Goal: Task Accomplishment & Management: Manage account settings

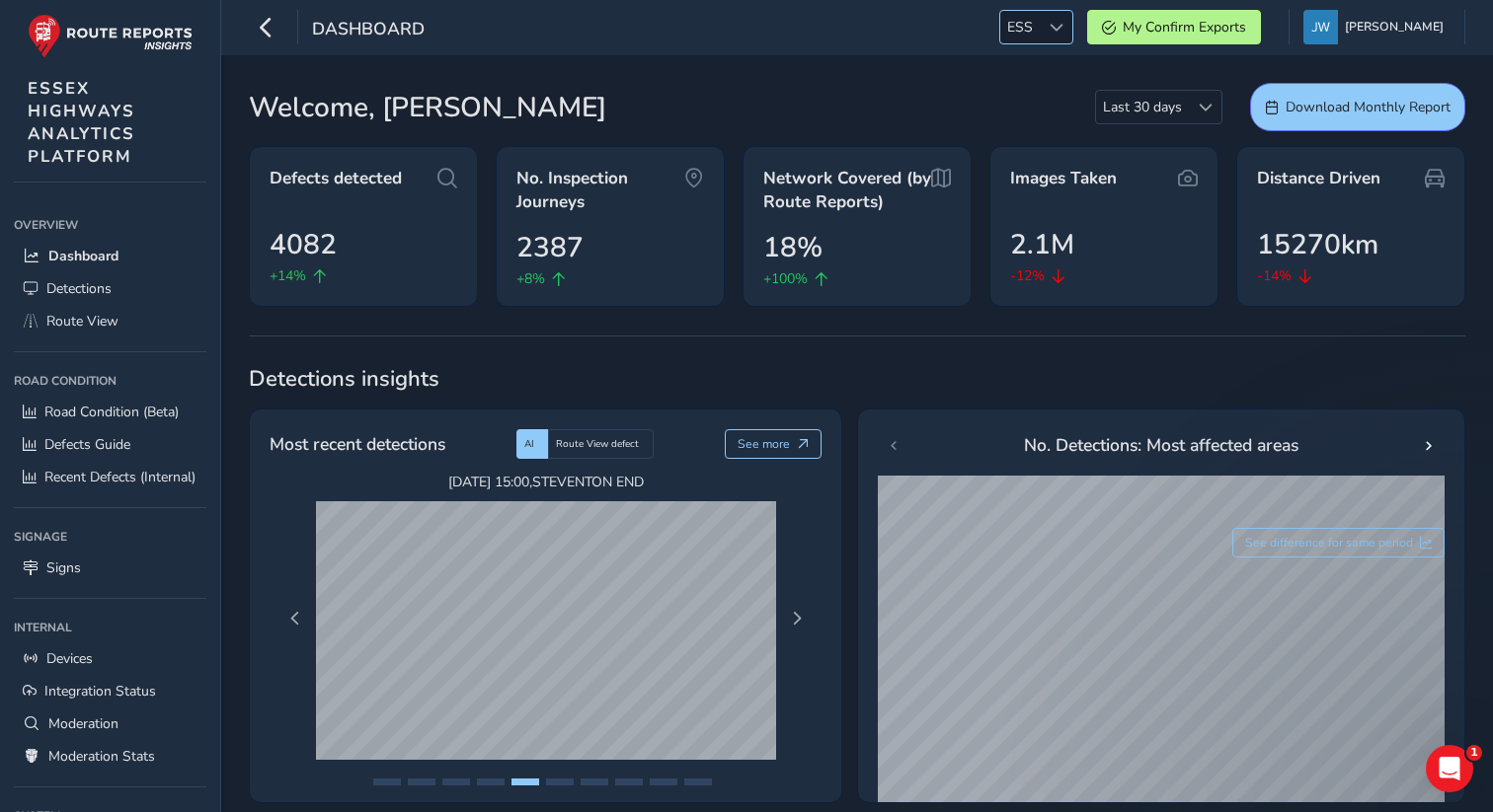
click at [1063, 26] on span at bounding box center [1057, 28] width 14 height 14
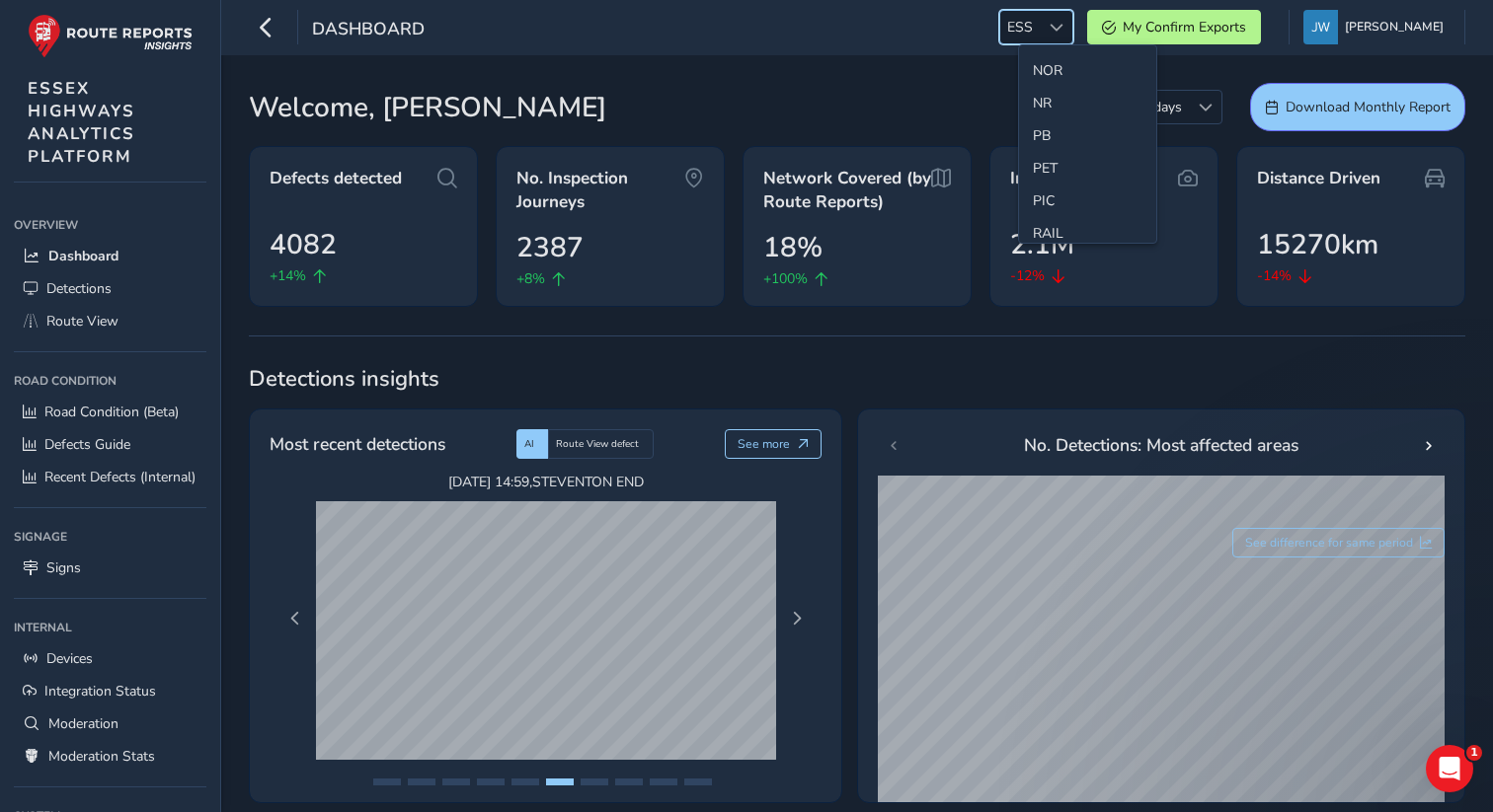
scroll to position [647, 0]
click at [1054, 87] on li "NOR" at bounding box center [1087, 72] width 137 height 33
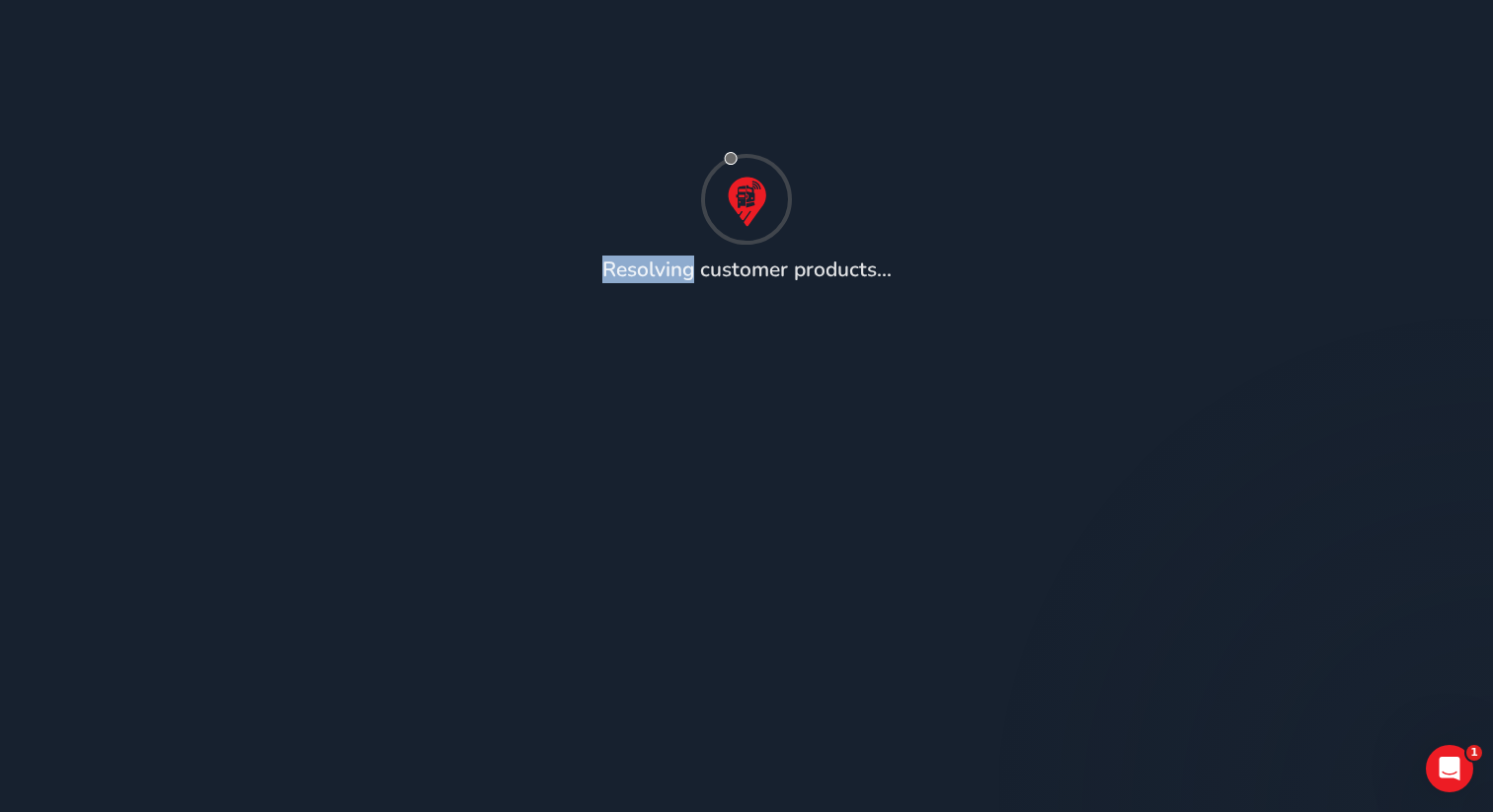
click at [1054, 87] on html "Resolving customer products... 1" at bounding box center [746, 406] width 1493 height 812
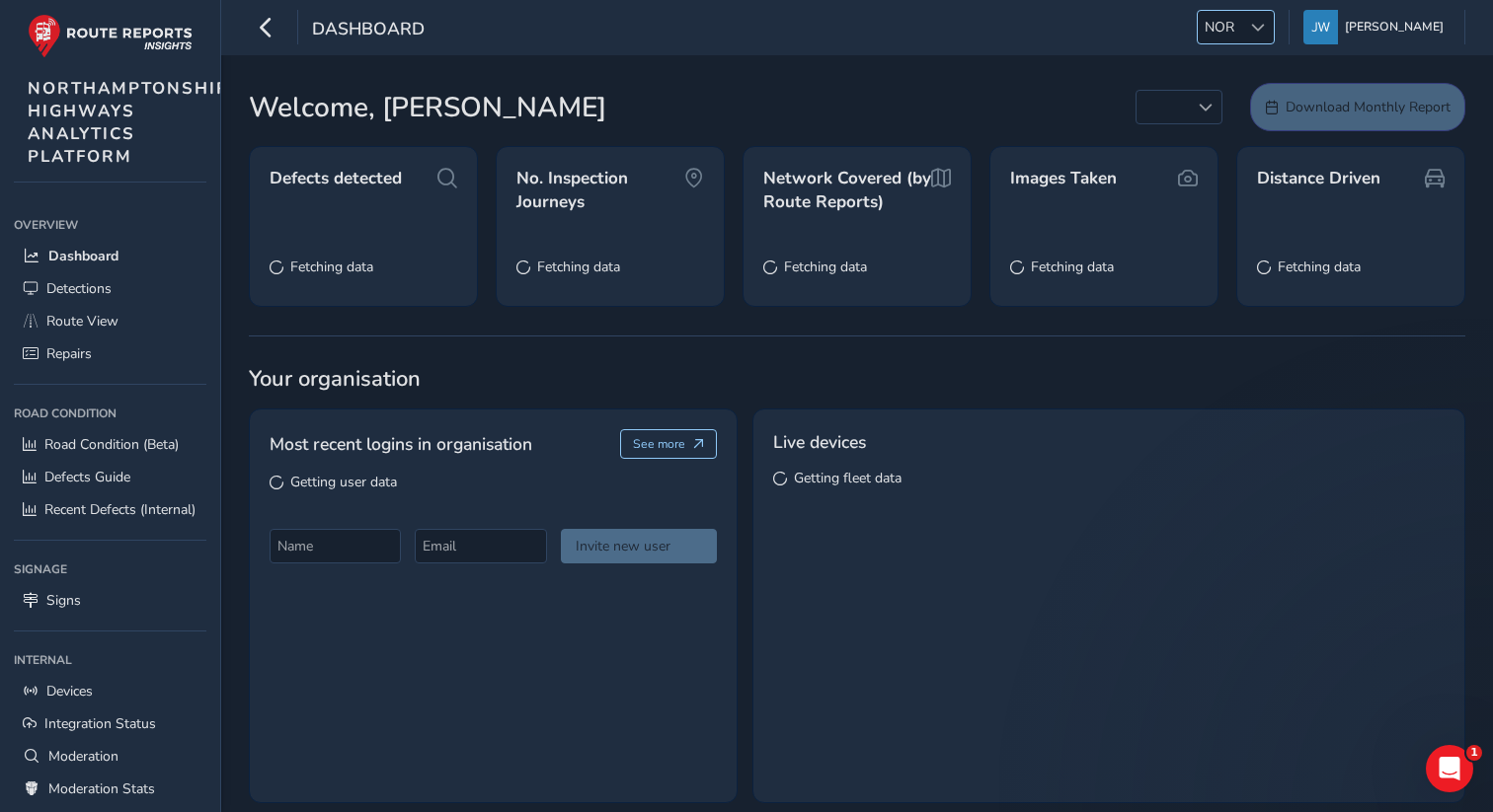
click at [1241, 21] on span "NOR" at bounding box center [1219, 27] width 44 height 33
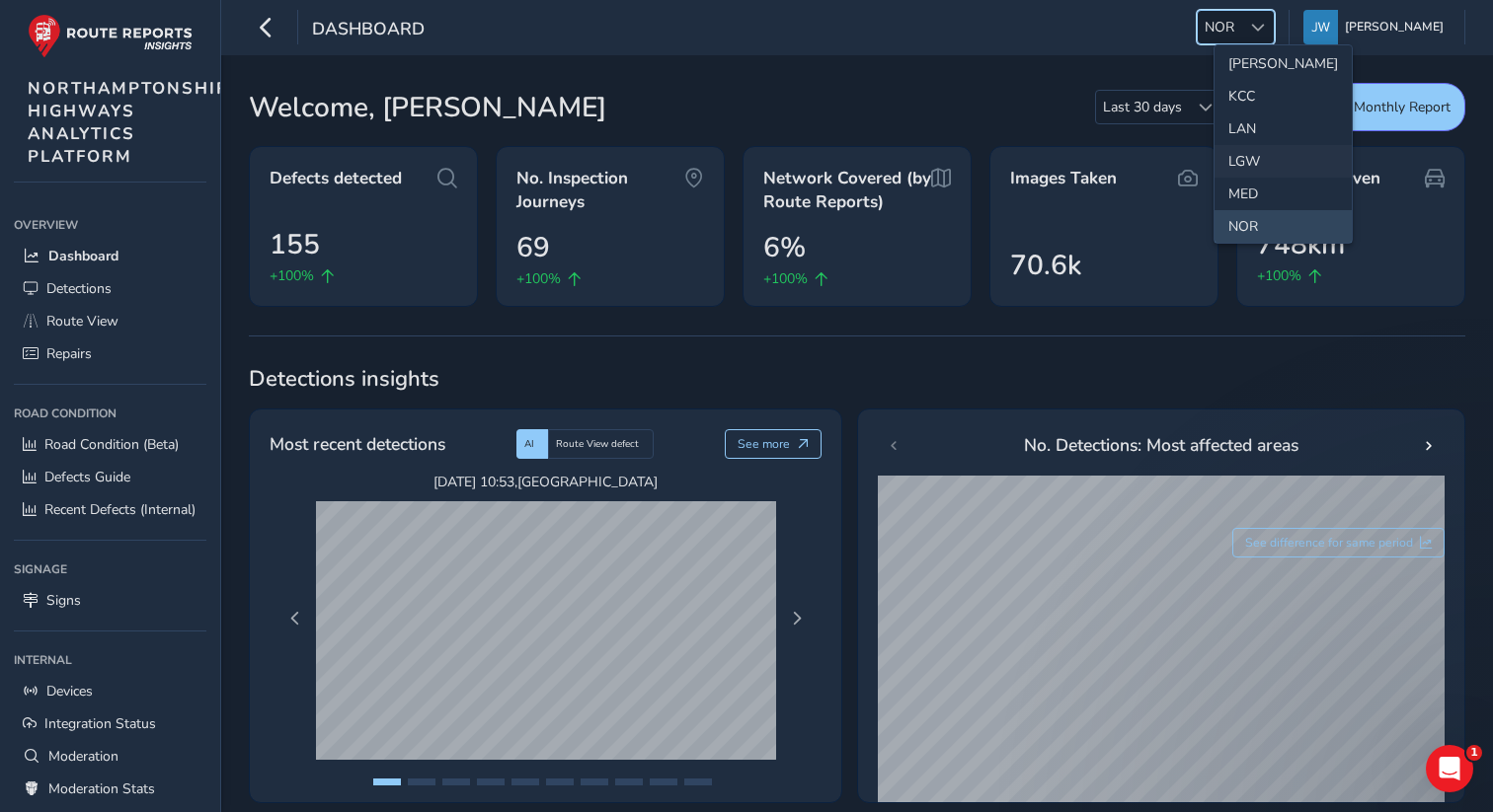
scroll to position [537, 0]
click at [1245, 210] on li "NR" at bounding box center [1283, 215] width 137 height 33
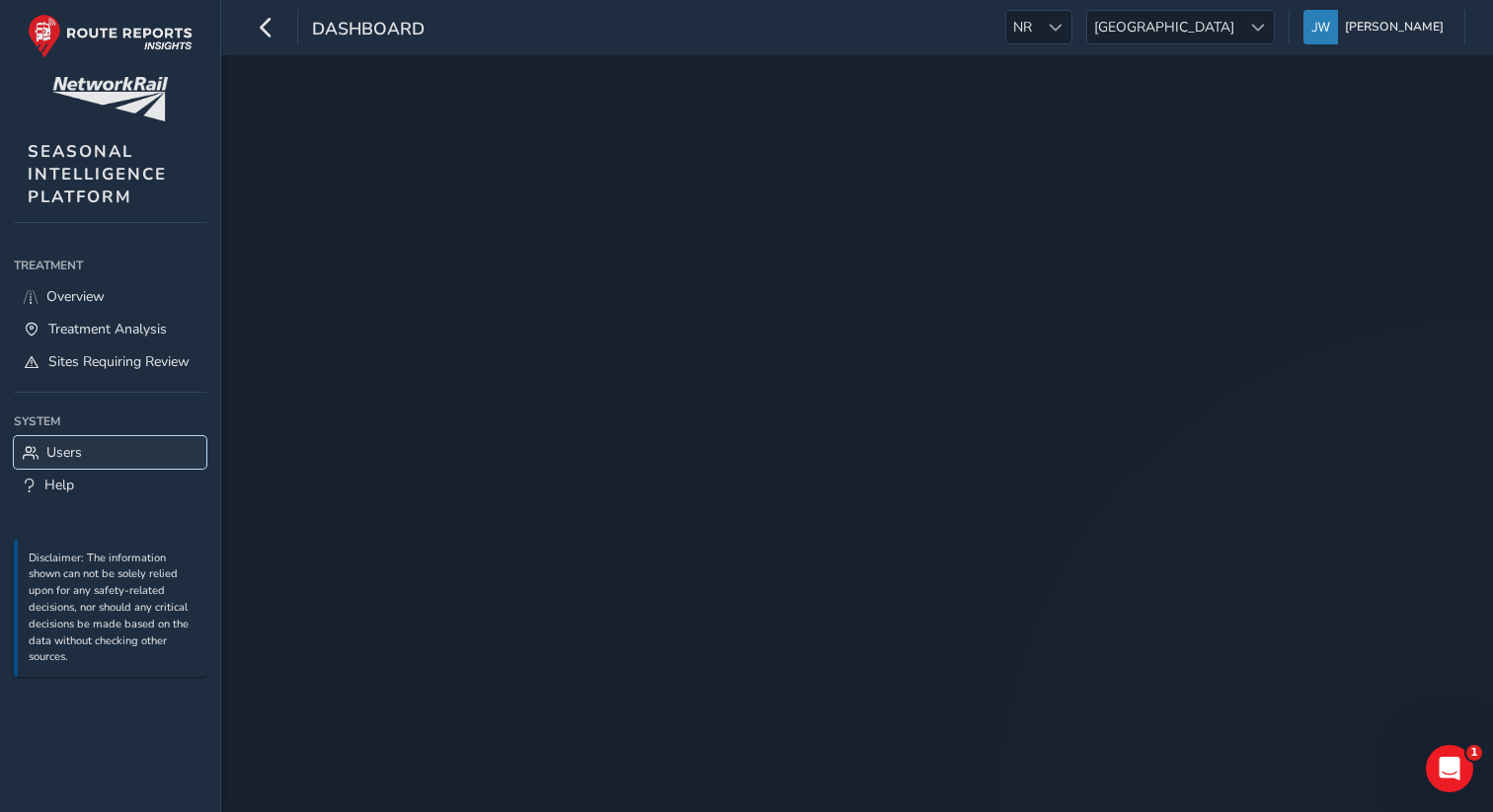
click at [63, 449] on span "Users" at bounding box center [64, 452] width 36 height 19
click at [103, 456] on link "Users" at bounding box center [110, 452] width 192 height 33
click at [1228, 21] on span "Scotland" at bounding box center [1164, 27] width 154 height 33
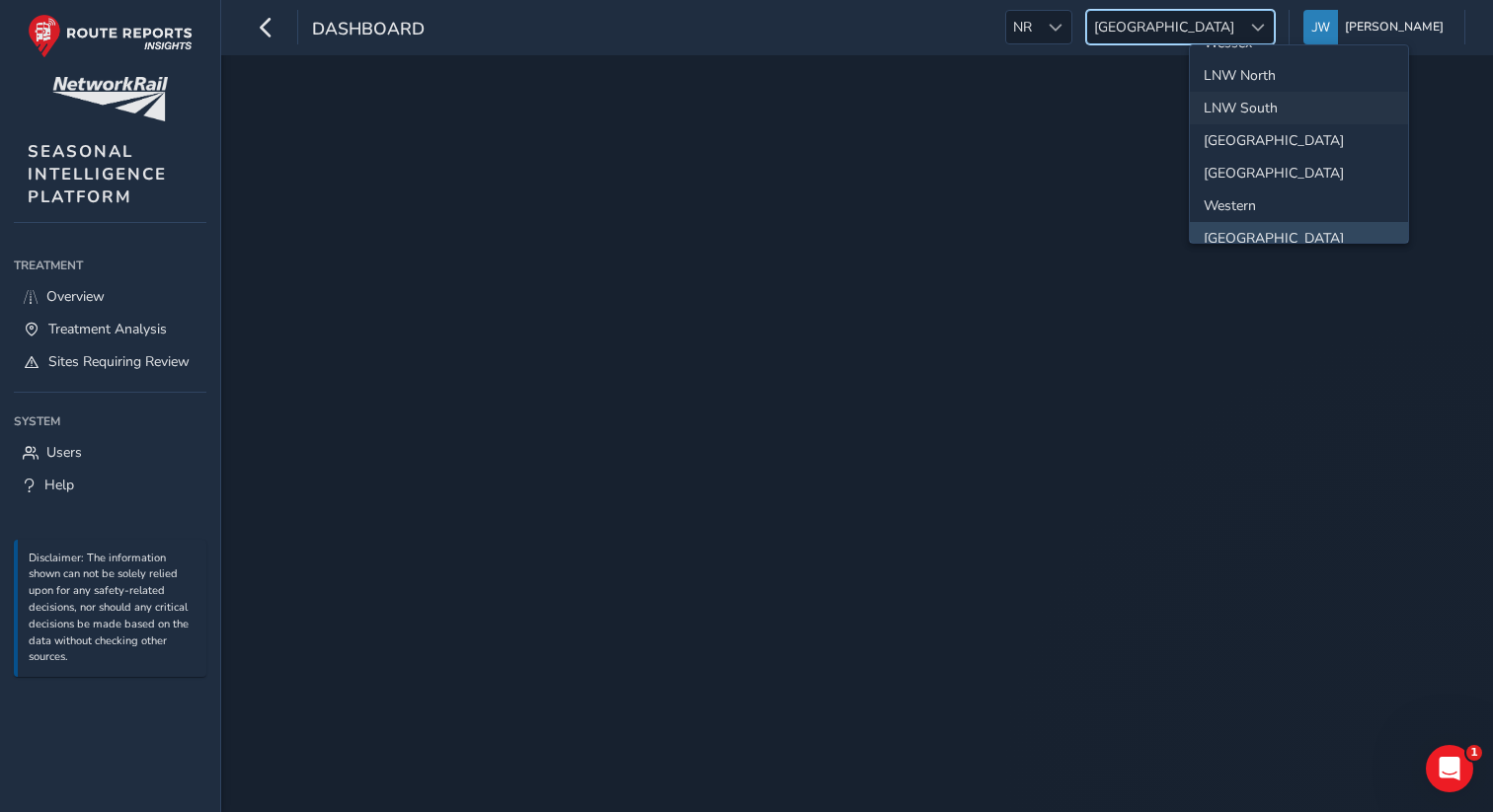
scroll to position [0, 0]
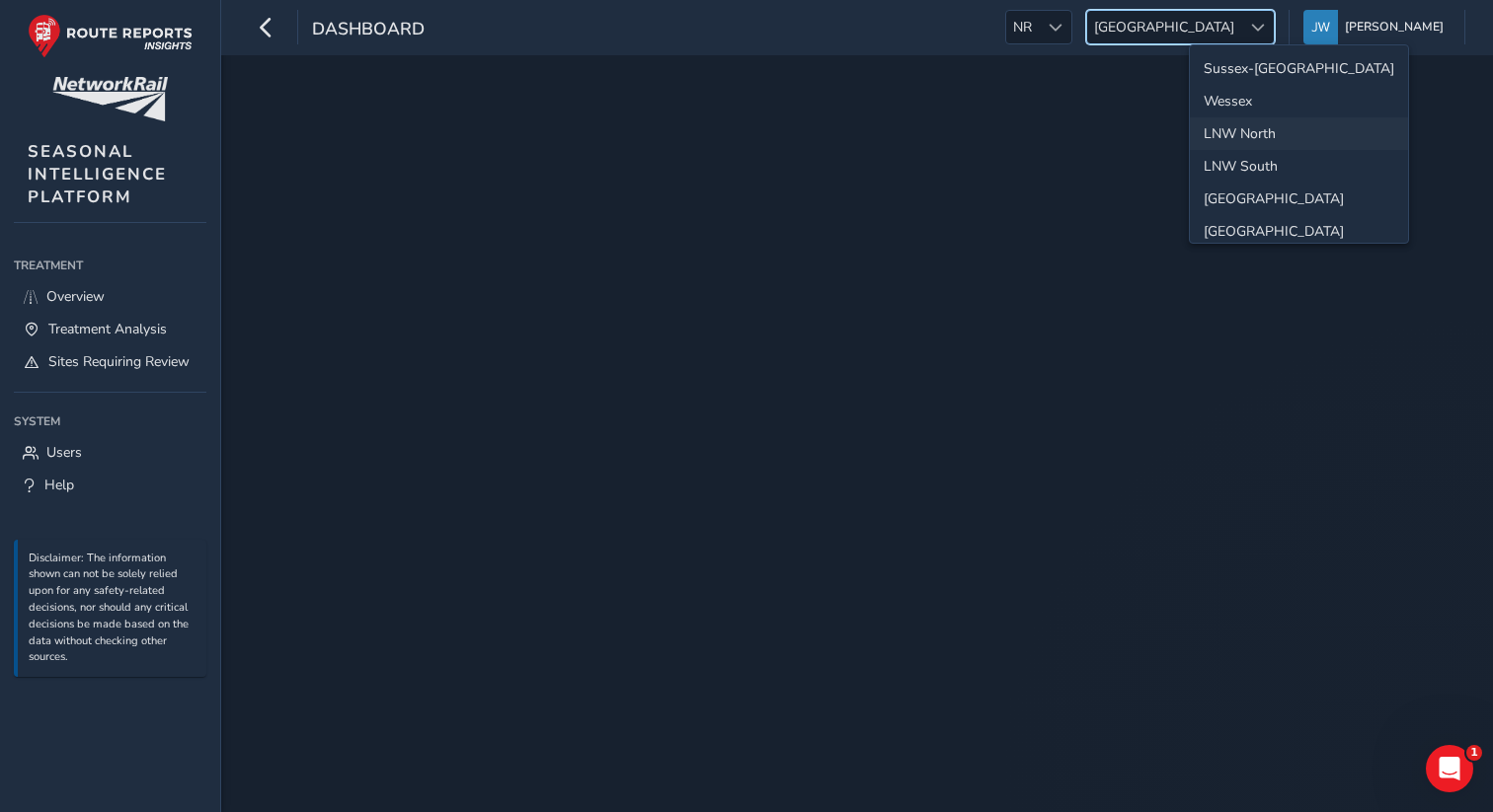
click at [1243, 136] on li "LNW North" at bounding box center [1299, 133] width 218 height 33
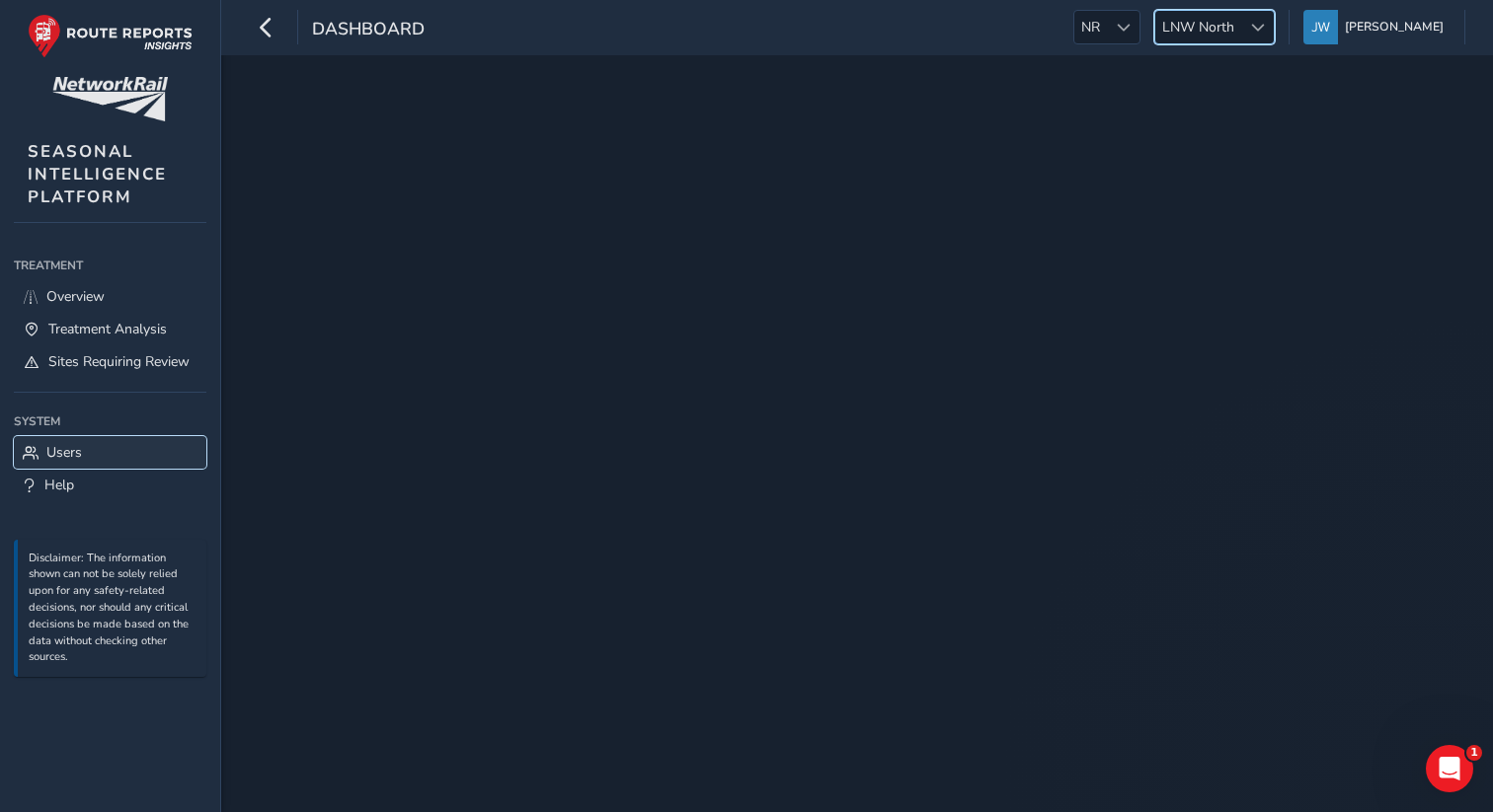
click at [70, 451] on span "Users" at bounding box center [64, 452] width 36 height 19
click at [1241, 25] on span "LNW North" at bounding box center [1198, 27] width 86 height 33
click at [1262, 27] on div at bounding box center [1257, 27] width 33 height 33
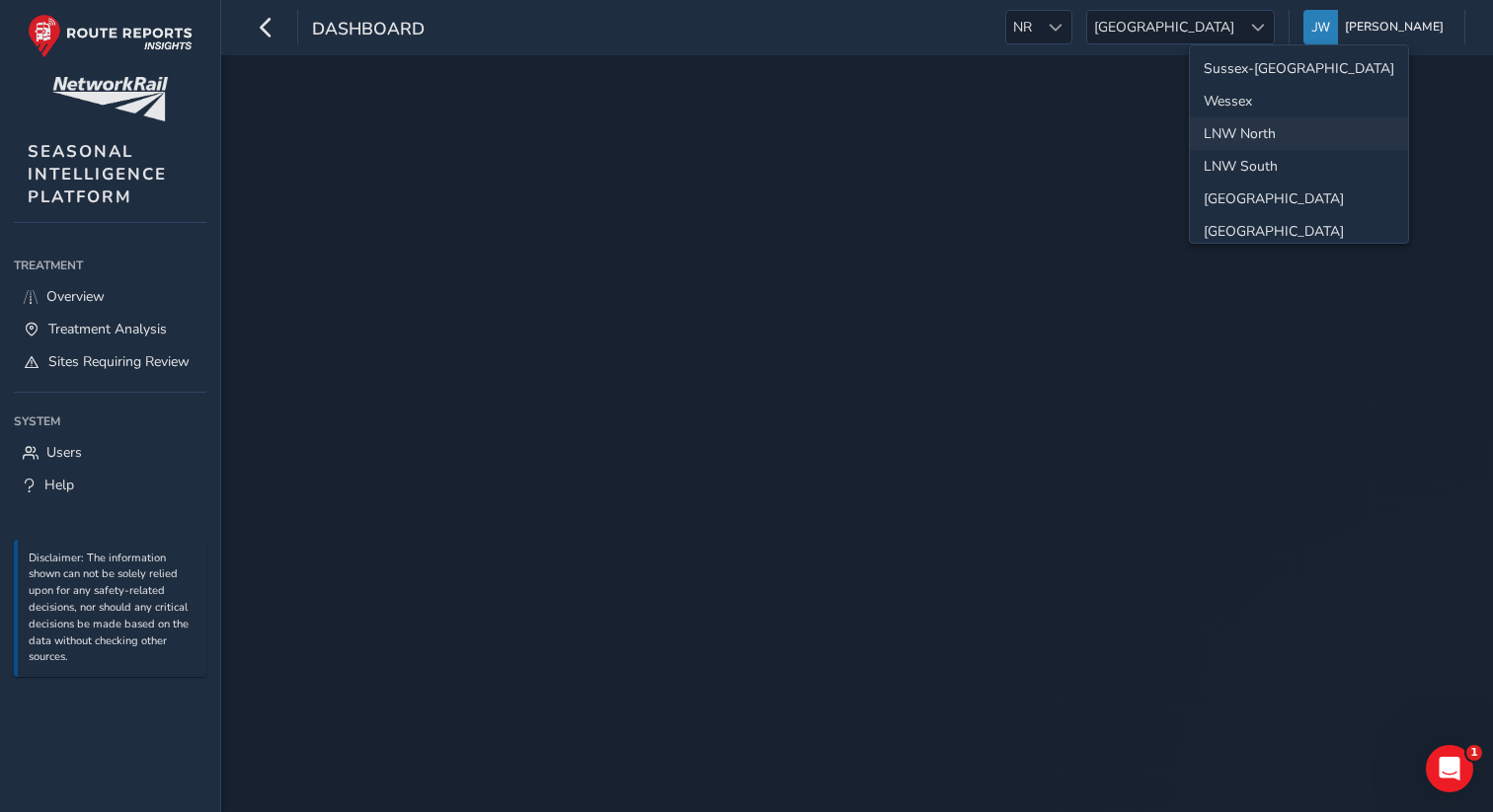
click at [1256, 127] on li "LNW North" at bounding box center [1299, 133] width 218 height 33
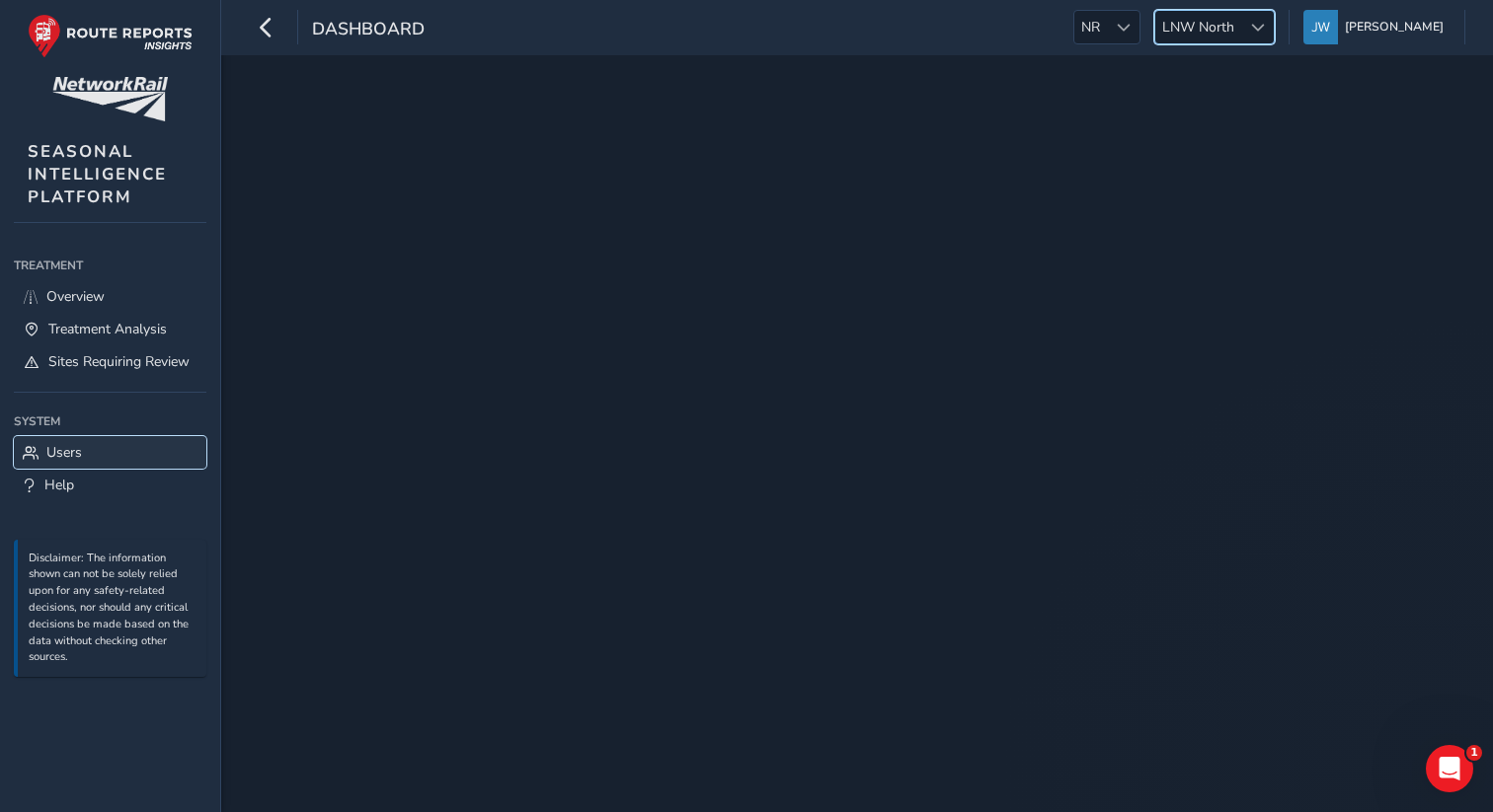
click at [68, 443] on span "Users" at bounding box center [64, 452] width 36 height 19
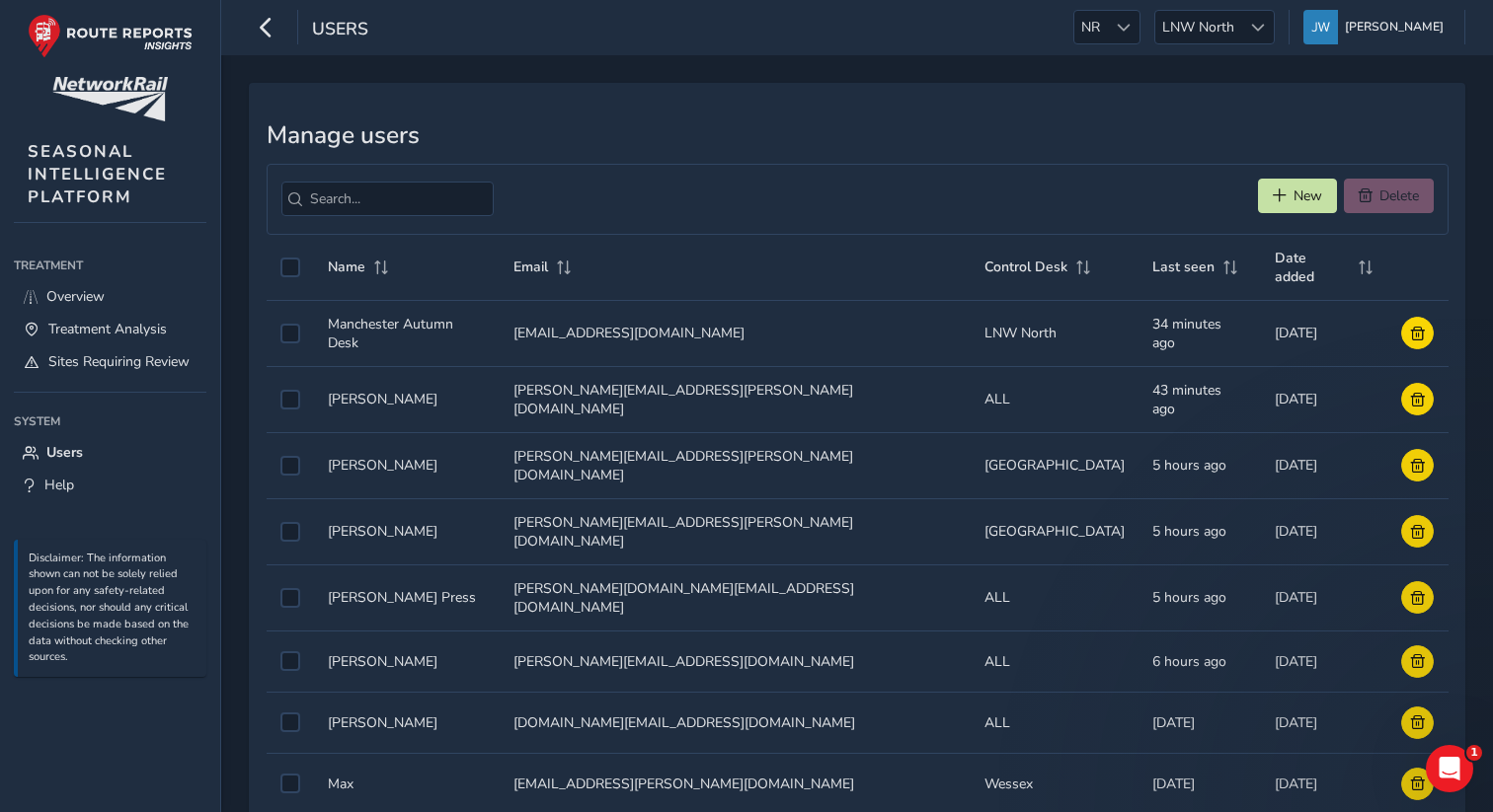
click at [1238, 47] on div "Users NR NR LNW North LNW North Jennifer Walsh Colour Scheme: Dark Dim Light Lo…" at bounding box center [857, 28] width 1272 height 56
click at [1238, 19] on span "LNW North" at bounding box center [1198, 27] width 86 height 33
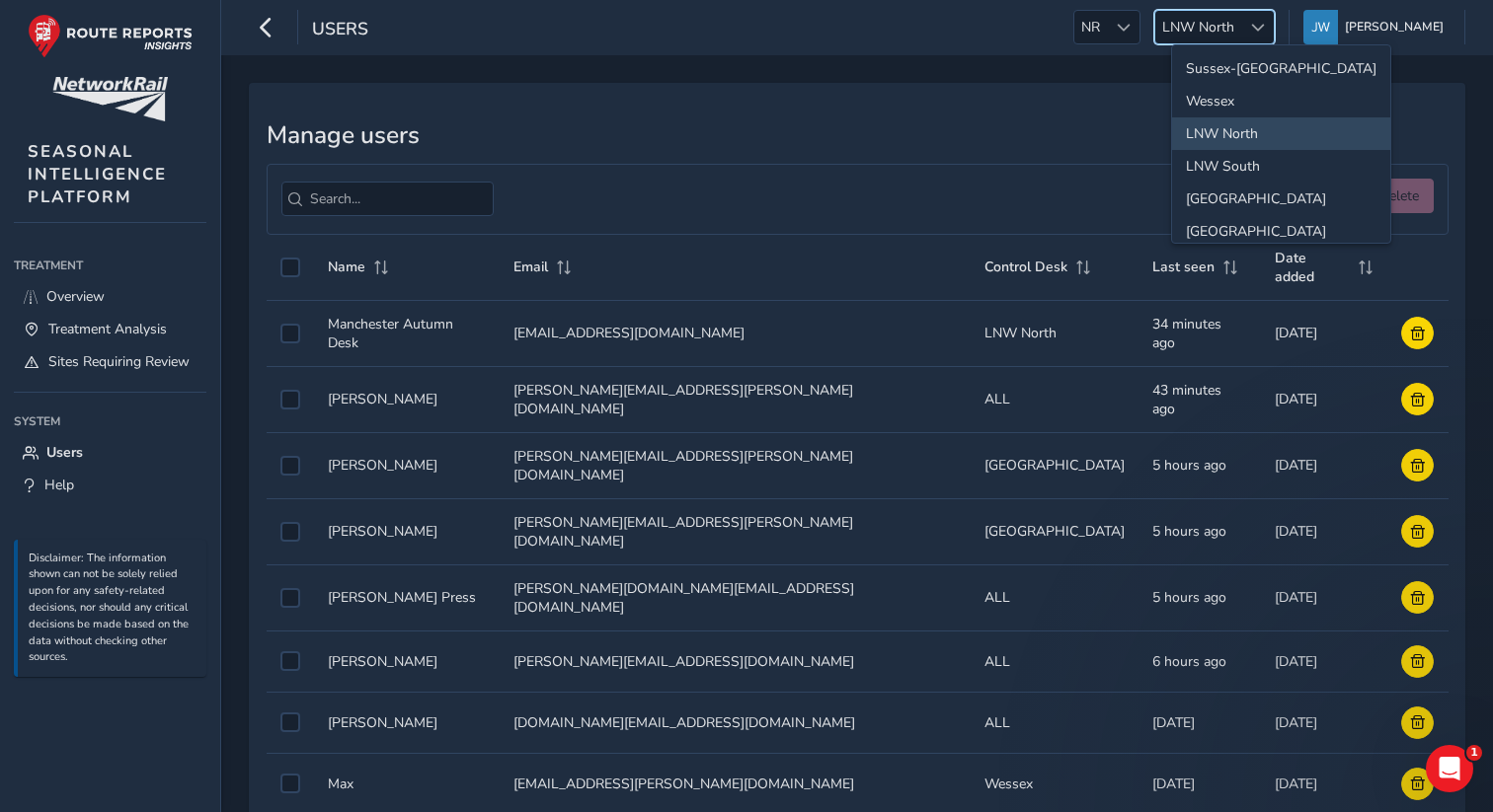
click at [914, 68] on div "Manage users New Delete Name Email Control Desk Last seen Date added Name Name …" at bounding box center [857, 549] width 1272 height 988
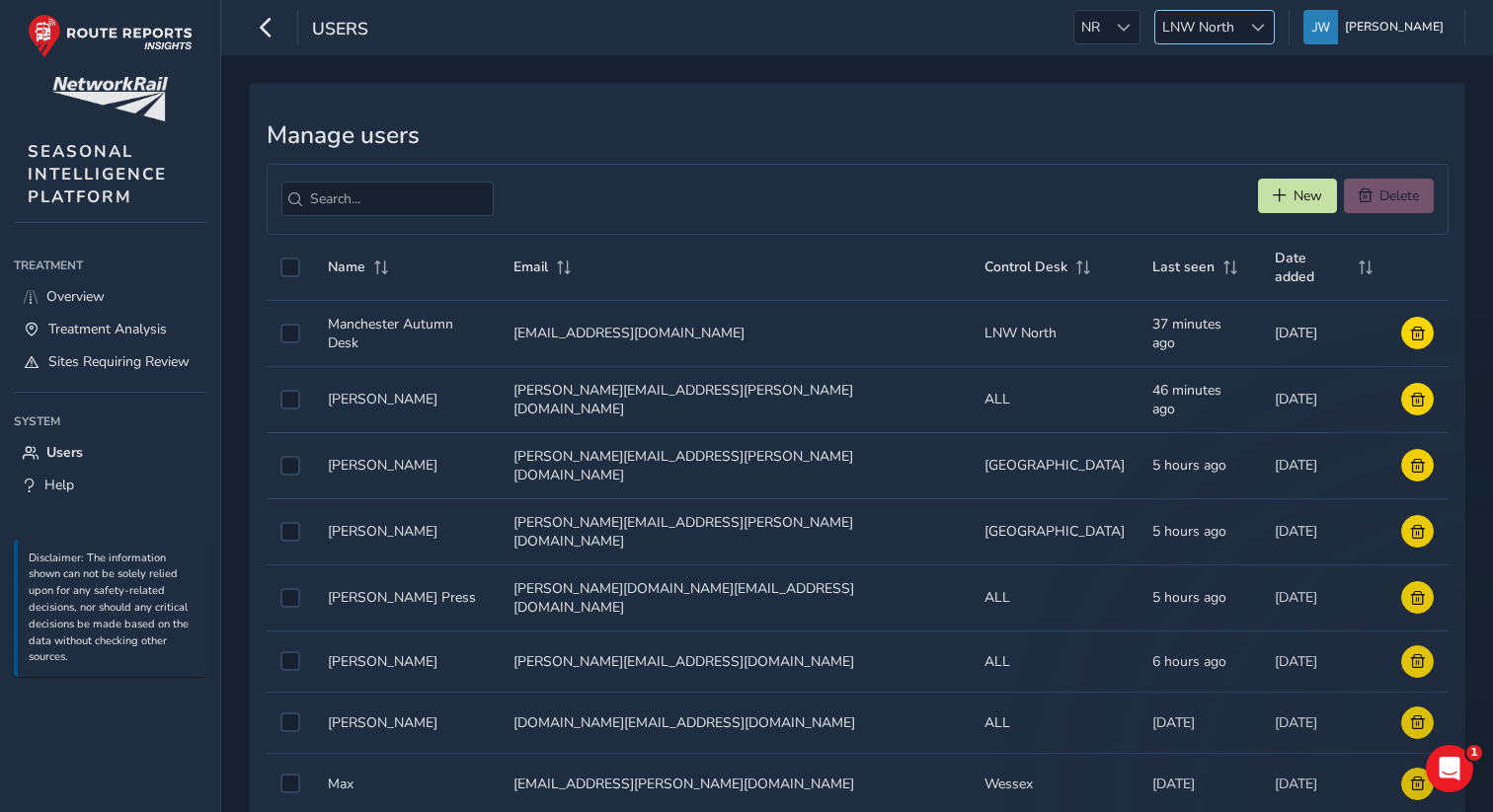
click at [1191, 24] on span "LNW North" at bounding box center [1198, 27] width 86 height 33
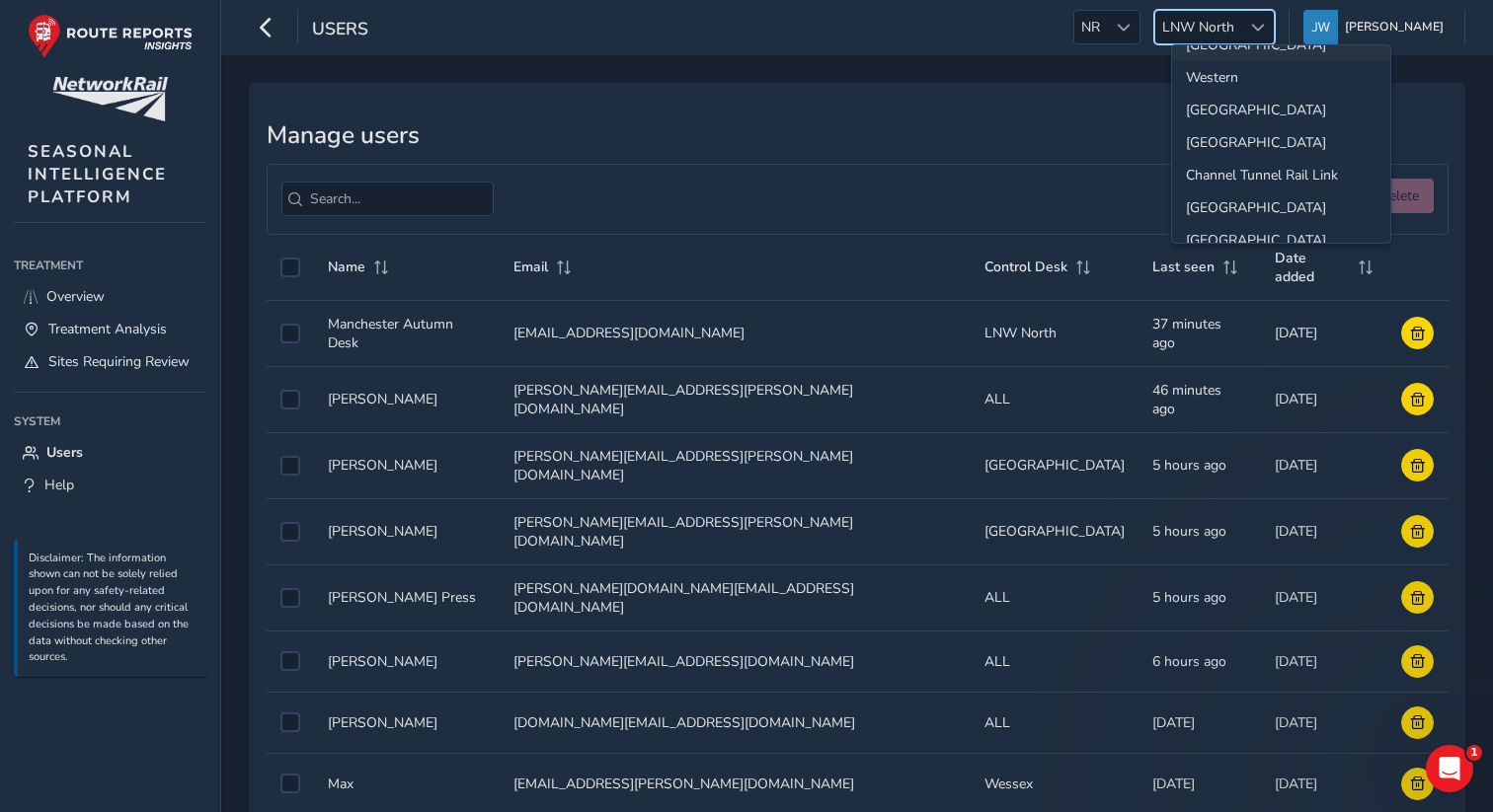
scroll to position [190, 0]
click at [1019, 99] on div "Manage users New Delete Name Email Control Desk Last seen Date added Name Name …" at bounding box center [857, 546] width 1216 height 927
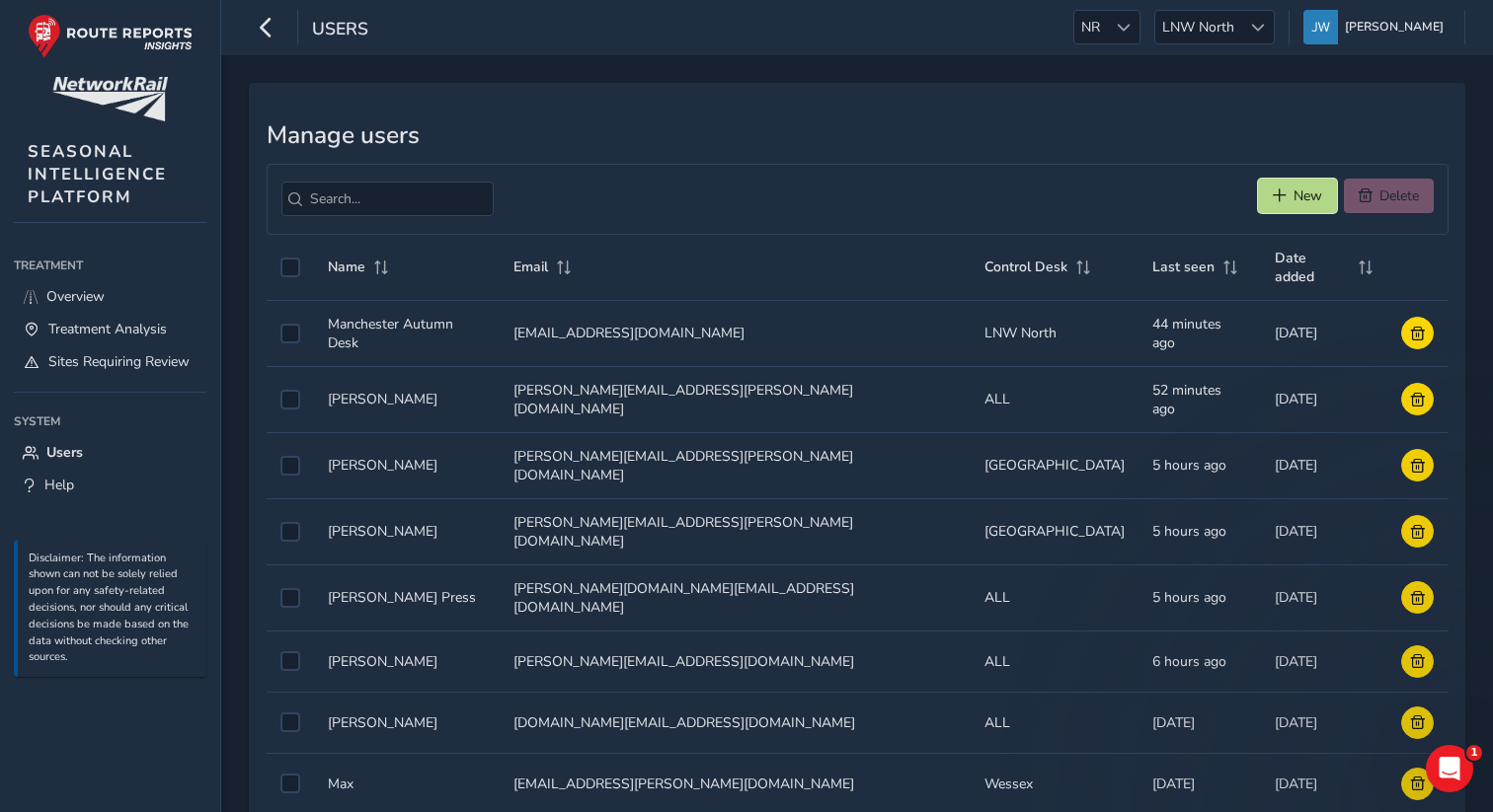
click at [1296, 202] on span "New" at bounding box center [1307, 195] width 29 height 19
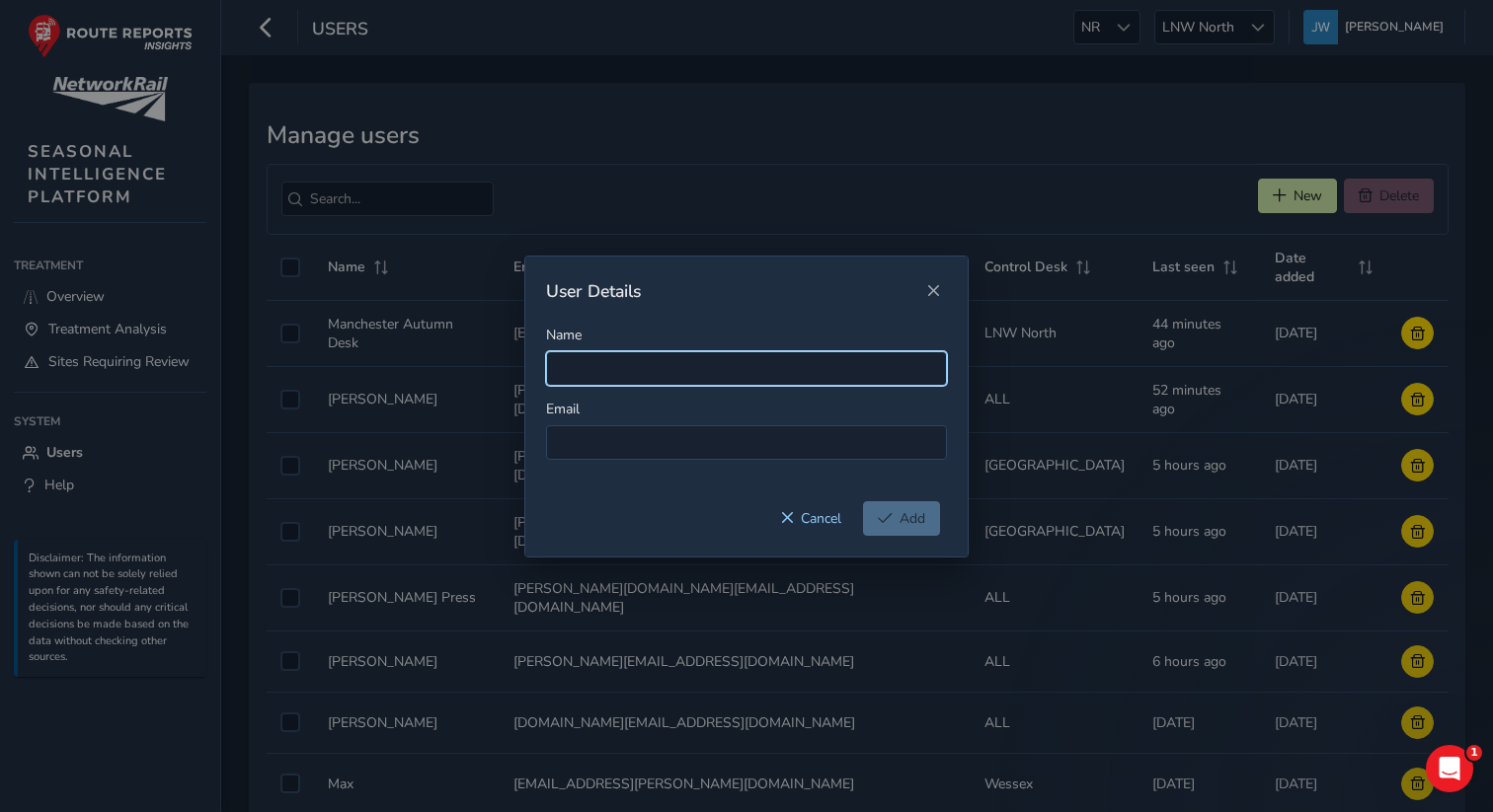
click at [636, 362] on input "Name" at bounding box center [746, 368] width 401 height 35
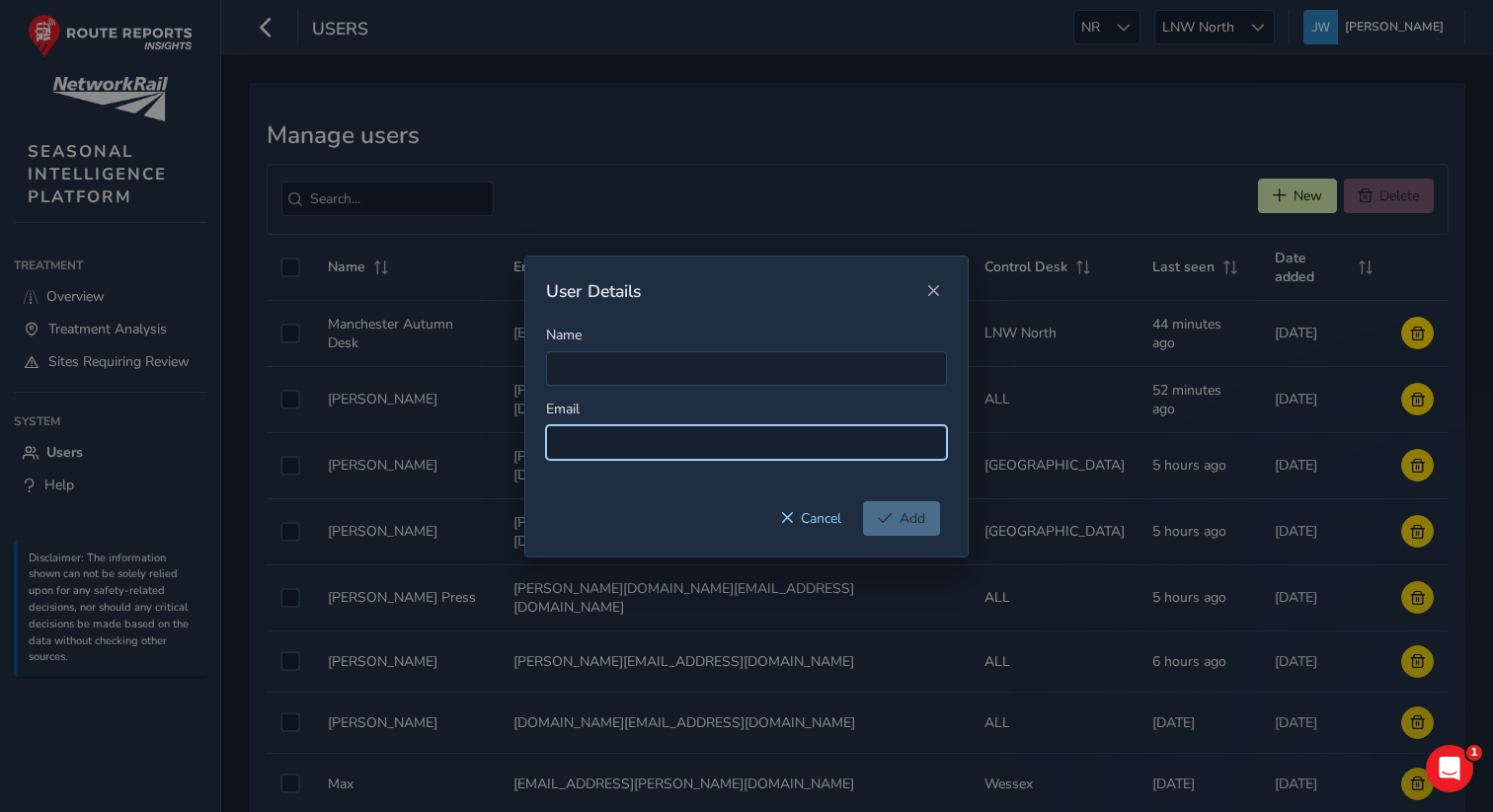
click at [596, 445] on input at bounding box center [746, 442] width 401 height 35
paste input "Harry.Benjamin@networkrail.co.uk"
drag, startPoint x: 653, startPoint y: 443, endPoint x: 542, endPoint y: 446, distance: 111.0
click at [542, 446] on div "Name Email Harry.Benjamin@networkrail.co.uk" at bounding box center [747, 412] width 442 height 175
type input "Harry.Benjamin@networkrail.co.uk"
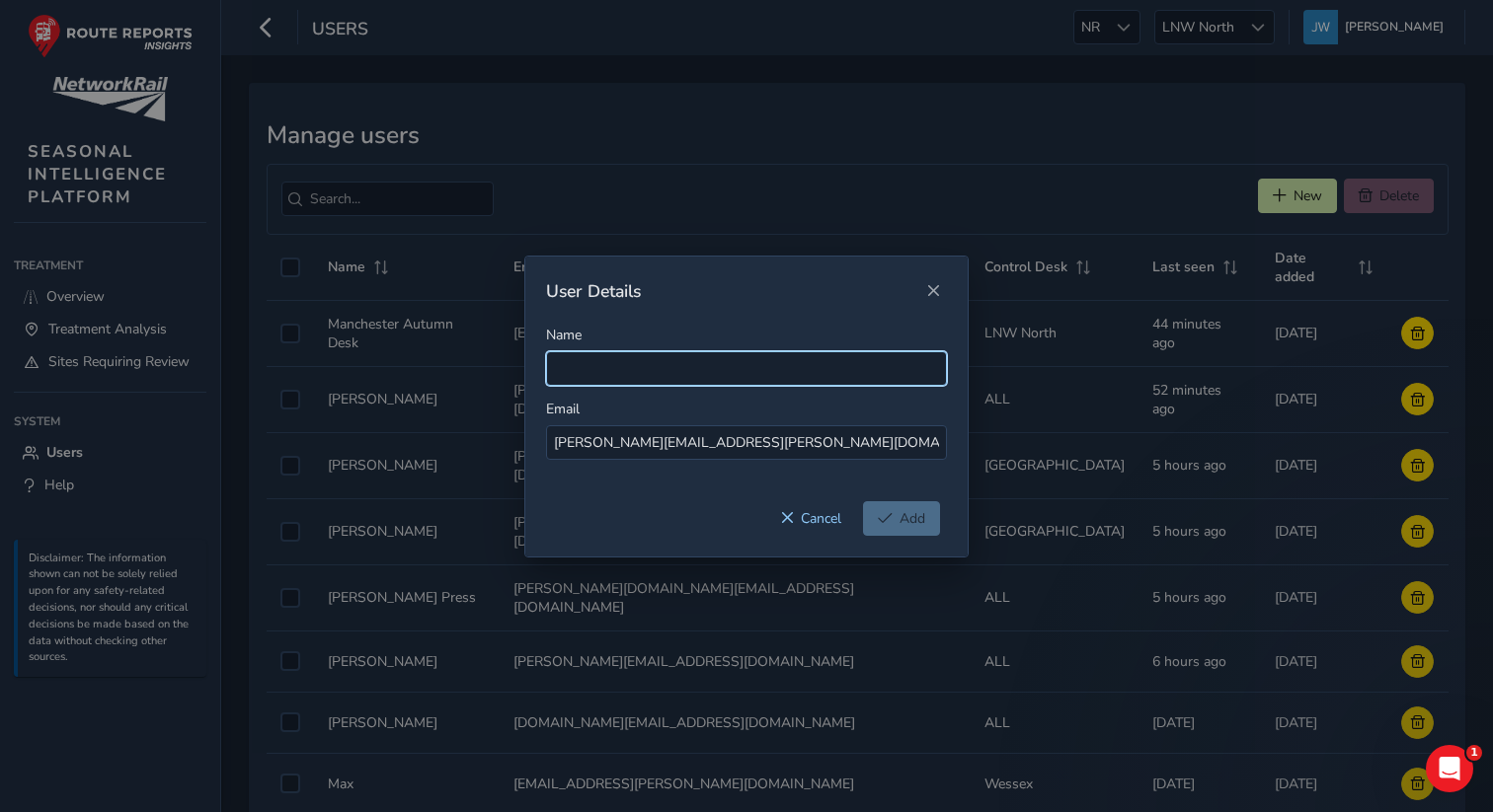
click at [578, 376] on input "Name" at bounding box center [746, 368] width 401 height 35
paste input "Harry.Benjamin"
click at [596, 371] on input "Harry.Benjamin" at bounding box center [746, 368] width 401 height 35
type input "Harry Benjamin"
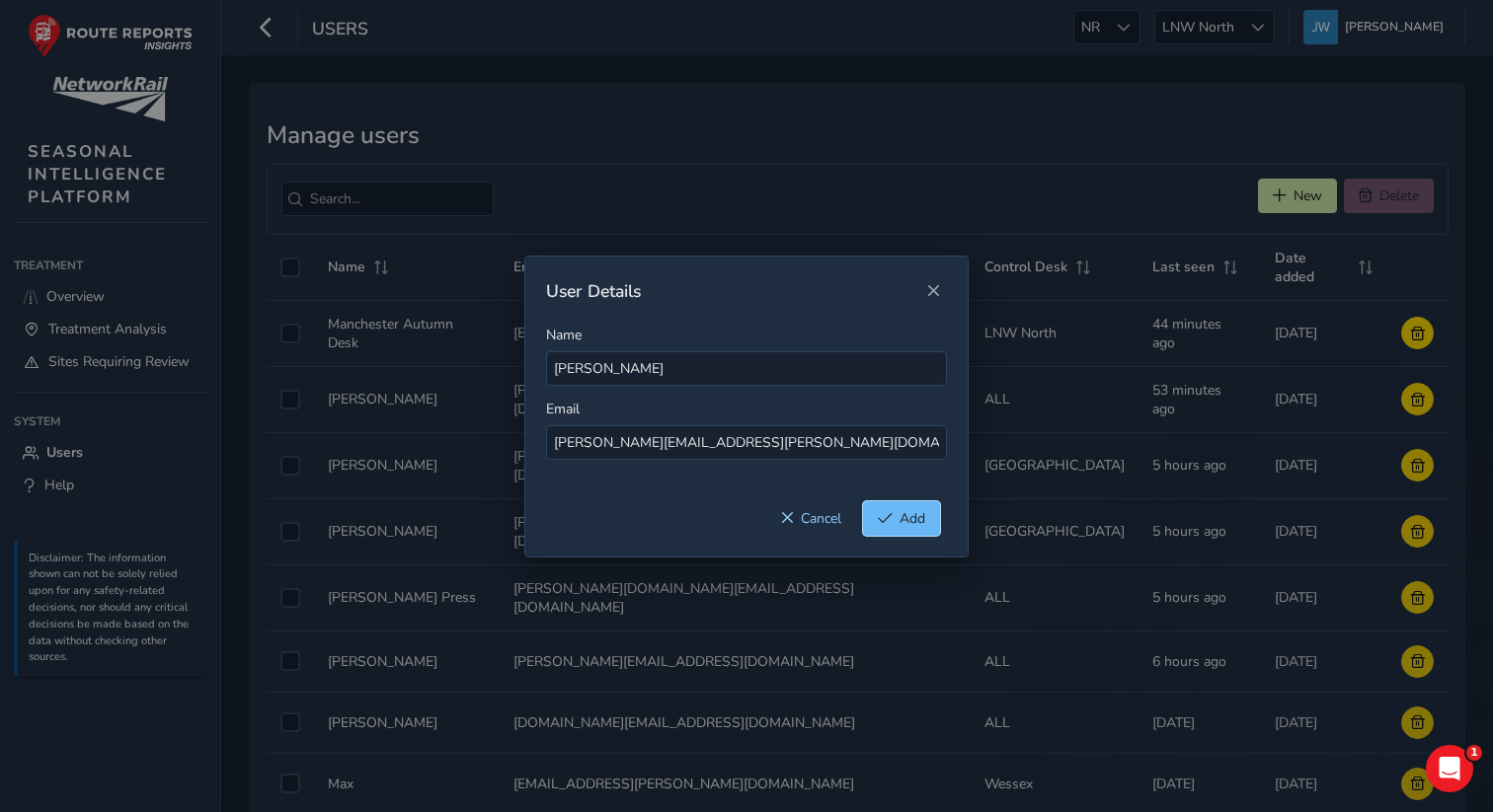
click at [921, 522] on span "Add" at bounding box center [913, 519] width 26 height 19
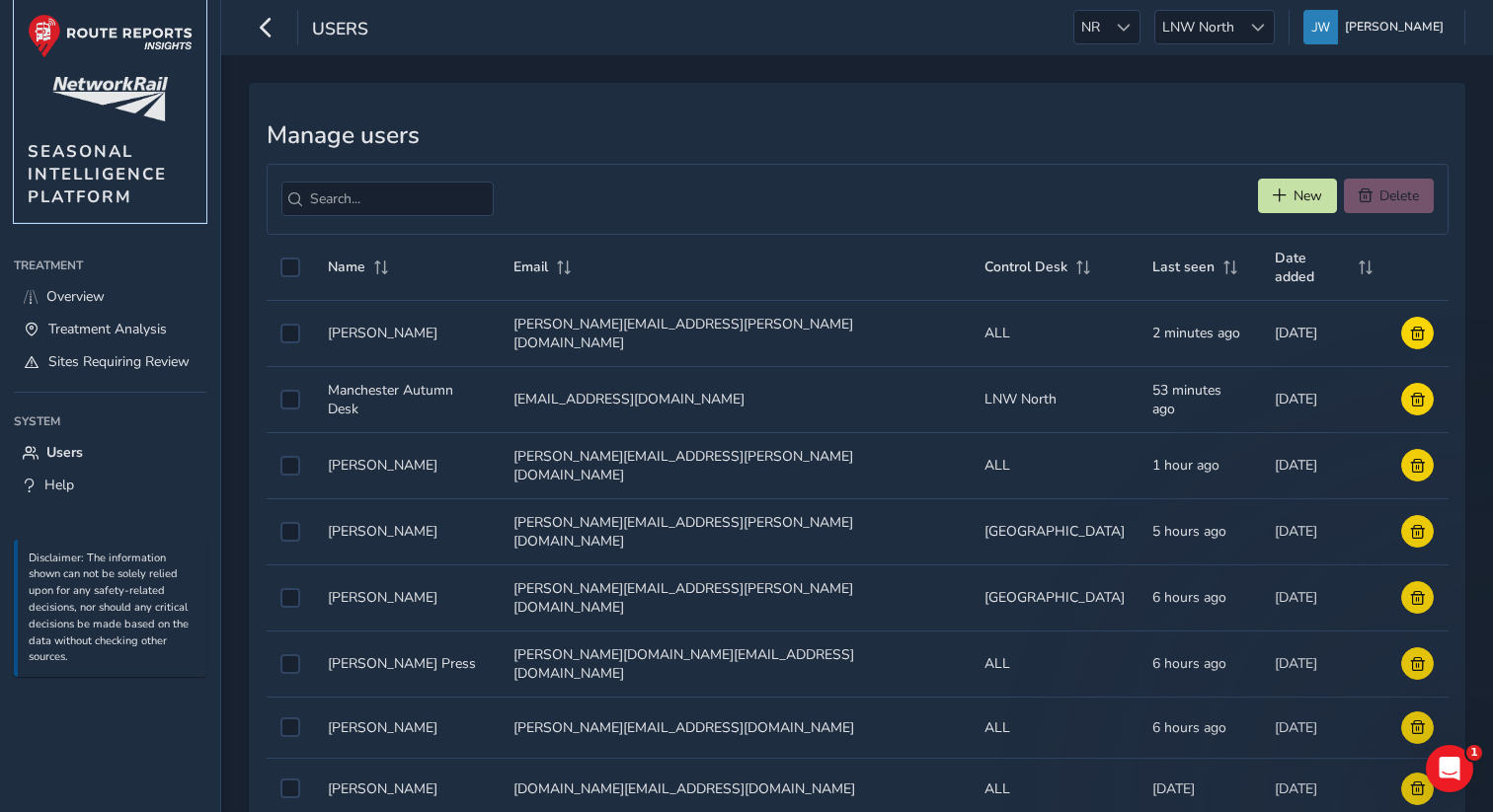
click at [136, 29] on img at bounding box center [110, 36] width 165 height 45
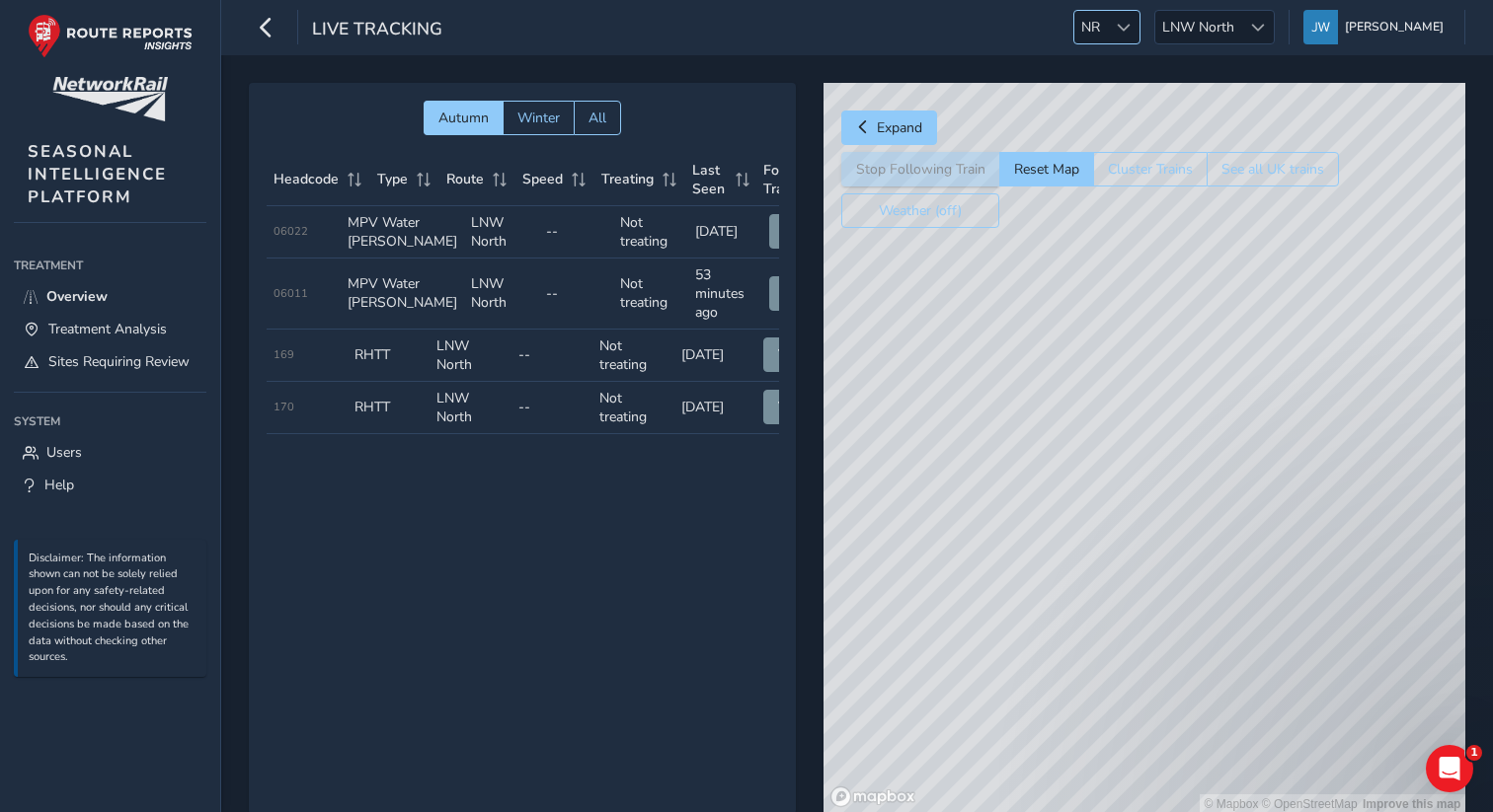
click at [1131, 21] on span at bounding box center [1124, 28] width 14 height 14
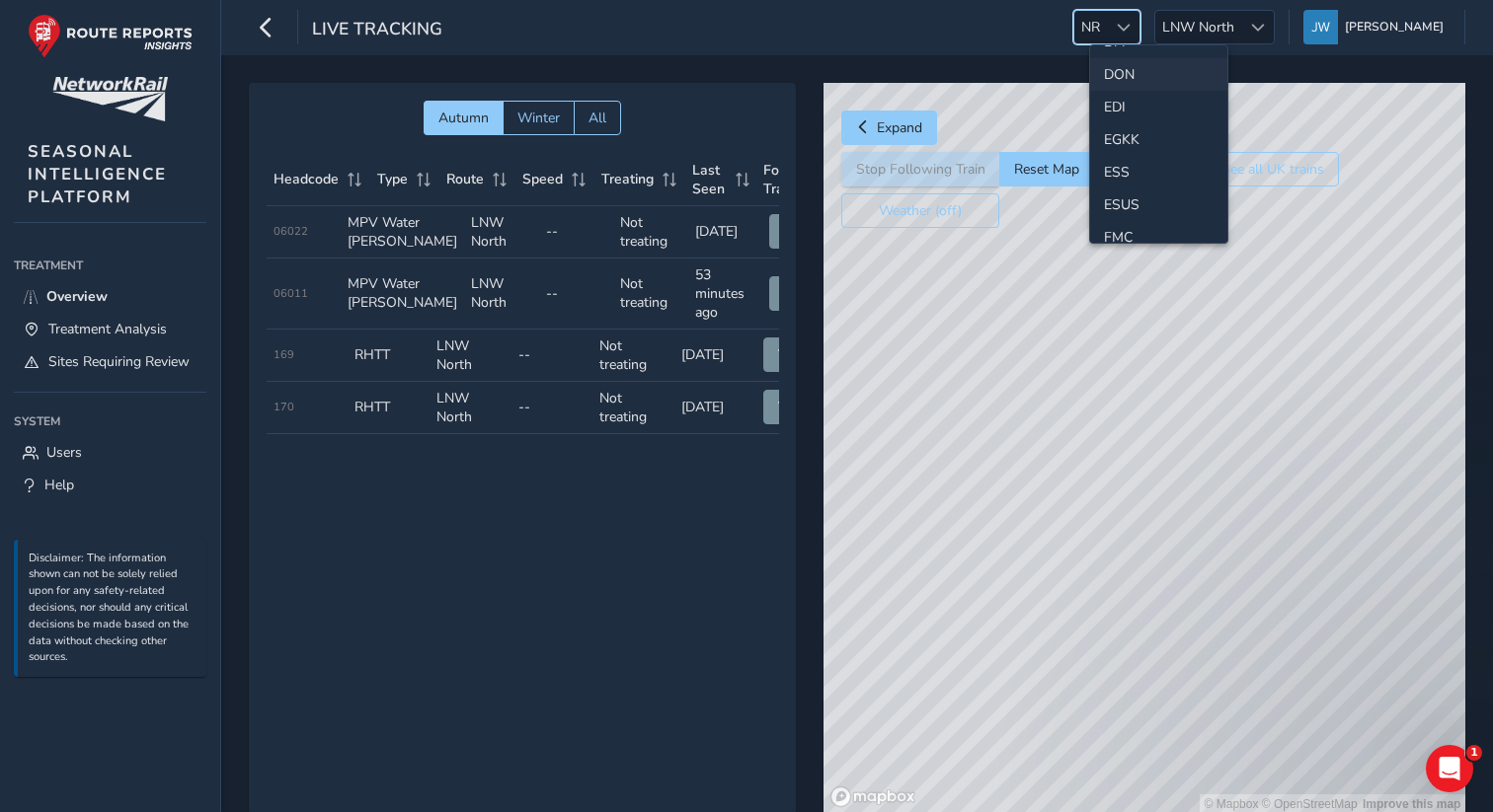
scroll to position [211, 0]
click at [1125, 172] on li "ESS" at bounding box center [1159, 182] width 137 height 33
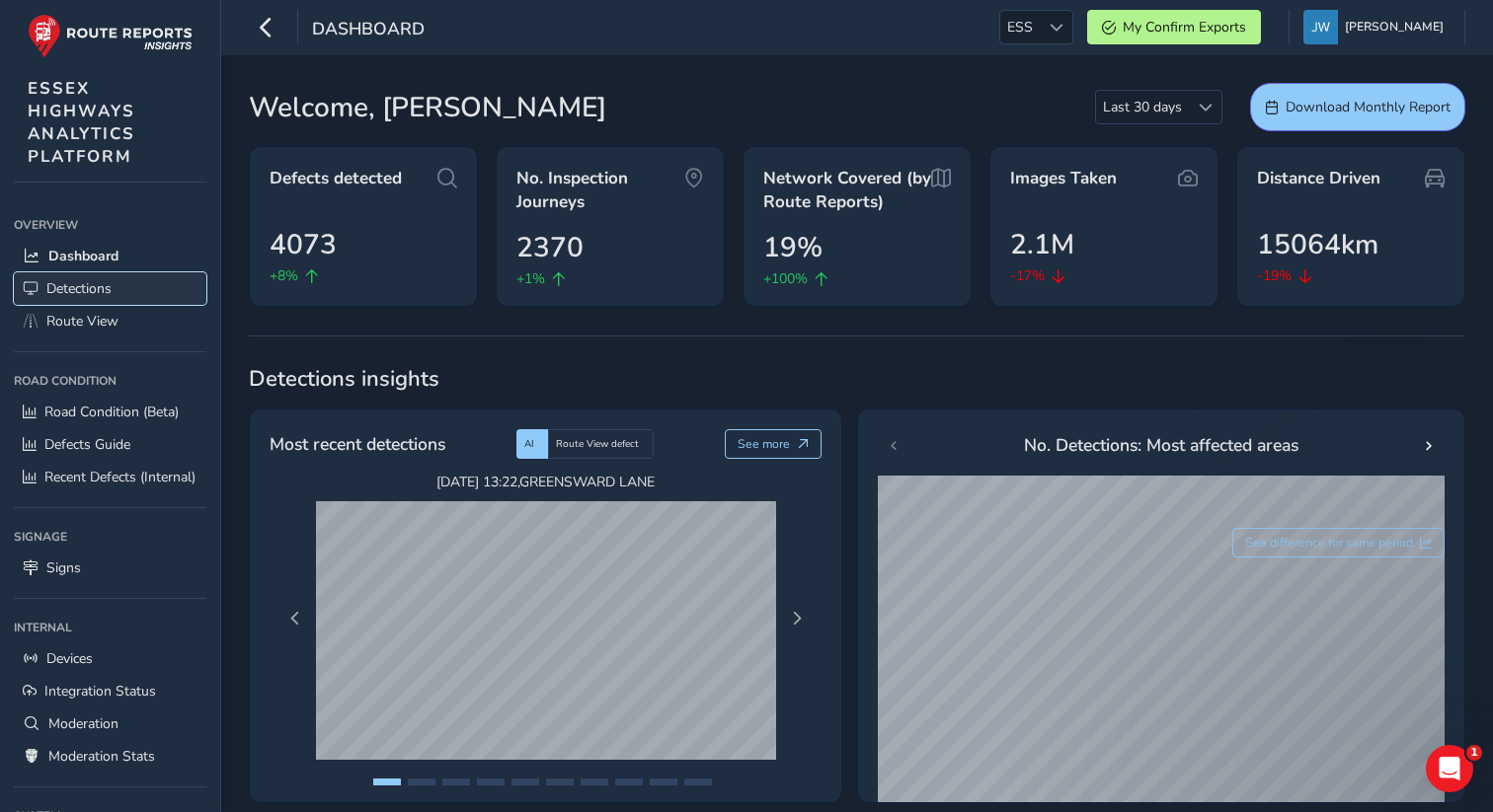
click at [76, 288] on span "Detections" at bounding box center [79, 289] width 65 height 19
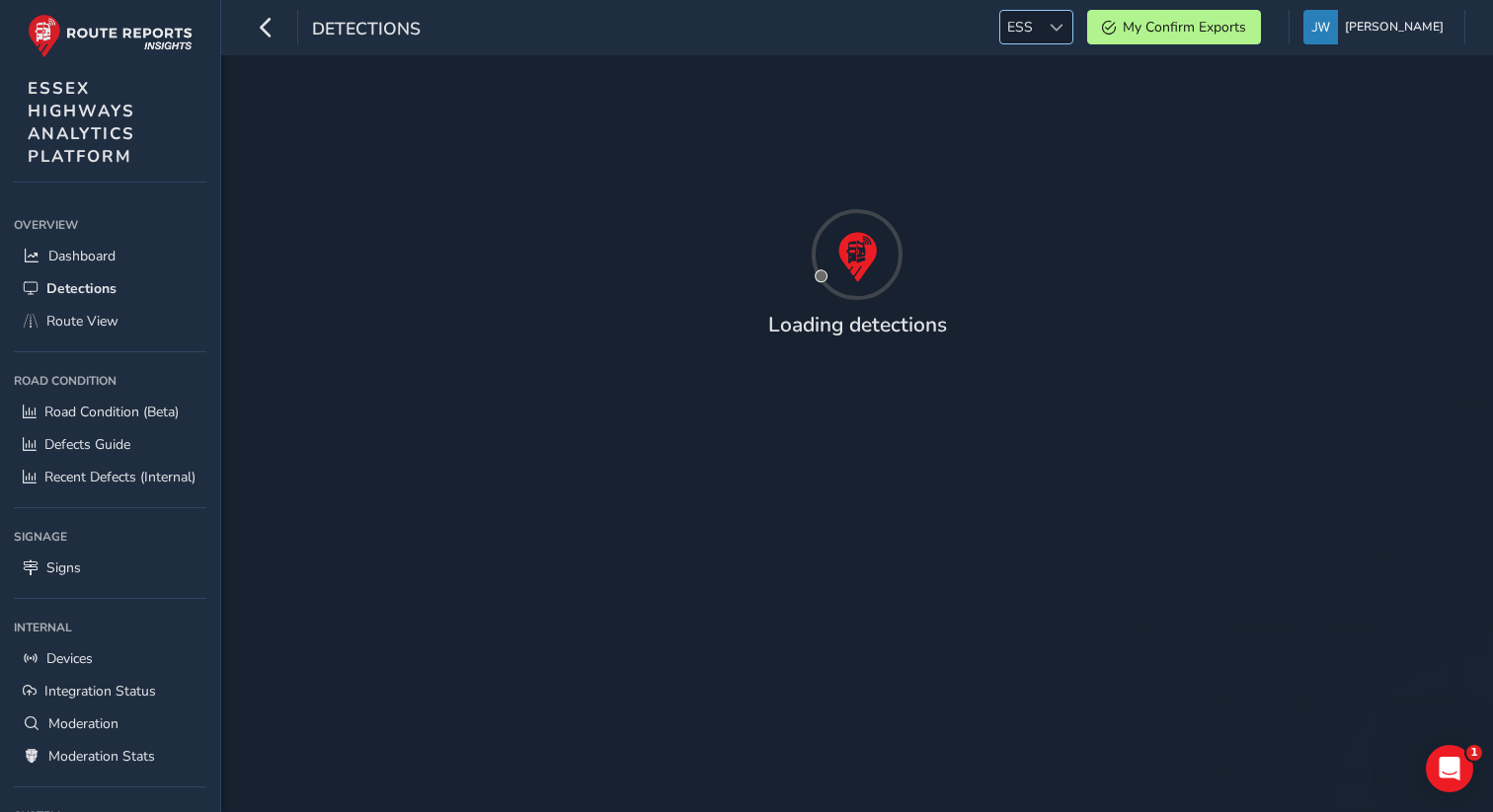
click at [1040, 32] on span "ESS" at bounding box center [1020, 27] width 40 height 33
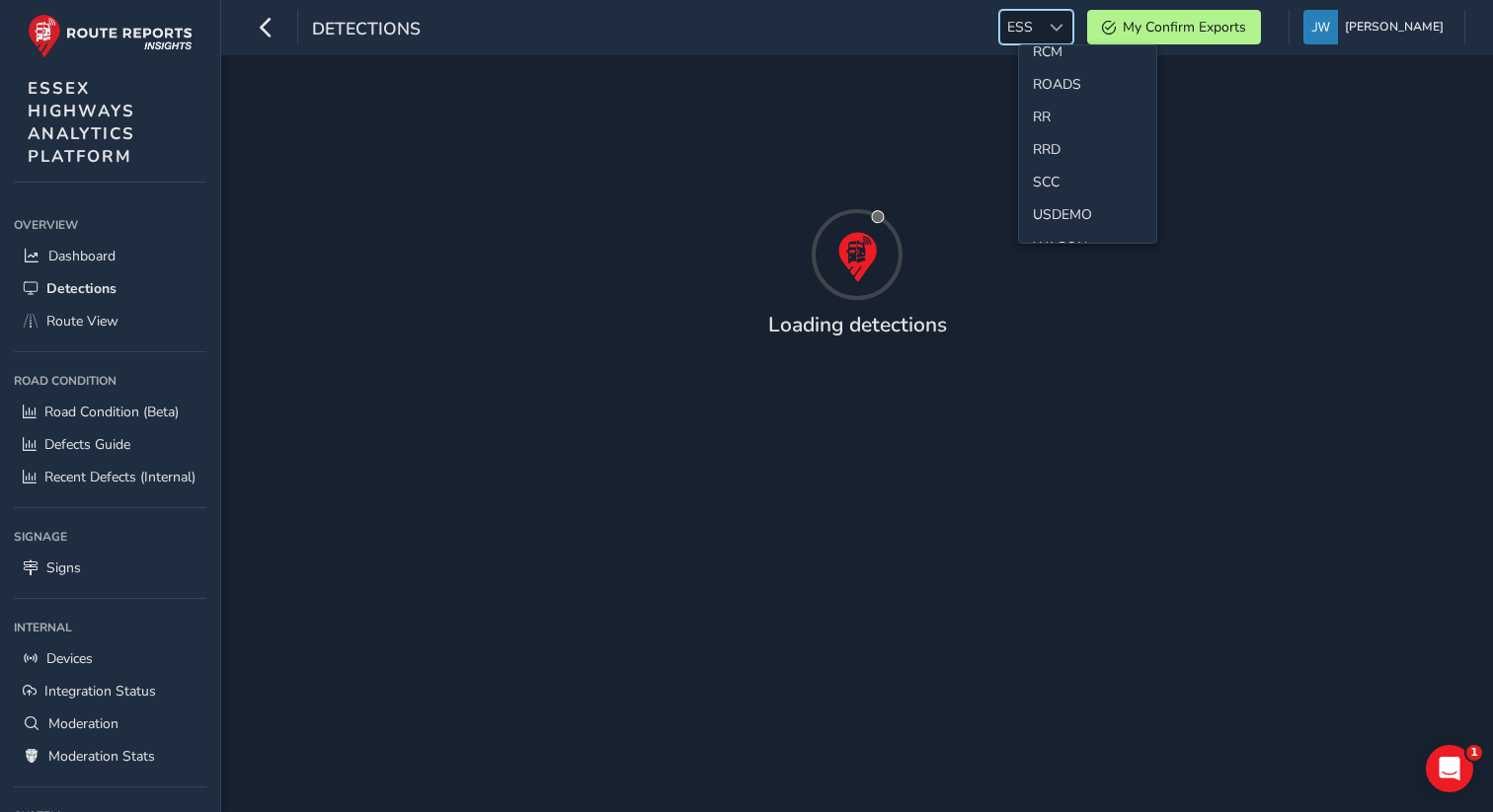
scroll to position [881, 0]
click at [1054, 160] on li "SCC" at bounding box center [1087, 164] width 137 height 33
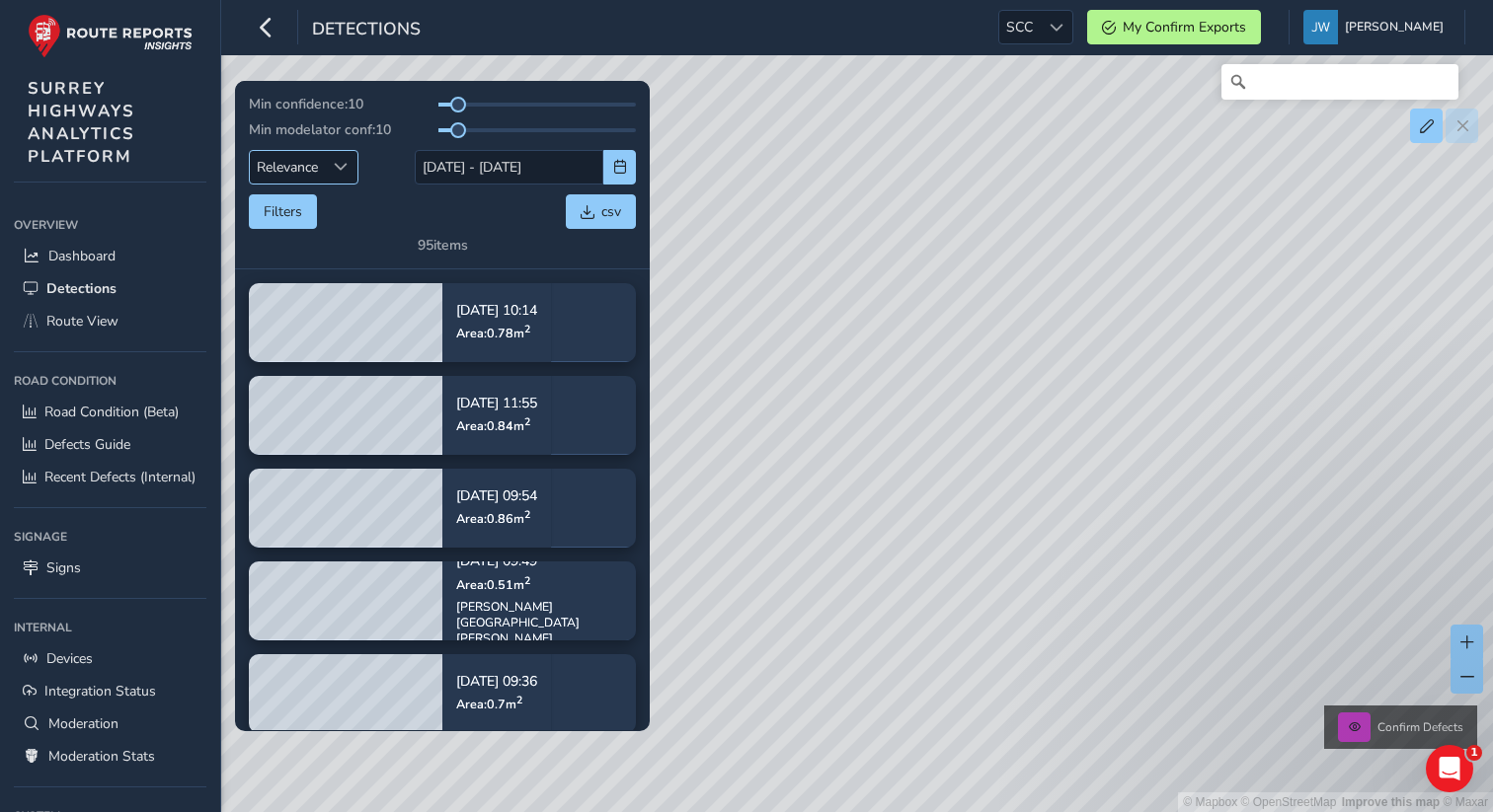
click at [330, 173] on div "Sort by Date" at bounding box center [340, 167] width 33 height 33
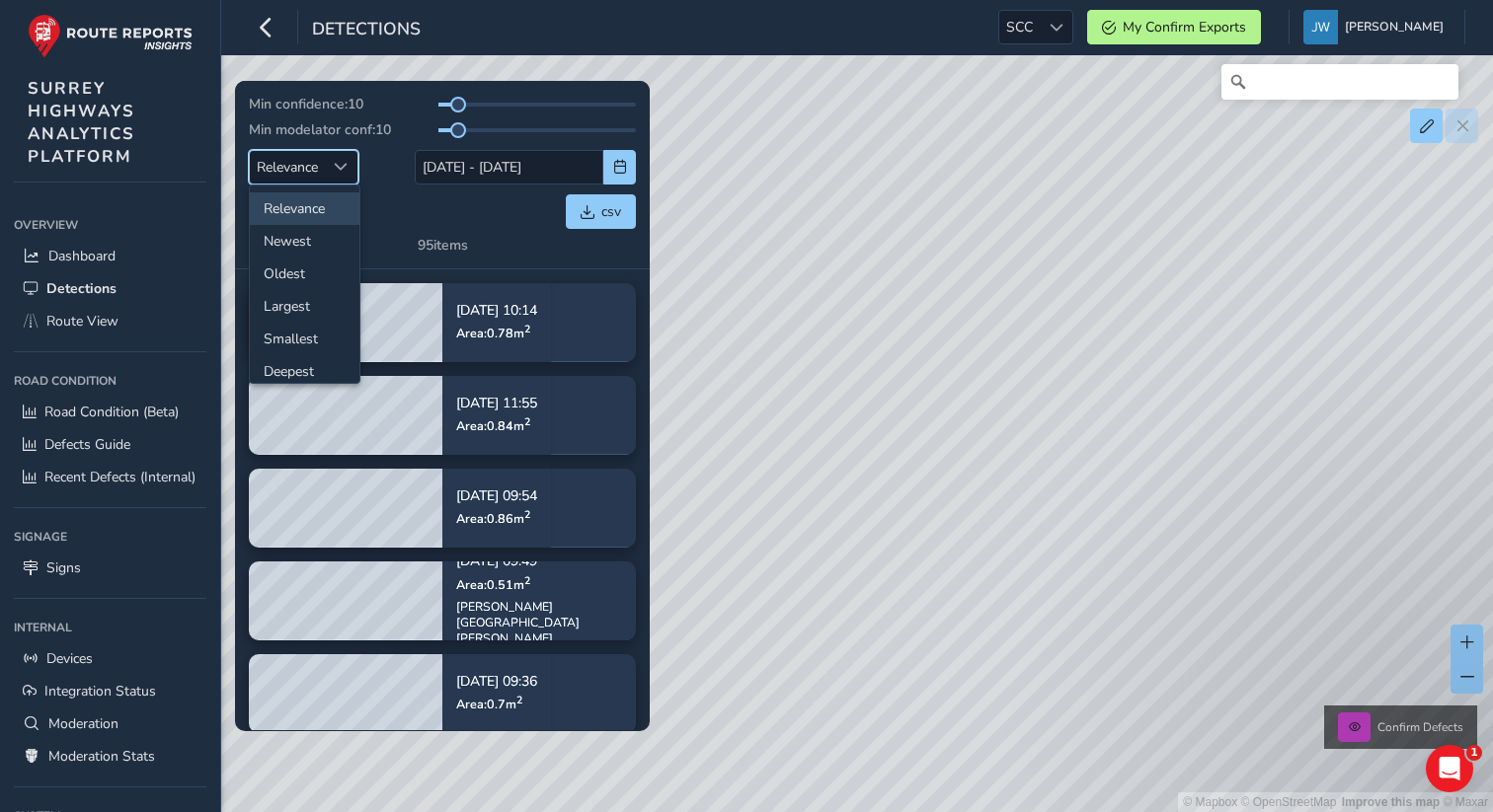
click at [406, 208] on div "Filters csv" at bounding box center [442, 211] width 387 height 35
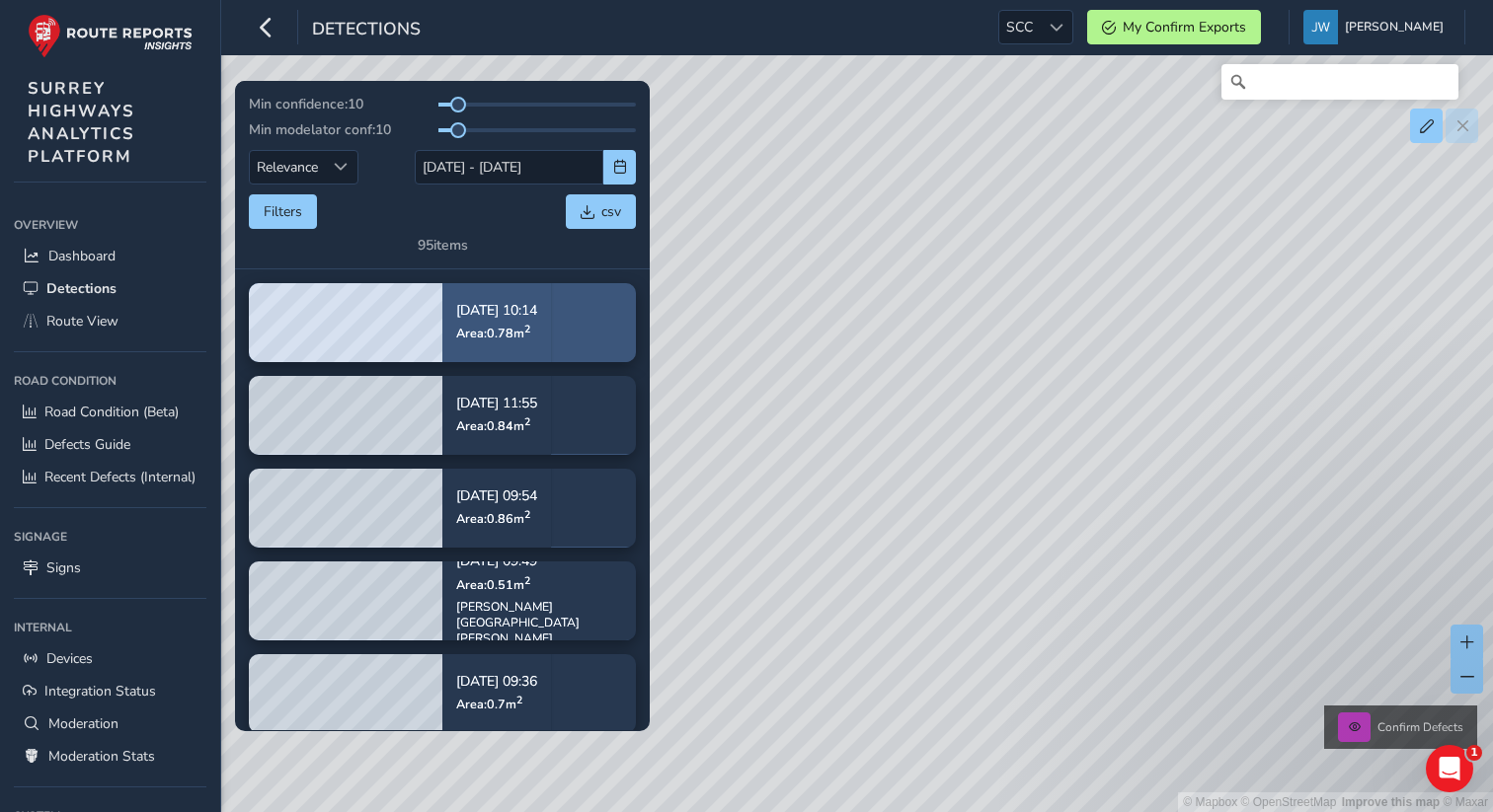
click at [538, 331] on p "Area: 0.78 m 2" at bounding box center [497, 332] width 81 height 16
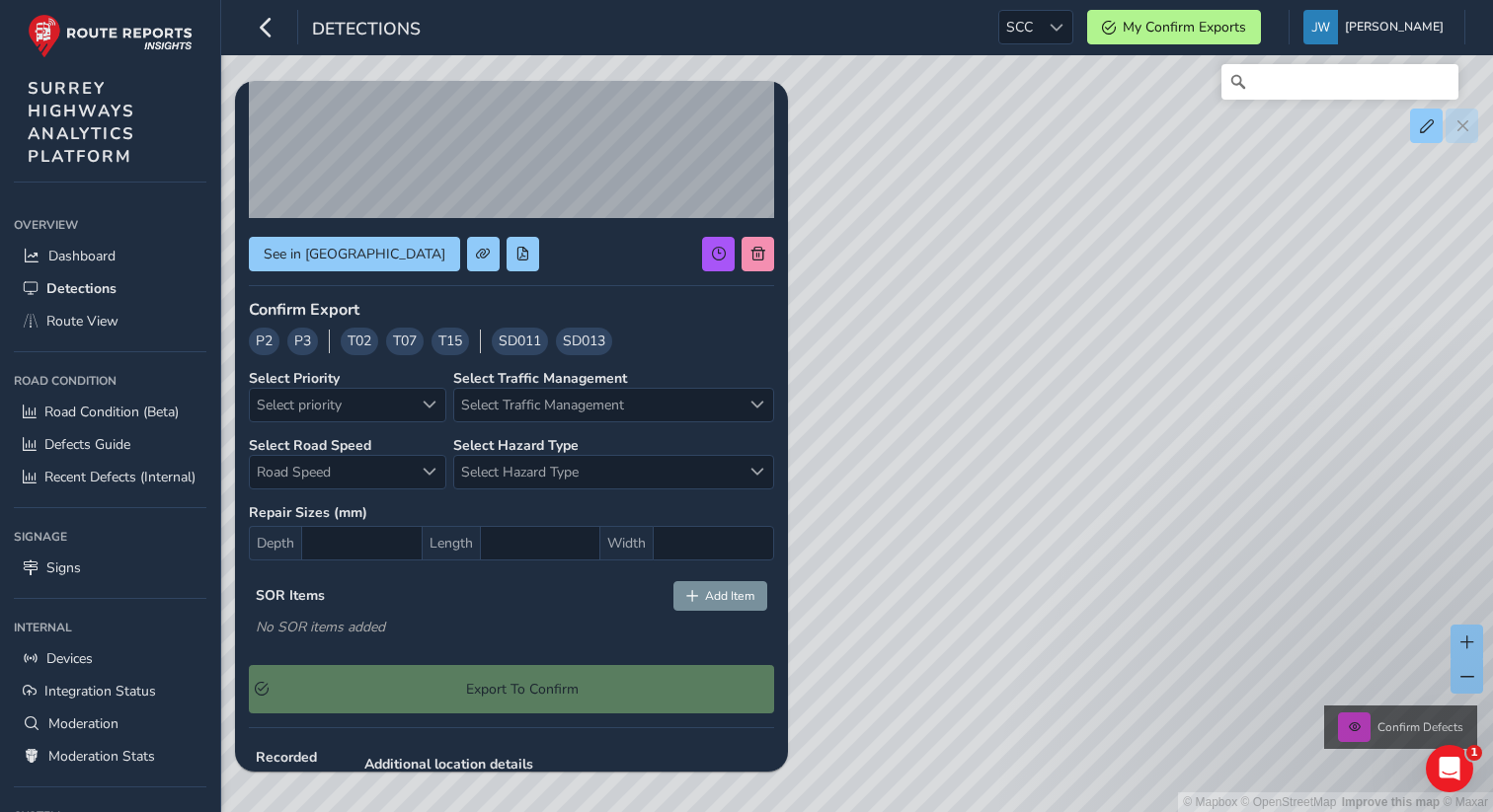
scroll to position [239, 0]
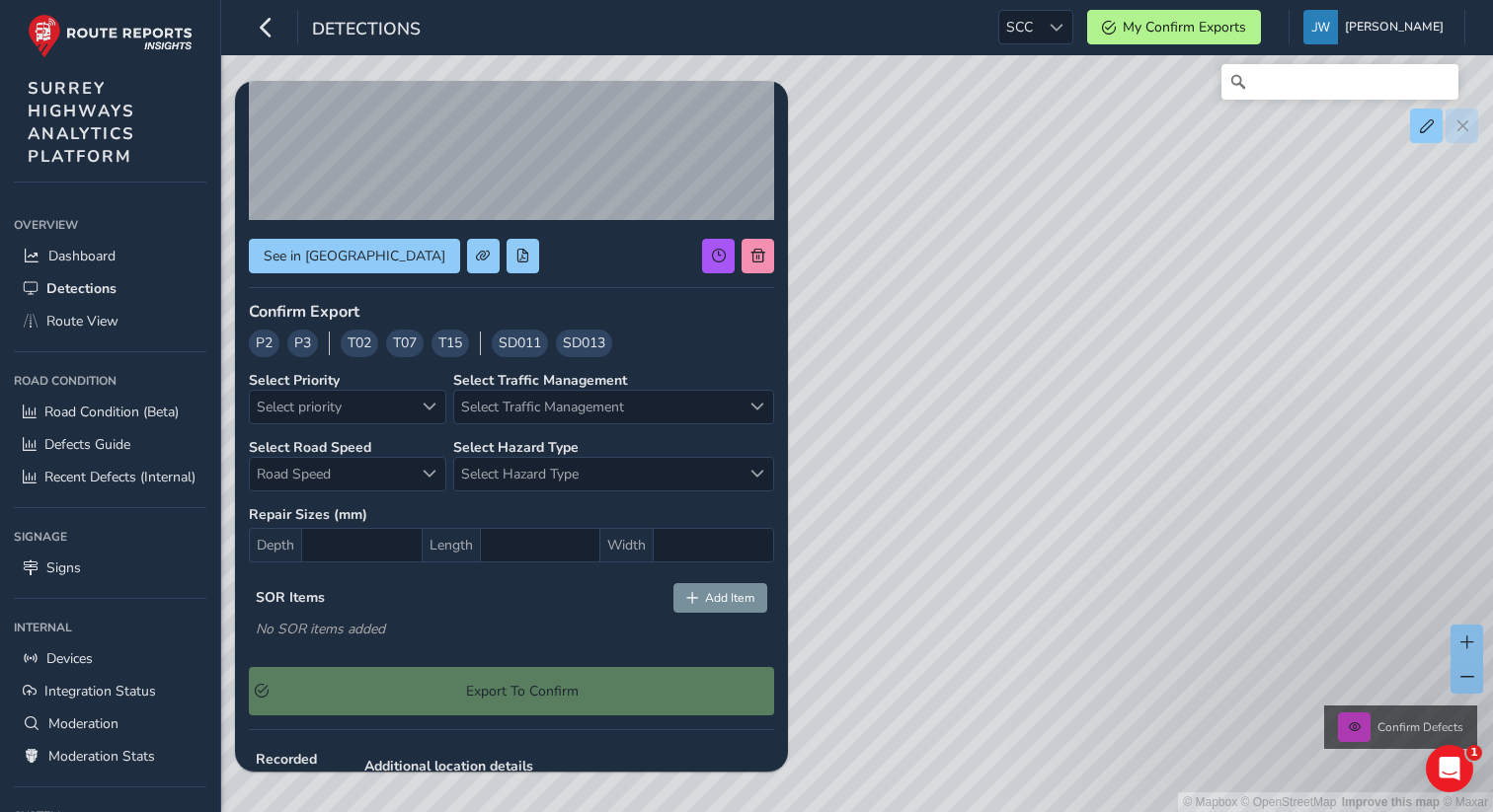
click at [470, 273] on div "See in Route View Confirm Export P2 P3 T02 T07 T15 SD011 SD013 Select Priority …" at bounding box center [512, 570] width 526 height 1428
click at [516, 260] on span at bounding box center [523, 256] width 14 height 14
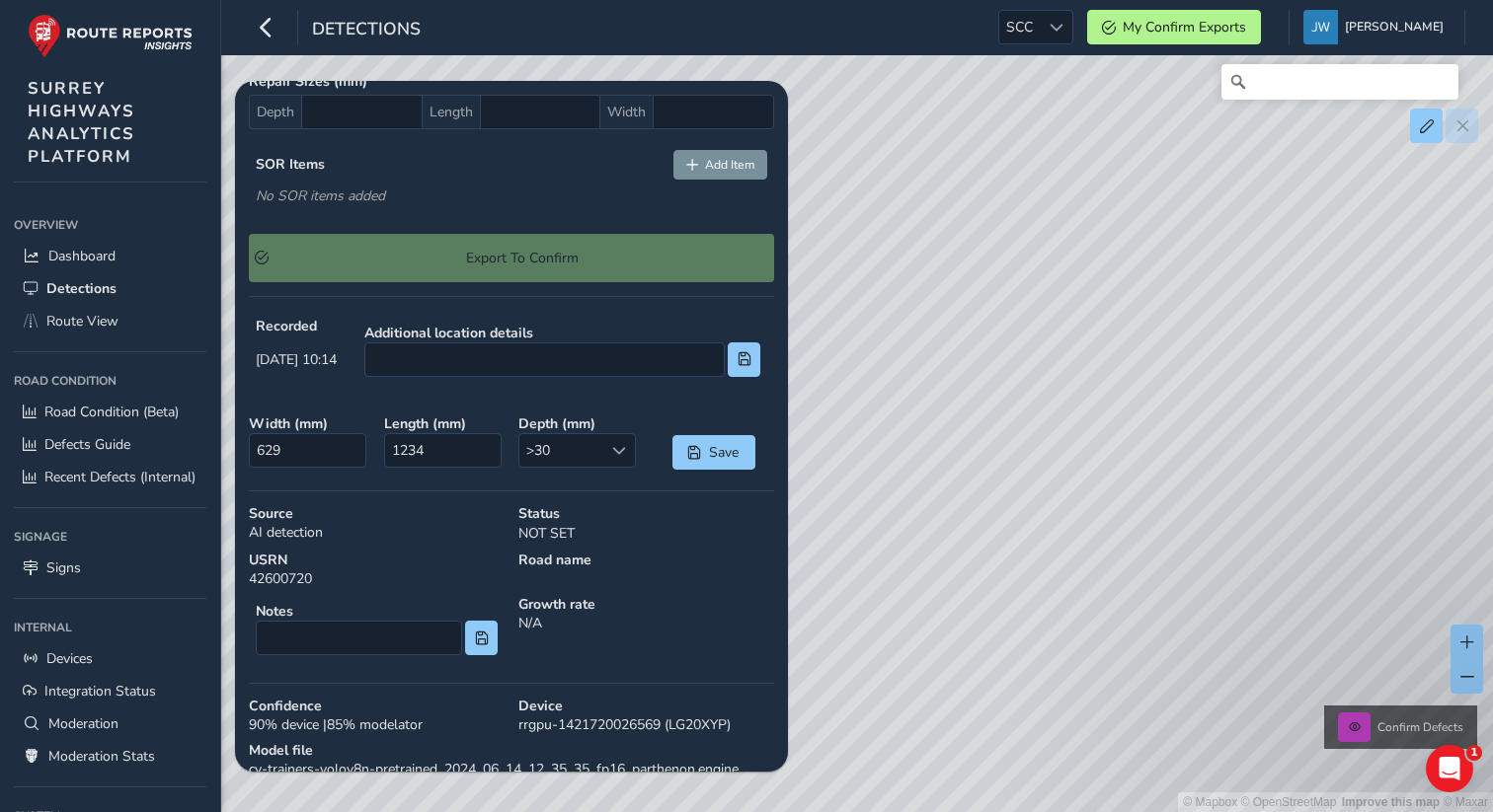
scroll to position [676, 0]
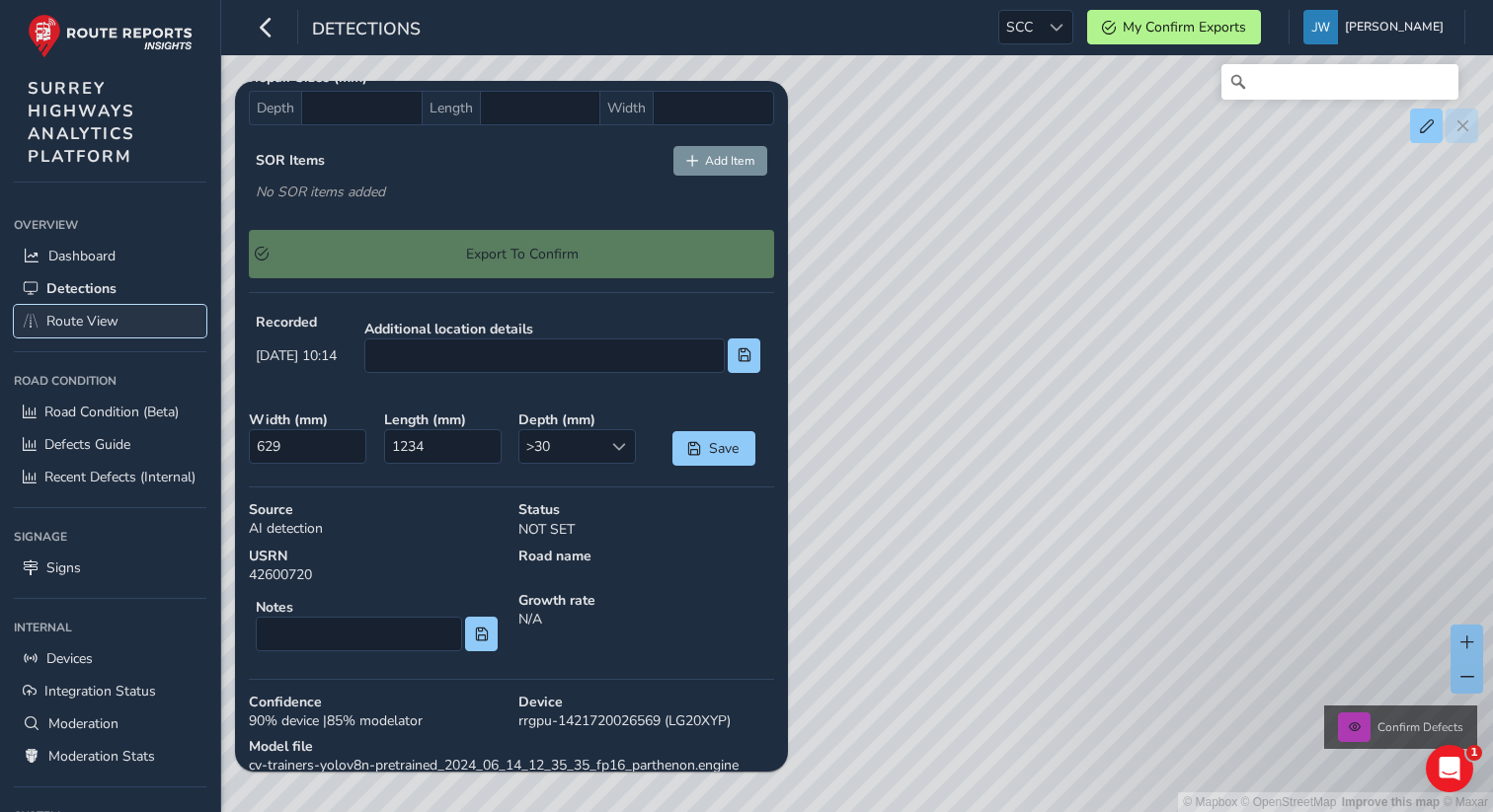
click at [77, 322] on span "Route View" at bounding box center [82, 321] width 72 height 19
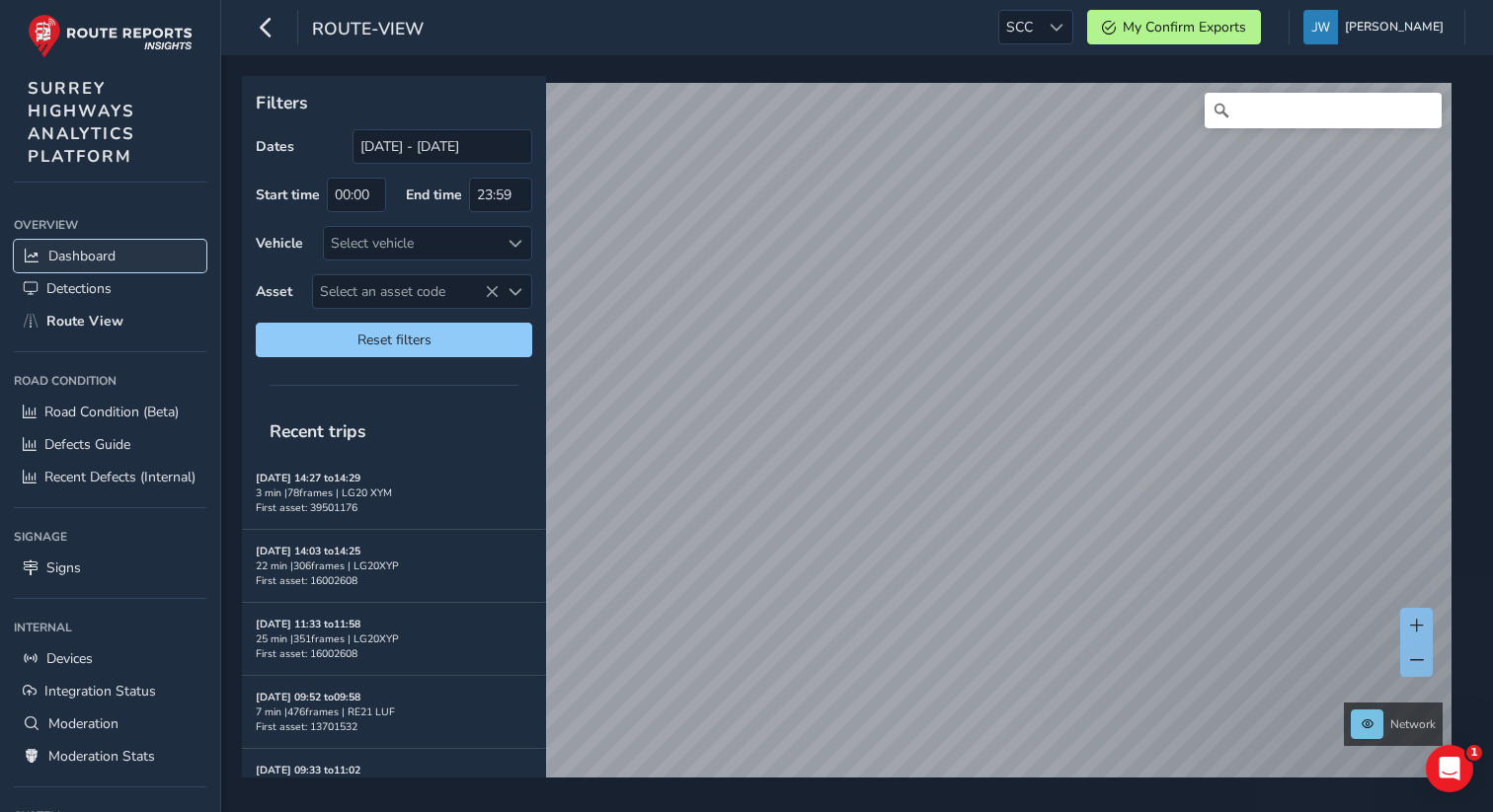
click at [83, 251] on span "Dashboard" at bounding box center [82, 256] width 67 height 19
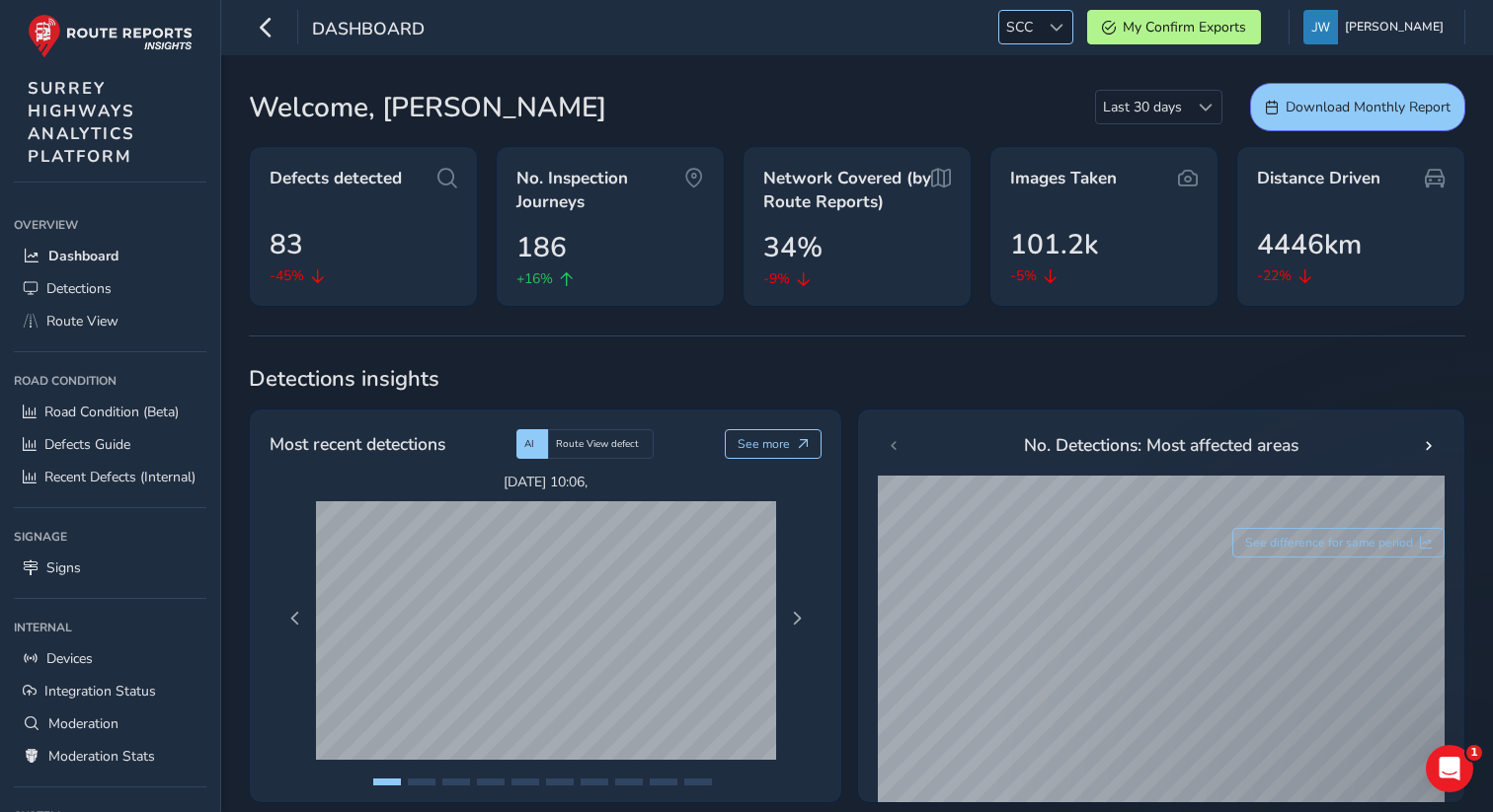
click at [1060, 34] on div at bounding box center [1056, 27] width 33 height 33
click at [1046, 108] on li "NOR" at bounding box center [1085, 107] width 137 height 33
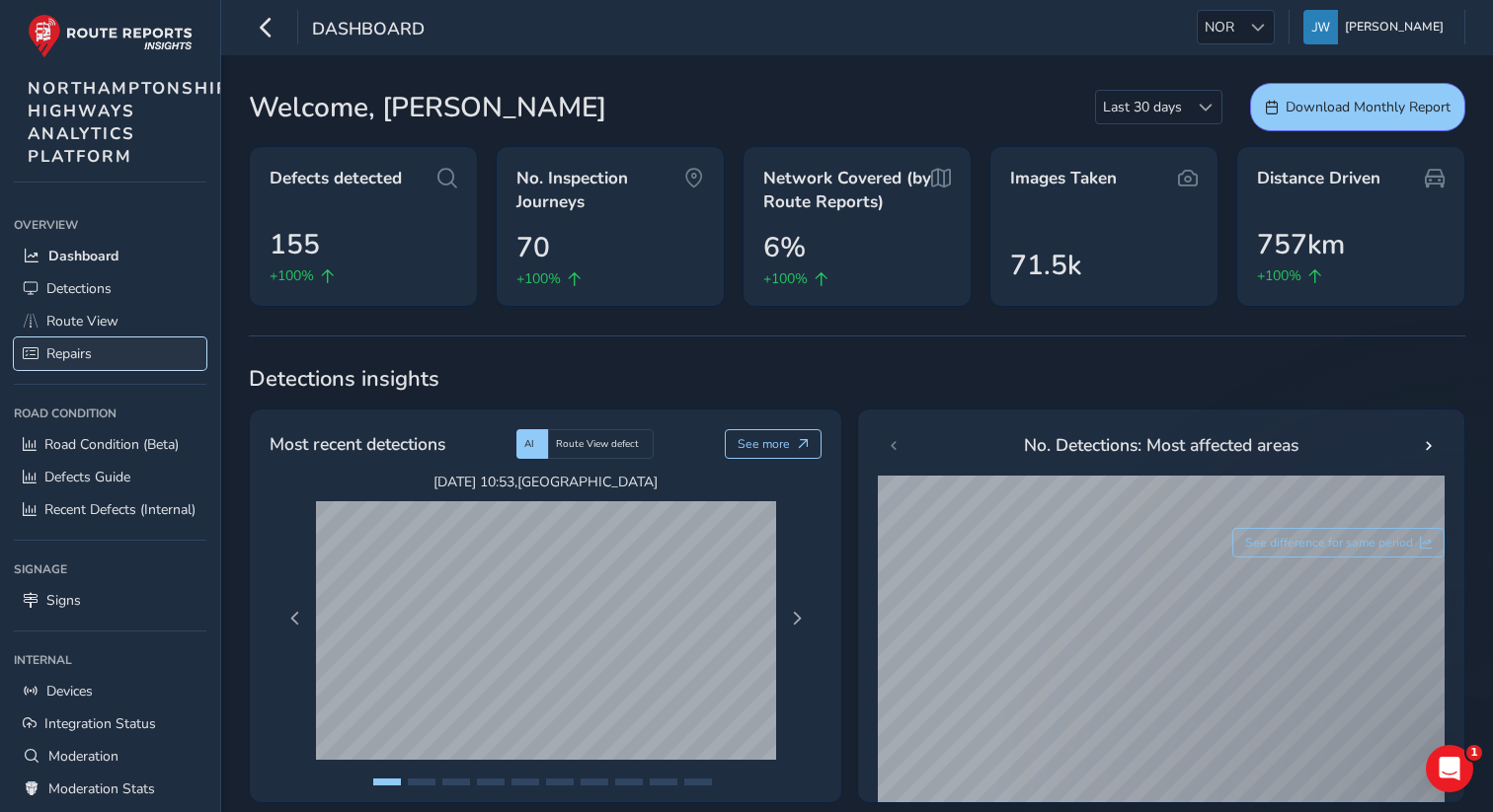
click at [83, 358] on span "Repairs" at bounding box center [69, 353] width 46 height 19
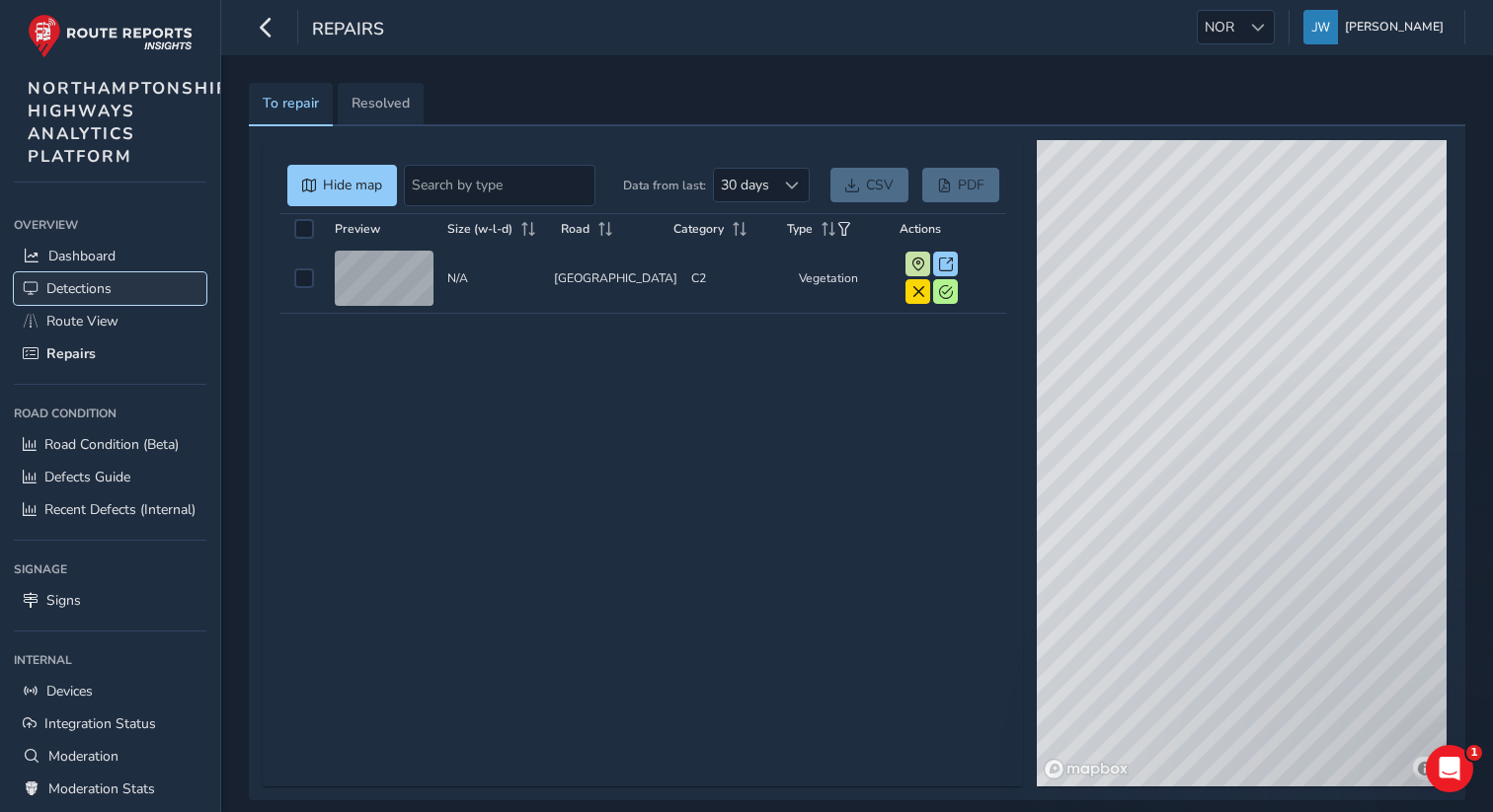
click at [95, 290] on span "Detections" at bounding box center [79, 289] width 65 height 19
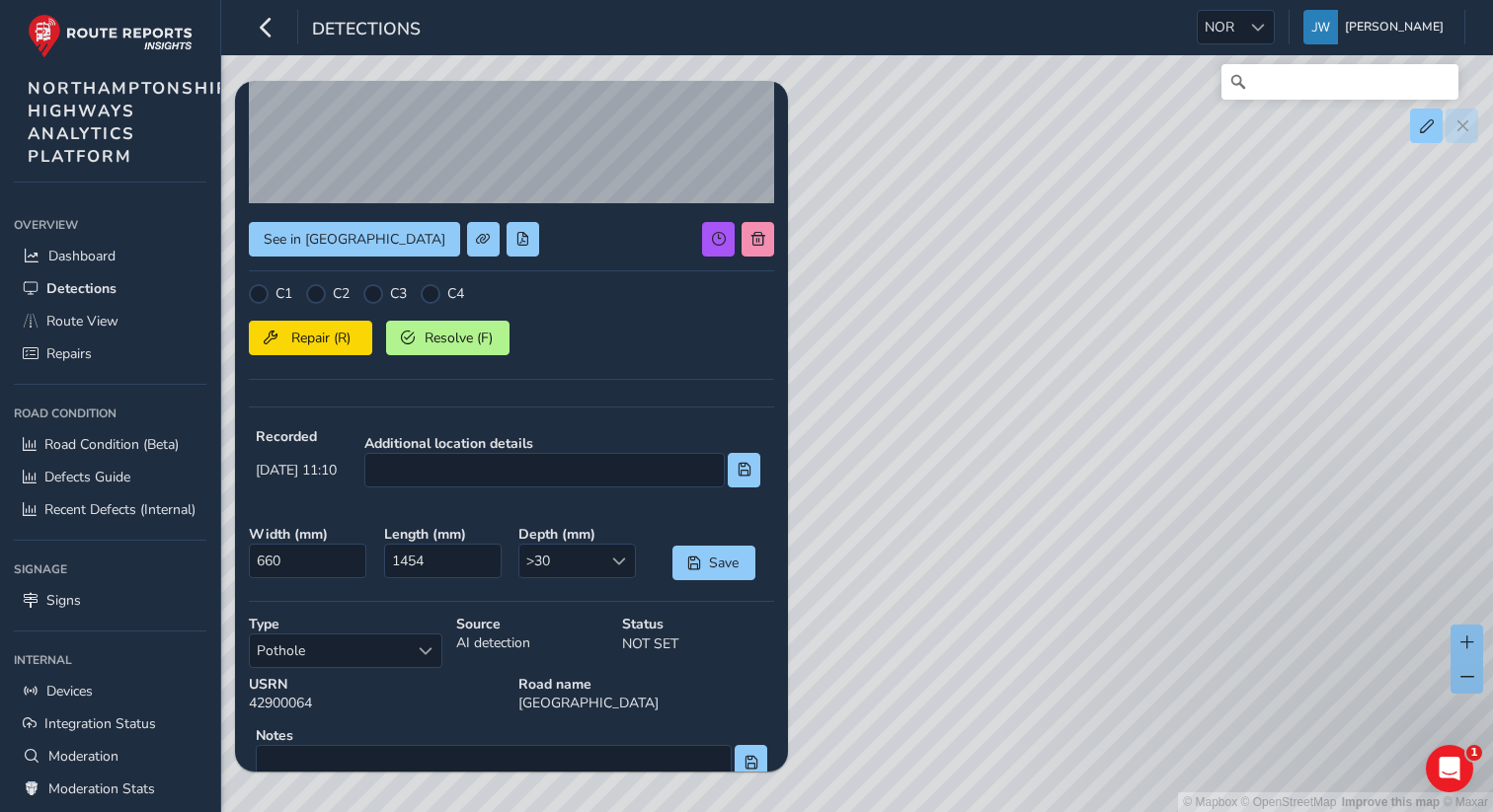
scroll to position [273, 0]
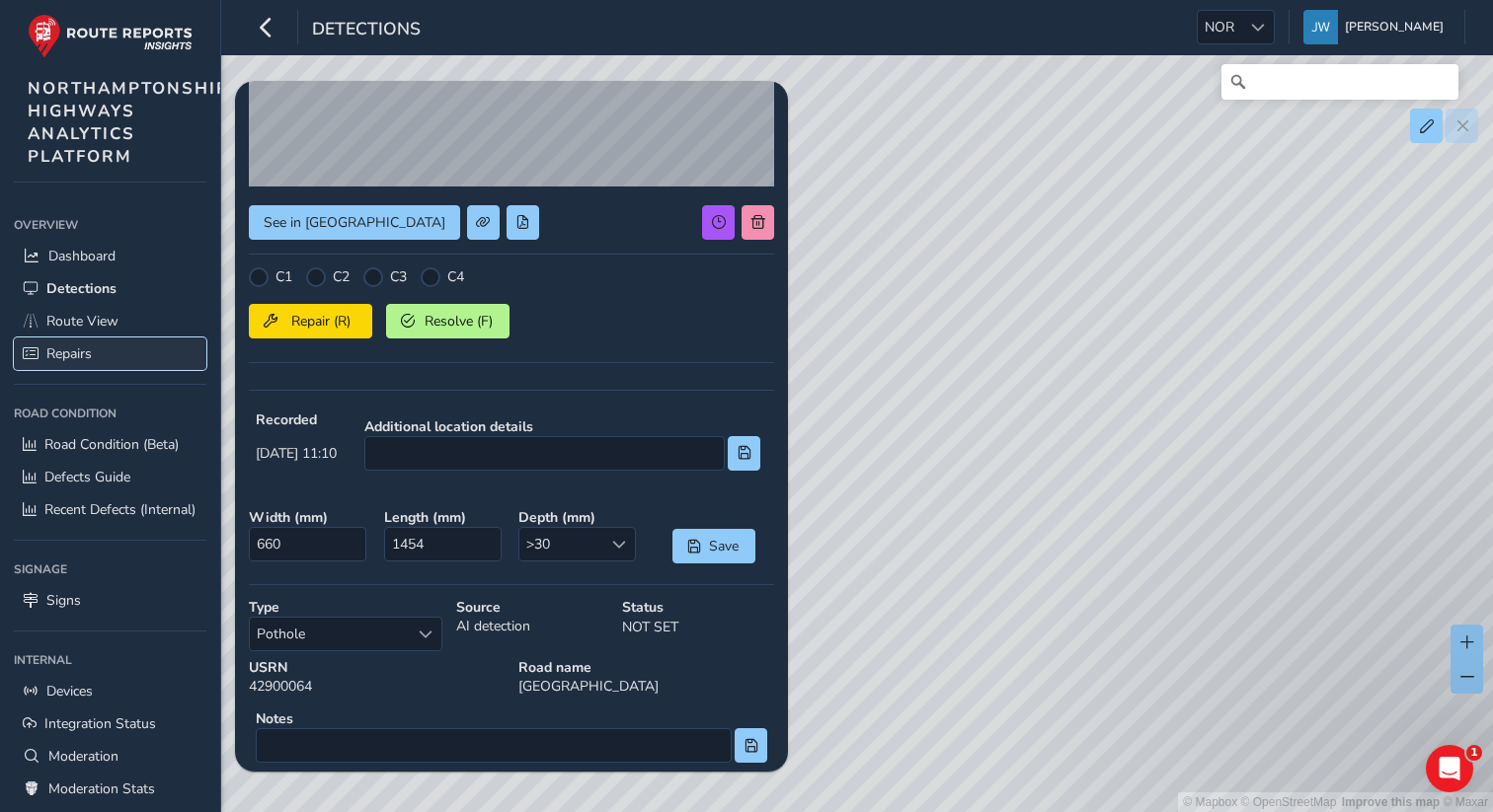
click at [69, 356] on span "Repairs" at bounding box center [69, 353] width 46 height 19
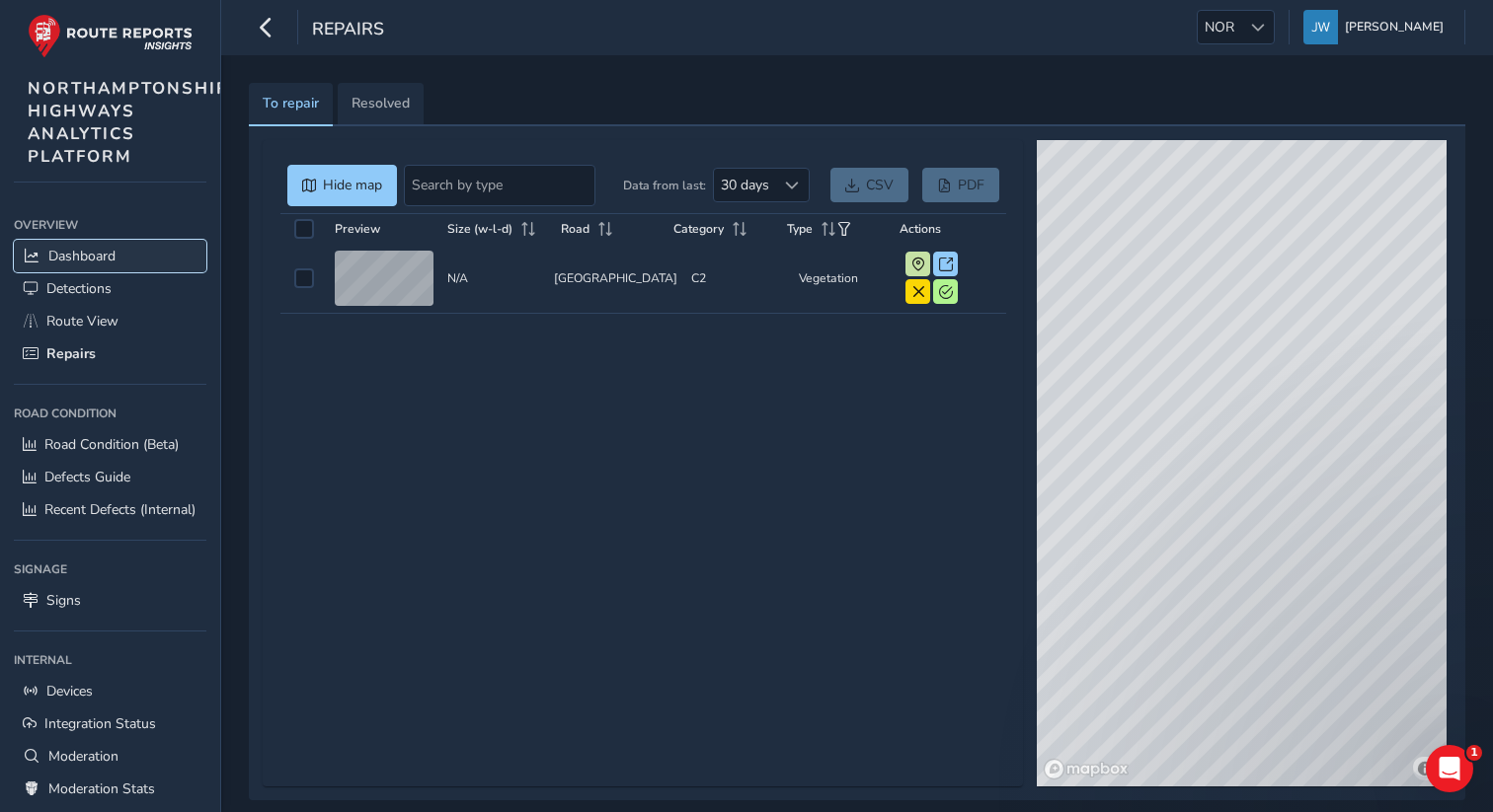
click at [106, 257] on span "Dashboard" at bounding box center [82, 256] width 67 height 19
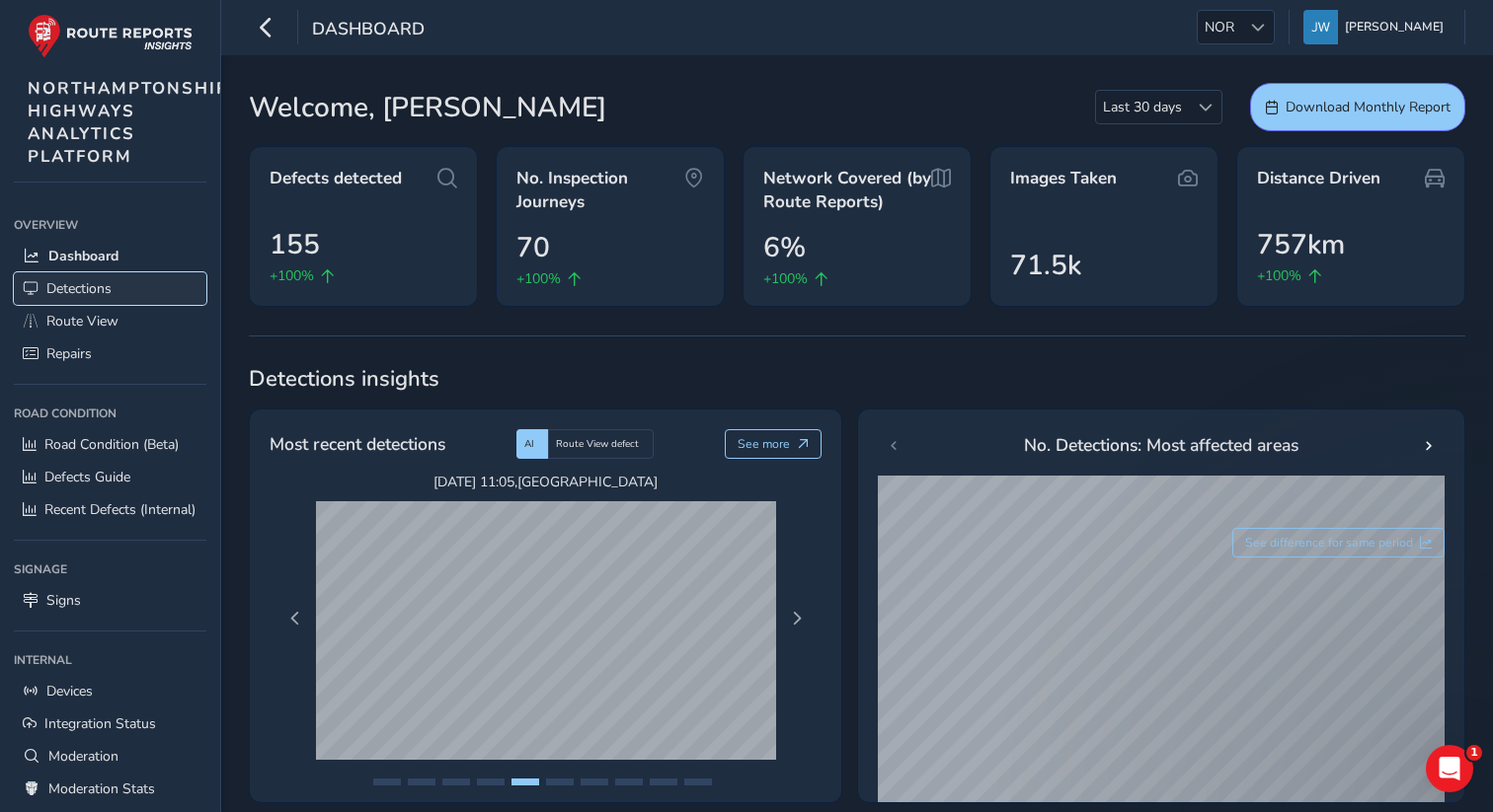
click at [110, 290] on span "Detections" at bounding box center [79, 289] width 65 height 19
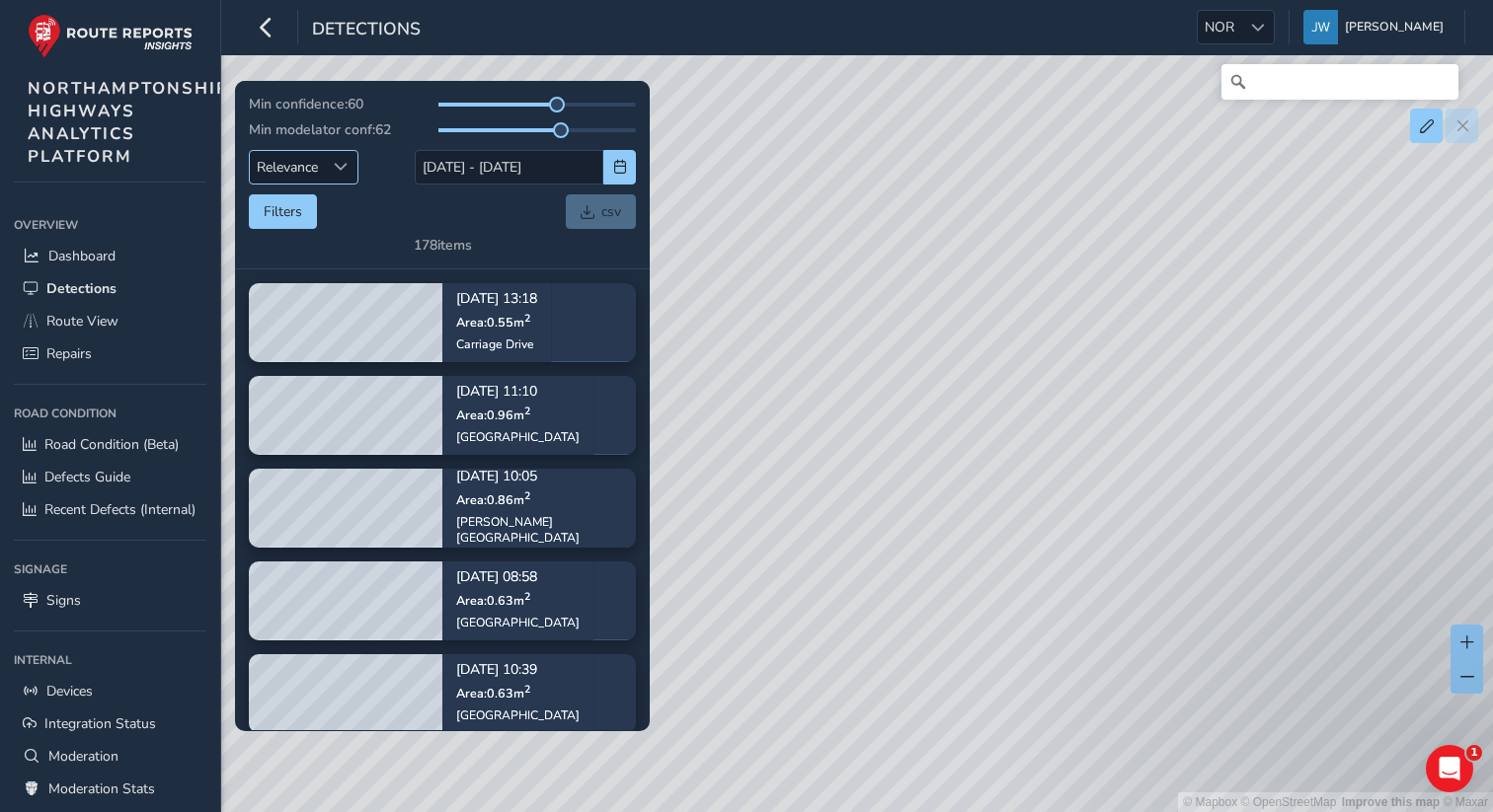
click at [327, 162] on div "Sort by Date" at bounding box center [340, 167] width 33 height 33
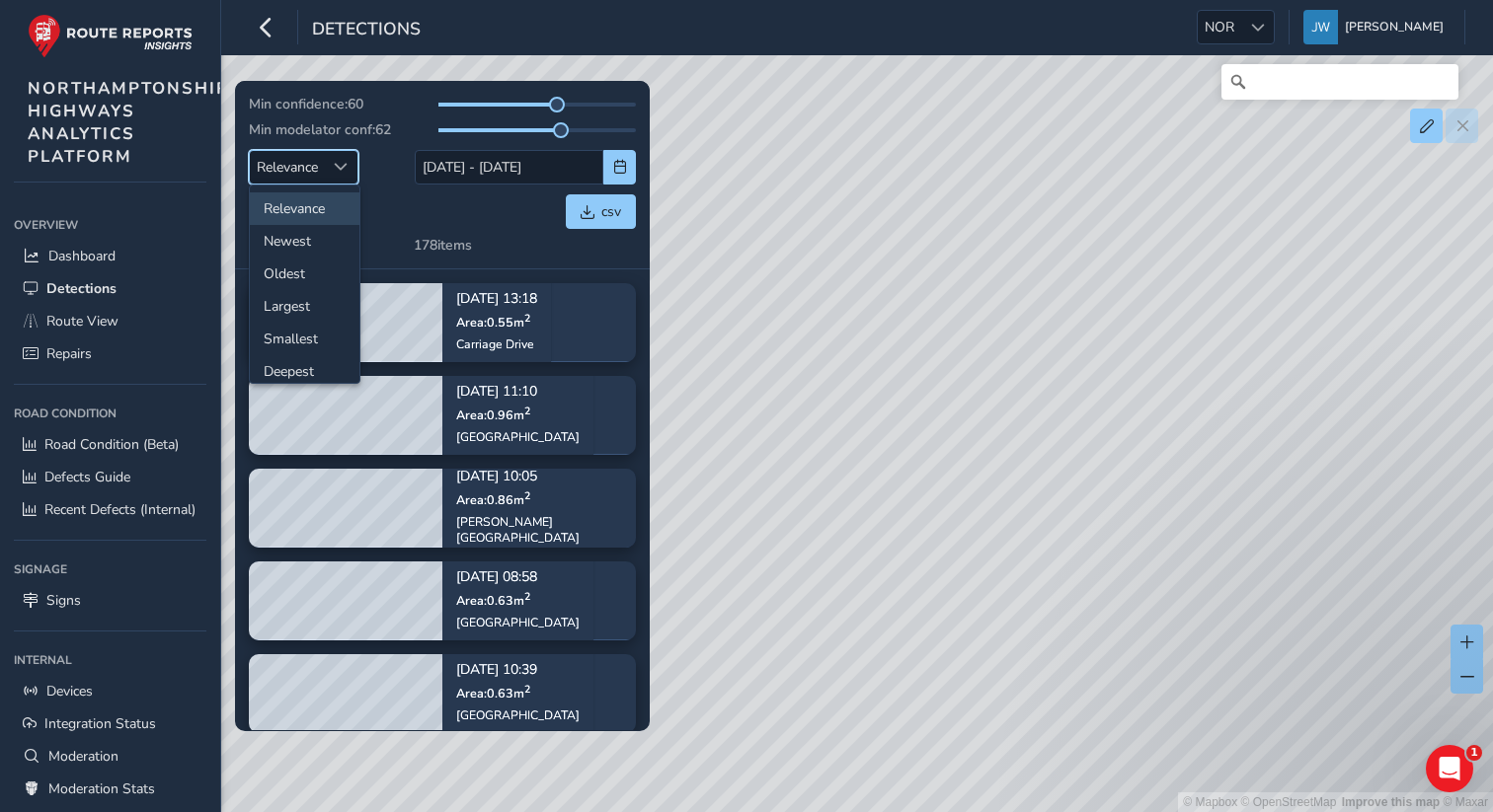
click at [437, 204] on div "Filters csv" at bounding box center [442, 211] width 387 height 35
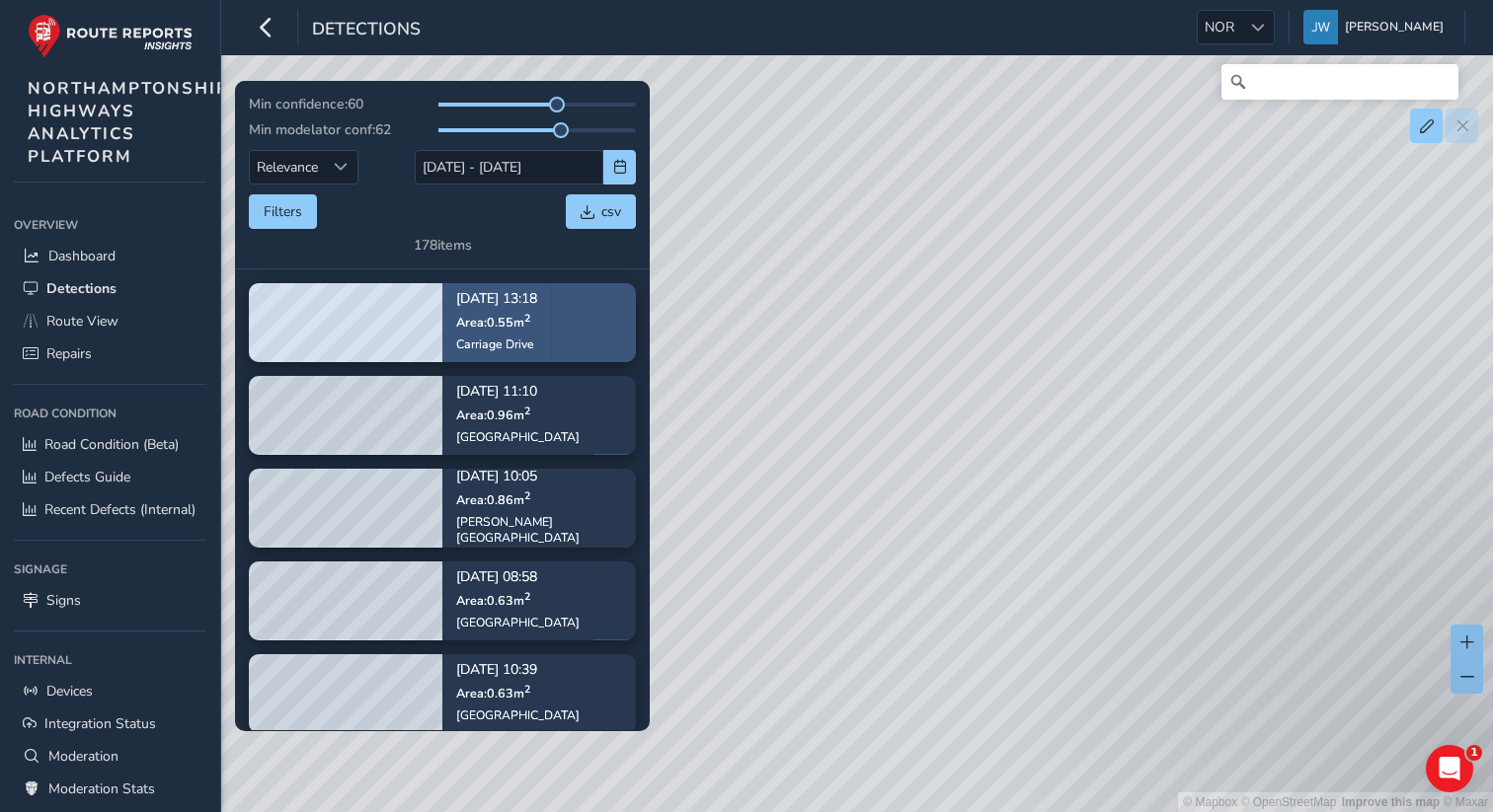
click at [527, 306] on p "Aug 21, 13:18" at bounding box center [497, 300] width 81 height 14
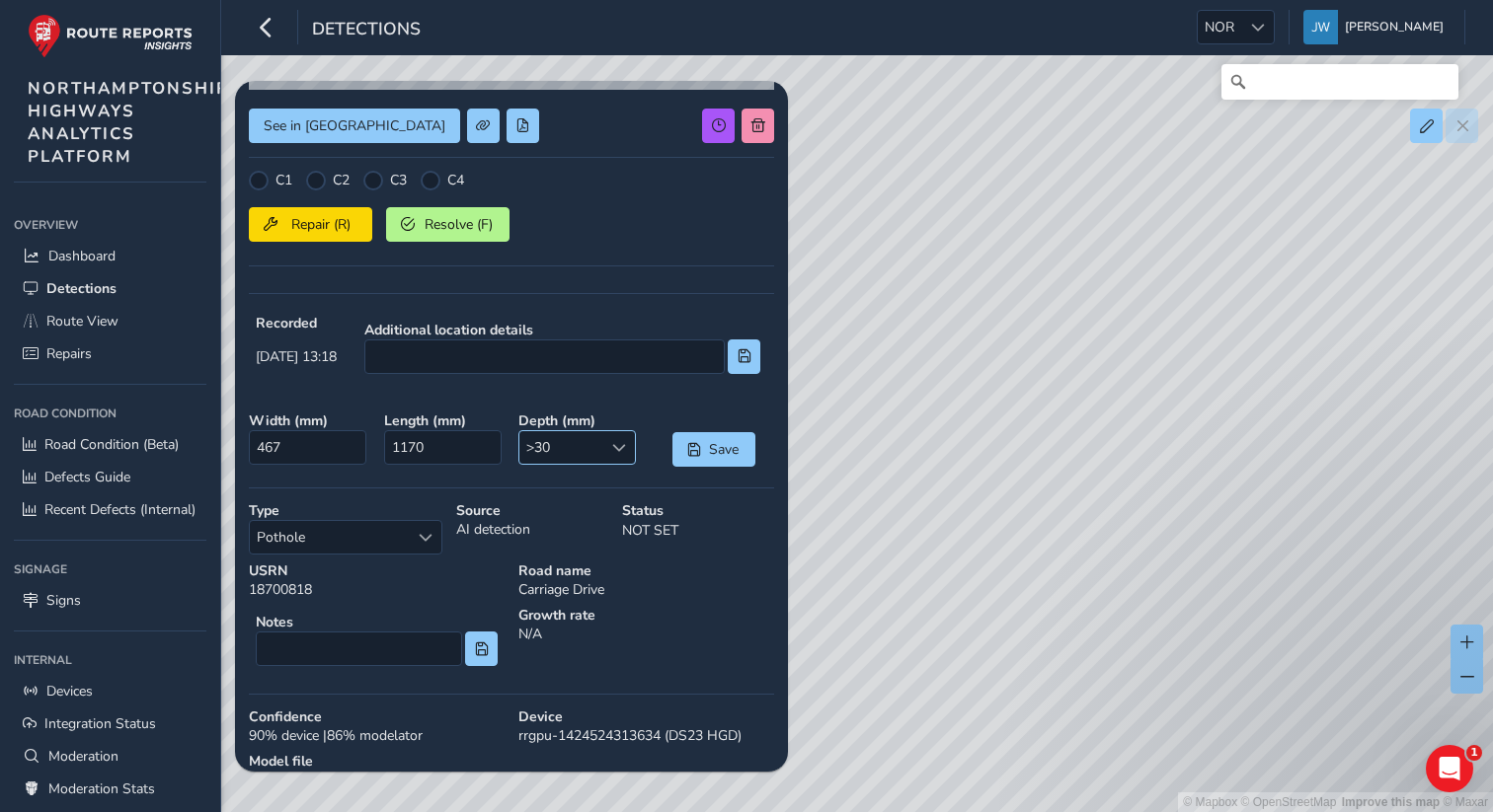
scroll to position [362, 0]
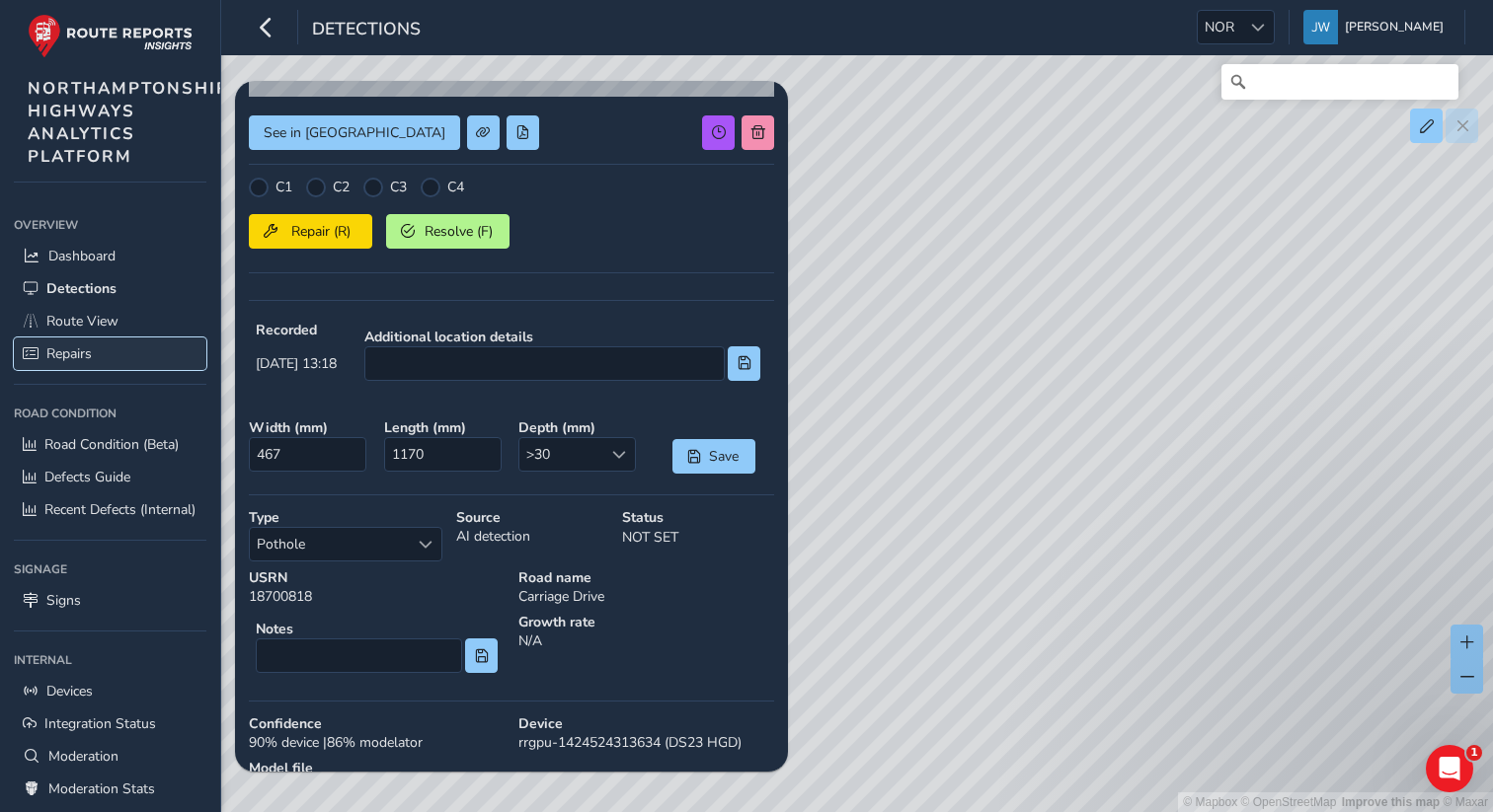
click at [91, 353] on span "Repairs" at bounding box center [69, 353] width 46 height 19
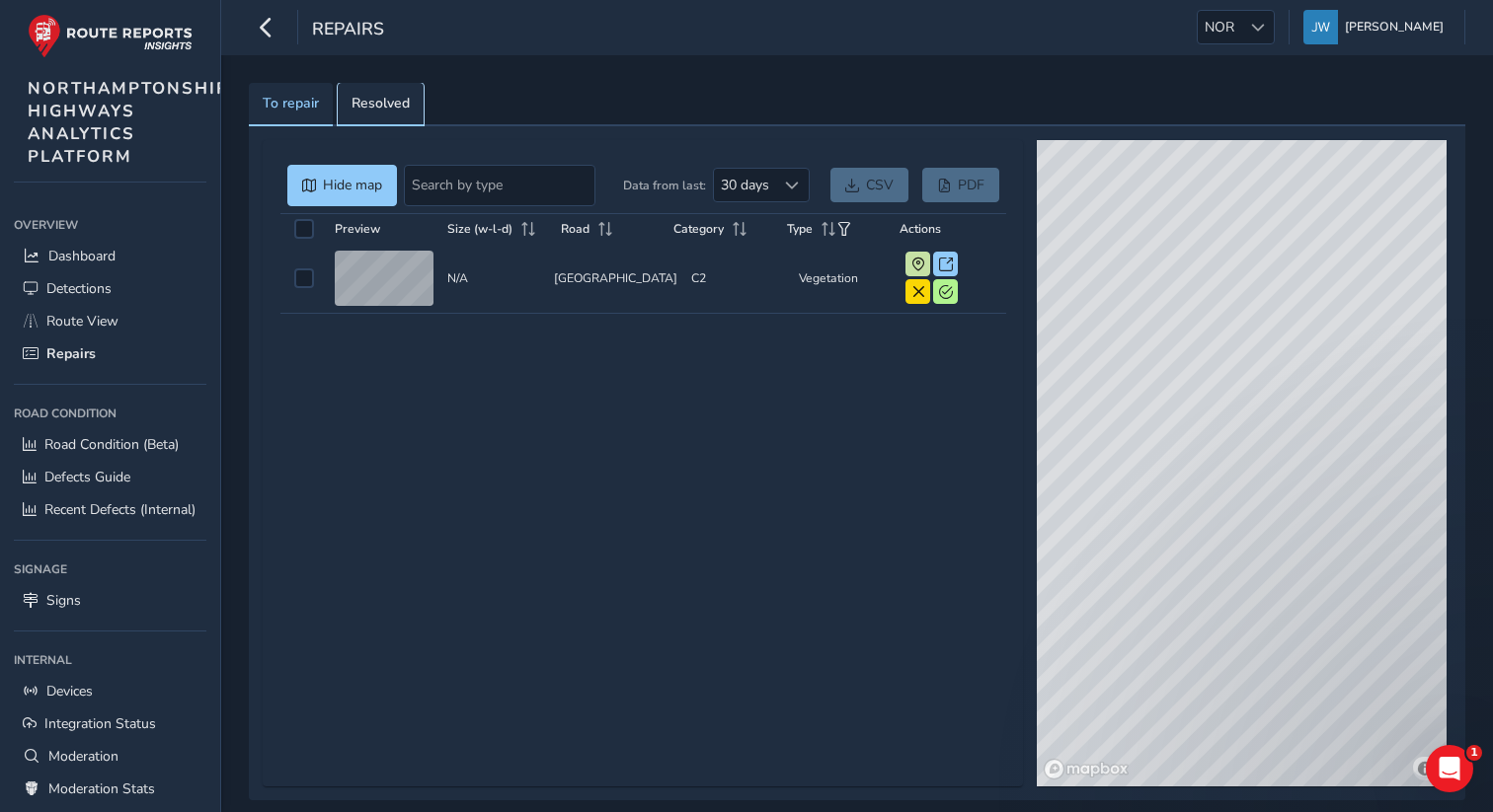
click at [400, 104] on span "Resolved" at bounding box center [380, 104] width 59 height 14
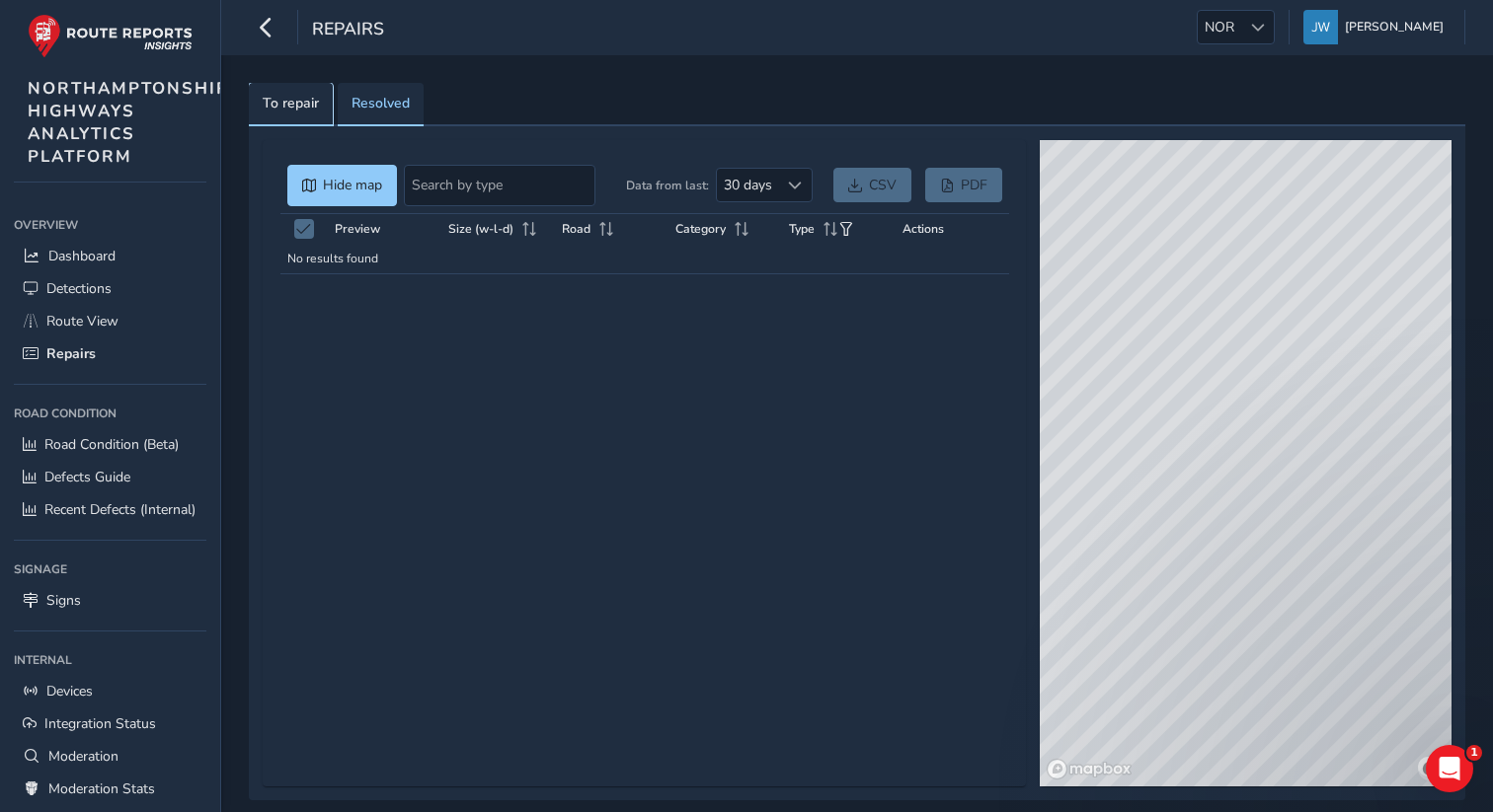
click at [281, 102] on span "To repair" at bounding box center [291, 104] width 57 height 14
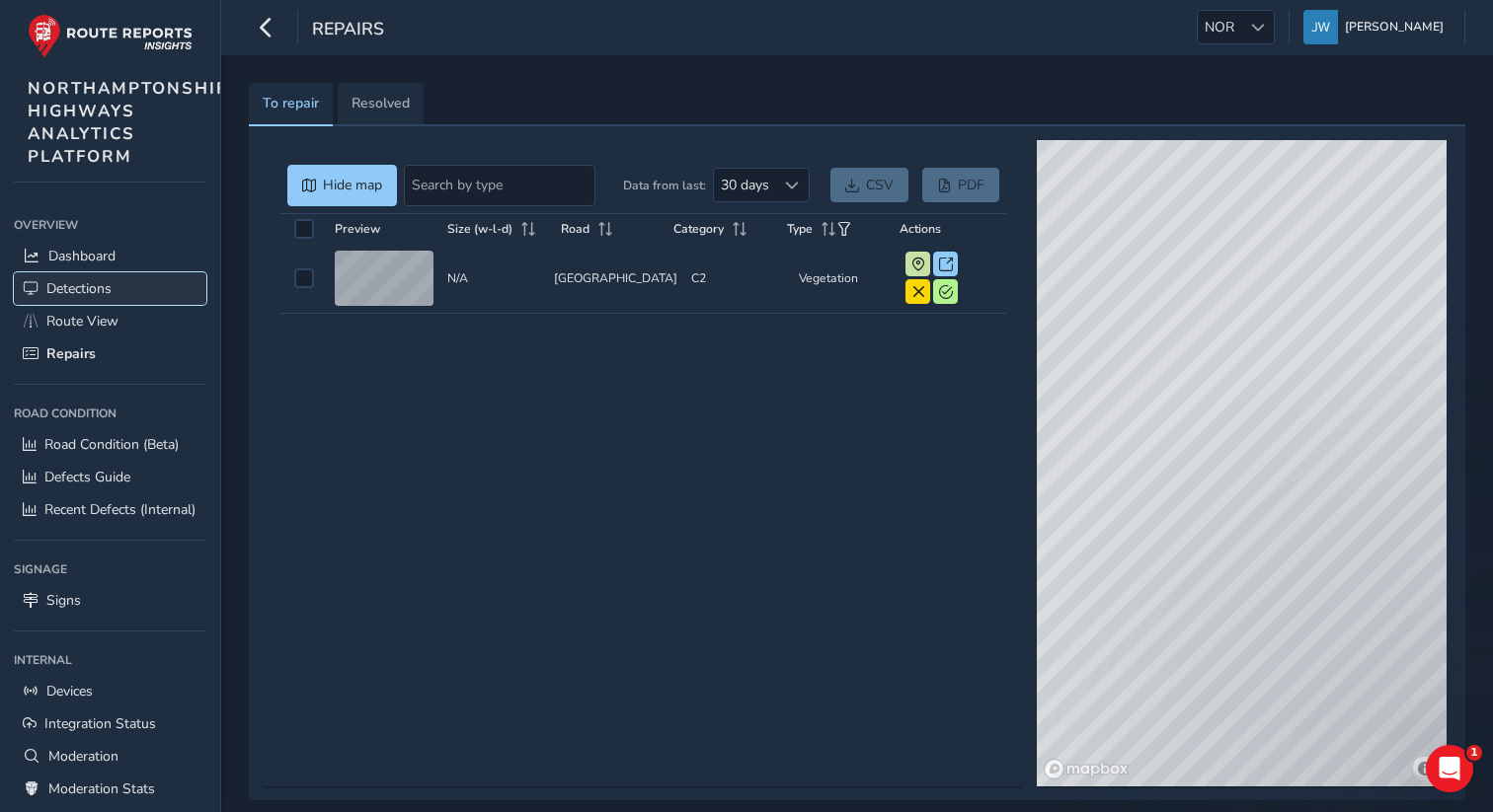
click at [93, 290] on span "Detections" at bounding box center [79, 289] width 65 height 19
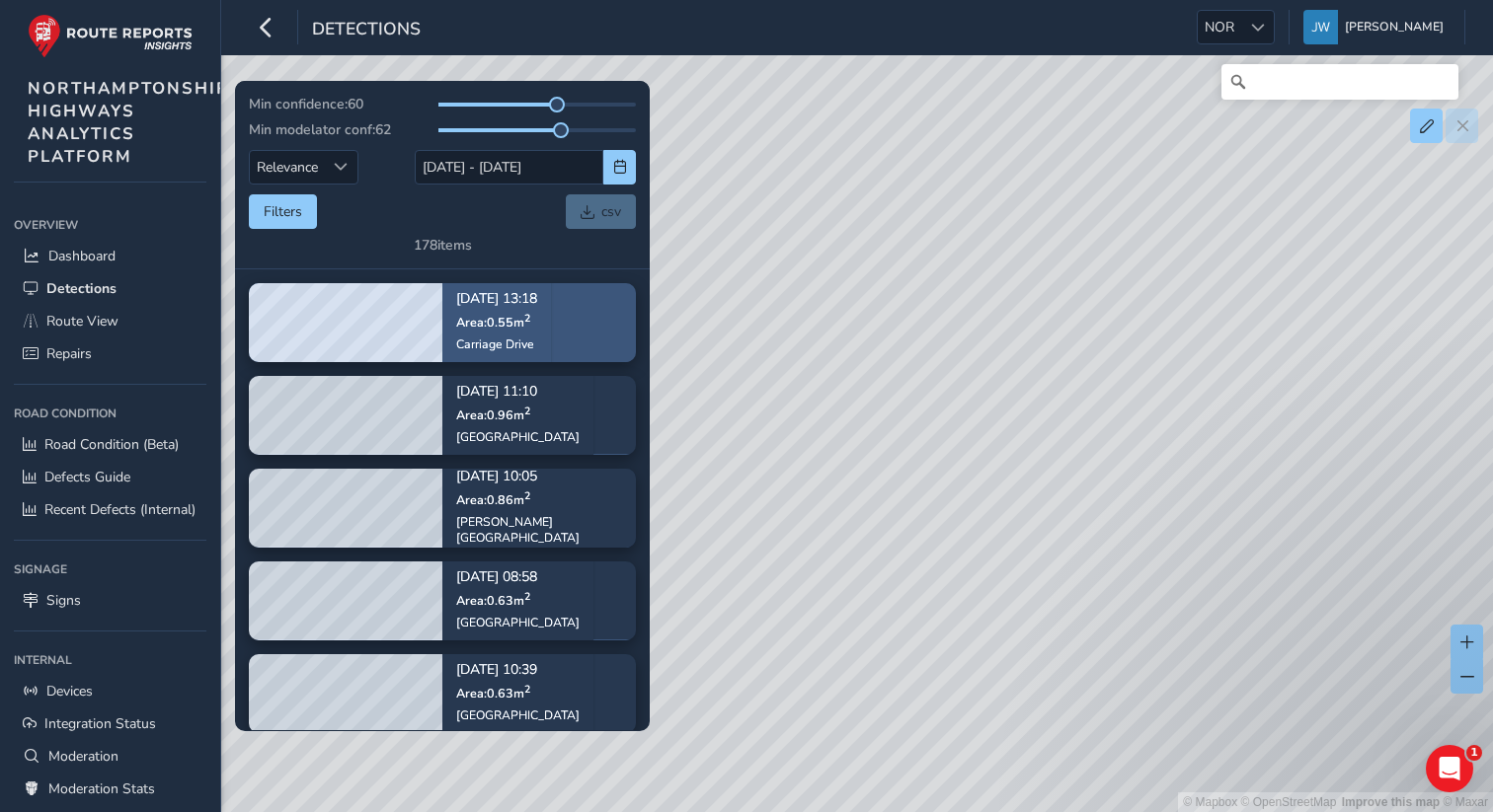
click at [538, 319] on p "Area: 0.55 m 2" at bounding box center [497, 322] width 81 height 16
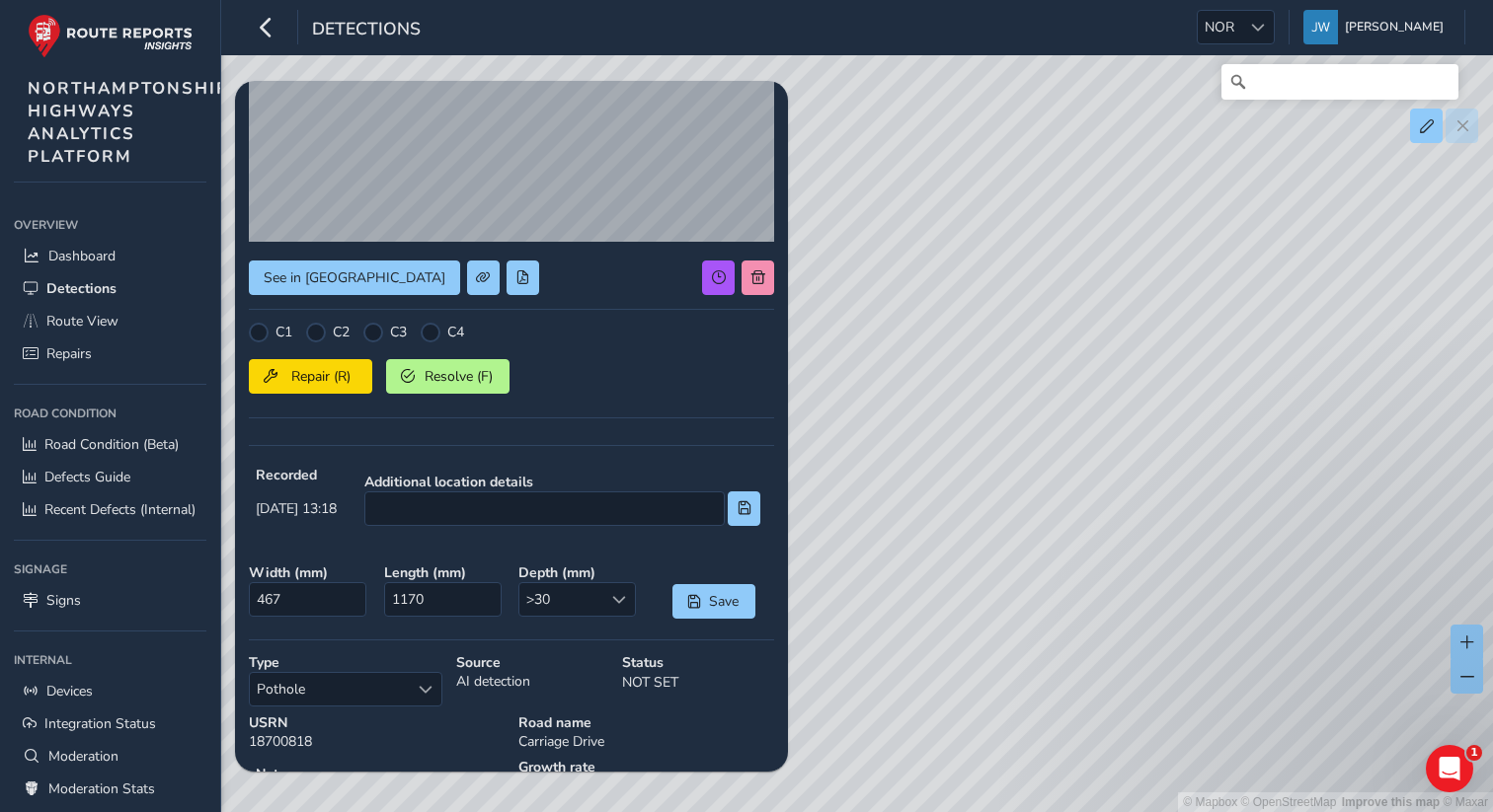
scroll to position [212, 0]
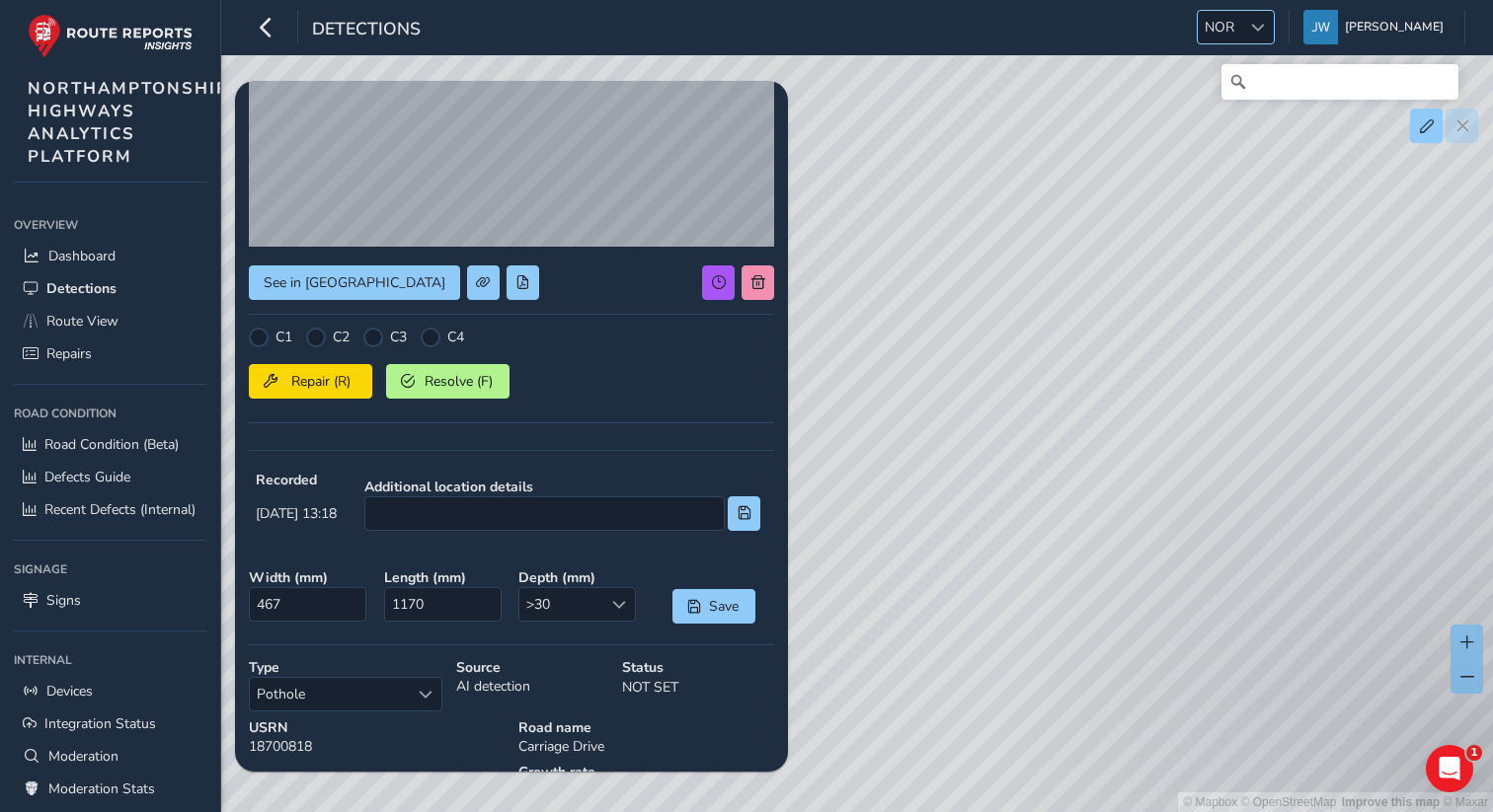
click at [1265, 31] on span at bounding box center [1258, 28] width 14 height 14
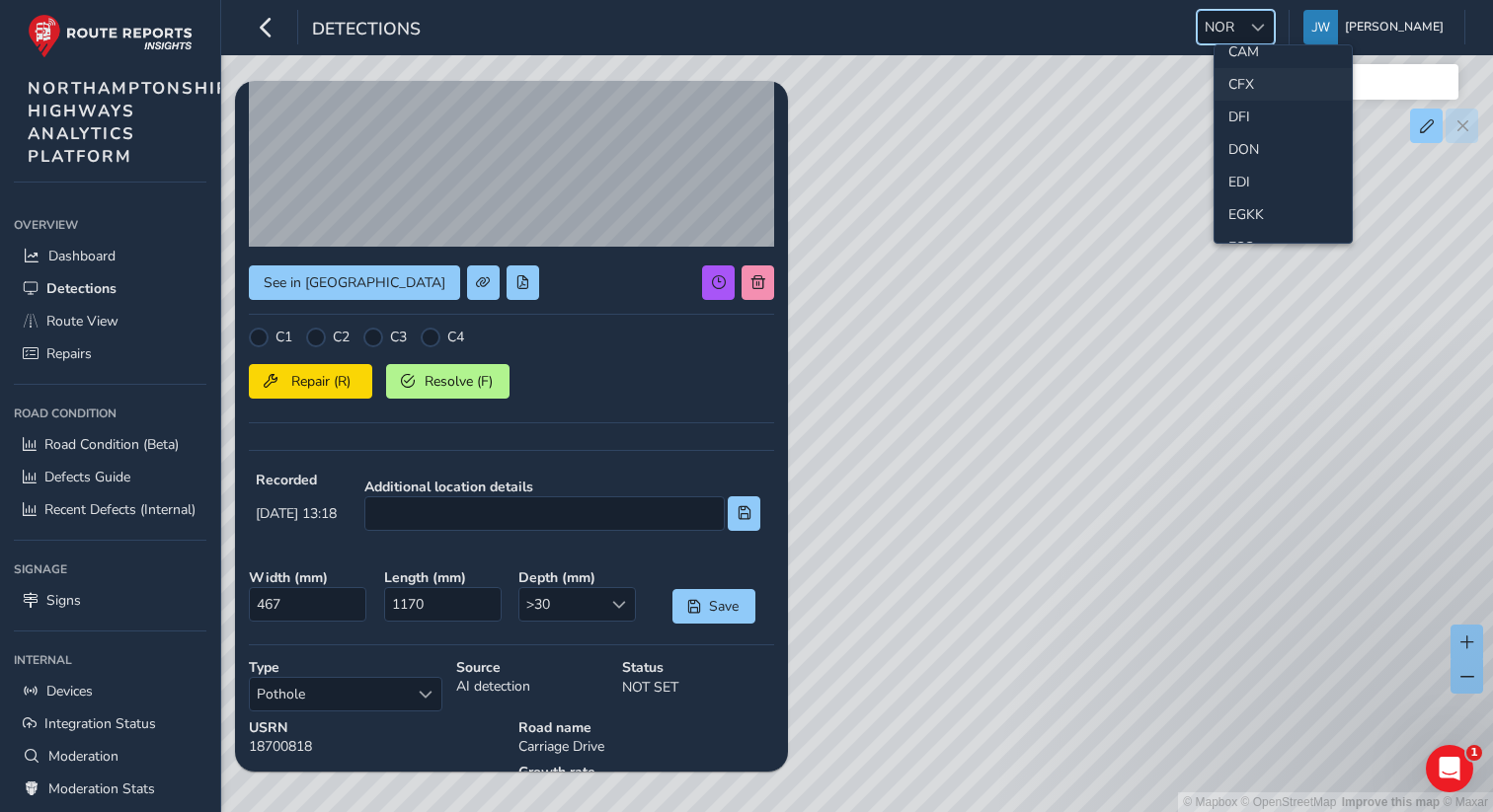
scroll to position [255, 0]
click at [1249, 134] on li "ESS" at bounding box center [1283, 139] width 137 height 33
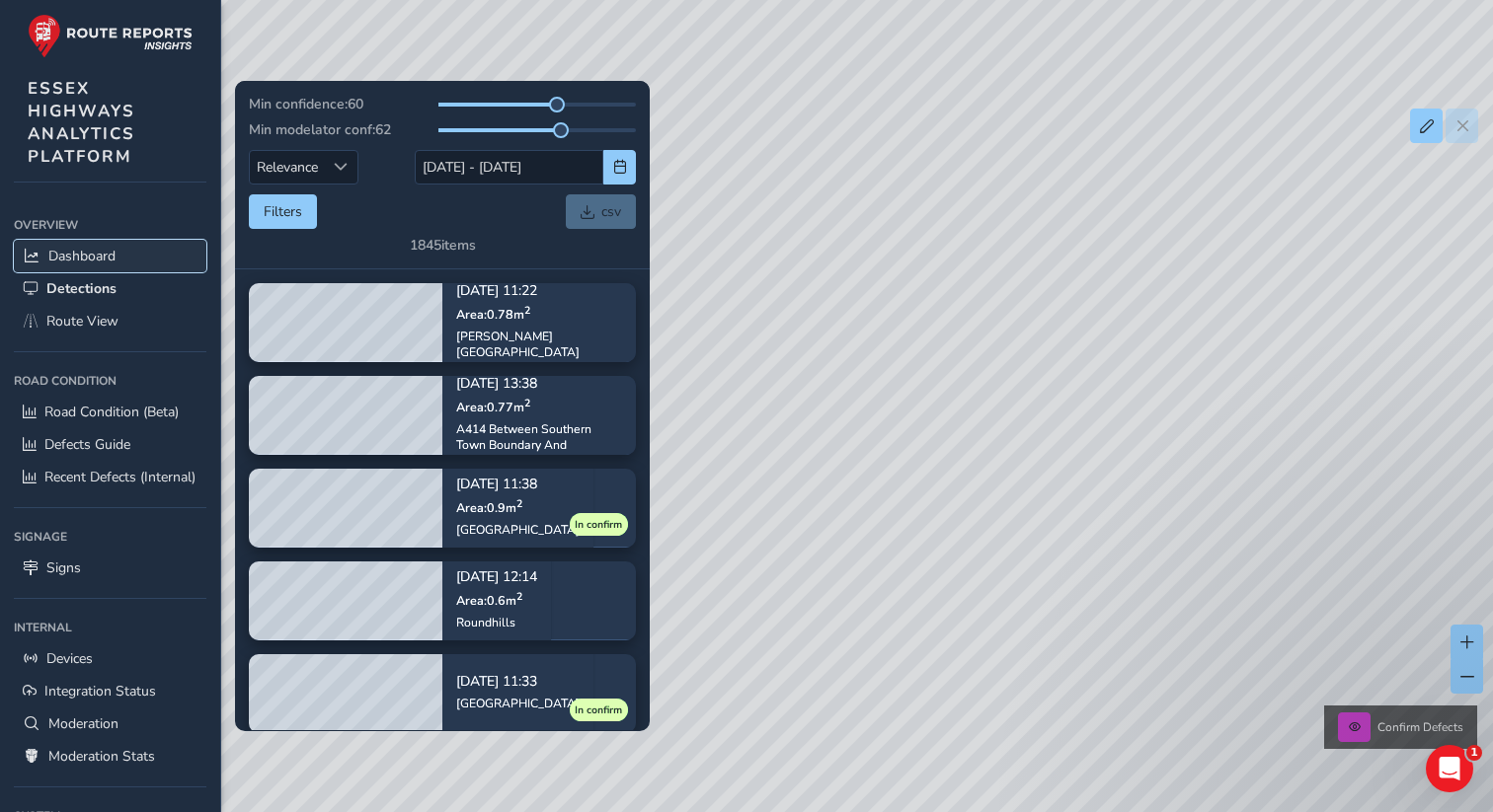
click at [84, 260] on span "Dashboard" at bounding box center [82, 256] width 67 height 19
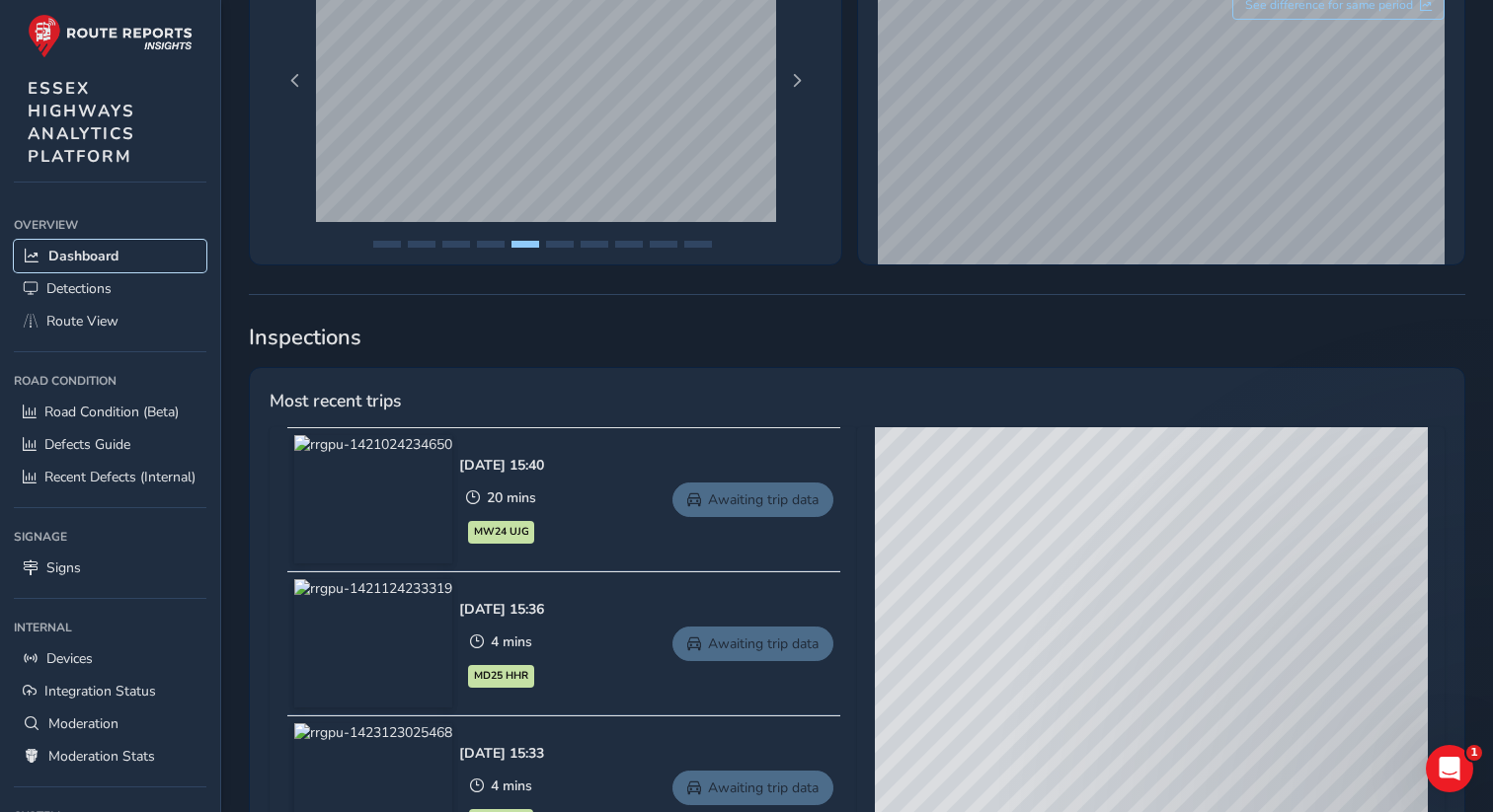
scroll to position [136, 0]
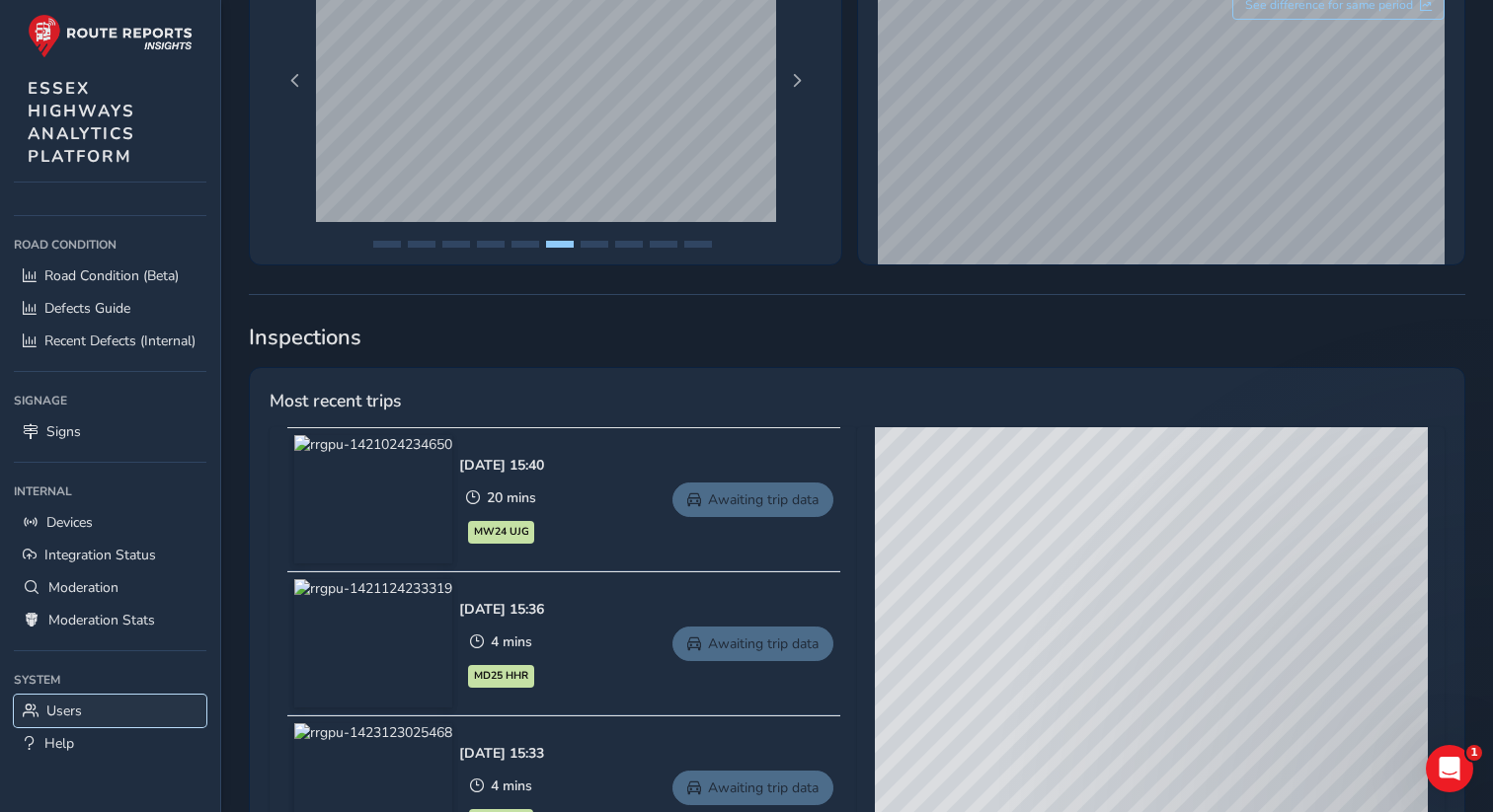
click at [69, 715] on span "Users" at bounding box center [64, 711] width 36 height 19
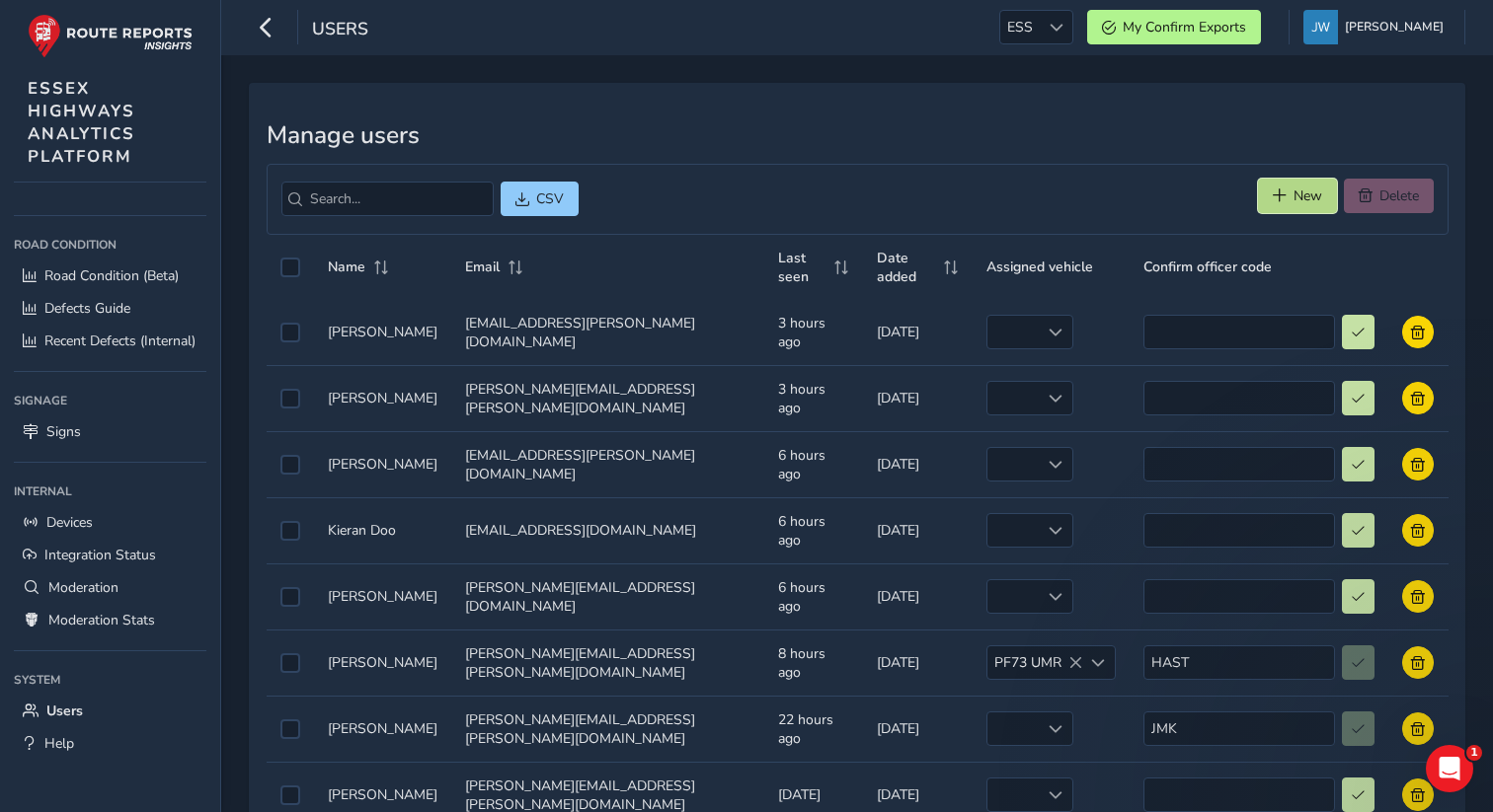
click at [695, 197] on span "New" at bounding box center [1307, 195] width 29 height 19
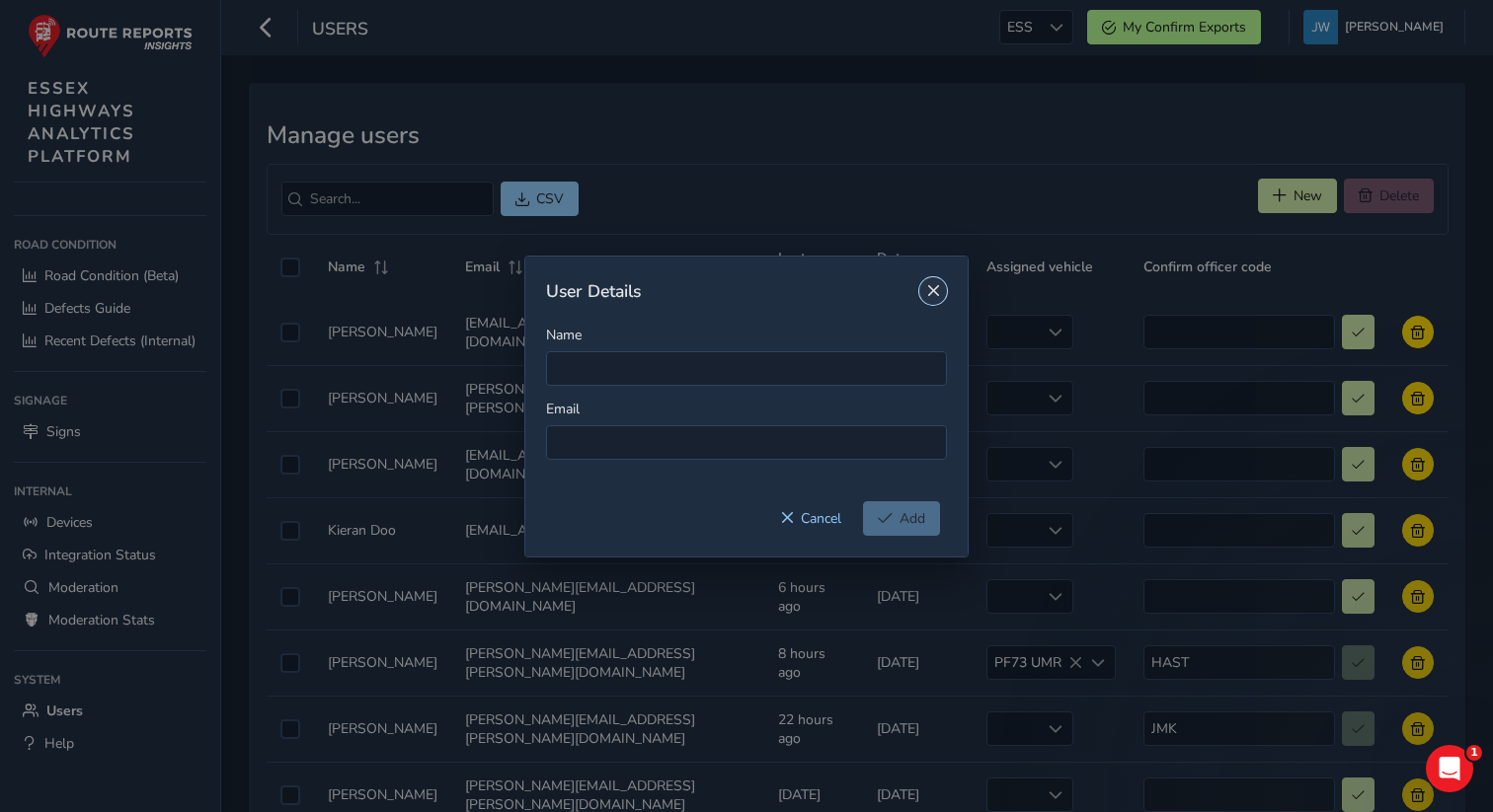
click at [695, 291] on span "Close" at bounding box center [933, 291] width 14 height 14
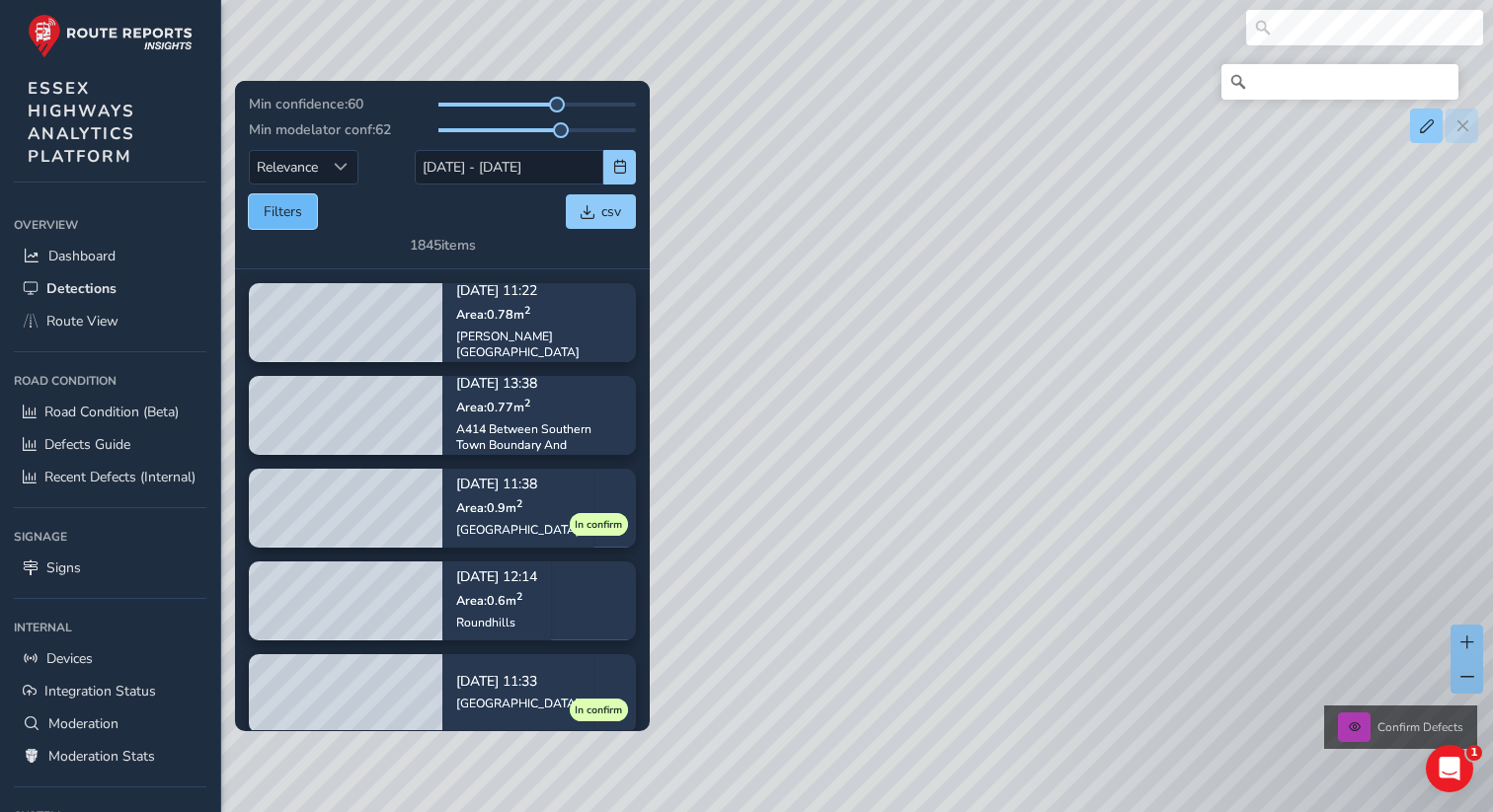
click at [273, 214] on button "Filters" at bounding box center [283, 211] width 68 height 35
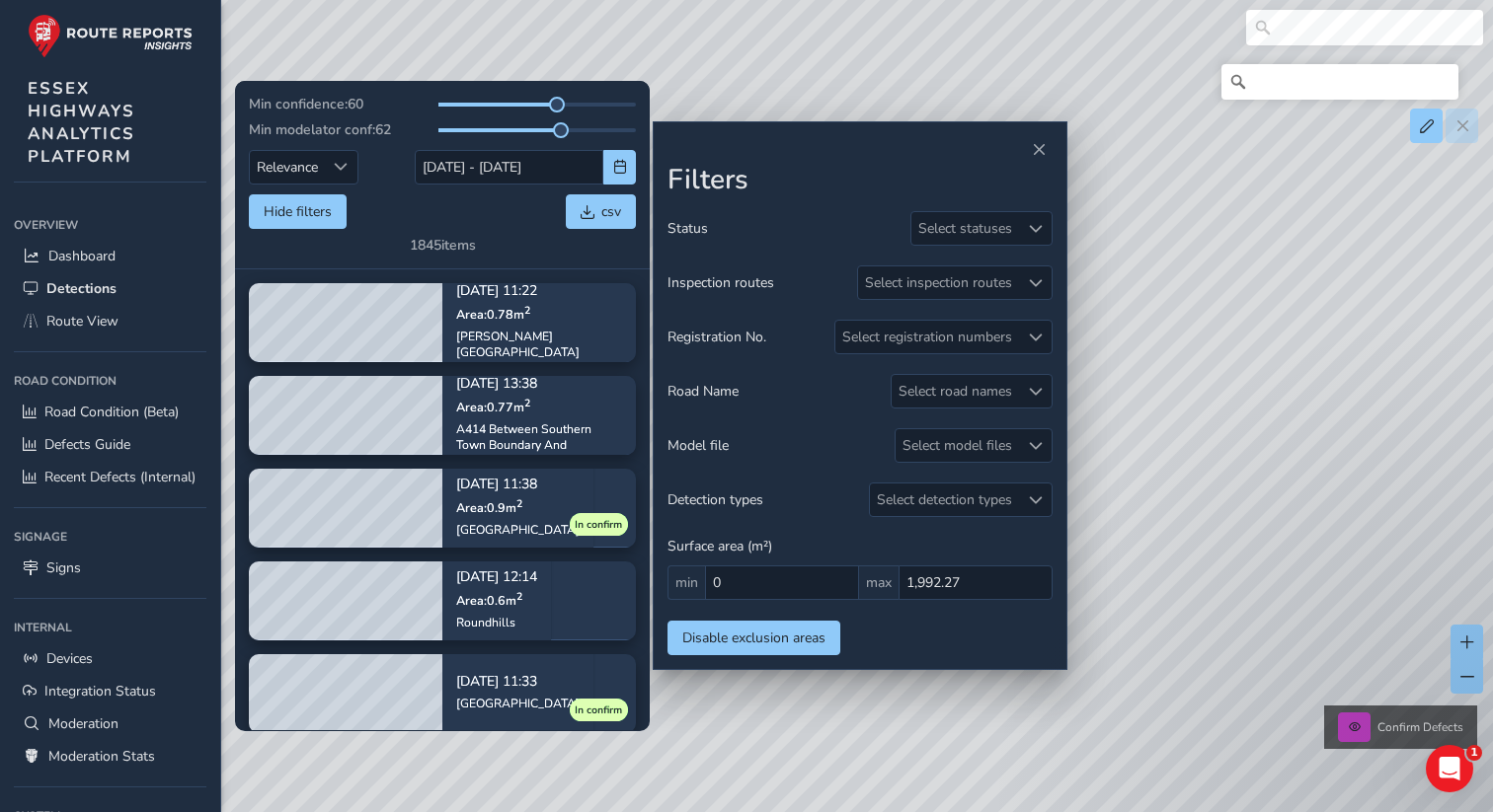
click at [472, 198] on div "Hide filters csv" at bounding box center [442, 211] width 387 height 35
click at [484, 221] on div "Hide filters csv" at bounding box center [442, 211] width 387 height 35
click at [483, 221] on div "Hide filters csv" at bounding box center [442, 211] width 387 height 35
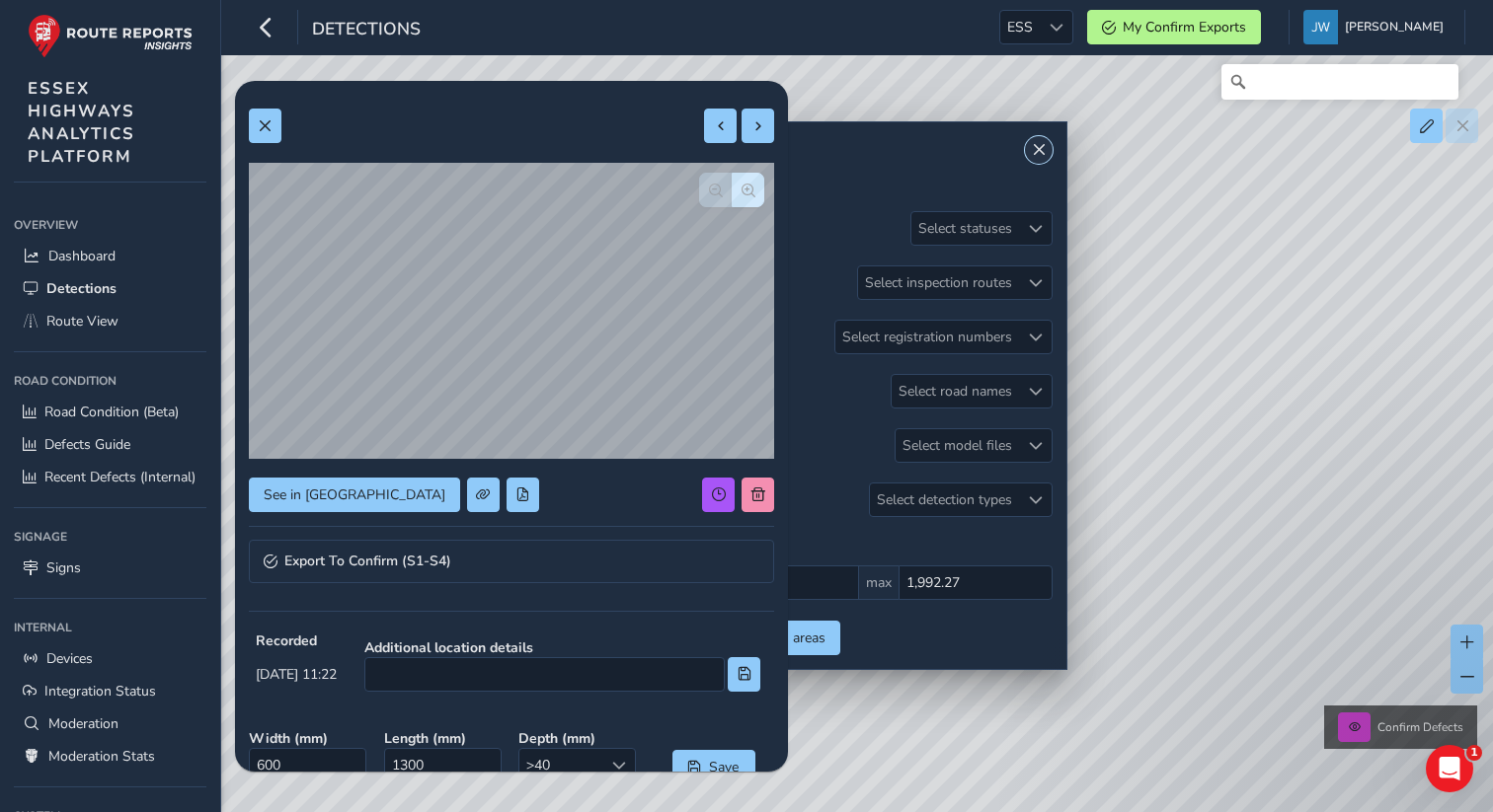
click at [695, 153] on span "Close" at bounding box center [1039, 150] width 14 height 14
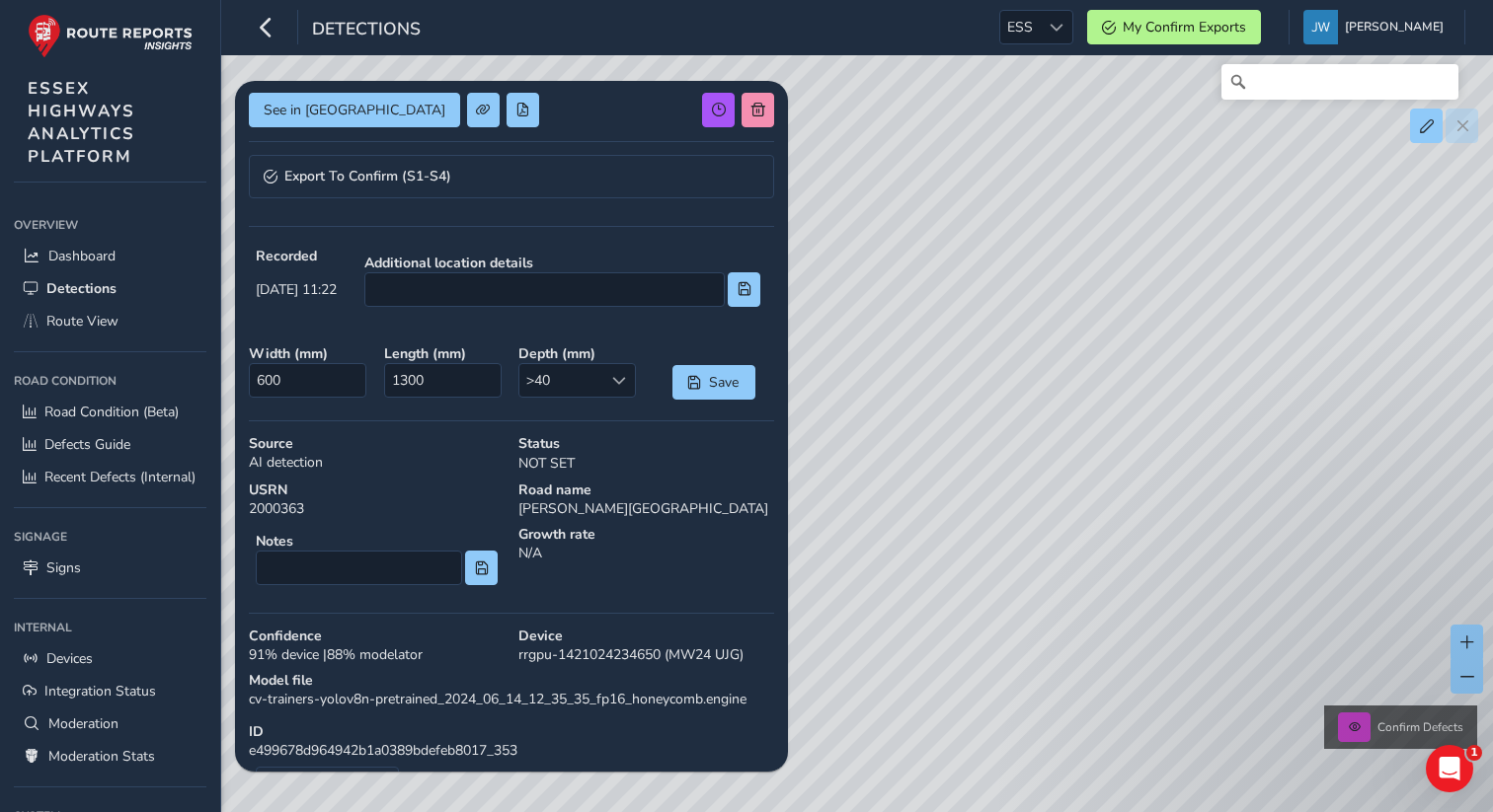
scroll to position [352, 0]
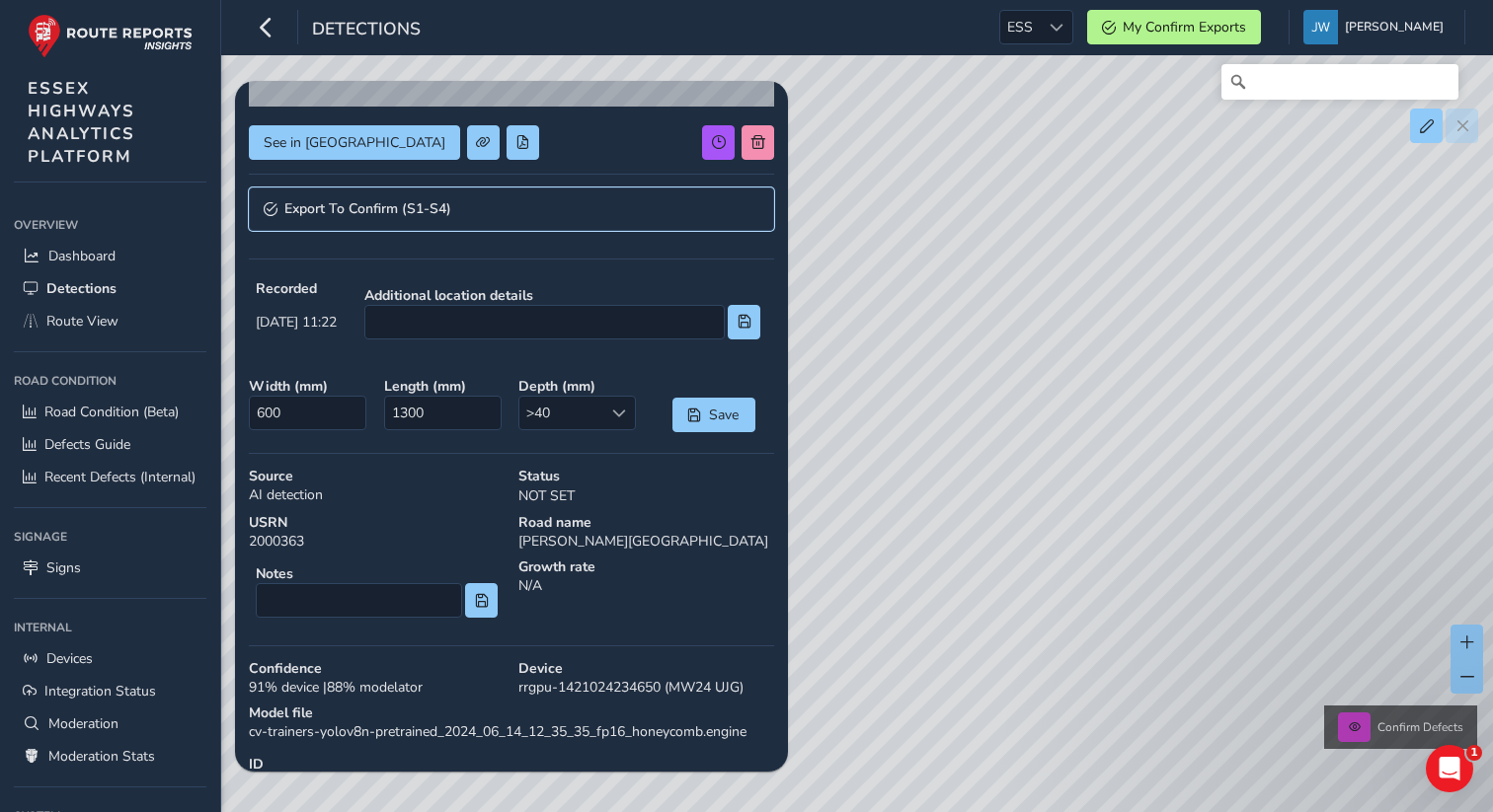
click at [477, 200] on link "Export To Confirm (S1-S4)" at bounding box center [512, 209] width 526 height 44
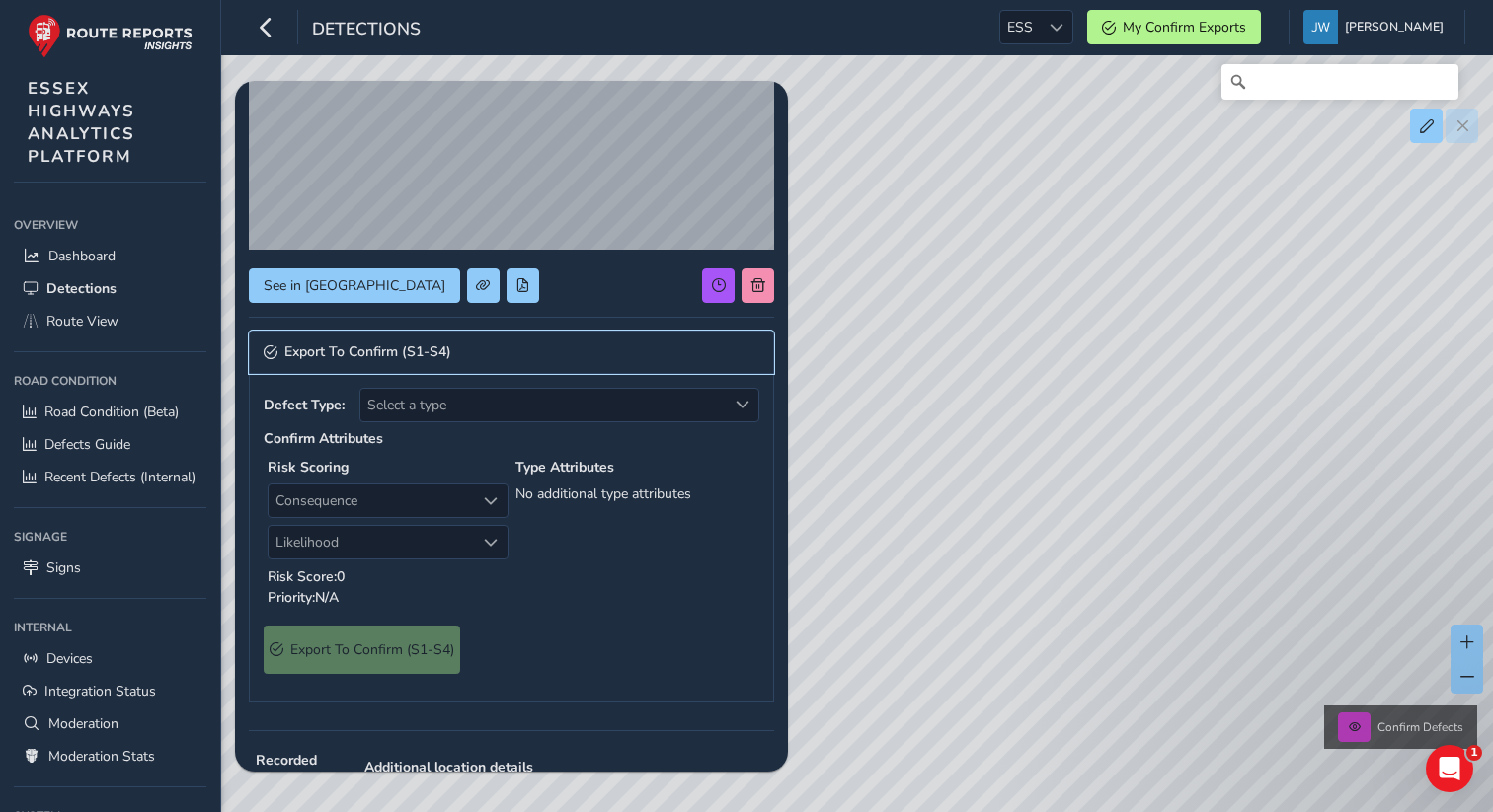
scroll to position [112, 0]
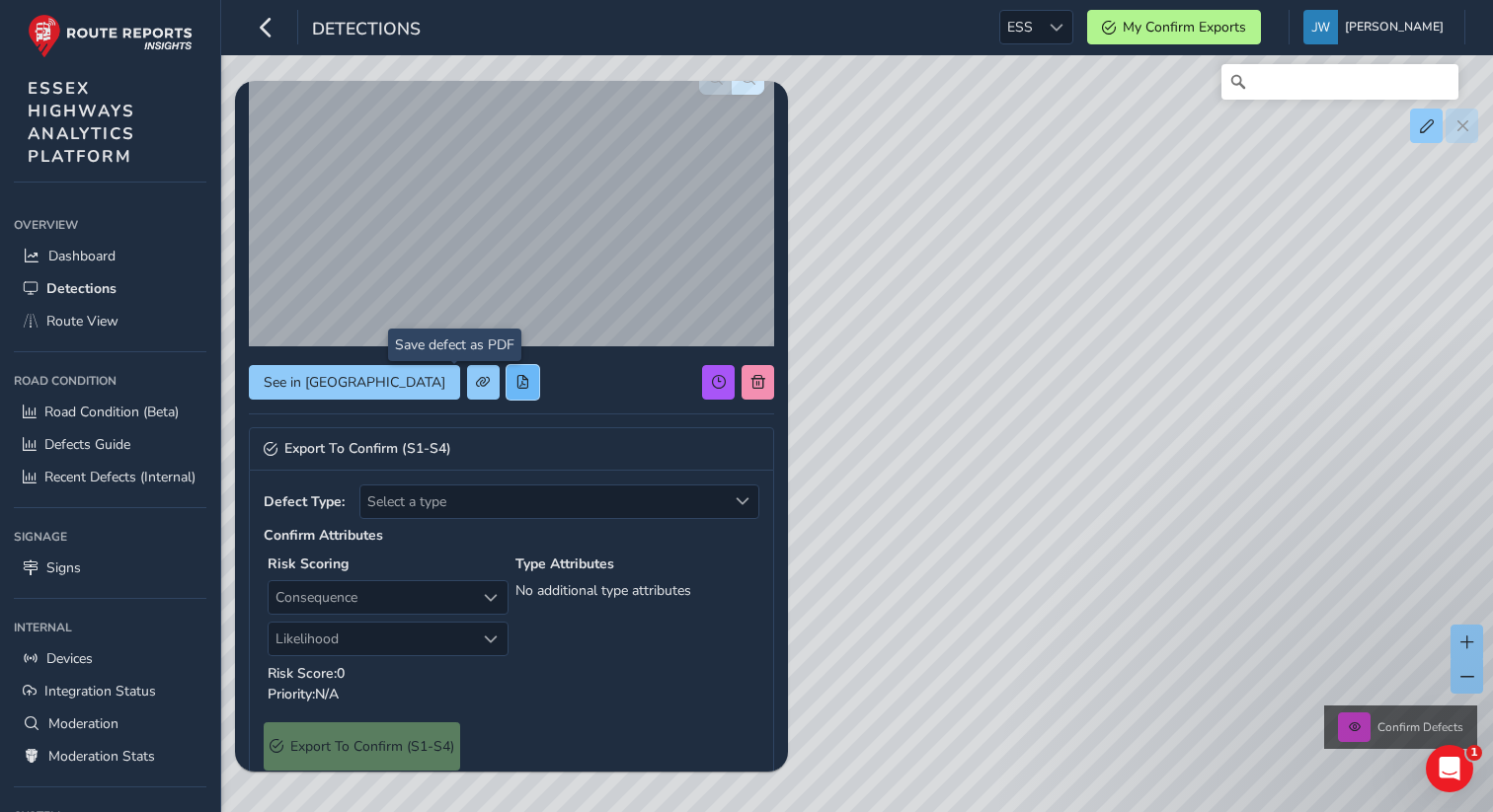
click at [507, 393] on button at bounding box center [523, 382] width 33 height 35
click at [507, 375] on button at bounding box center [523, 382] width 33 height 35
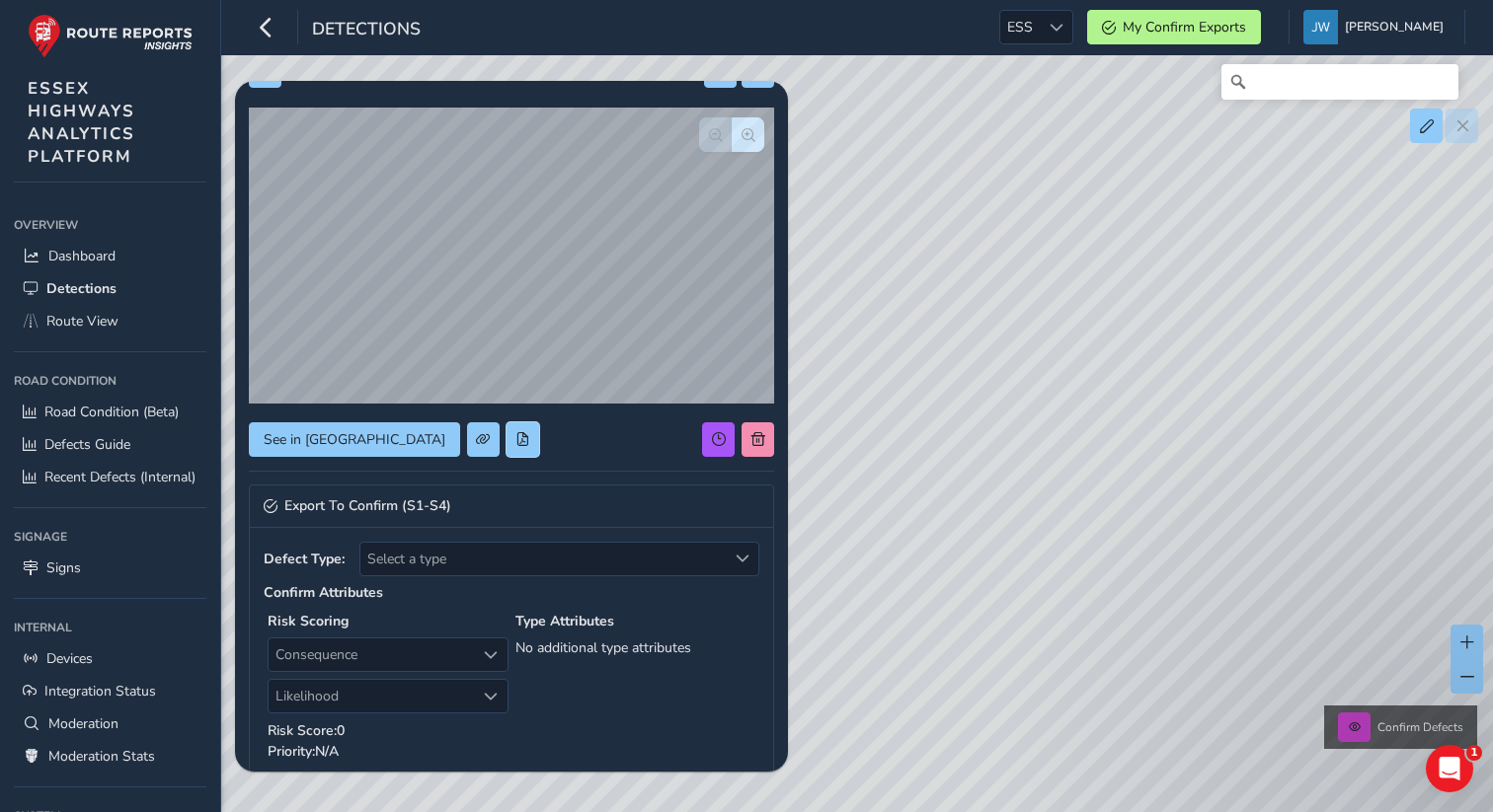
scroll to position [0, 0]
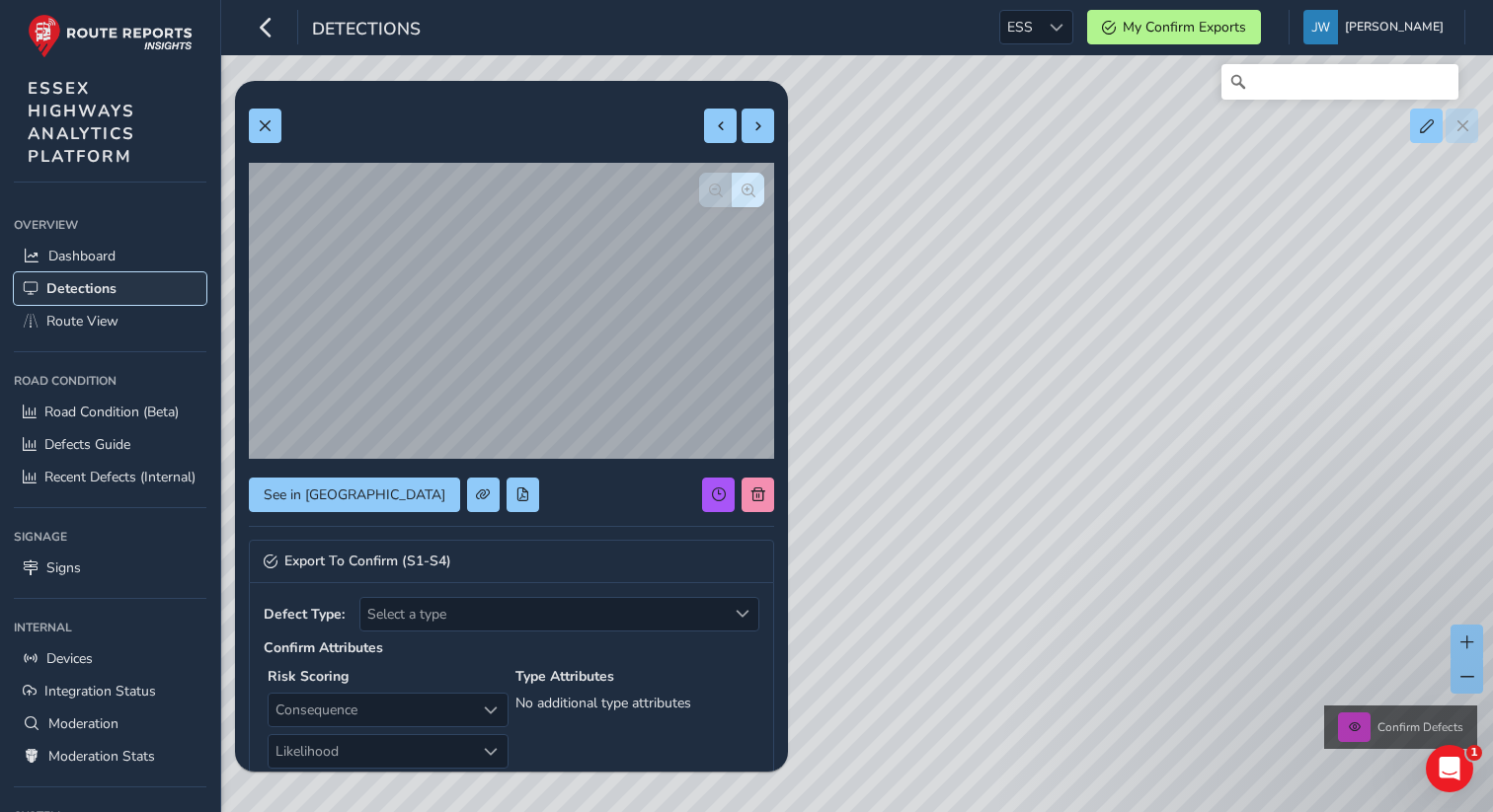
click at [81, 290] on span "Detections" at bounding box center [81, 289] width 70 height 19
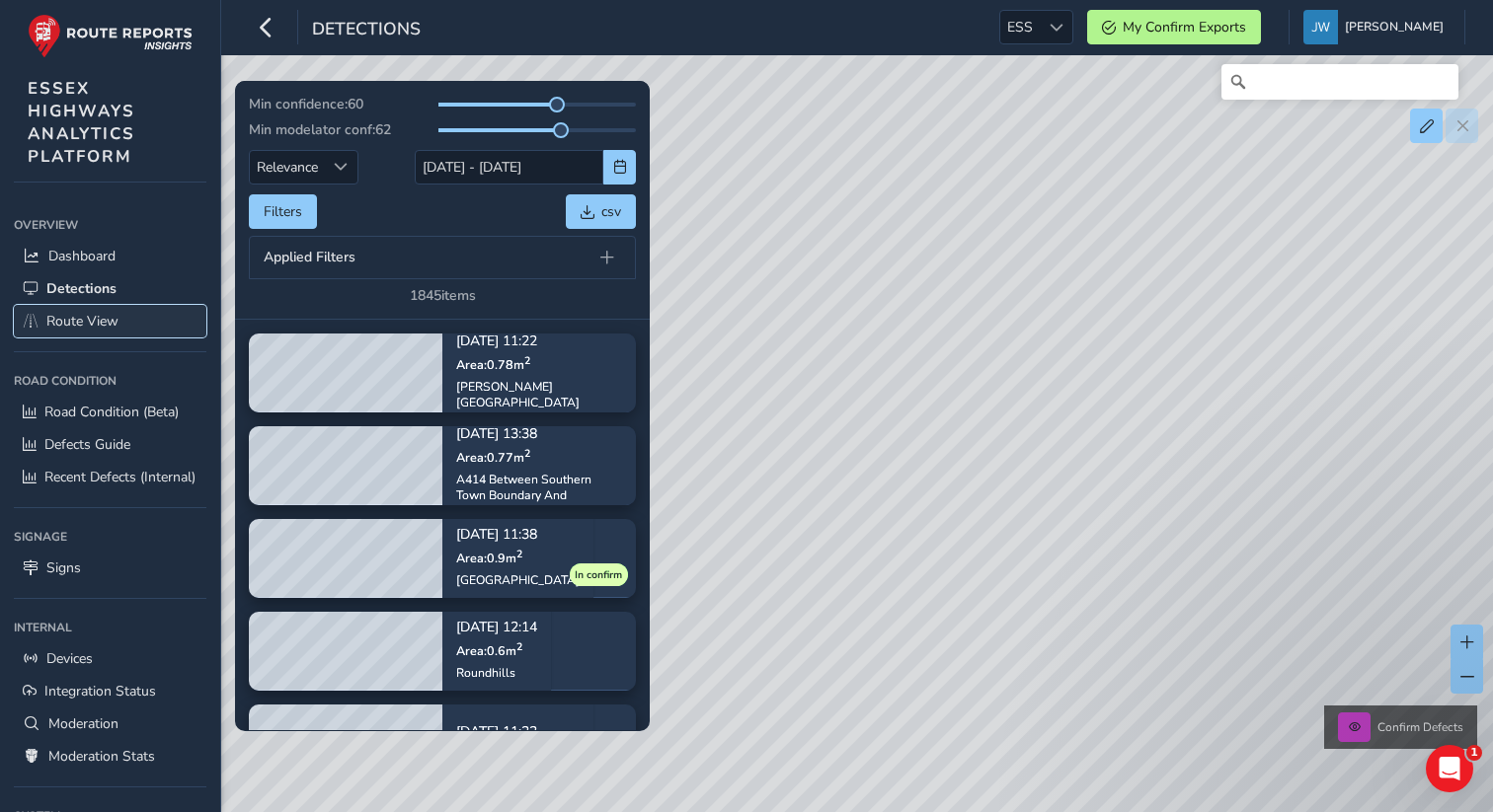
click at [102, 330] on link "Route View" at bounding box center [110, 321] width 192 height 33
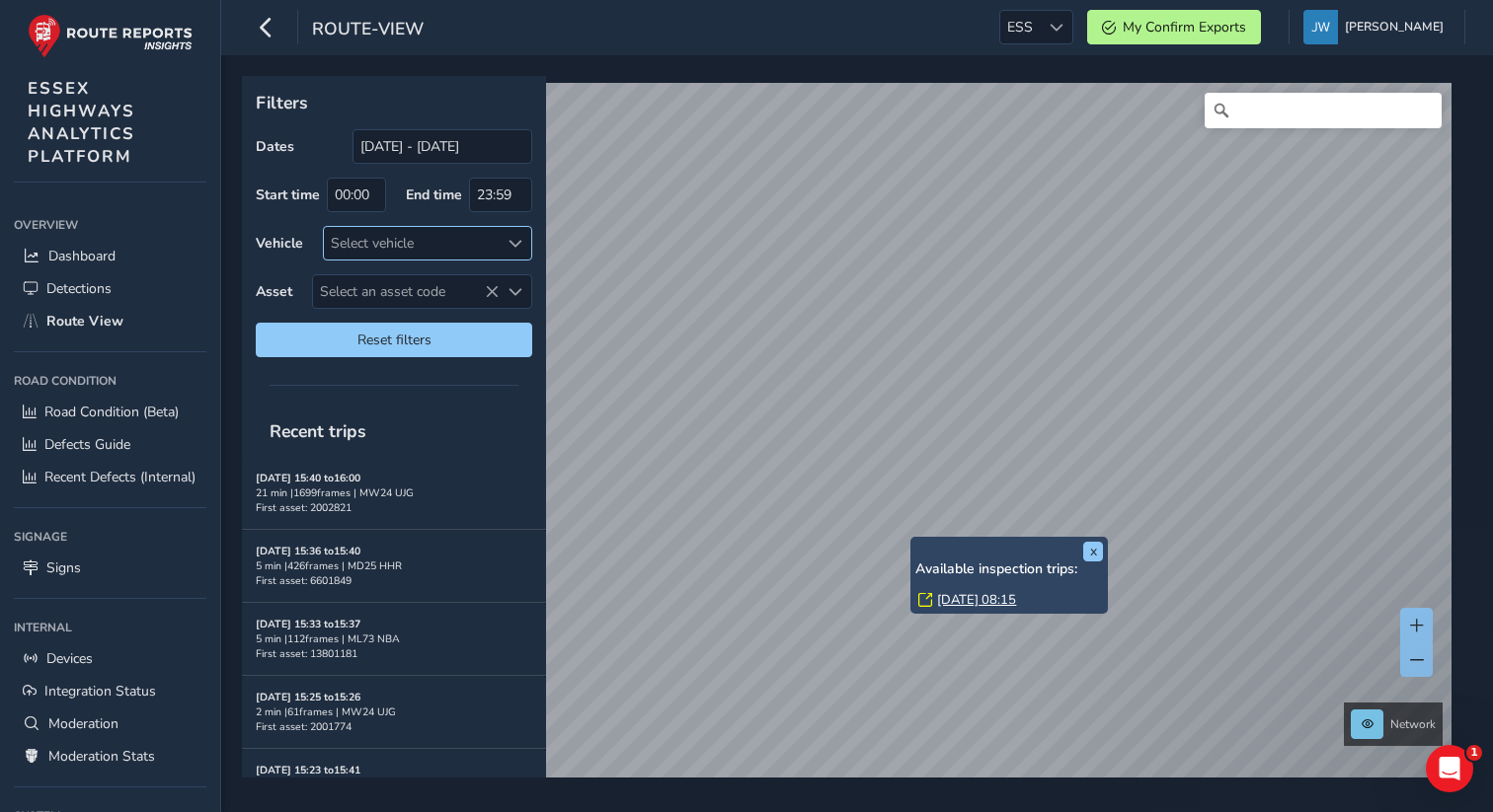
click at [393, 247] on div "Select vehicle" at bounding box center [412, 243] width 175 height 33
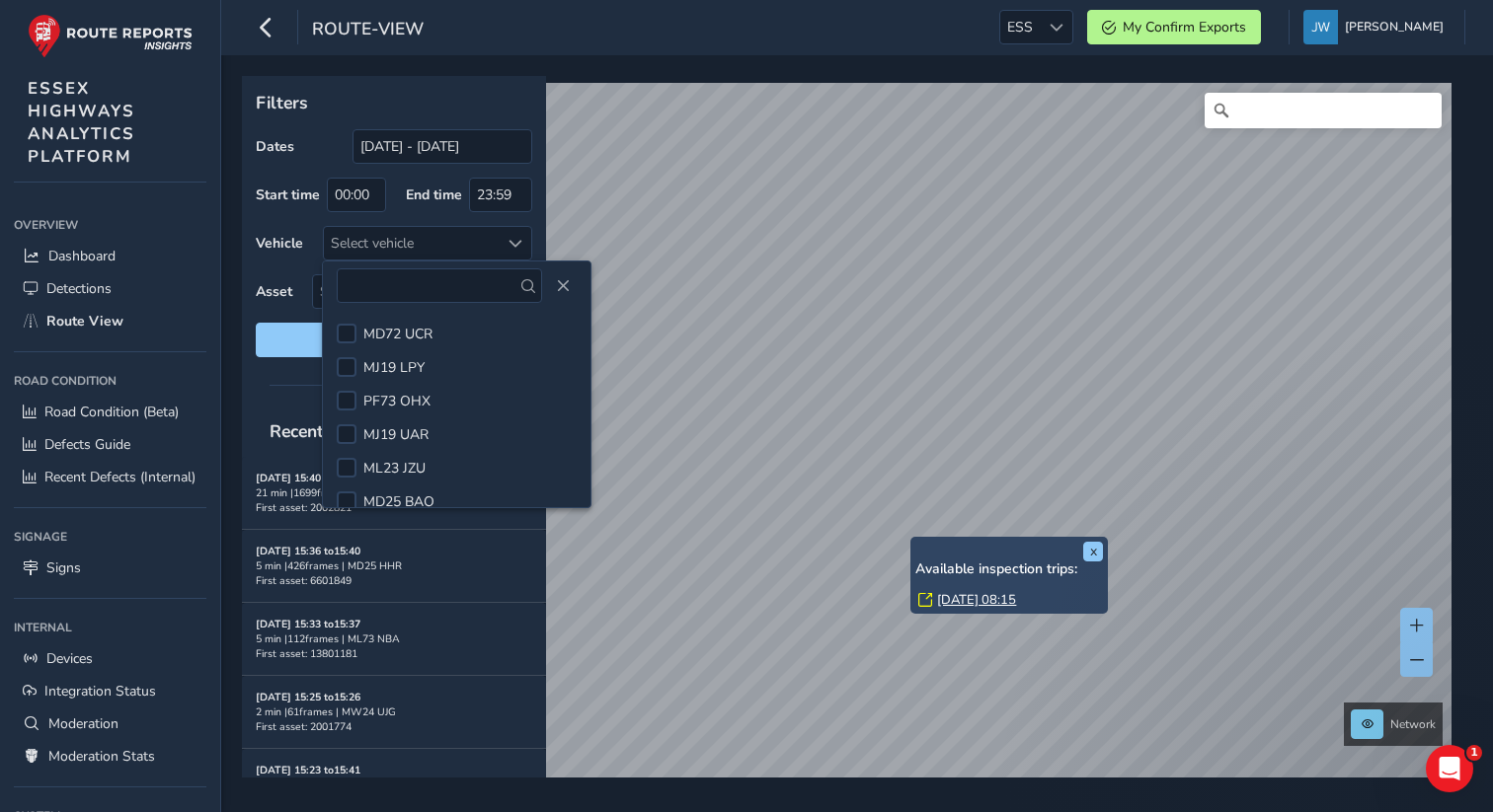
click at [251, 373] on div at bounding box center [394, 385] width 305 height 28
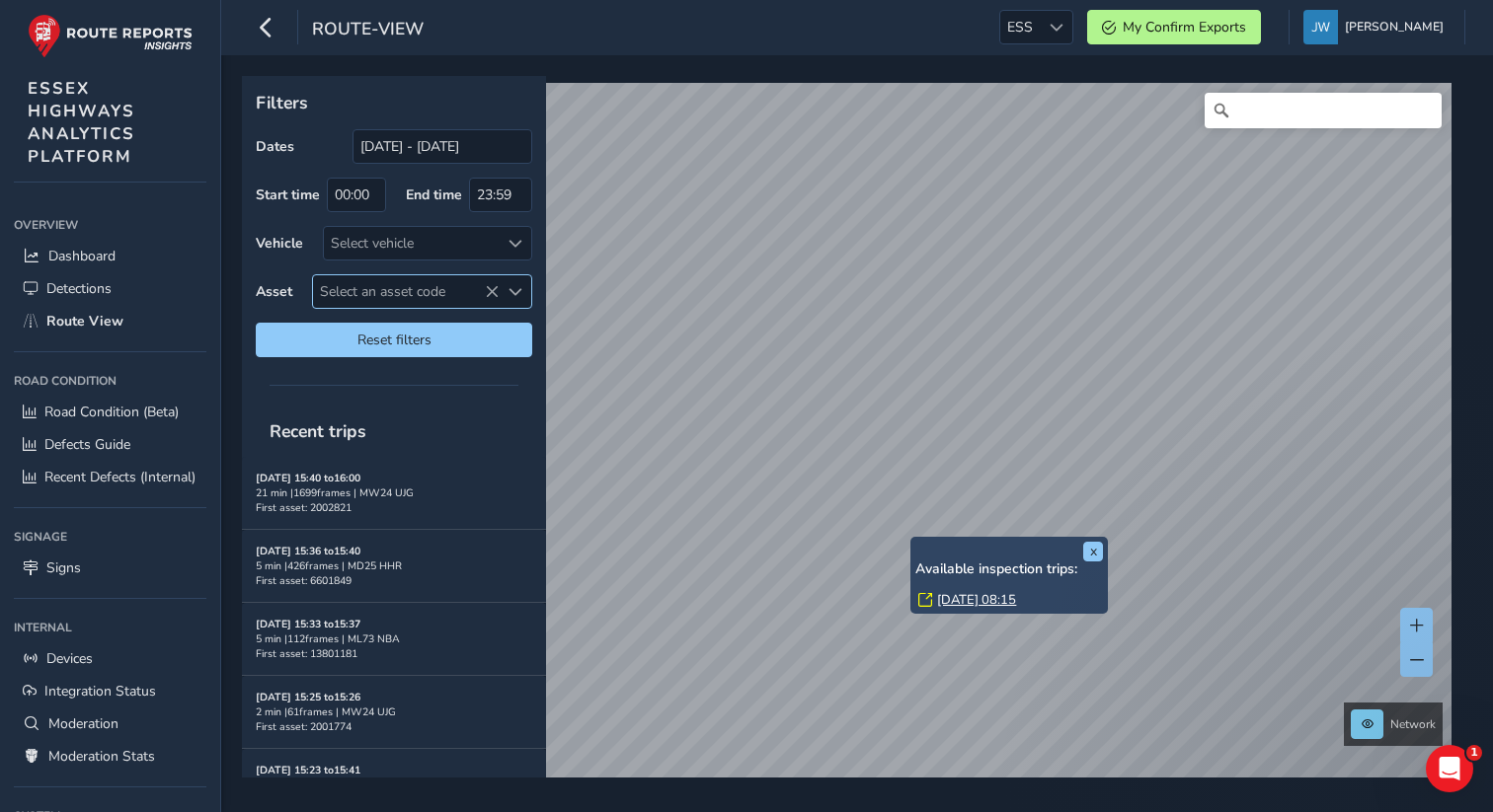
click at [423, 300] on span "Select an asset code" at bounding box center [406, 291] width 186 height 33
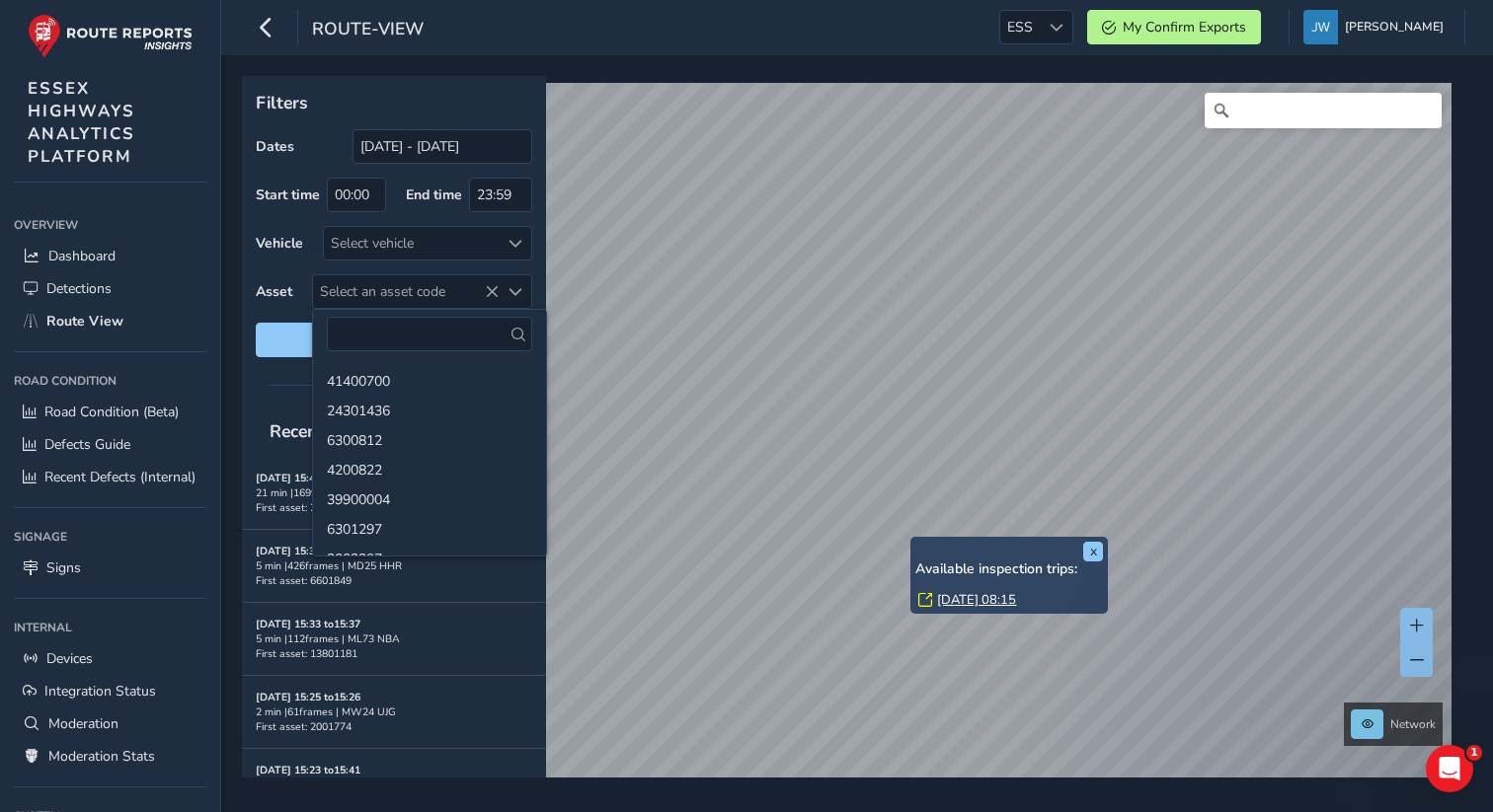
click at [277, 399] on div "Filters Dates 28/07/2025 - 27/08/2025 Start time 00:00 End time 23:59 Vehicle S…" at bounding box center [394, 427] width 305 height 702
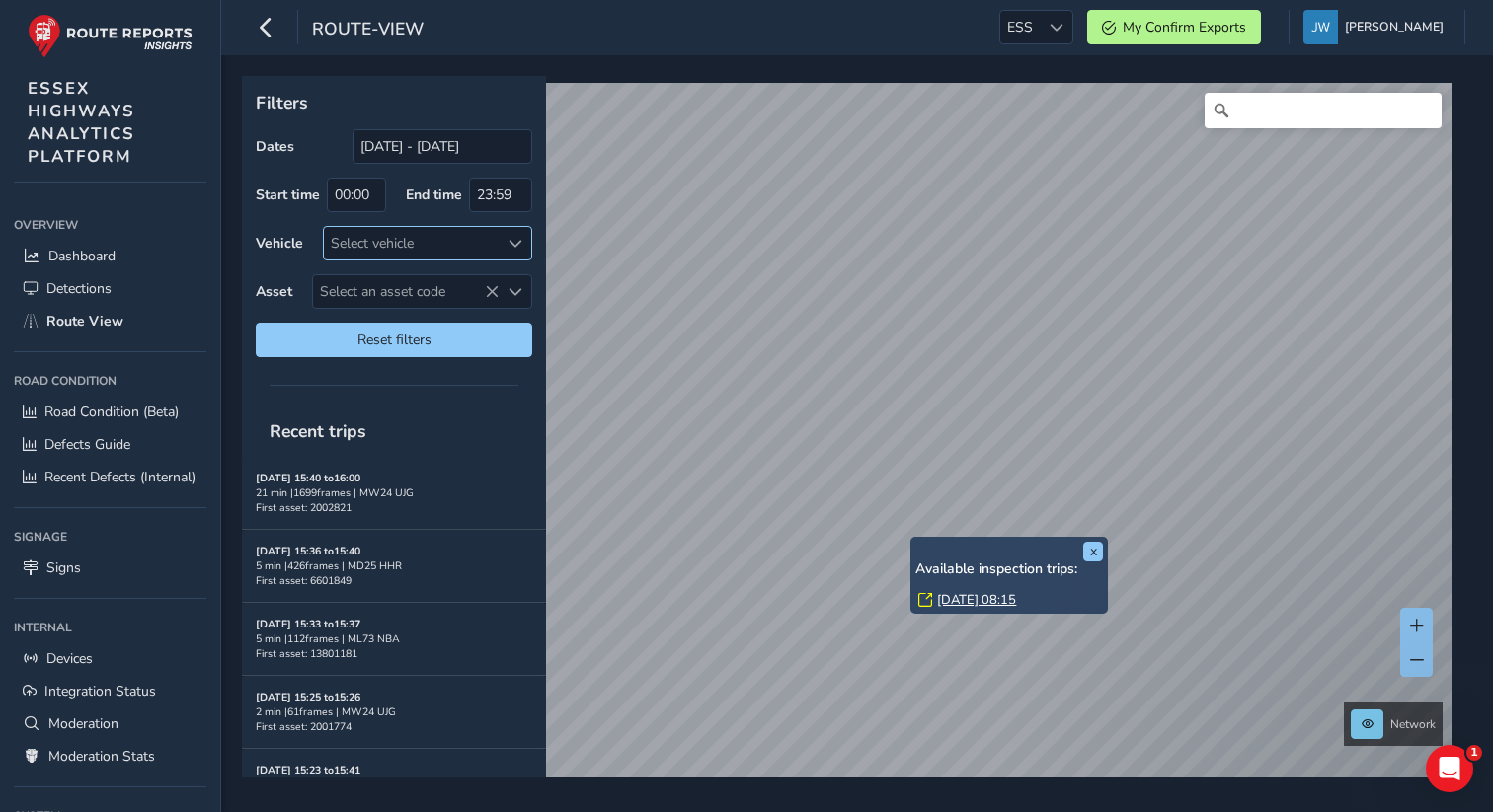
click at [412, 248] on div "Select vehicle" at bounding box center [412, 243] width 175 height 33
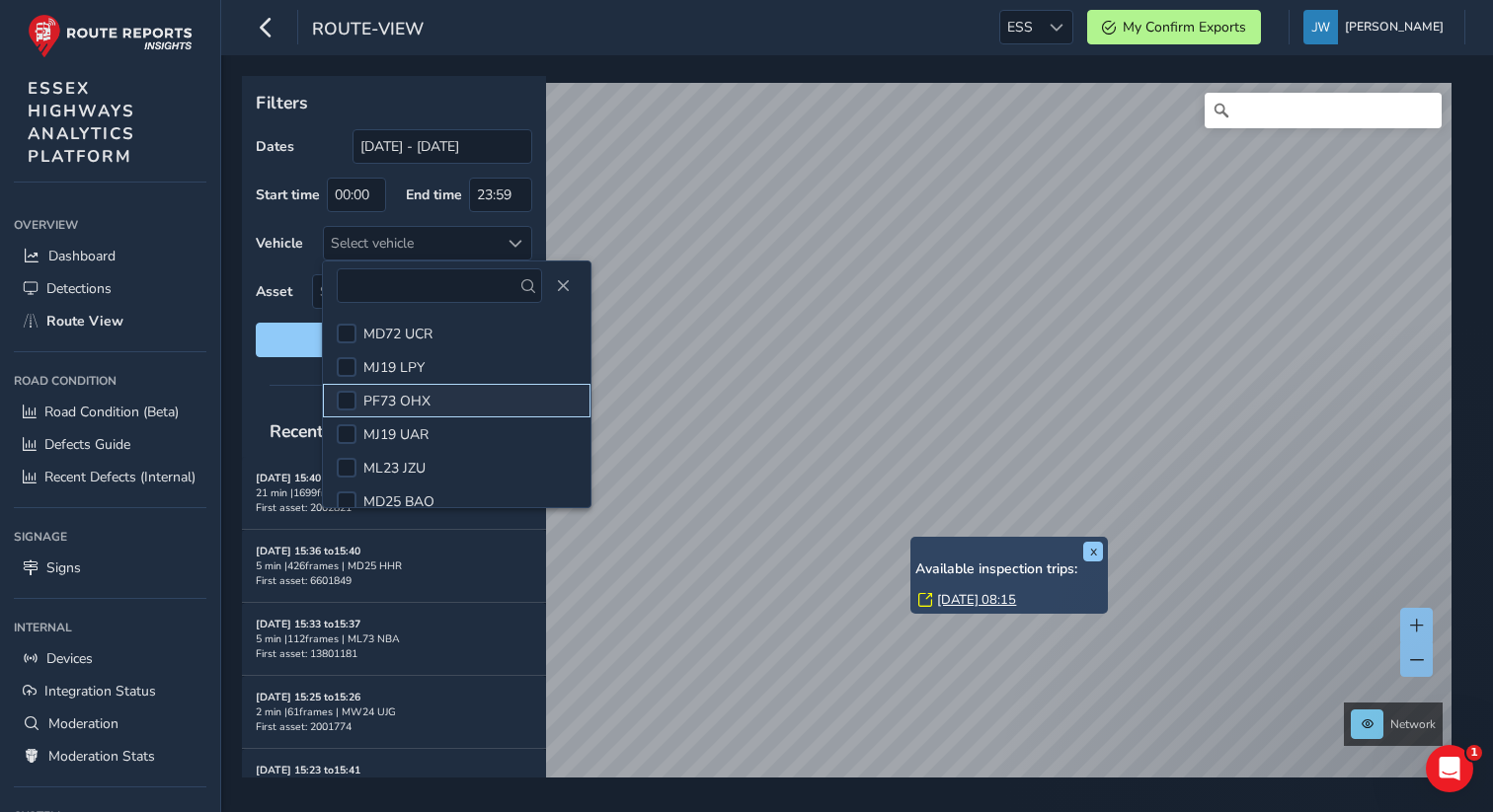
click at [356, 406] on div at bounding box center [346, 401] width 20 height 20
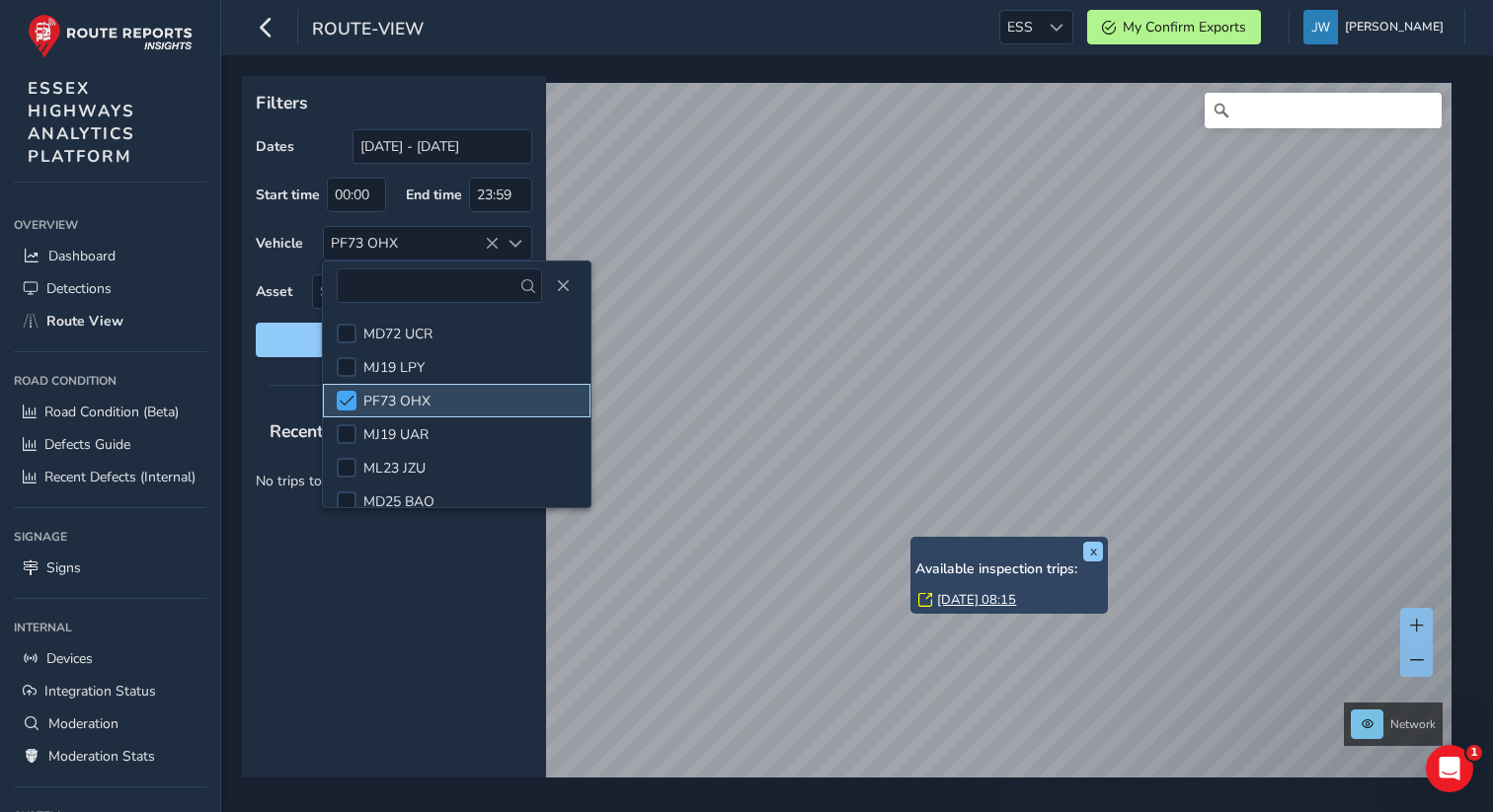
click at [350, 406] on span at bounding box center [346, 401] width 15 height 14
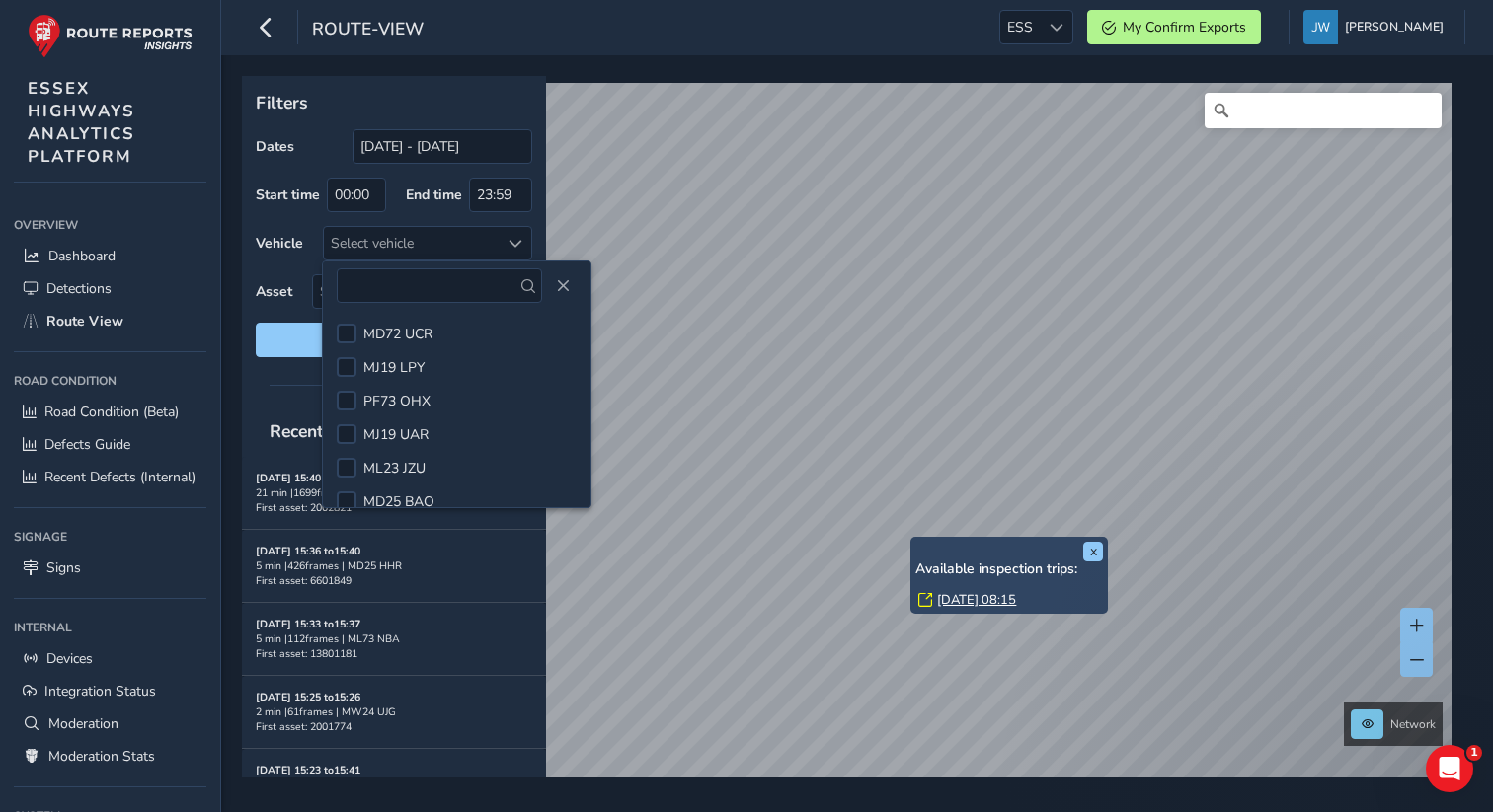
click at [257, 386] on div at bounding box center [394, 385] width 305 height 28
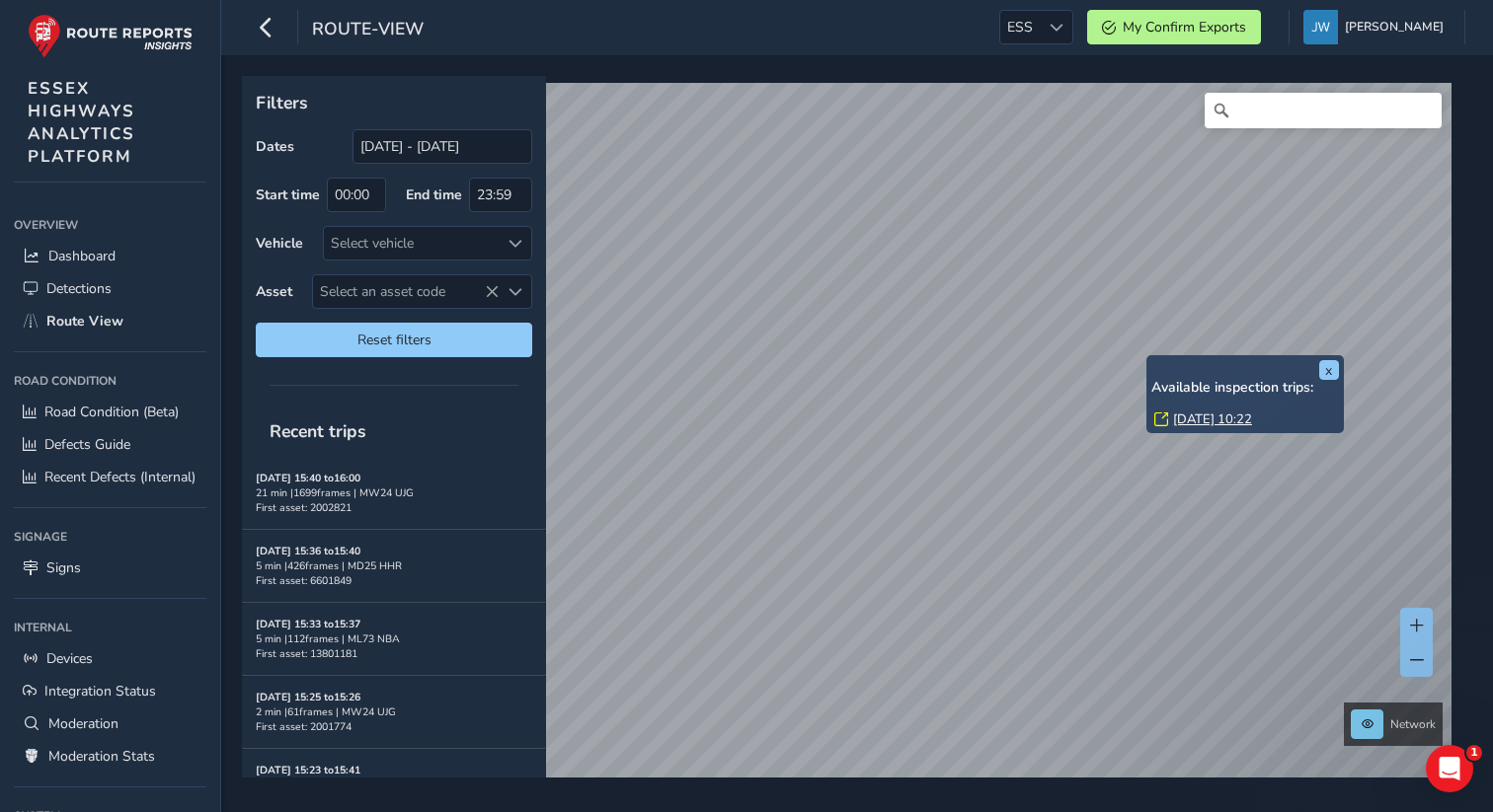
click at [695, 415] on icon at bounding box center [1162, 419] width 14 height 14
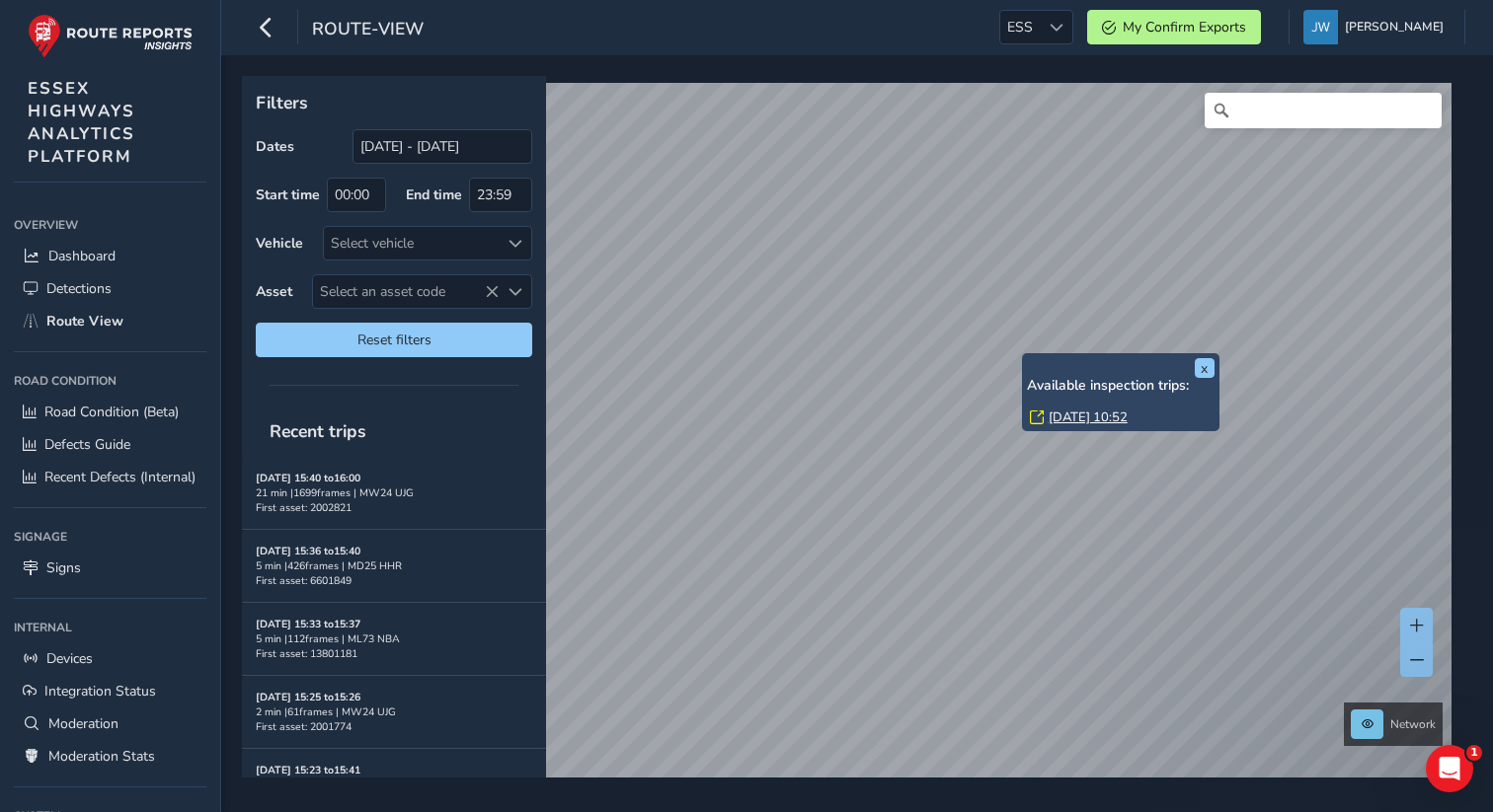
drag, startPoint x: 1157, startPoint y: 415, endPoint x: 1033, endPoint y: 361, distance: 135.2
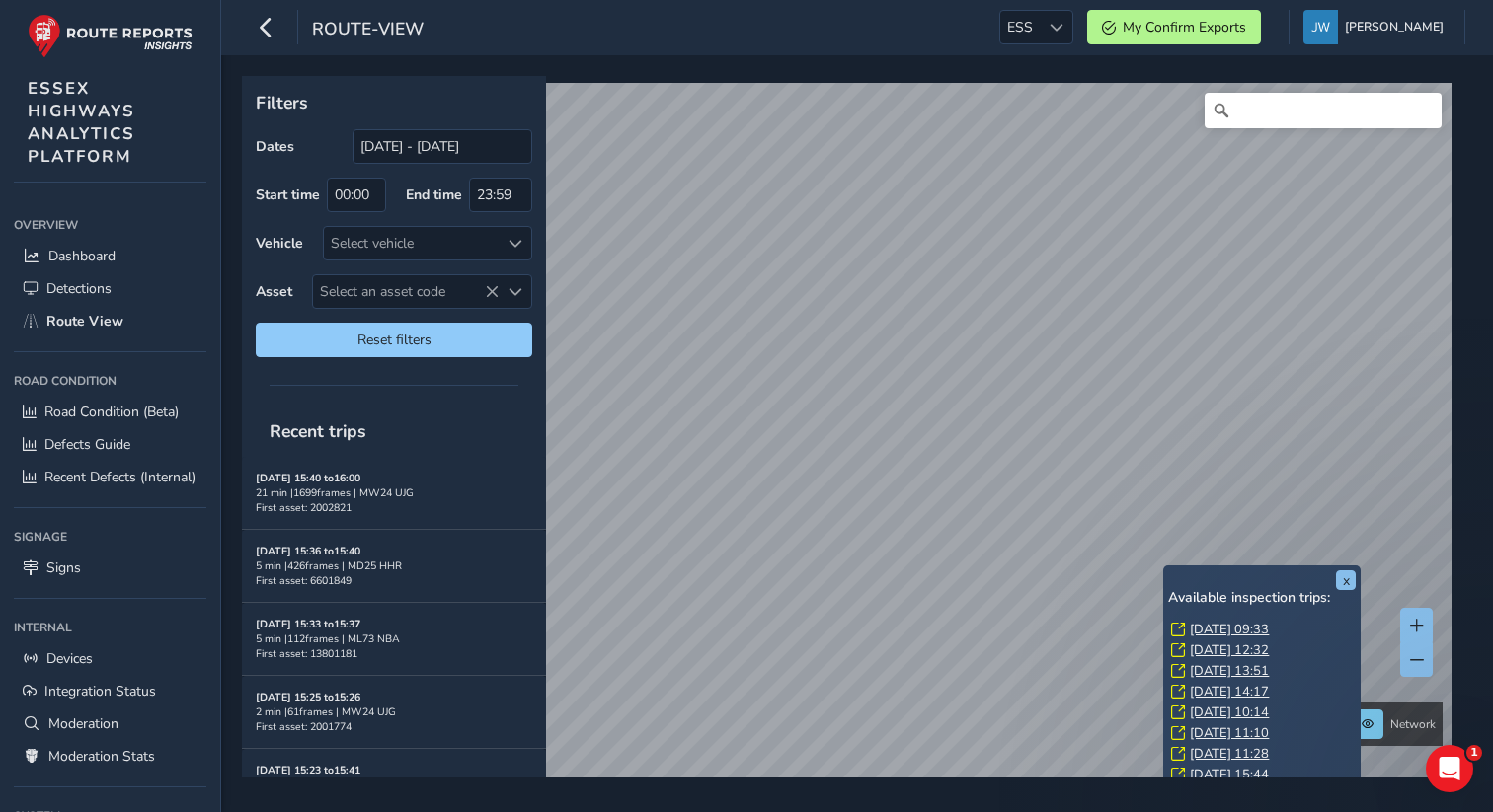
click at [695, 627] on link "Fri, 22 Aug, 09:33" at bounding box center [1229, 630] width 79 height 18
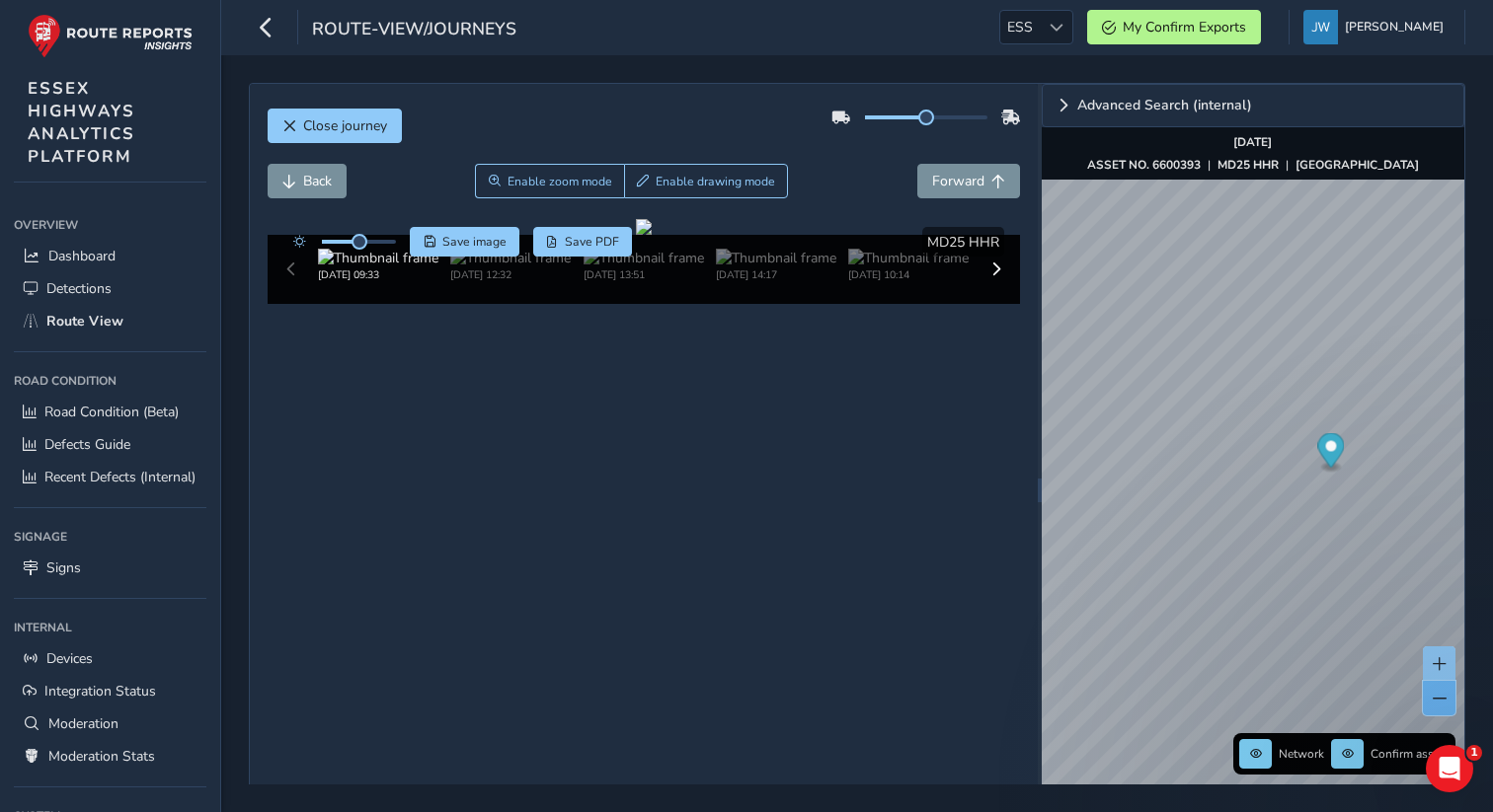
click at [695, 701] on span at bounding box center [1439, 699] width 14 height 14
click at [695, 700] on span at bounding box center [1439, 699] width 14 height 14
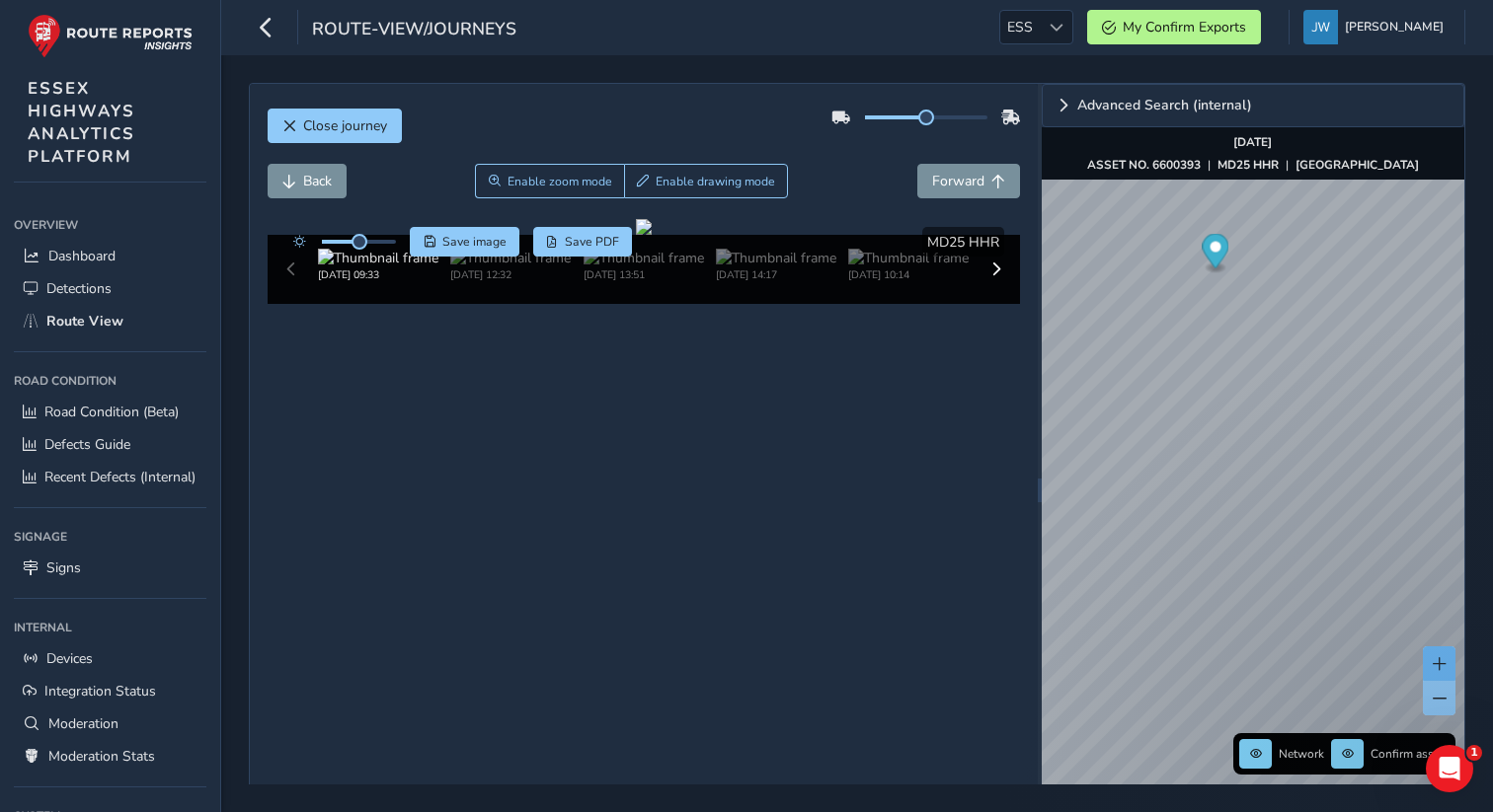
click at [695, 672] on button at bounding box center [1438, 663] width 33 height 35
click at [695, 654] on button at bounding box center [1438, 663] width 33 height 35
click at [695, 662] on button at bounding box center [1438, 663] width 33 height 35
click at [695, 664] on span at bounding box center [1439, 664] width 14 height 14
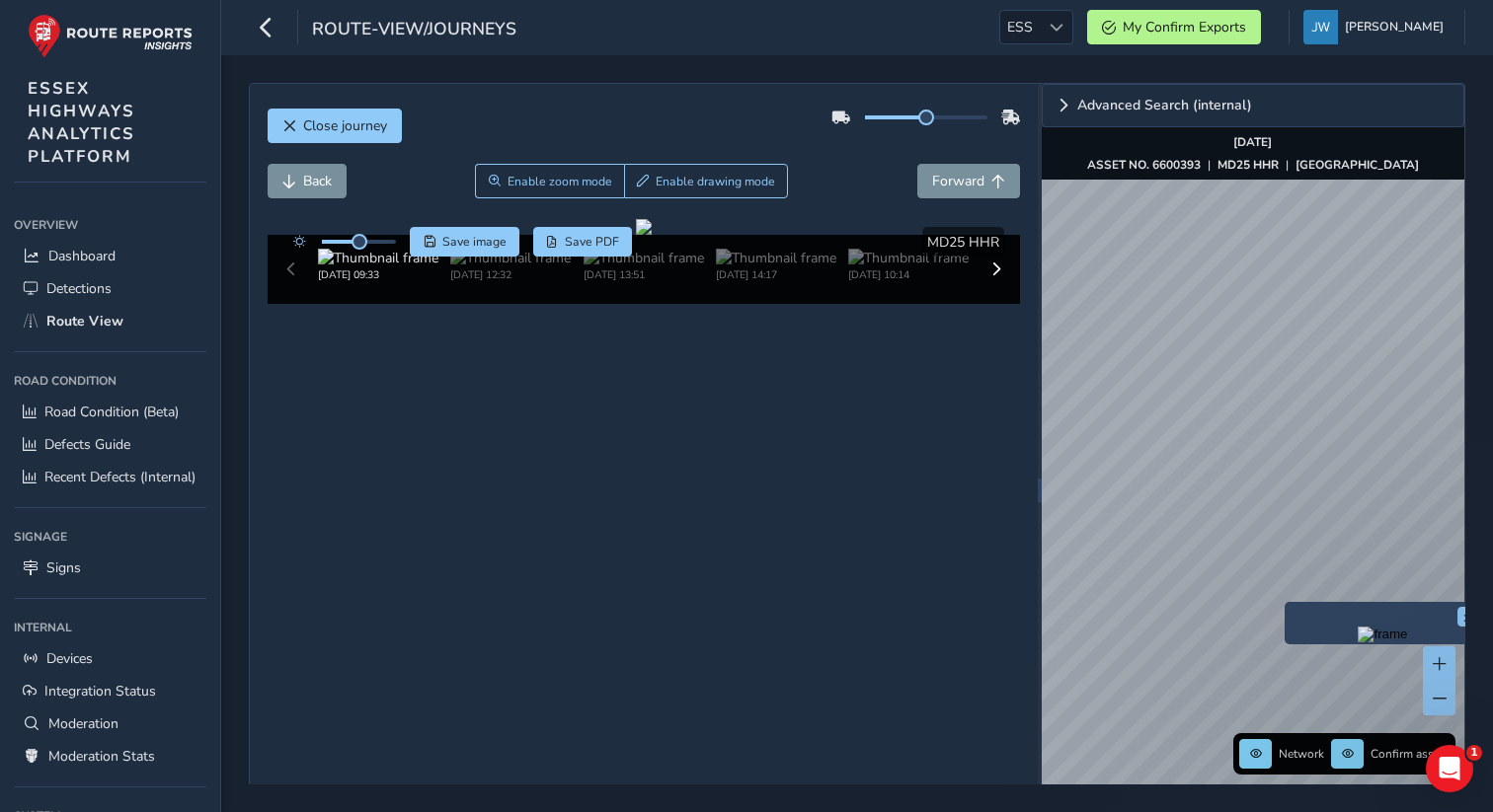
click at [695, 370] on div "Close journey Back Enable zoom mode Enable drawing mode Forward Click and Drag …" at bounding box center [857, 433] width 1272 height 756
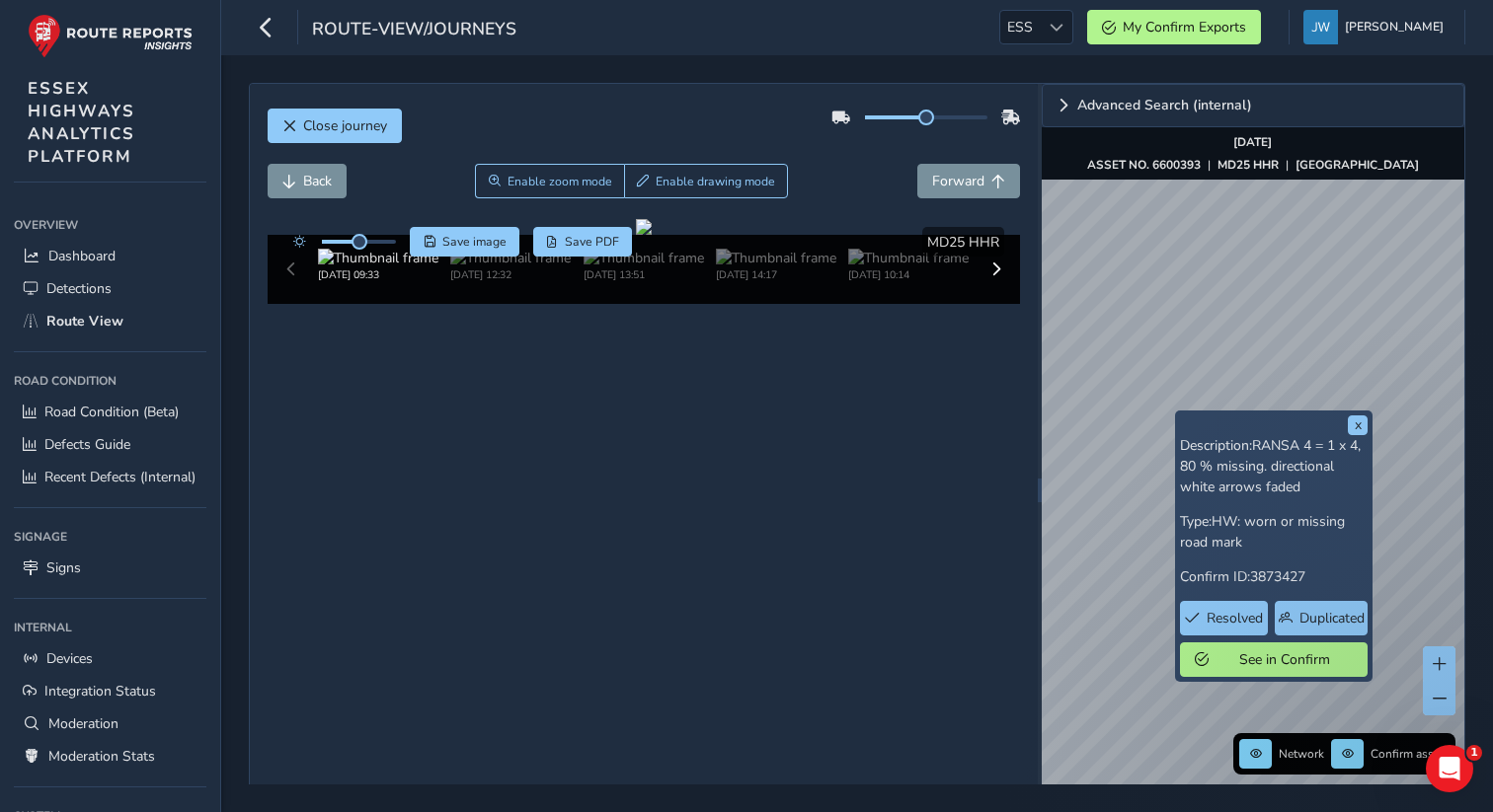
click at [695, 379] on div "Close journey Back Enable zoom mode Enable drawing mode Forward Click and Drag …" at bounding box center [857, 433] width 1272 height 756
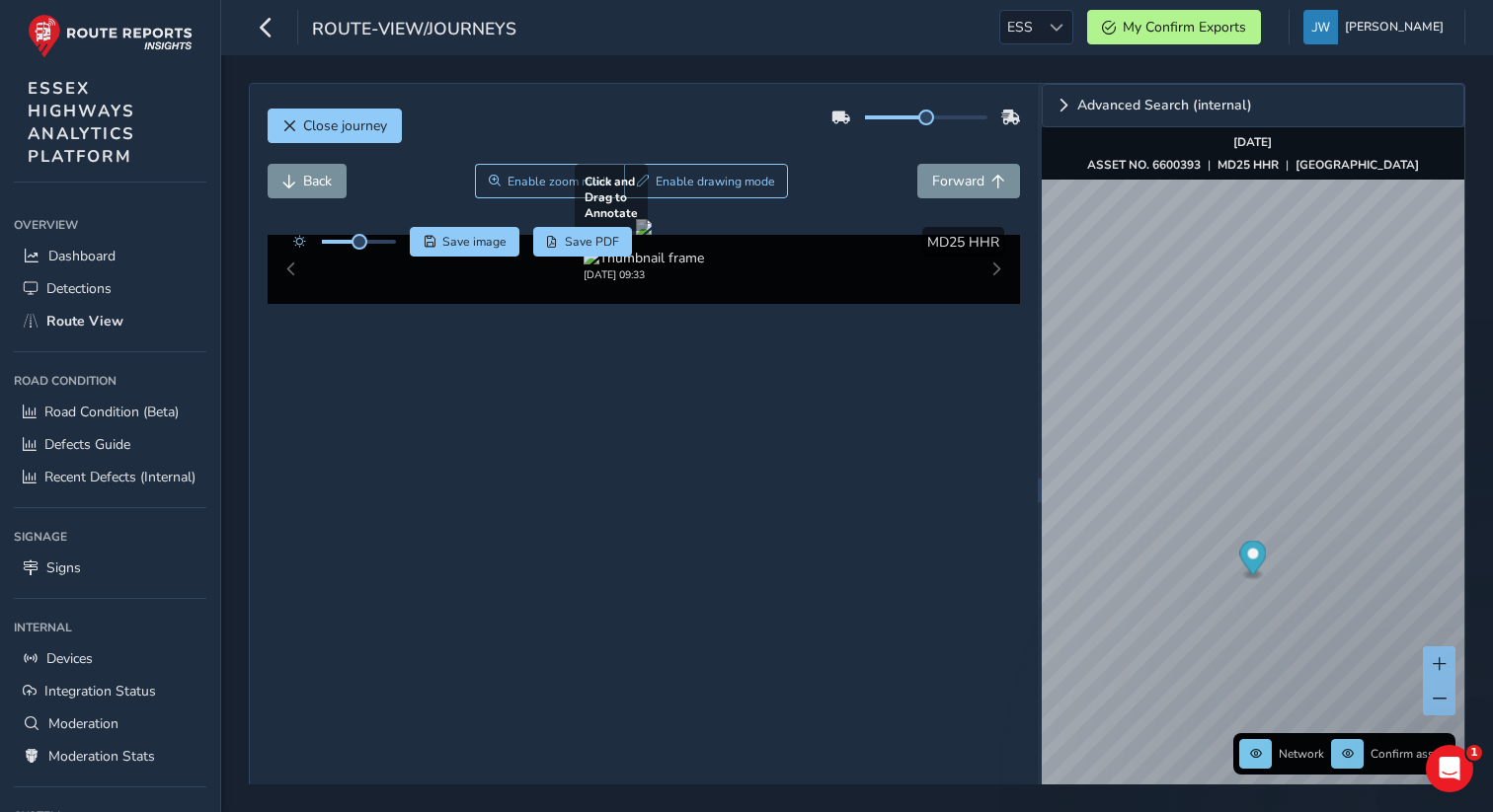
click at [652, 235] on div at bounding box center [644, 227] width 16 height 16
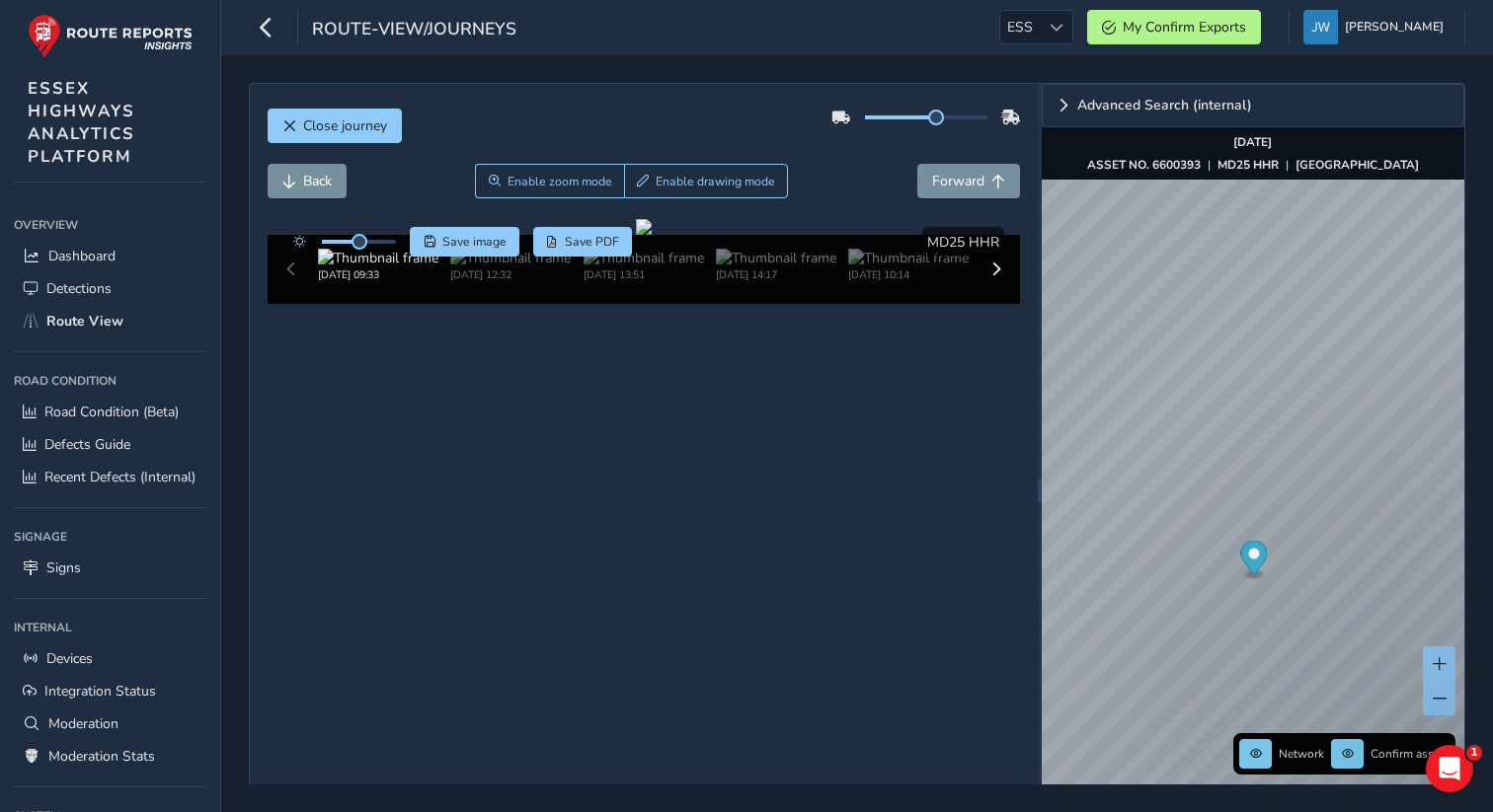
click at [695, 124] on div at bounding box center [926, 118] width 188 height 32
click at [361, 250] on div at bounding box center [340, 242] width 113 height 30
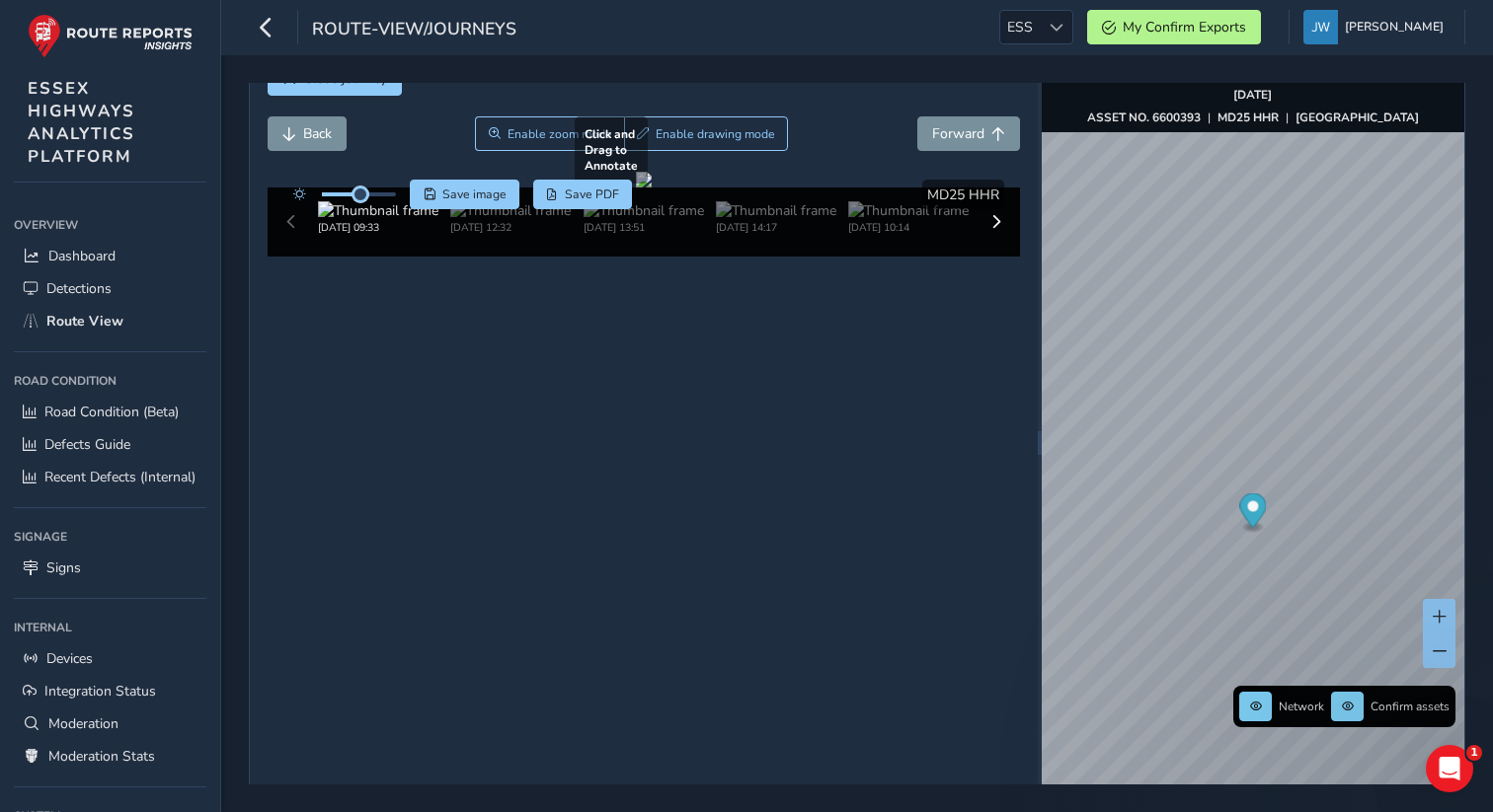
scroll to position [62, 0]
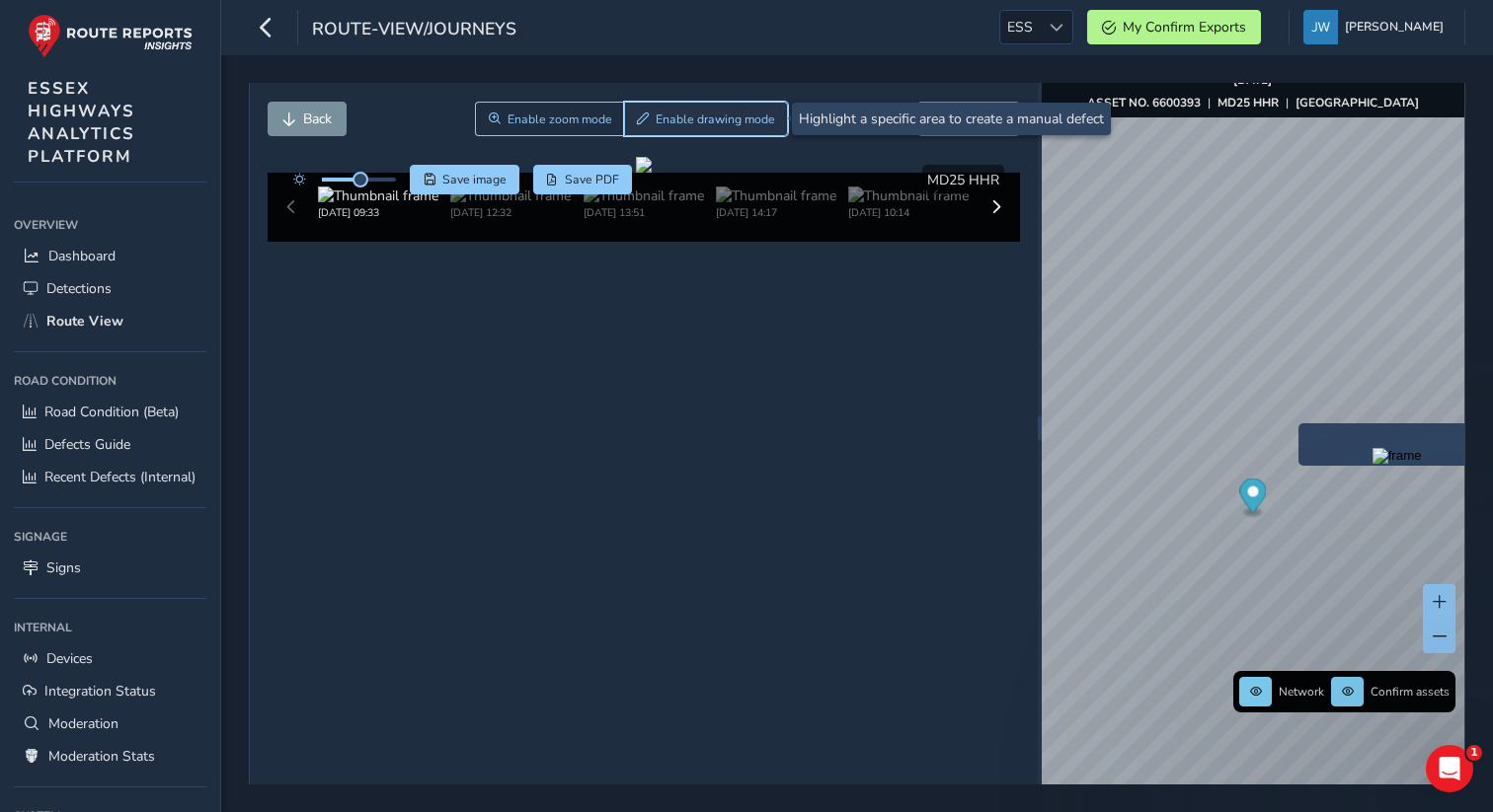
click at [695, 121] on span "Enable drawing mode" at bounding box center [715, 119] width 119 height 16
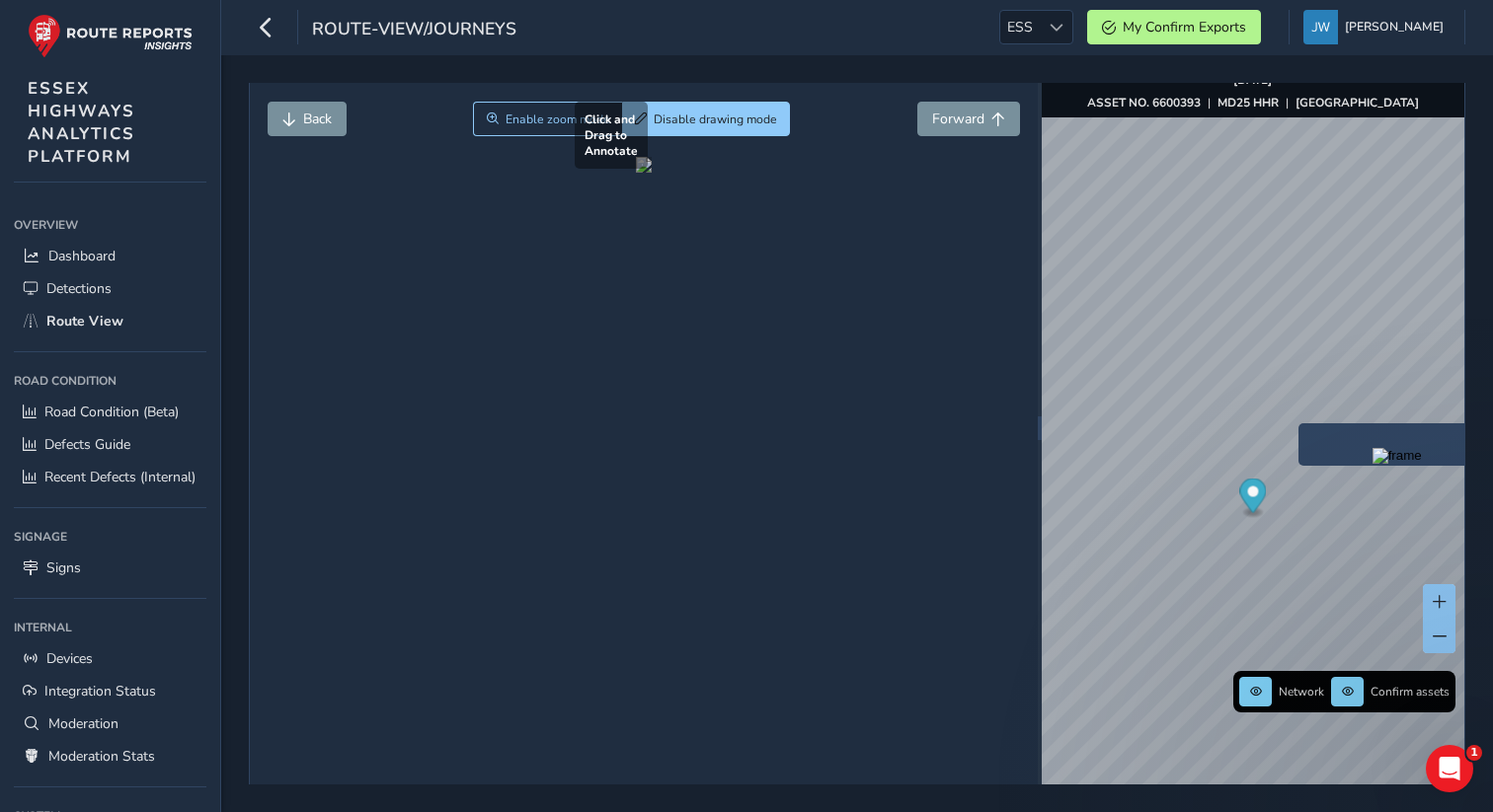
drag, startPoint x: 540, startPoint y: 346, endPoint x: 621, endPoint y: 384, distance: 89.5
click at [636, 173] on div at bounding box center [644, 165] width 16 height 16
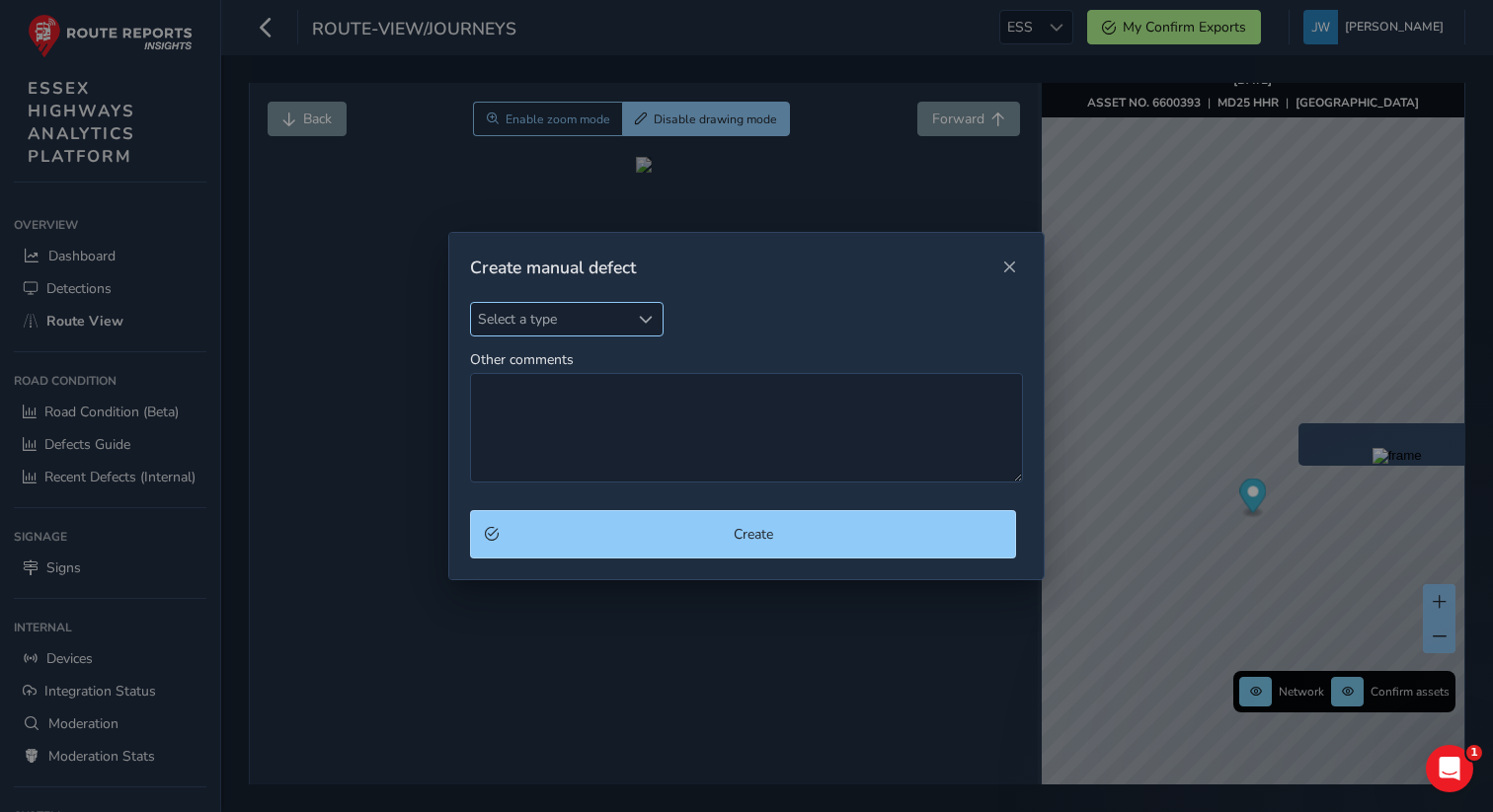
click at [566, 311] on span "Select a type" at bounding box center [551, 319] width 159 height 33
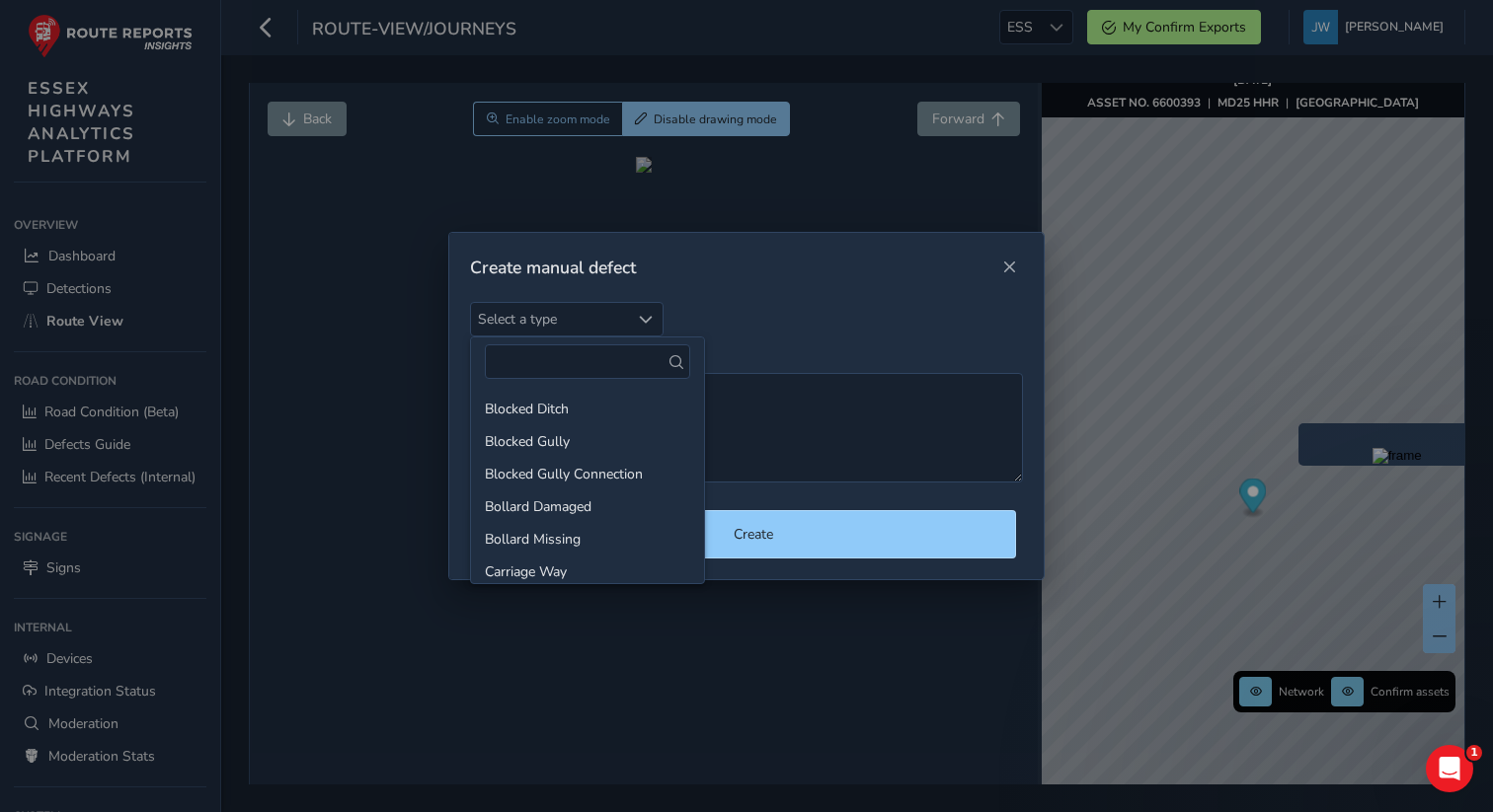
click at [695, 315] on div "Select a type Select a type Other comments" at bounding box center [747, 393] width 554 height 180
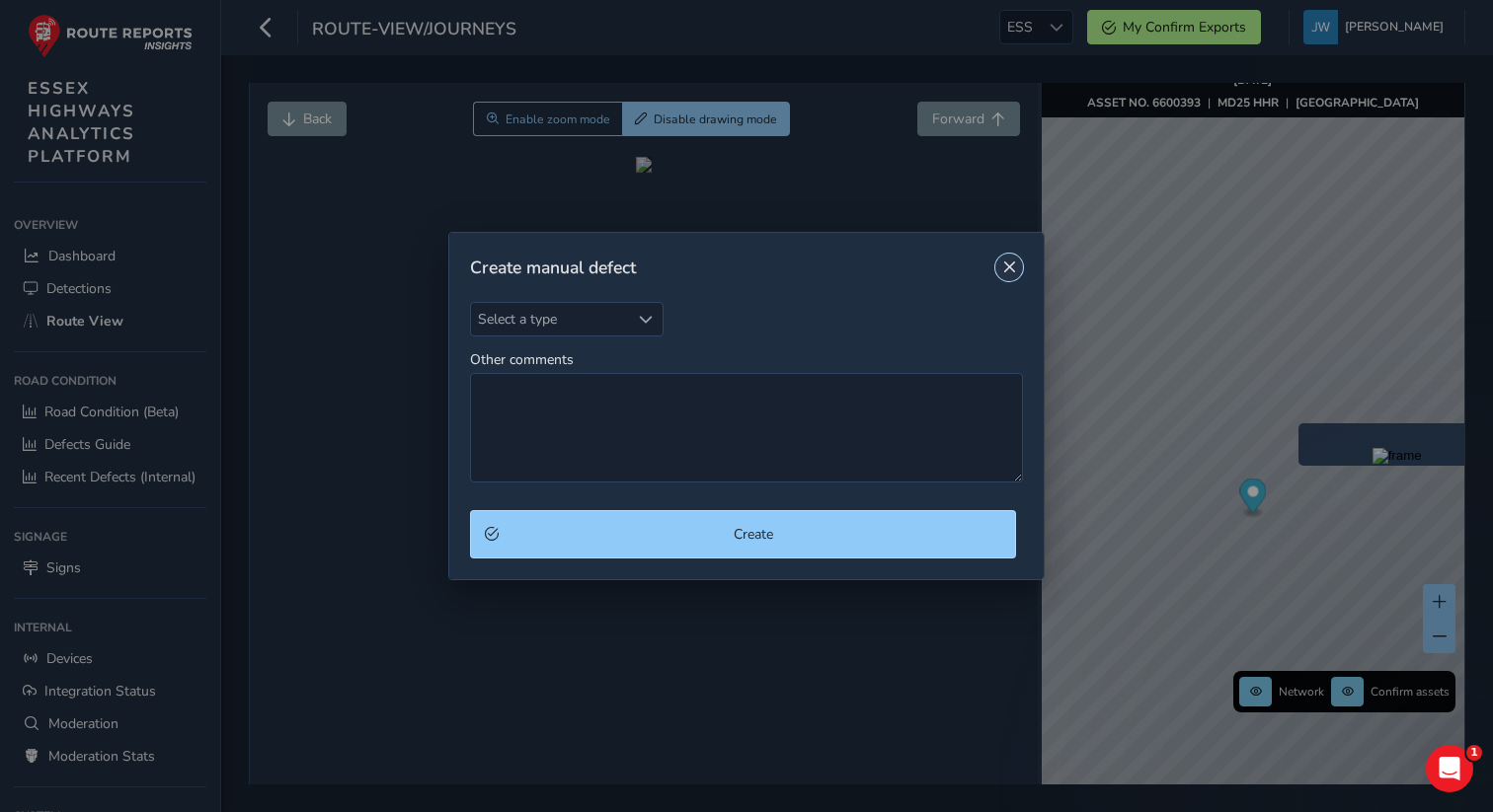
click at [695, 265] on span "Close" at bounding box center [1009, 268] width 14 height 14
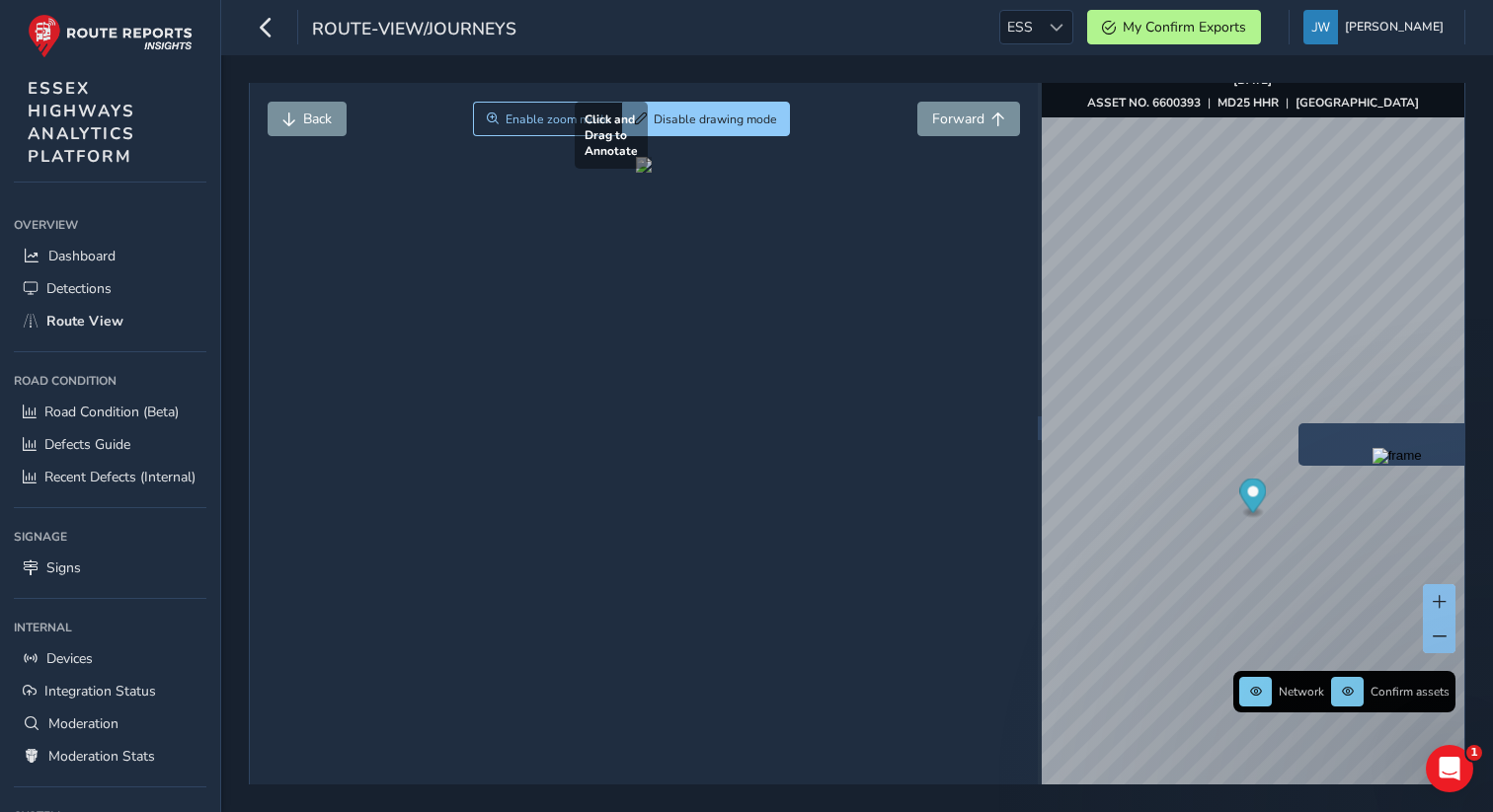
drag, startPoint x: 554, startPoint y: 285, endPoint x: 654, endPoint y: 321, distance: 106.3
click at [652, 173] on div at bounding box center [644, 165] width 16 height 16
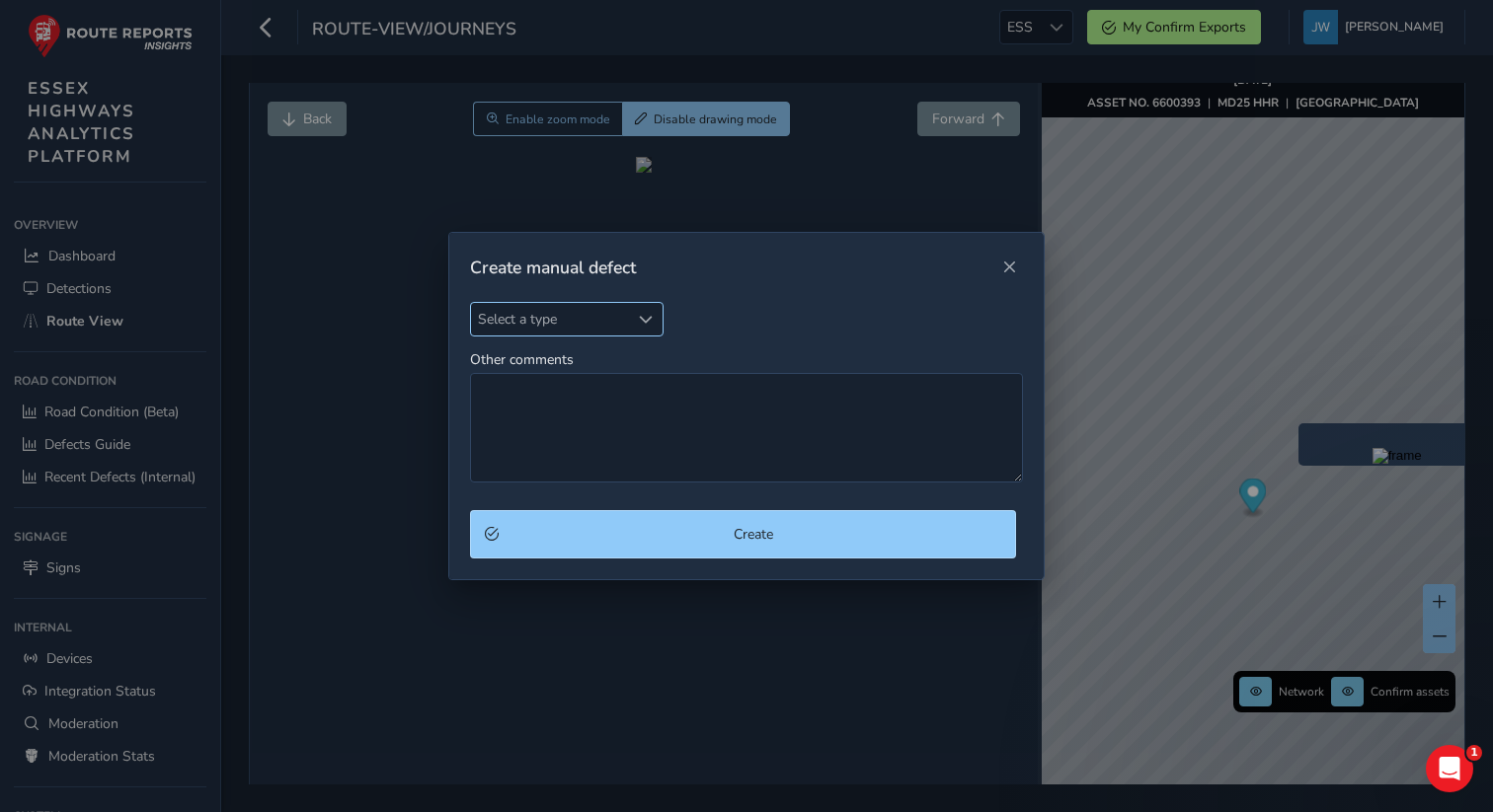
click at [595, 320] on span "Select a type" at bounding box center [551, 319] width 159 height 33
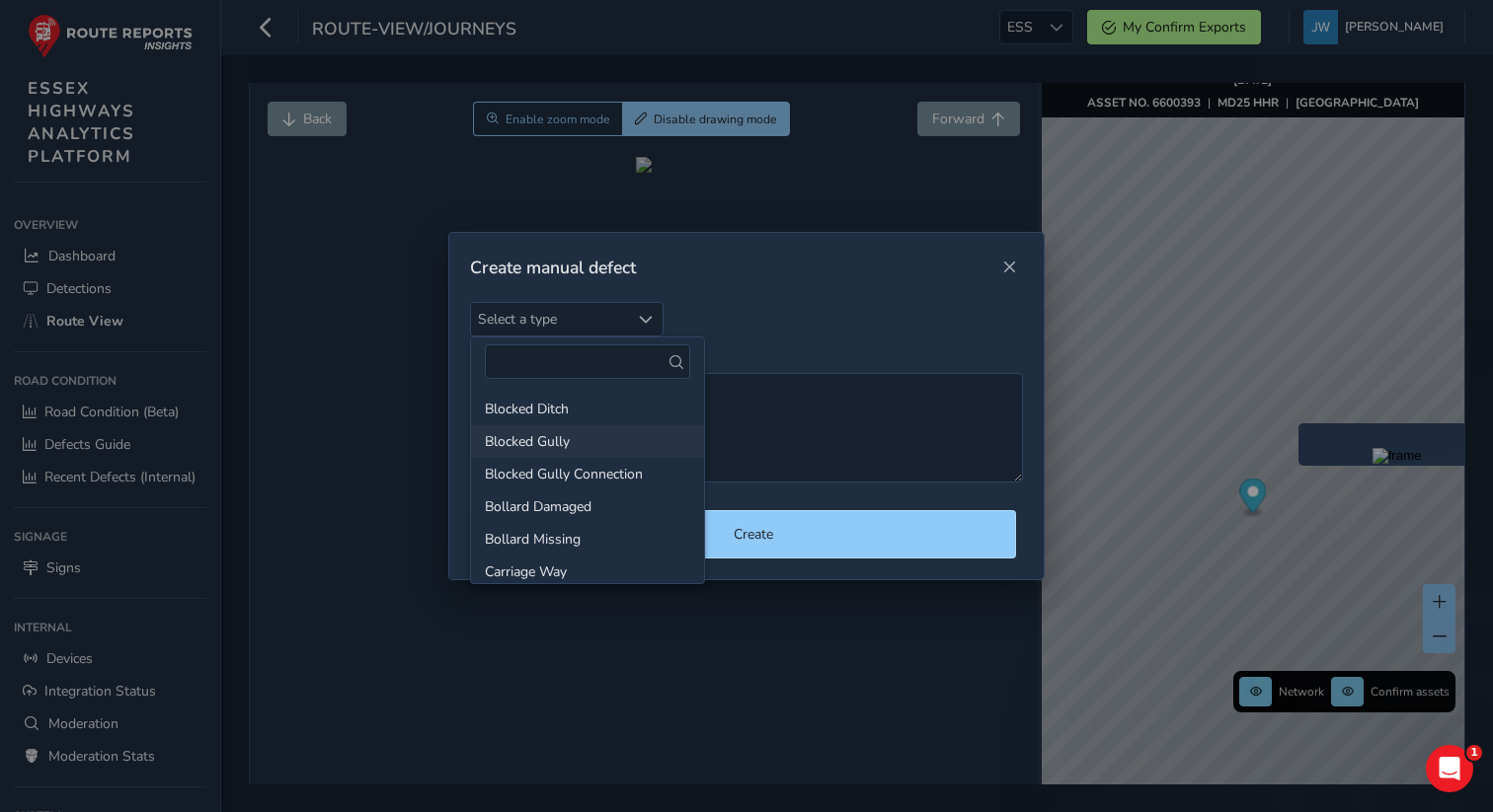
click at [560, 443] on li "Blocked Gully" at bounding box center [587, 441] width 233 height 33
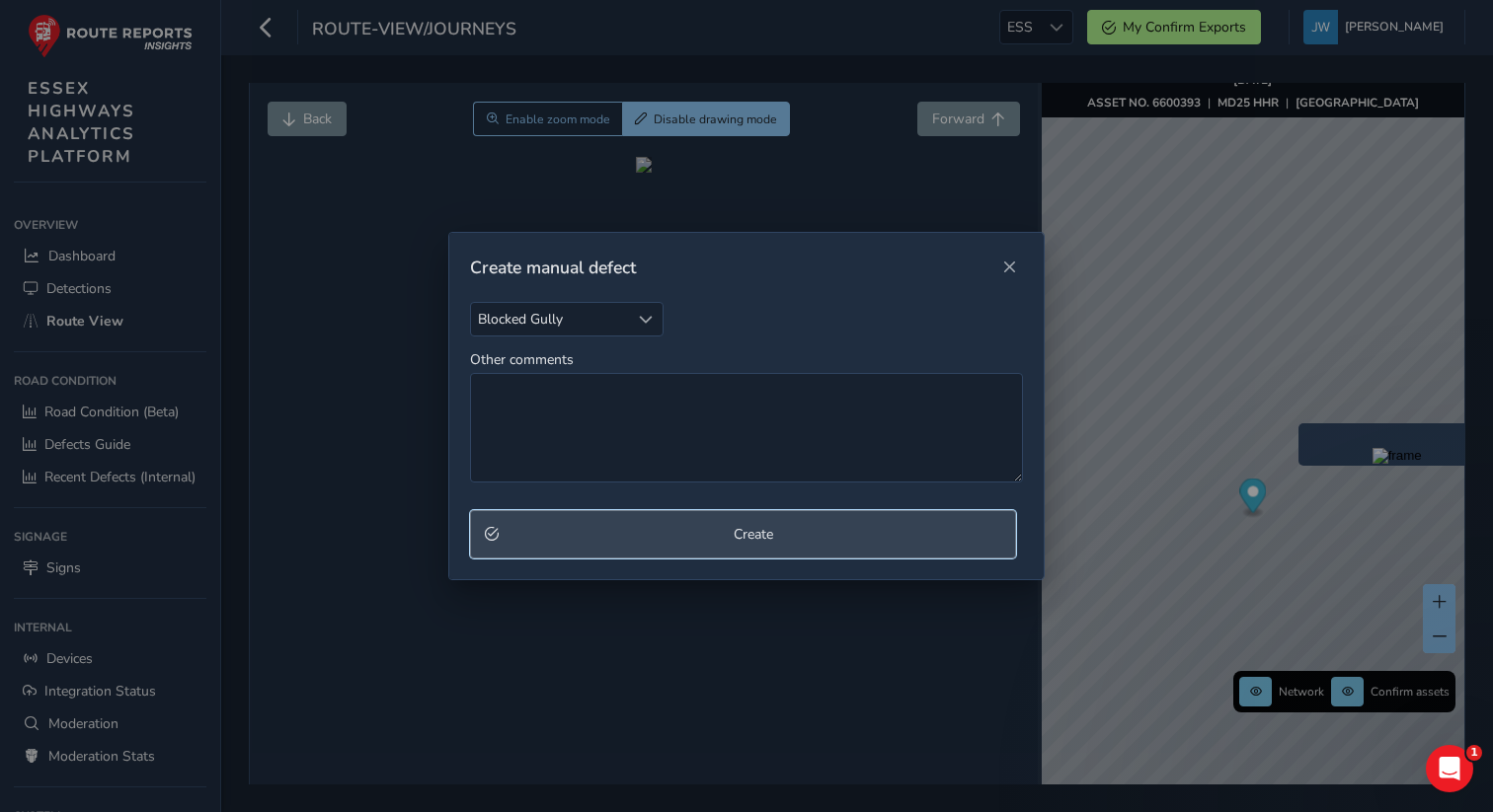
click at [695, 538] on span "Create" at bounding box center [754, 534] width 497 height 19
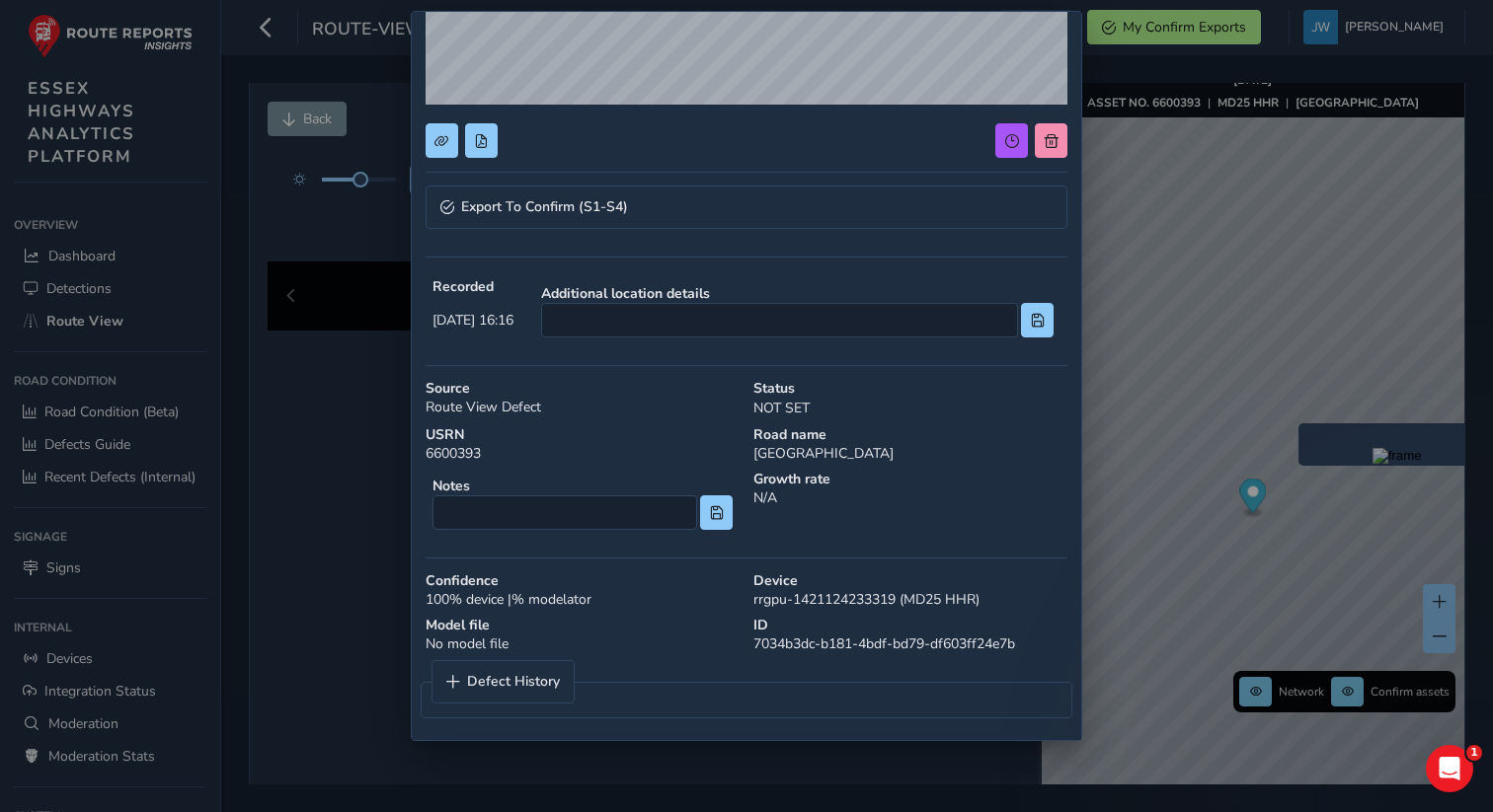
scroll to position [355, 0]
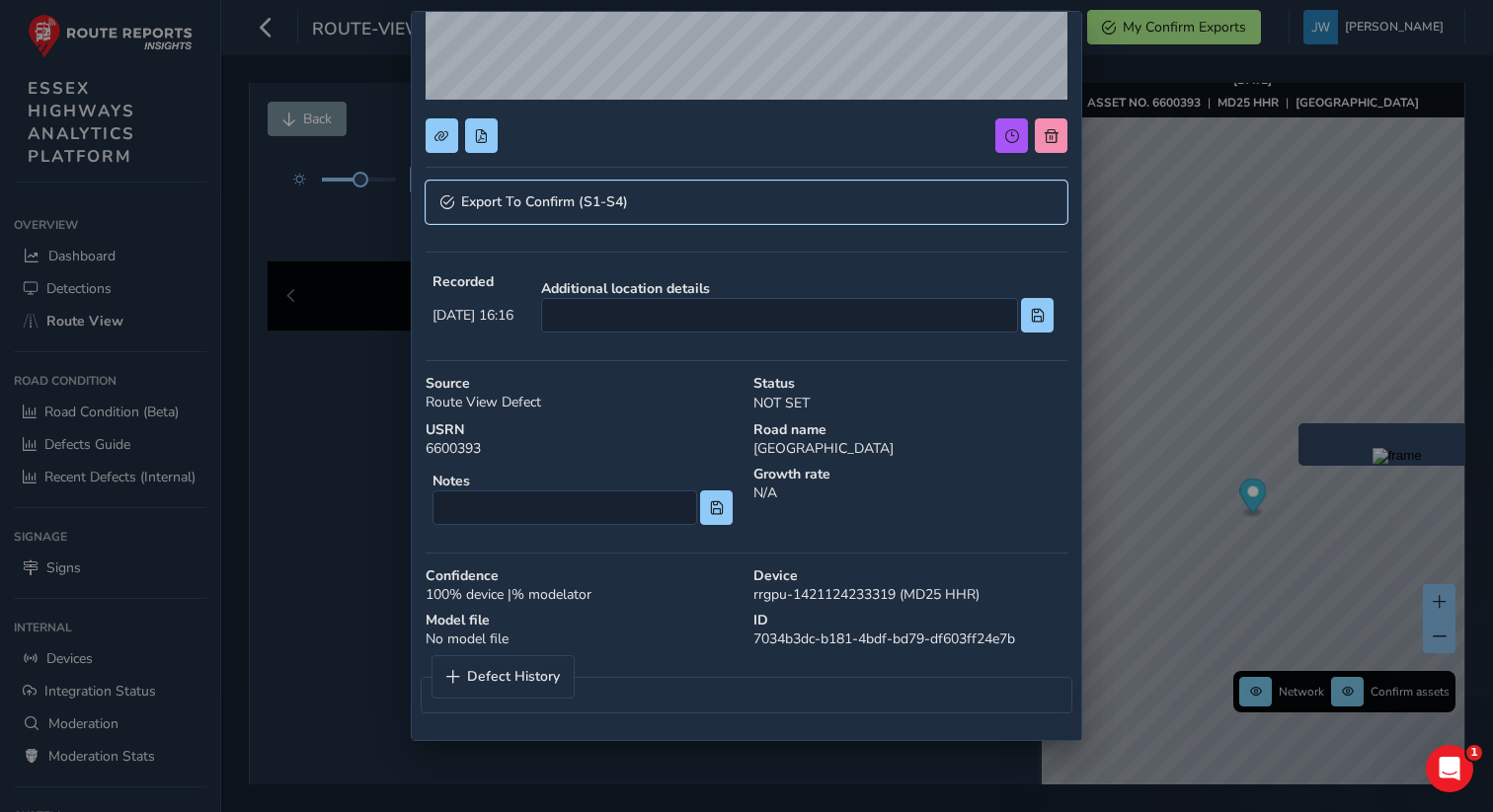
click at [695, 203] on link "Export To Confirm (S1-S4)" at bounding box center [746, 202] width 642 height 44
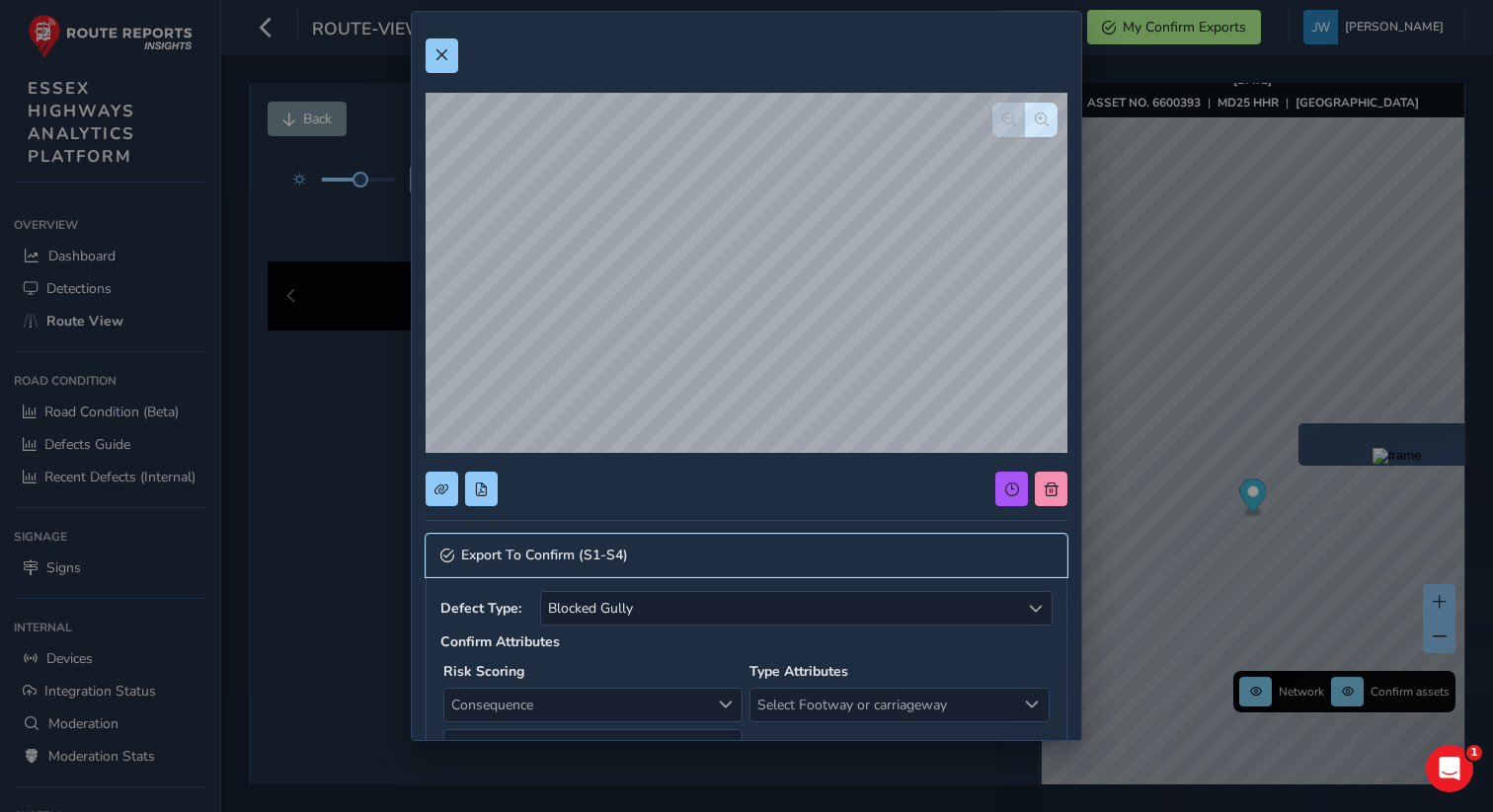
scroll to position [0, 0]
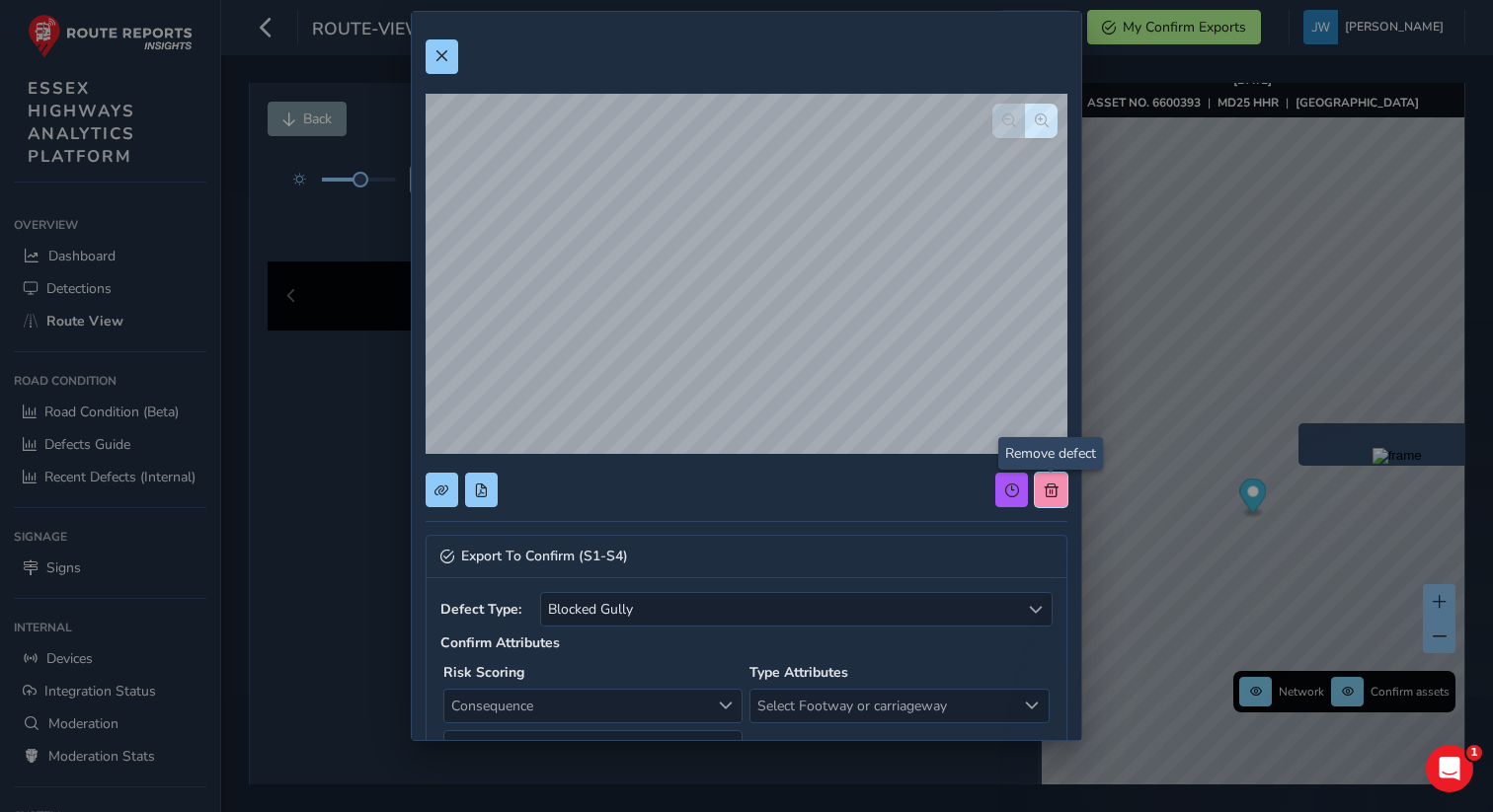
click at [695, 494] on span at bounding box center [1052, 491] width 14 height 14
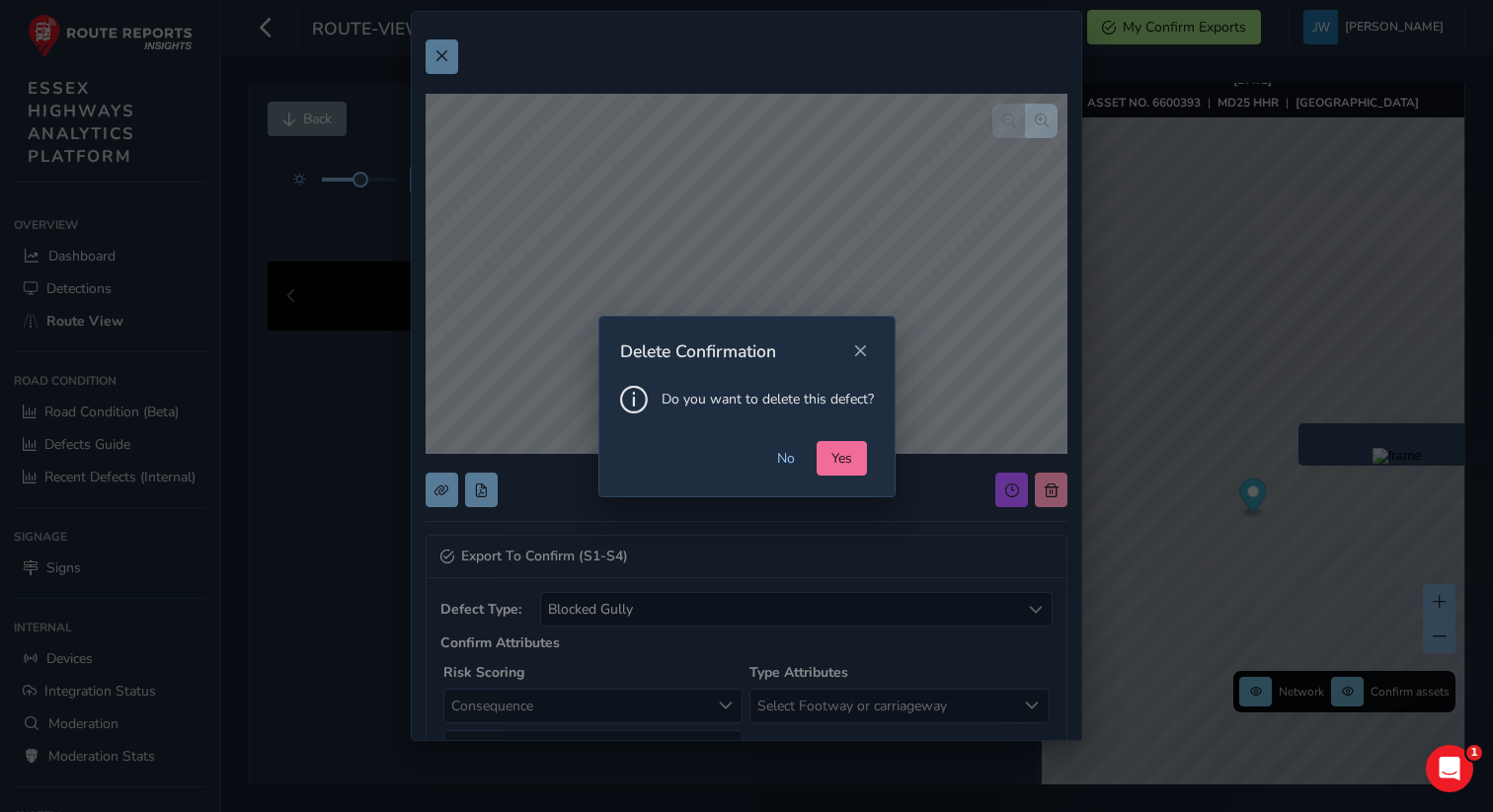
click at [695, 461] on button "Yes" at bounding box center [841, 458] width 51 height 35
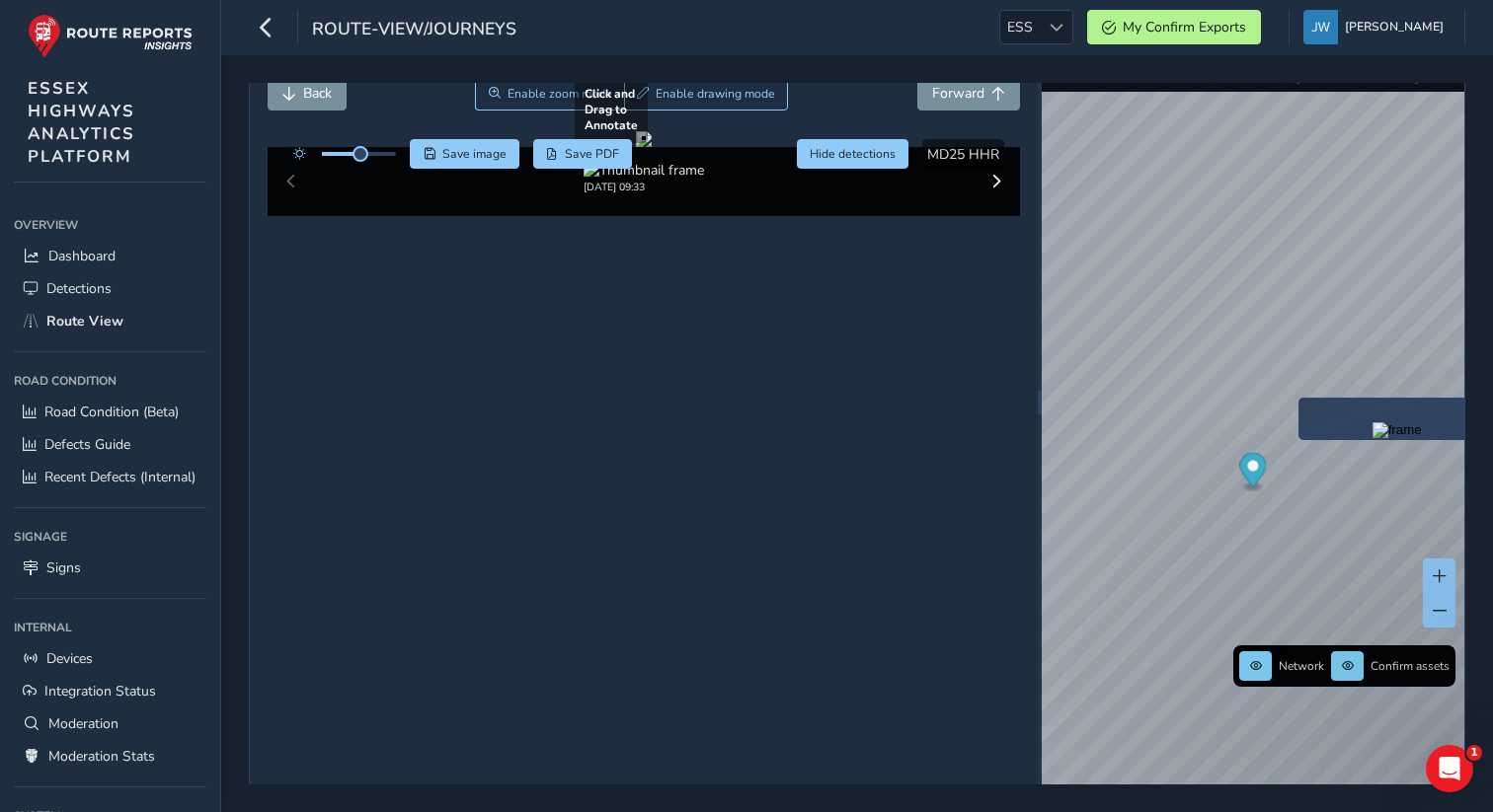
scroll to position [113, 0]
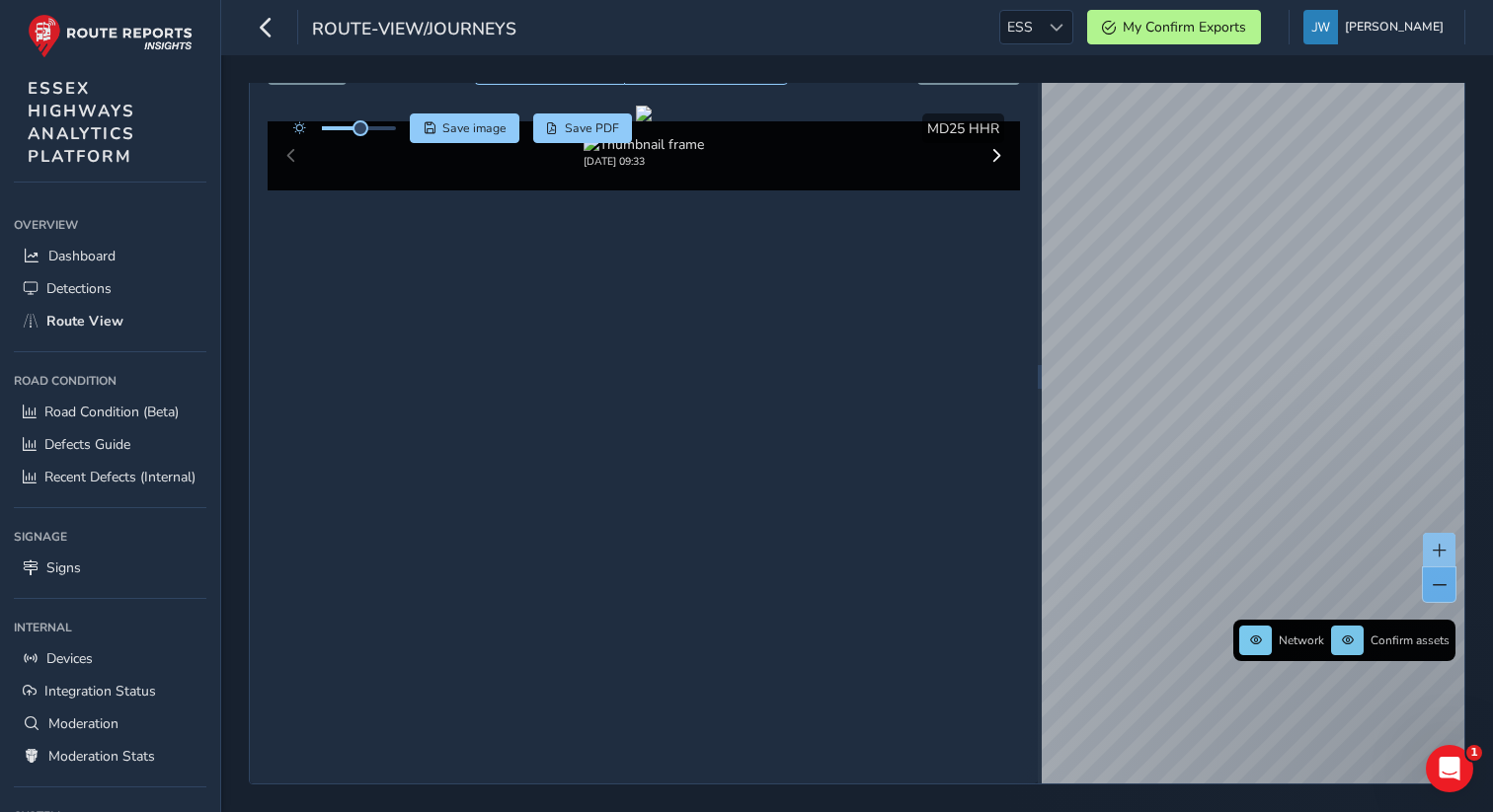
click at [695, 588] on button at bounding box center [1438, 584] width 33 height 35
click at [695, 552] on span at bounding box center [1439, 550] width 14 height 14
click at [695, 635] on div "Advanced Search (internal) Network Confirm assets Aug 22 2025 ASSET NO. 6600393…" at bounding box center [1253, 377] width 424 height 813
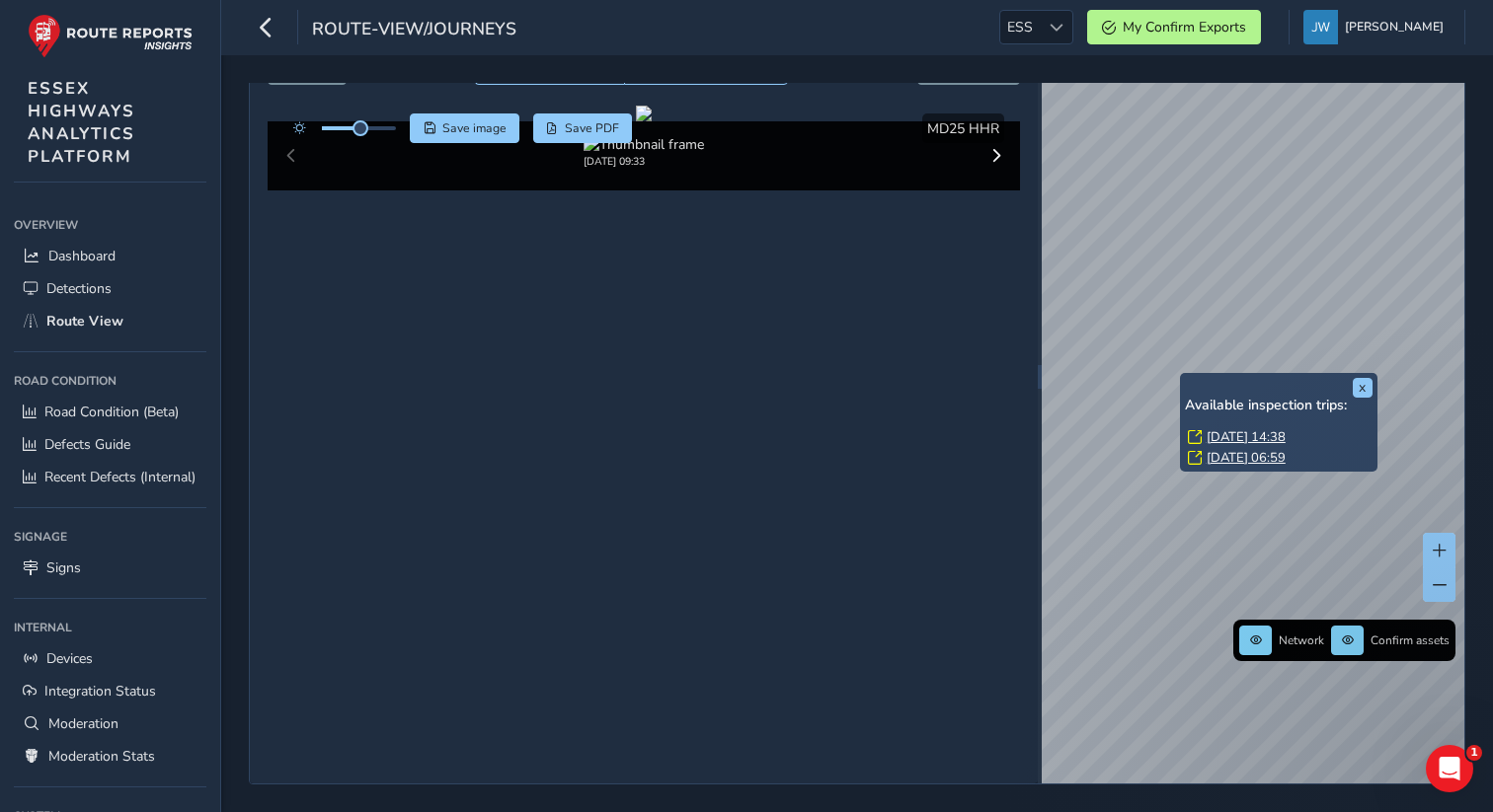
click at [695, 438] on link "Fri, 22 Aug, 14:38" at bounding box center [1246, 437] width 79 height 18
click at [695, 436] on link "Fri, 22 Aug, 14:38" at bounding box center [1246, 437] width 79 height 18
click at [695, 433] on link "Fri, 22 Aug, 14:38" at bounding box center [1246, 437] width 79 height 18
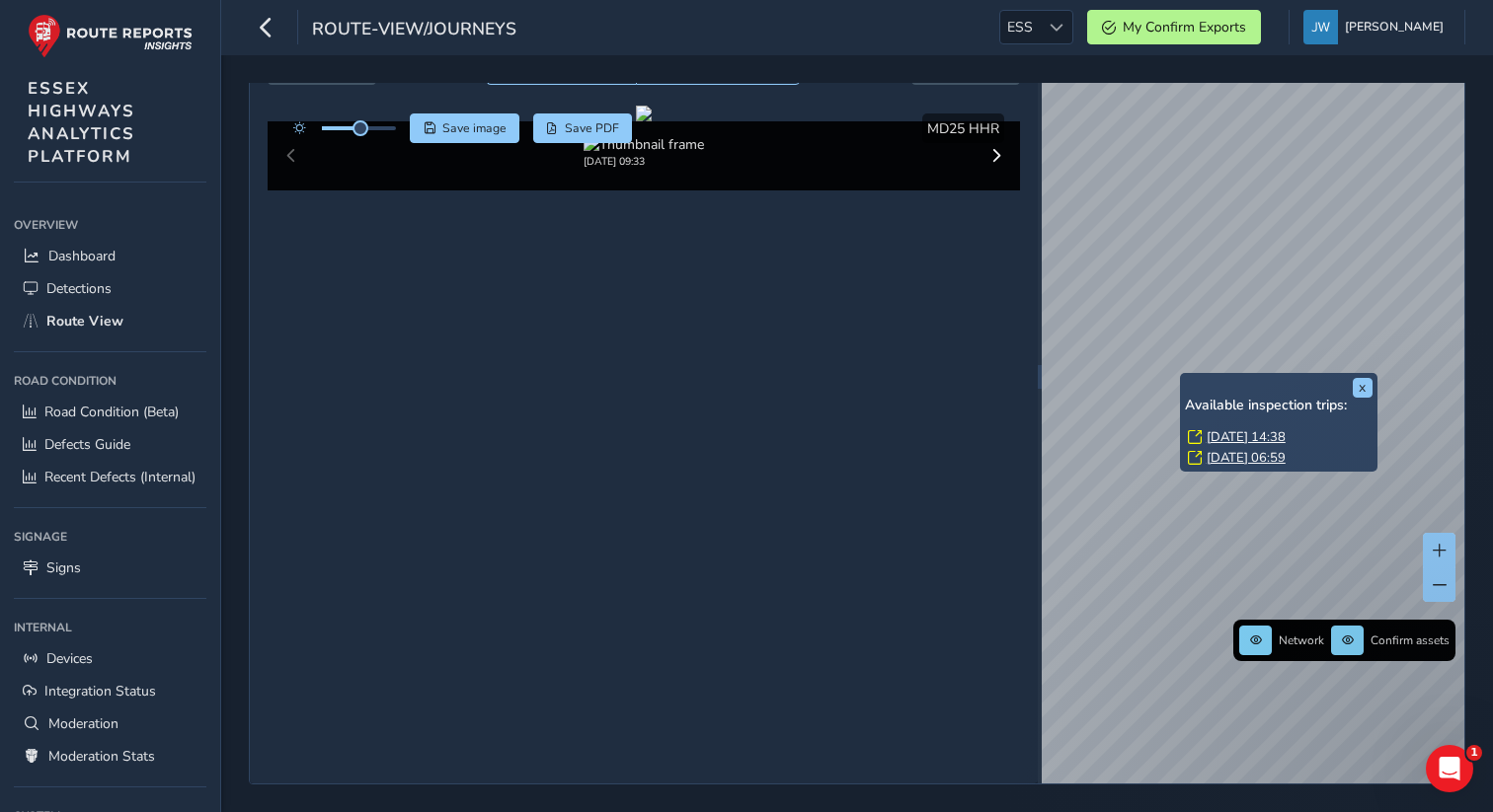
click at [695, 433] on link "Fri, 22 Aug, 14:38" at bounding box center [1246, 437] width 79 height 18
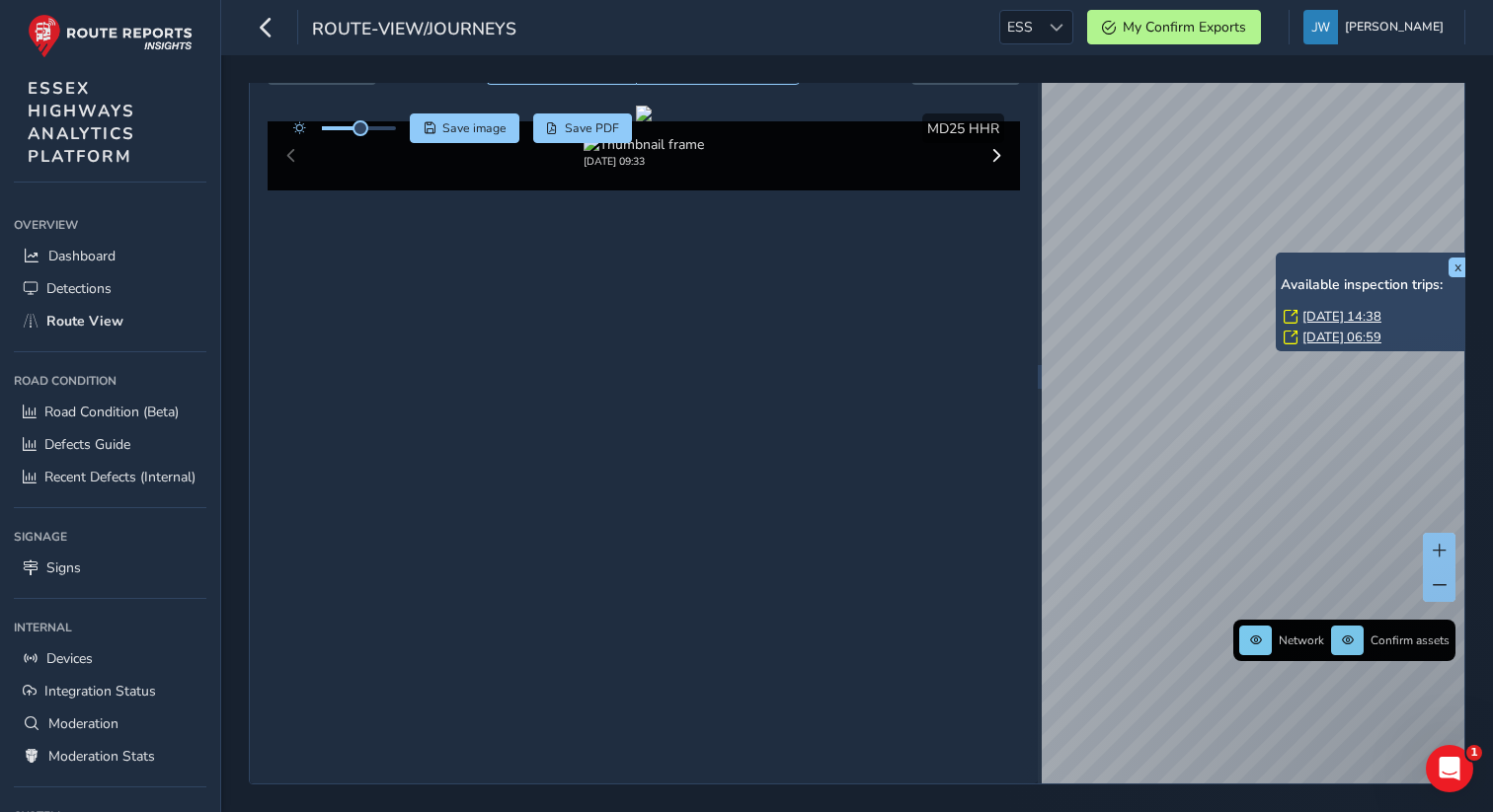
click at [695, 318] on link "Fri, 22 Aug, 14:38" at bounding box center [1342, 317] width 79 height 18
click at [695, 336] on link "Thu, 7 Aug, 06:59" at bounding box center [1342, 337] width 79 height 18
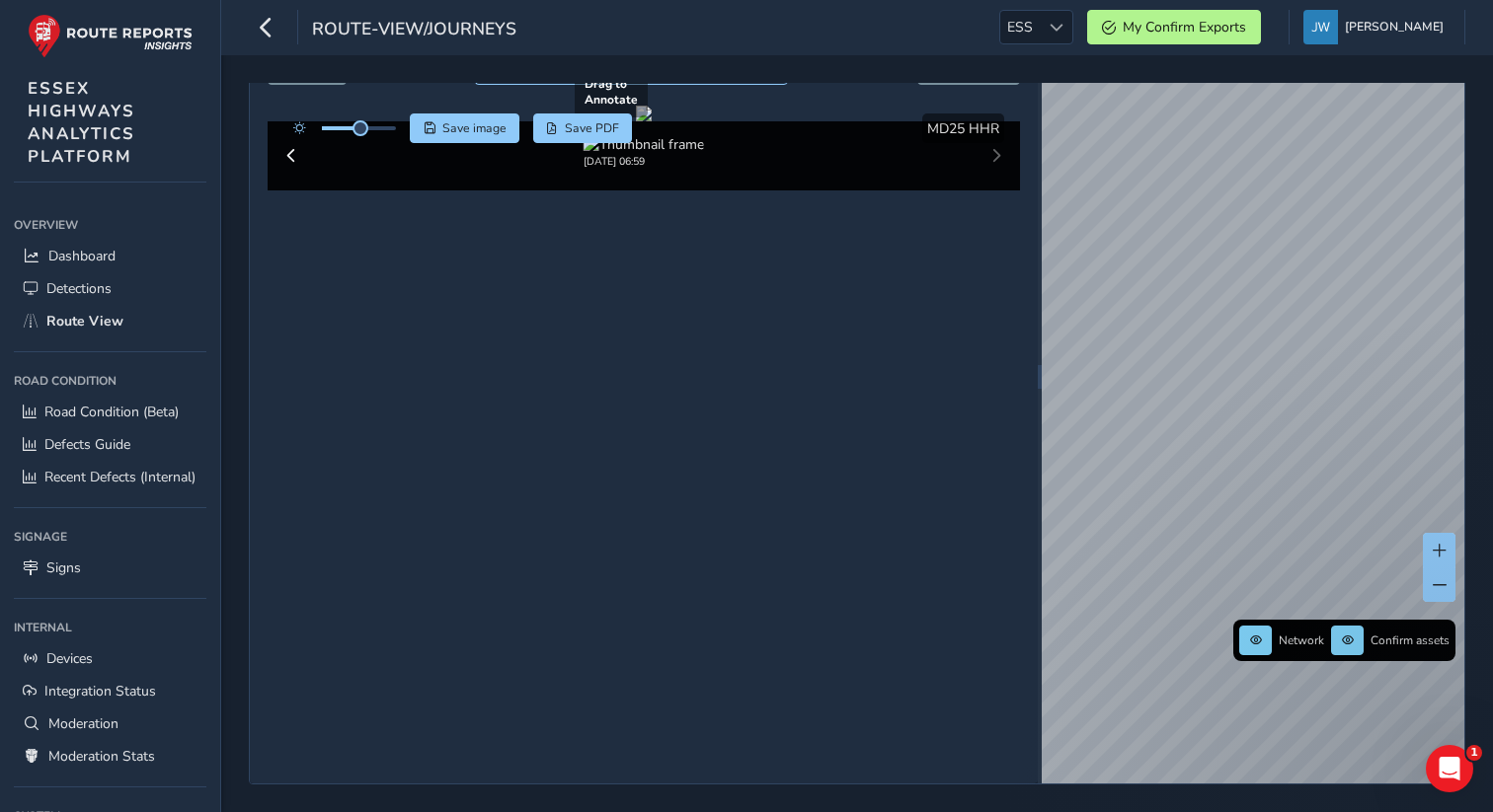
click at [652, 121] on div at bounding box center [644, 114] width 16 height 16
click at [695, 496] on div "x" at bounding box center [1306, 515] width 197 height 43
click at [652, 121] on div at bounding box center [644, 114] width 16 height 16
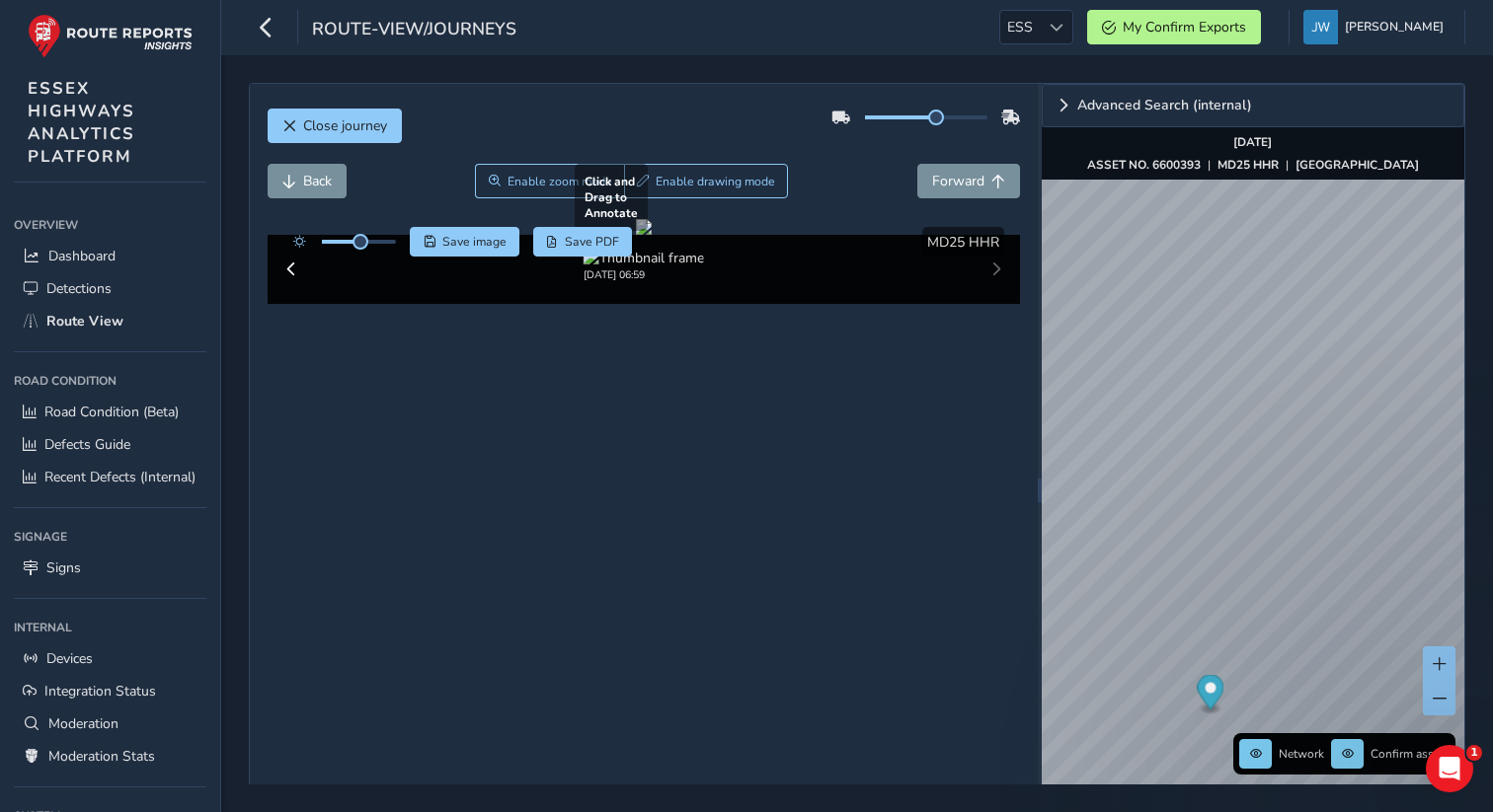
click at [652, 235] on div at bounding box center [644, 227] width 16 height 16
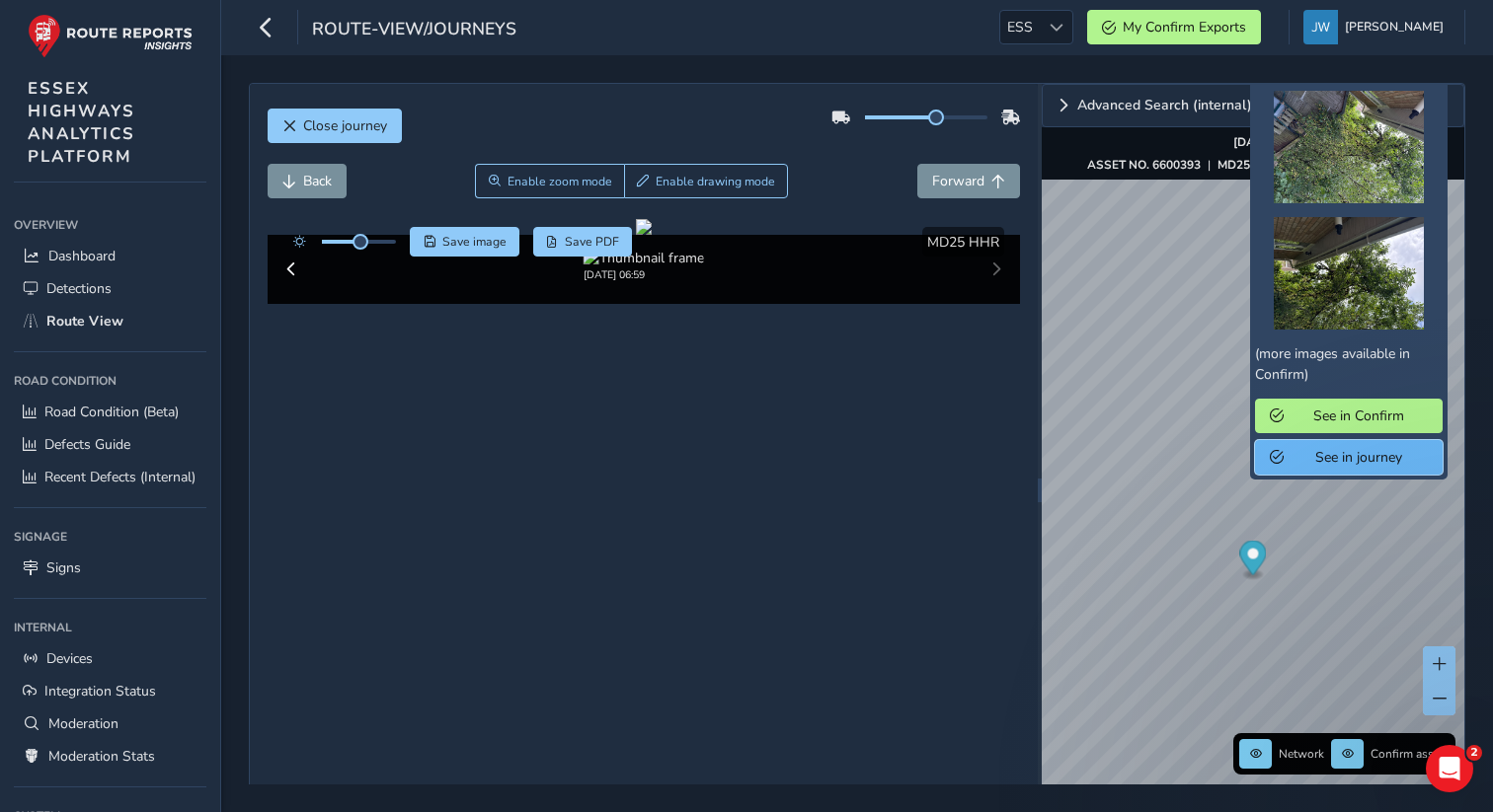
click at [695, 467] on span "See in journey" at bounding box center [1359, 457] width 137 height 19
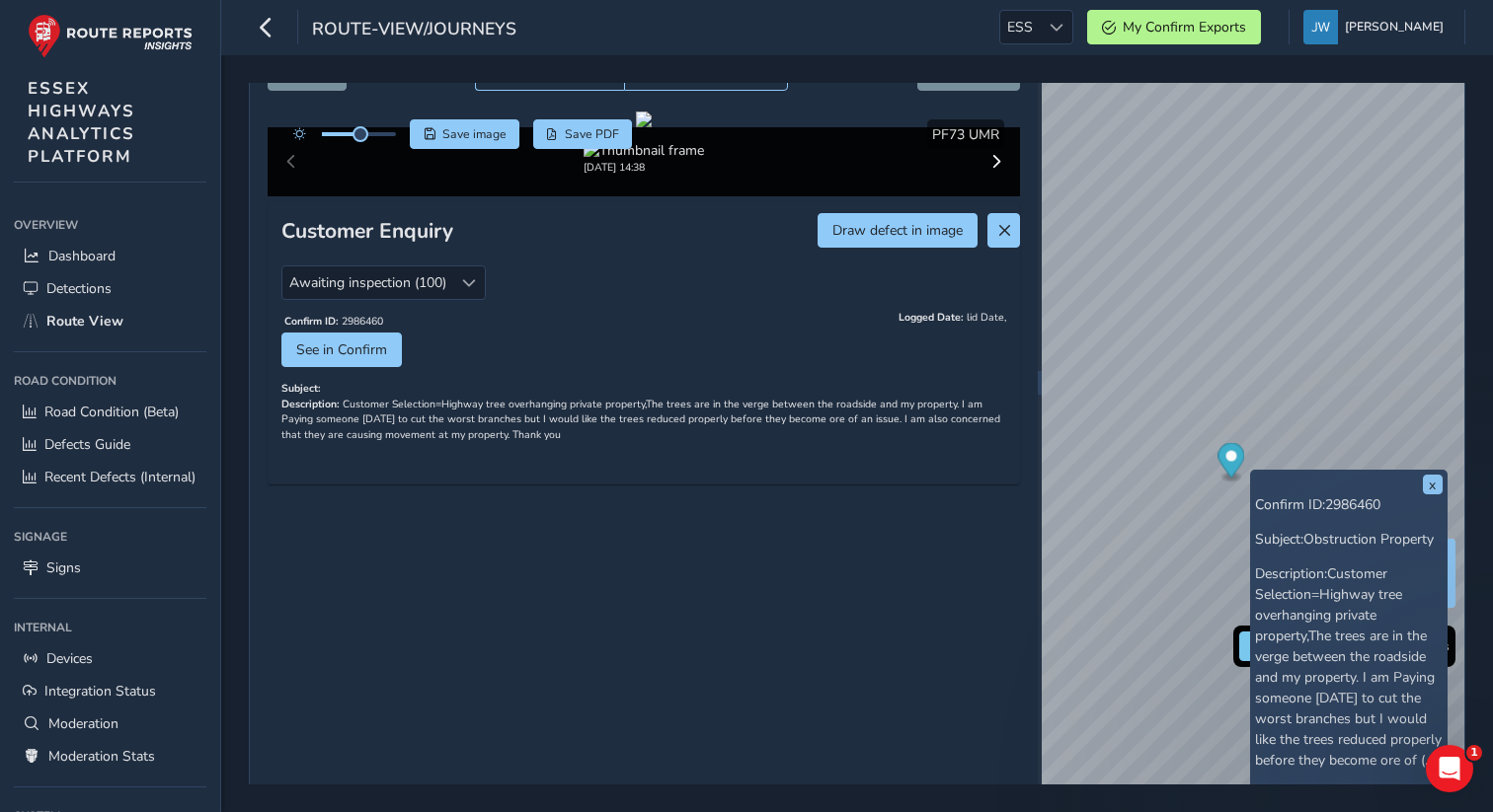
scroll to position [38, 0]
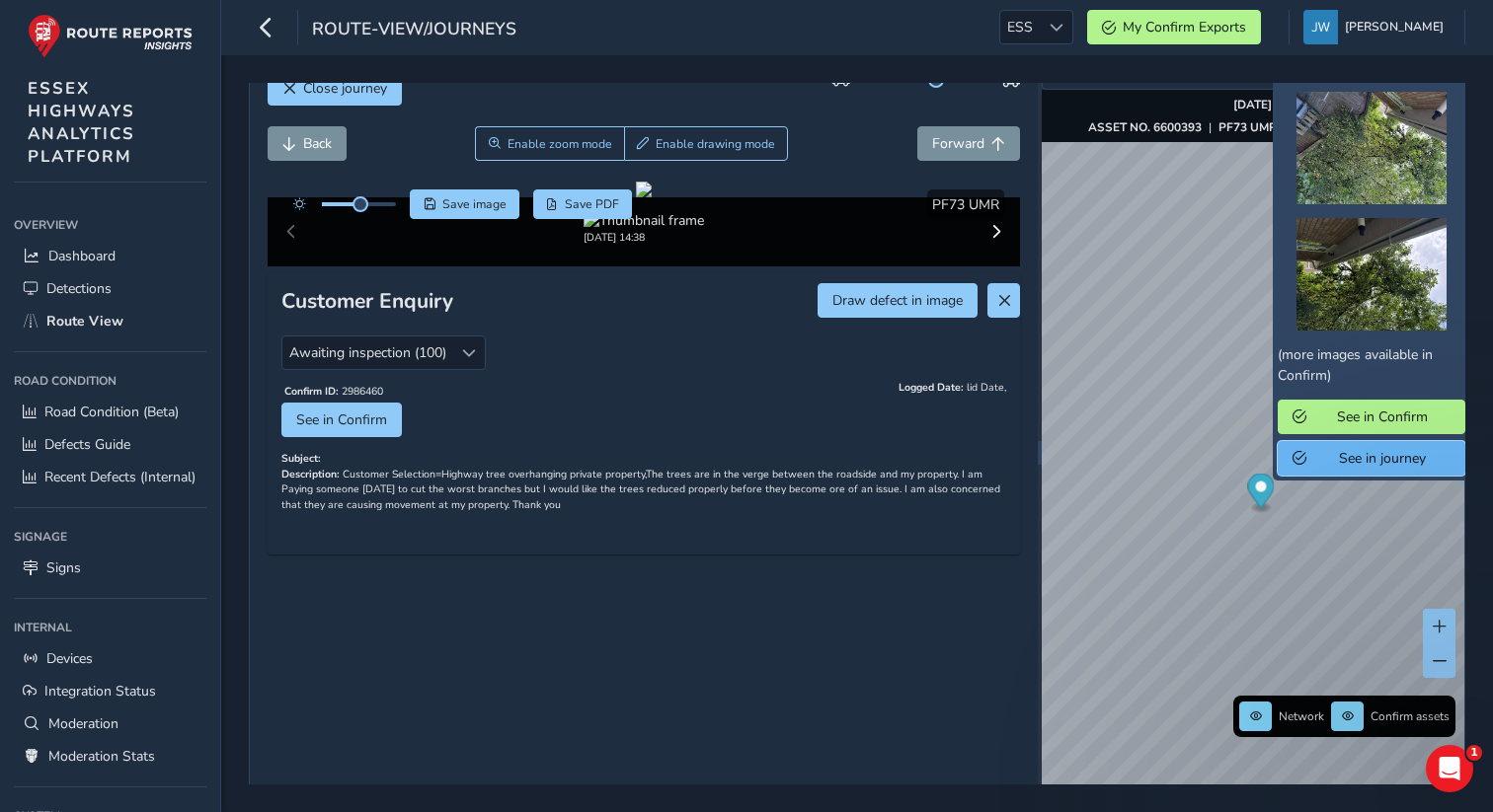
click at [695, 468] on span "See in journey" at bounding box center [1382, 458] width 137 height 19
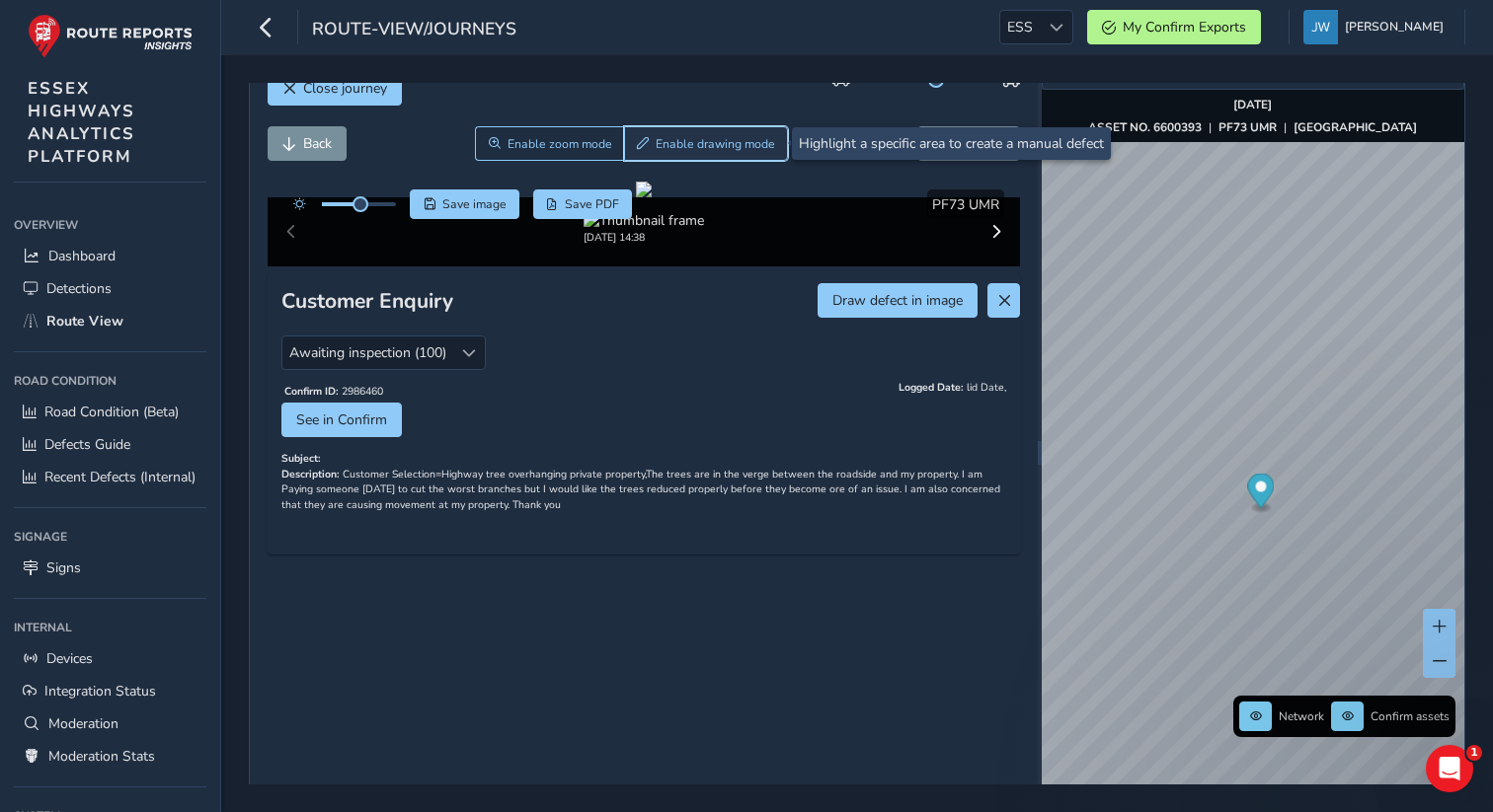
click at [693, 139] on span "Enable drawing mode" at bounding box center [715, 144] width 119 height 16
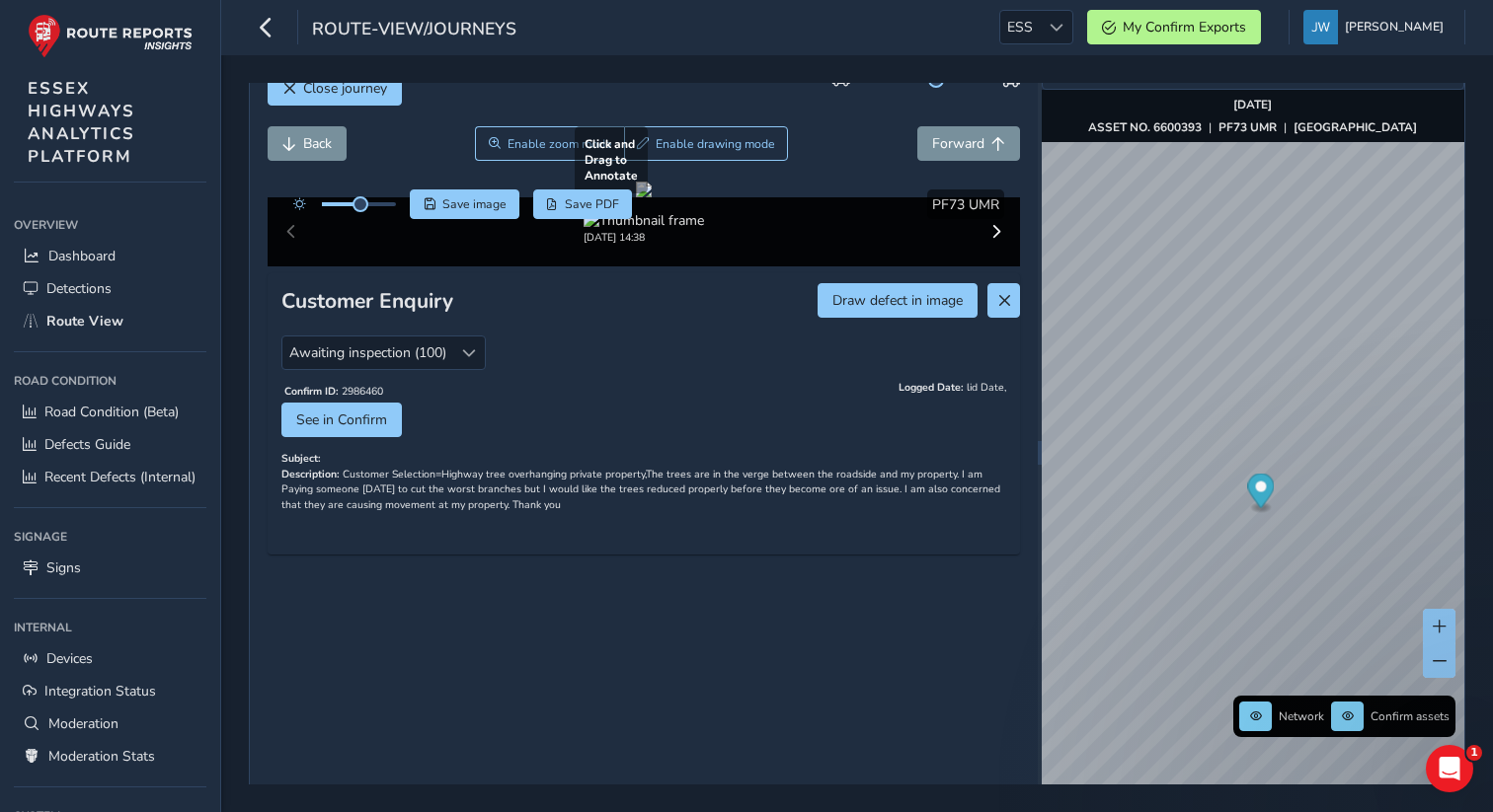
drag, startPoint x: 466, startPoint y: 240, endPoint x: 539, endPoint y: 287, distance: 86.8
click at [636, 197] on div at bounding box center [644, 189] width 16 height 16
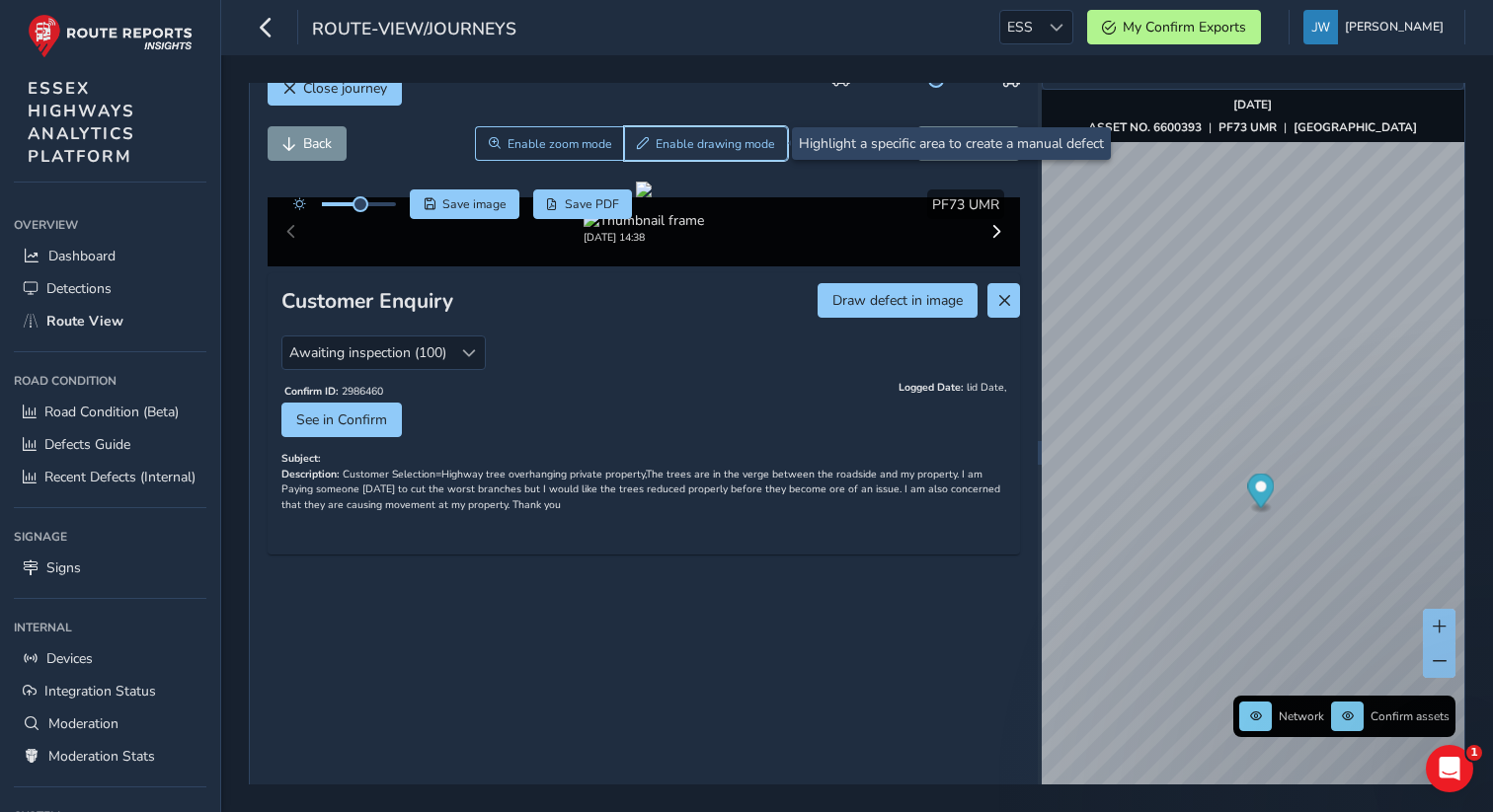
click at [695, 142] on span "Enable drawing mode" at bounding box center [715, 144] width 119 height 16
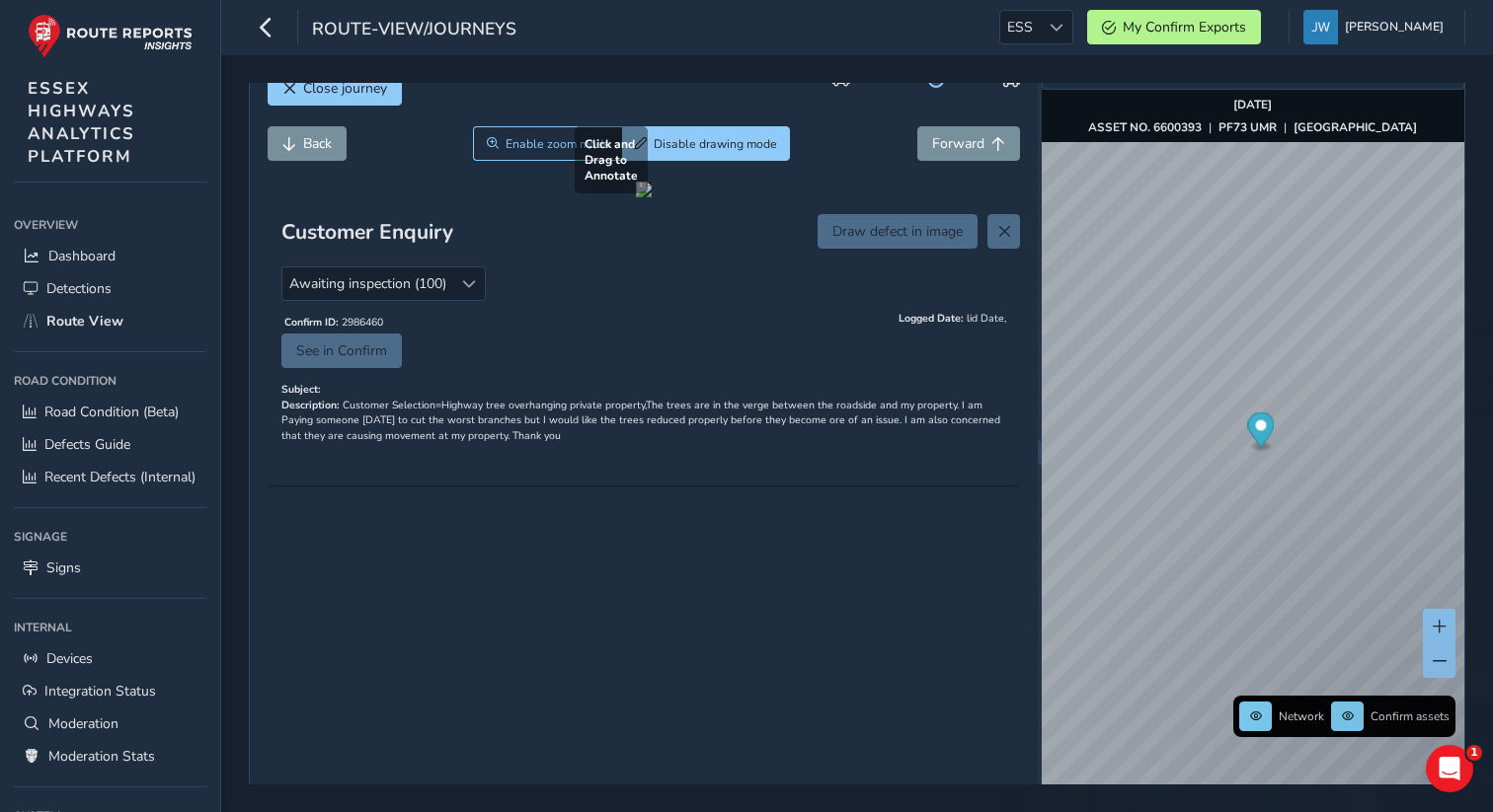
drag, startPoint x: 446, startPoint y: 219, endPoint x: 540, endPoint y: 306, distance: 128.1
click at [636, 197] on div at bounding box center [644, 189] width 16 height 16
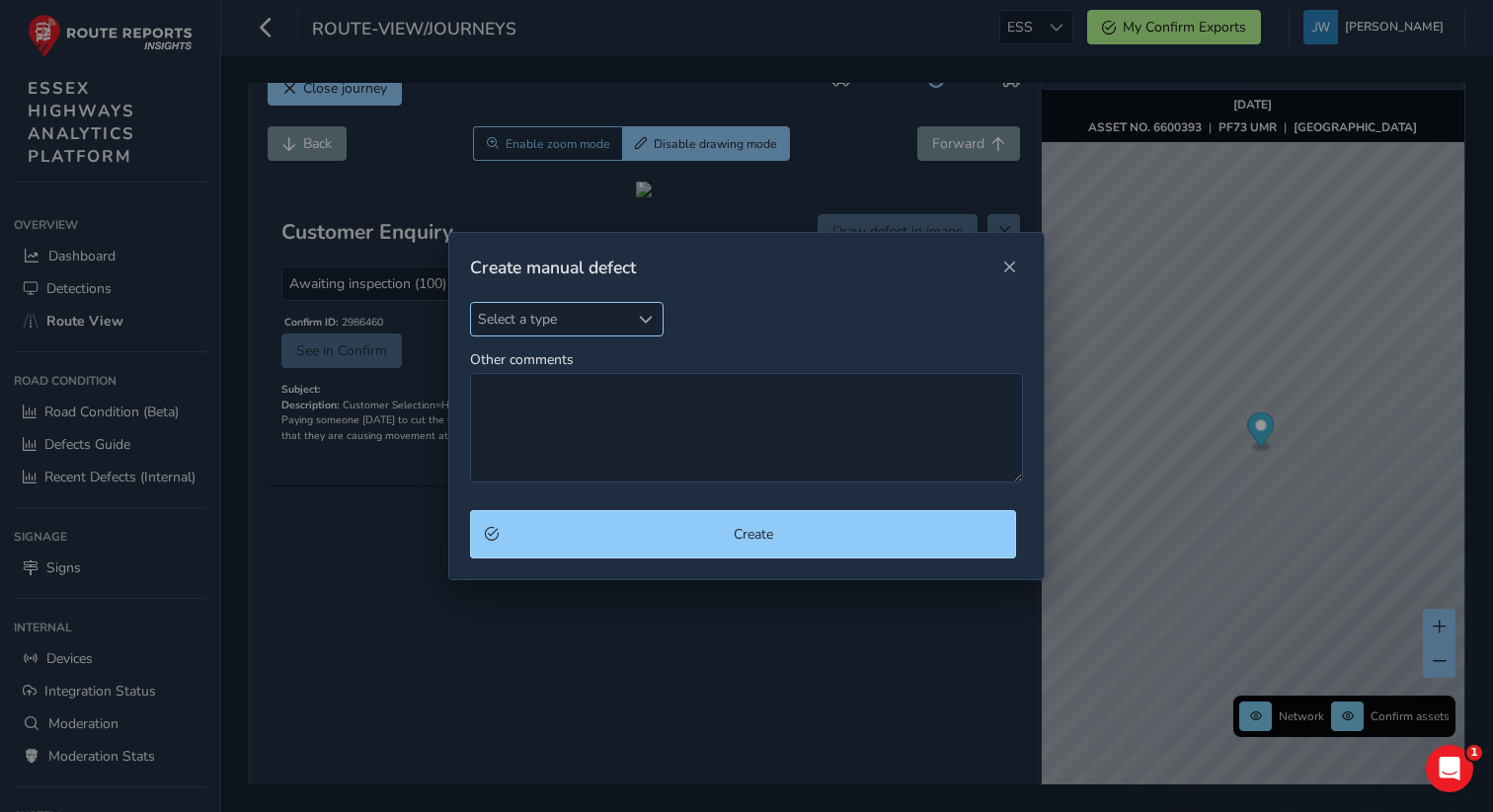
click at [616, 318] on span "Select a type" at bounding box center [551, 319] width 159 height 33
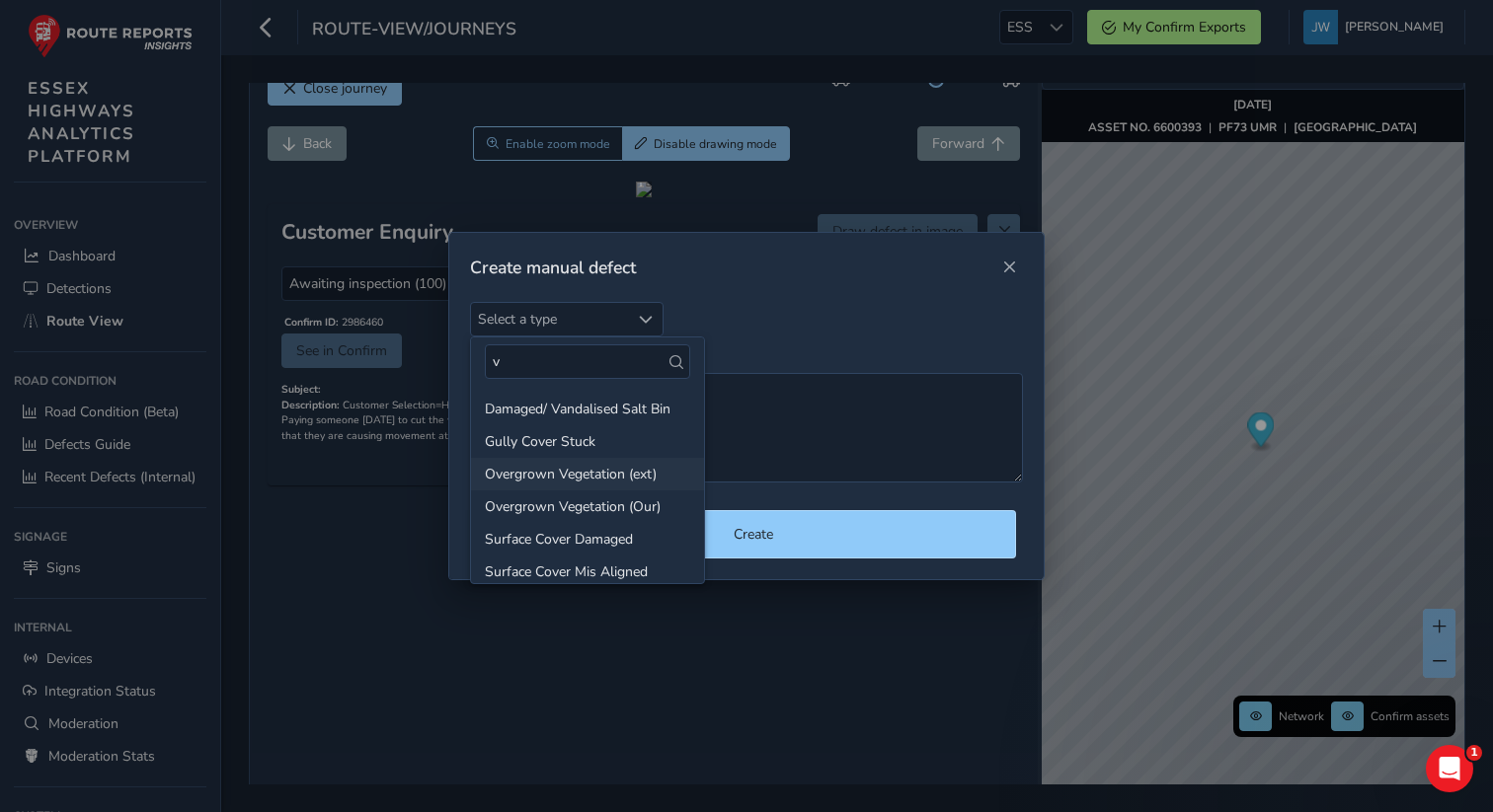
type input "v"
click at [586, 475] on li "Overgrown Vegetation (ext)" at bounding box center [587, 474] width 233 height 33
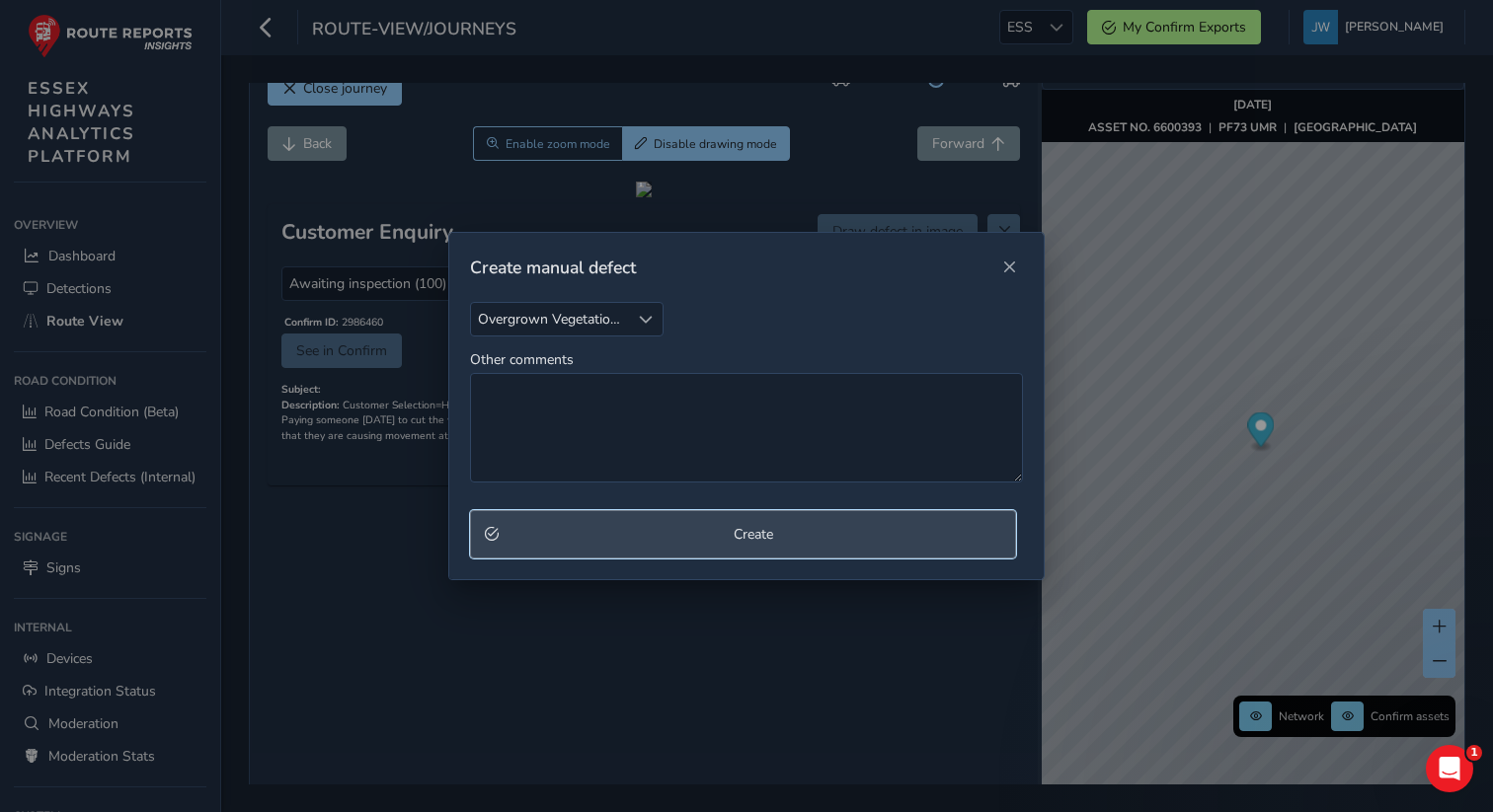
click at [695, 542] on span "Create" at bounding box center [754, 534] width 497 height 19
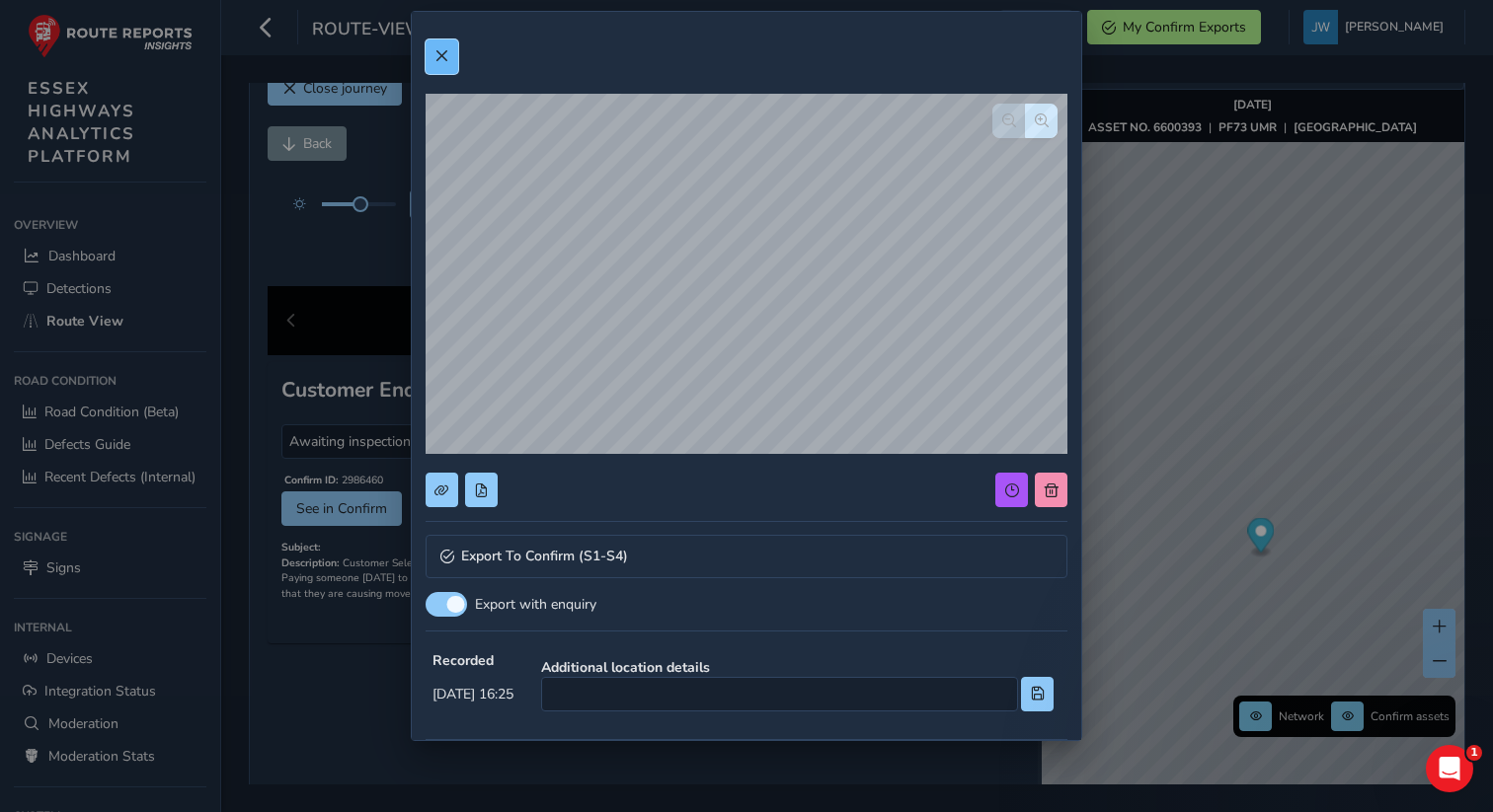
click at [449, 59] on button at bounding box center [441, 57] width 33 height 35
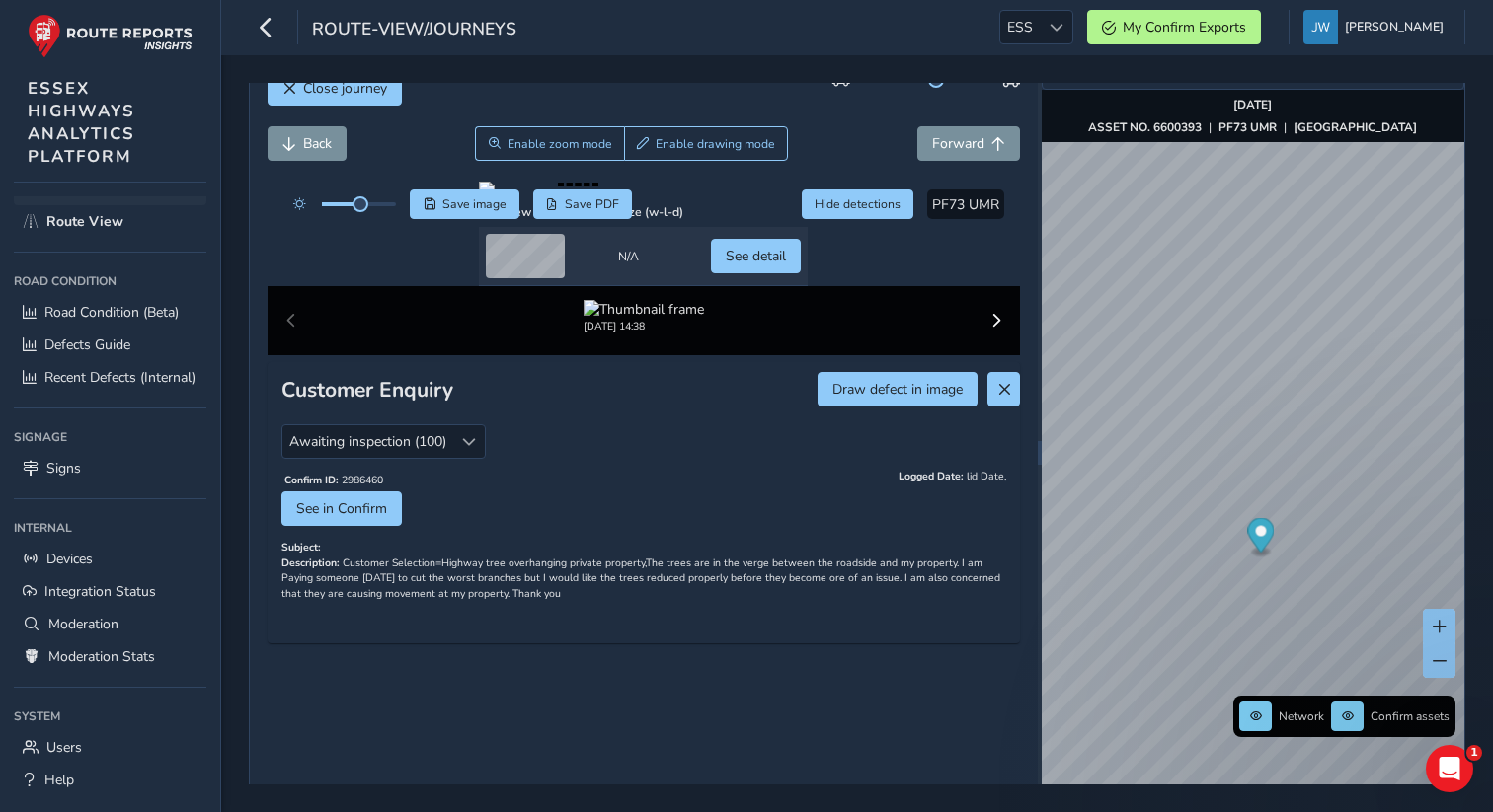
scroll to position [136, 0]
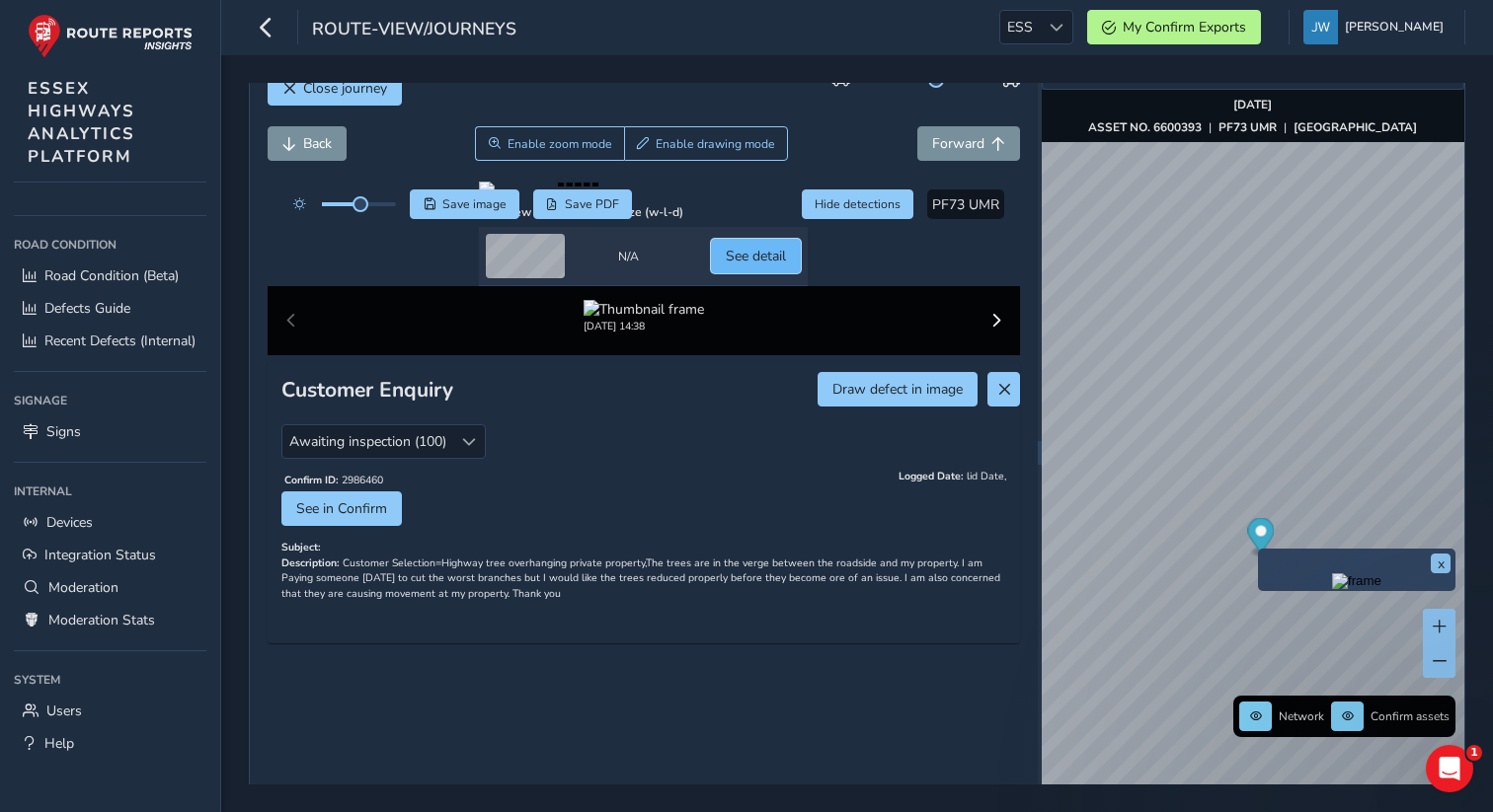
click at [695, 274] on button "See detail" at bounding box center [756, 256] width 90 height 35
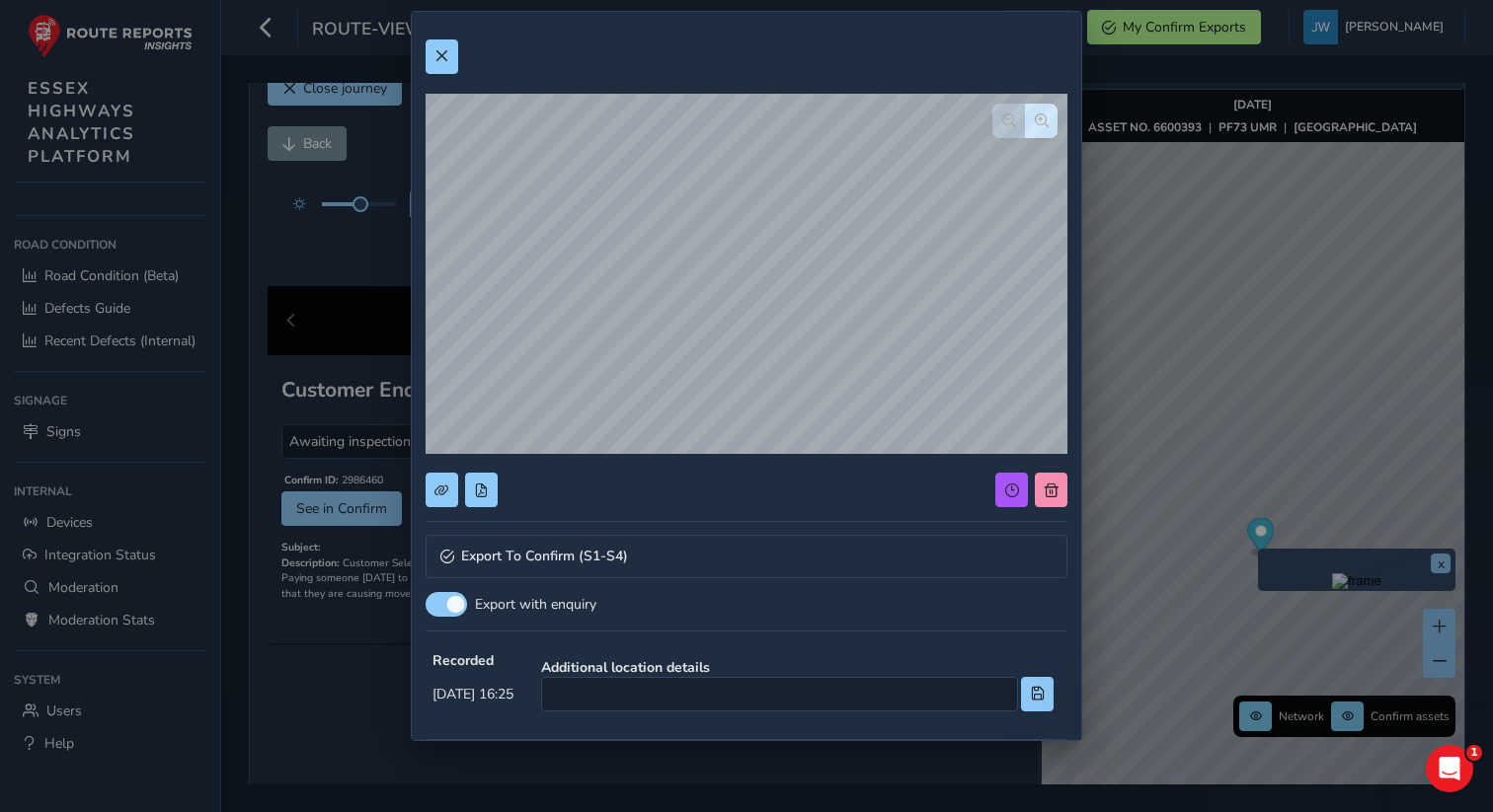
click at [695, 491] on div "Export To Confirm (S1-S4) Export with enquiry Recorded Aug 27 2025, 16:25 Addit…" at bounding box center [746, 566] width 670 height 1108
click at [695, 491] on span at bounding box center [1052, 491] width 14 height 14
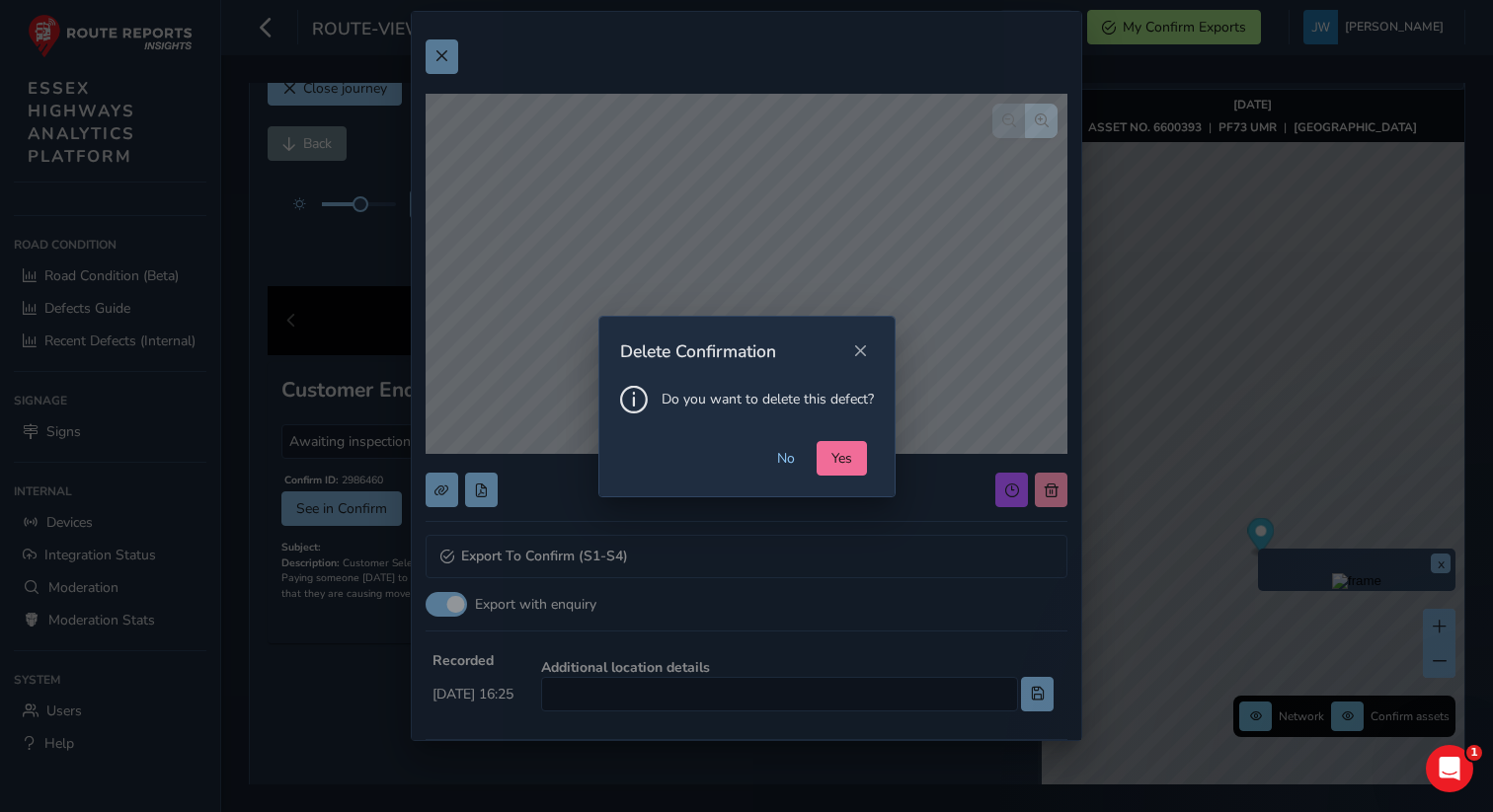
click at [695, 460] on span "Yes" at bounding box center [841, 458] width 21 height 19
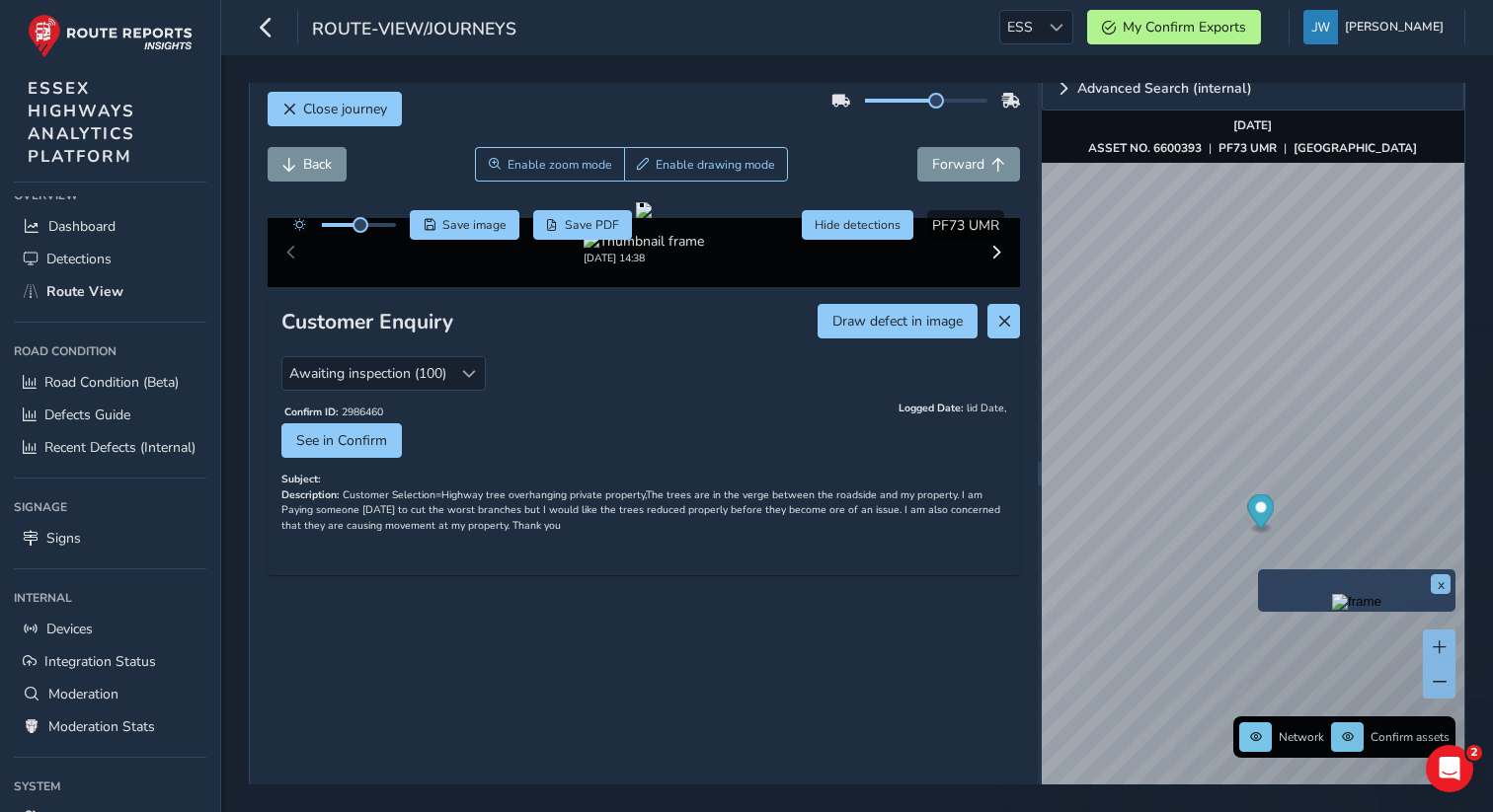
scroll to position [0, 0]
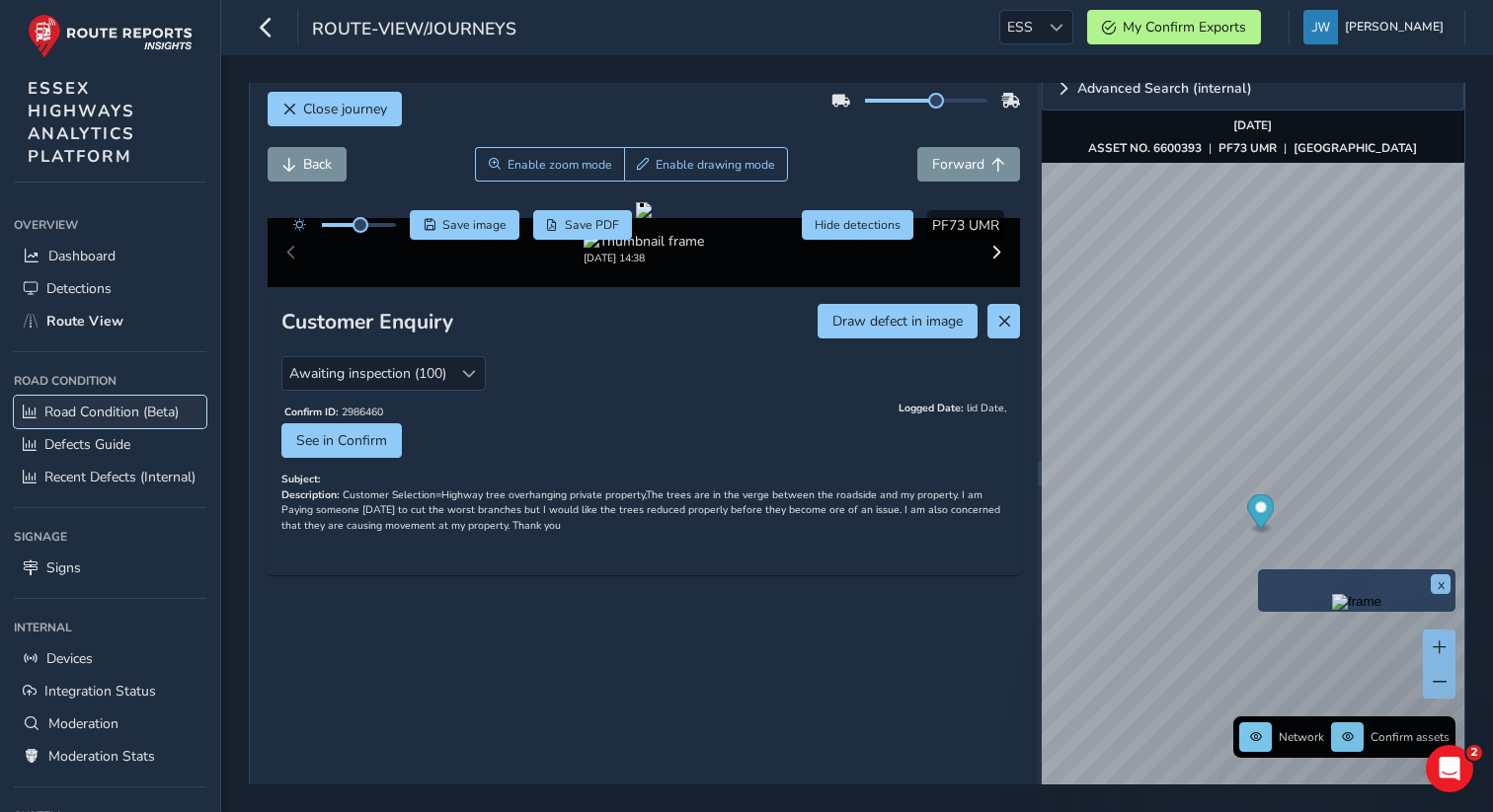
click at [78, 411] on span "Road Condition (Beta)" at bounding box center [111, 411] width 134 height 19
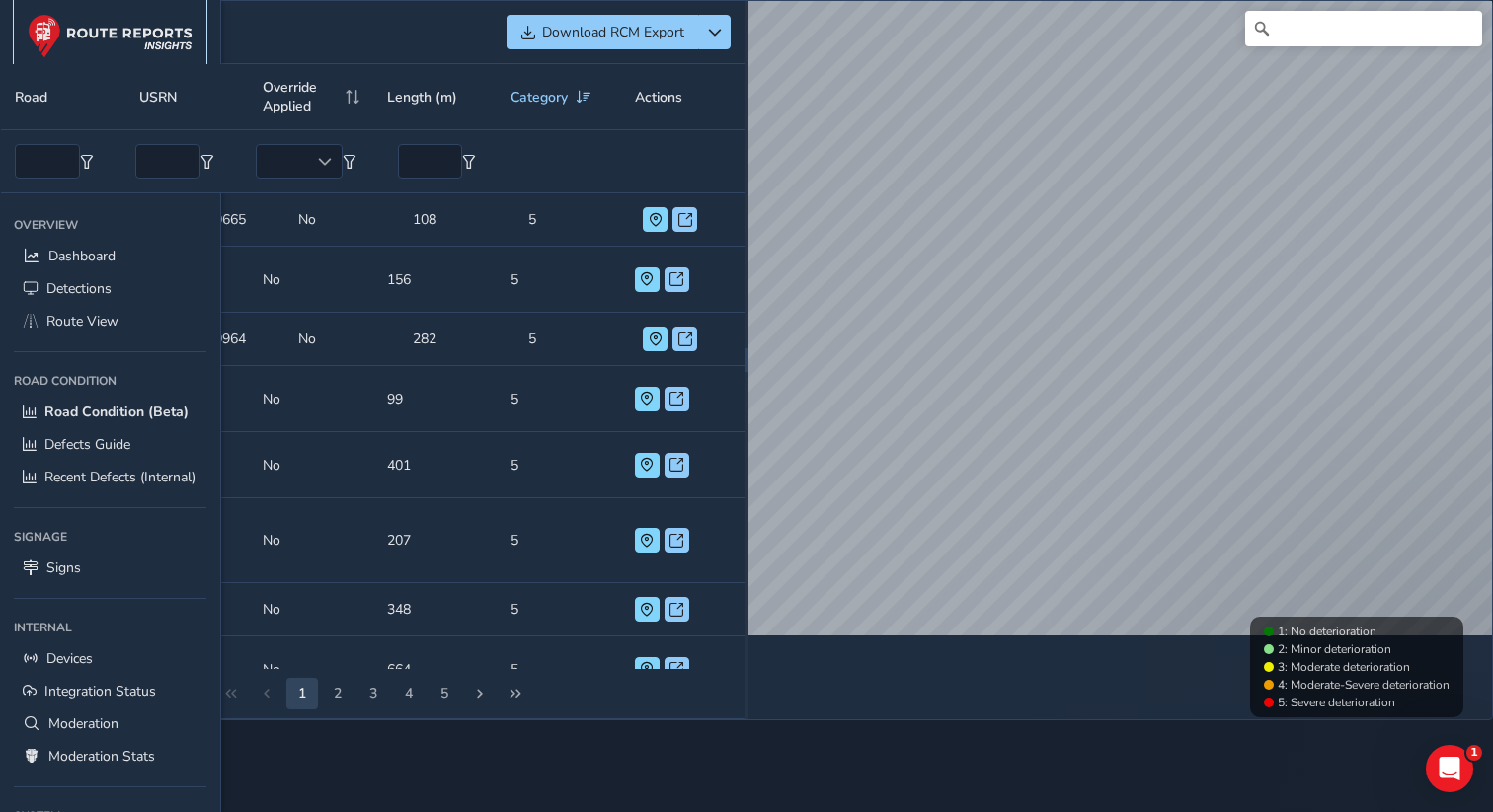
click at [92, 33] on img at bounding box center [110, 36] width 165 height 45
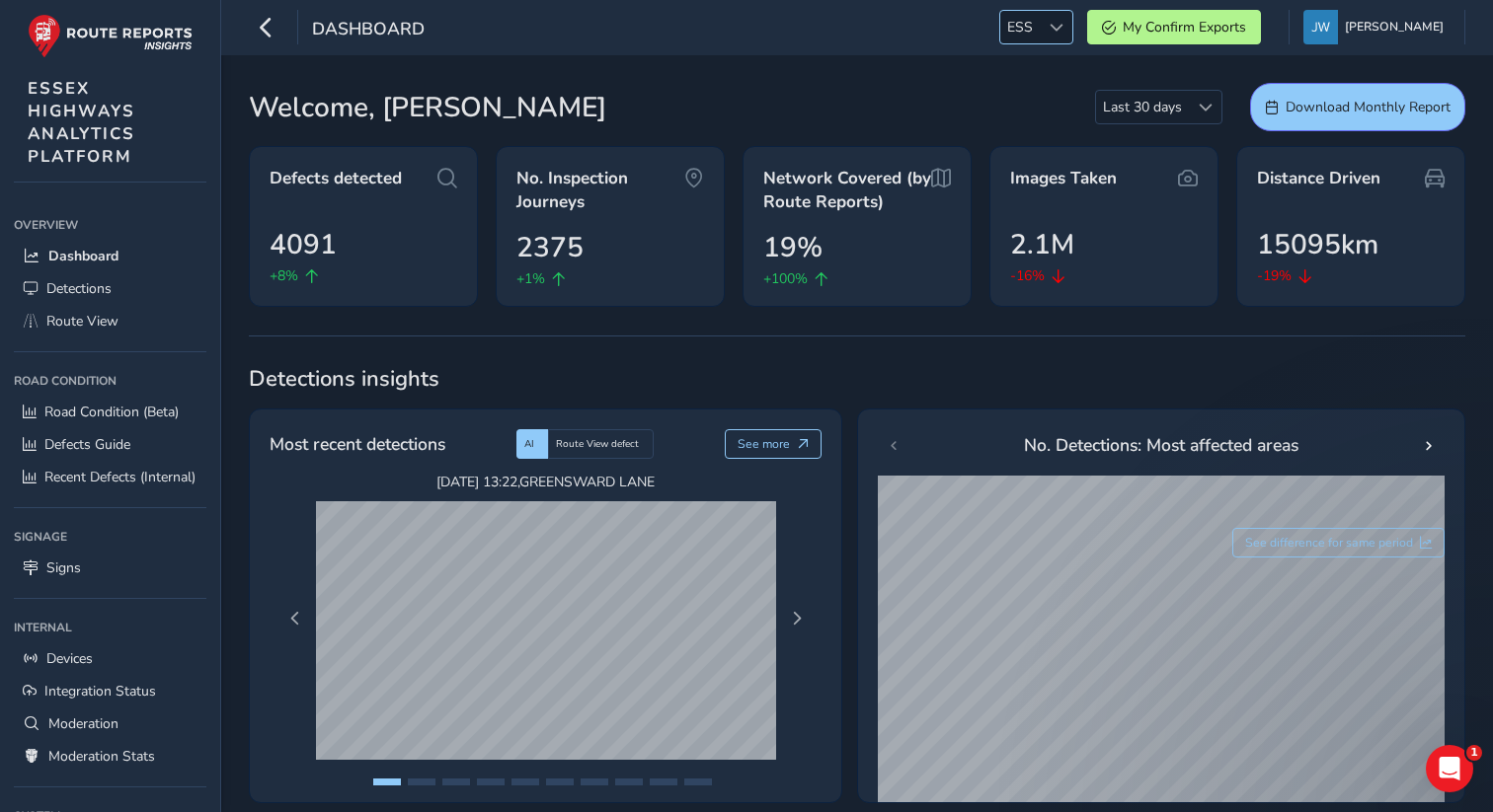
click at [695, 38] on div at bounding box center [1056, 27] width 33 height 33
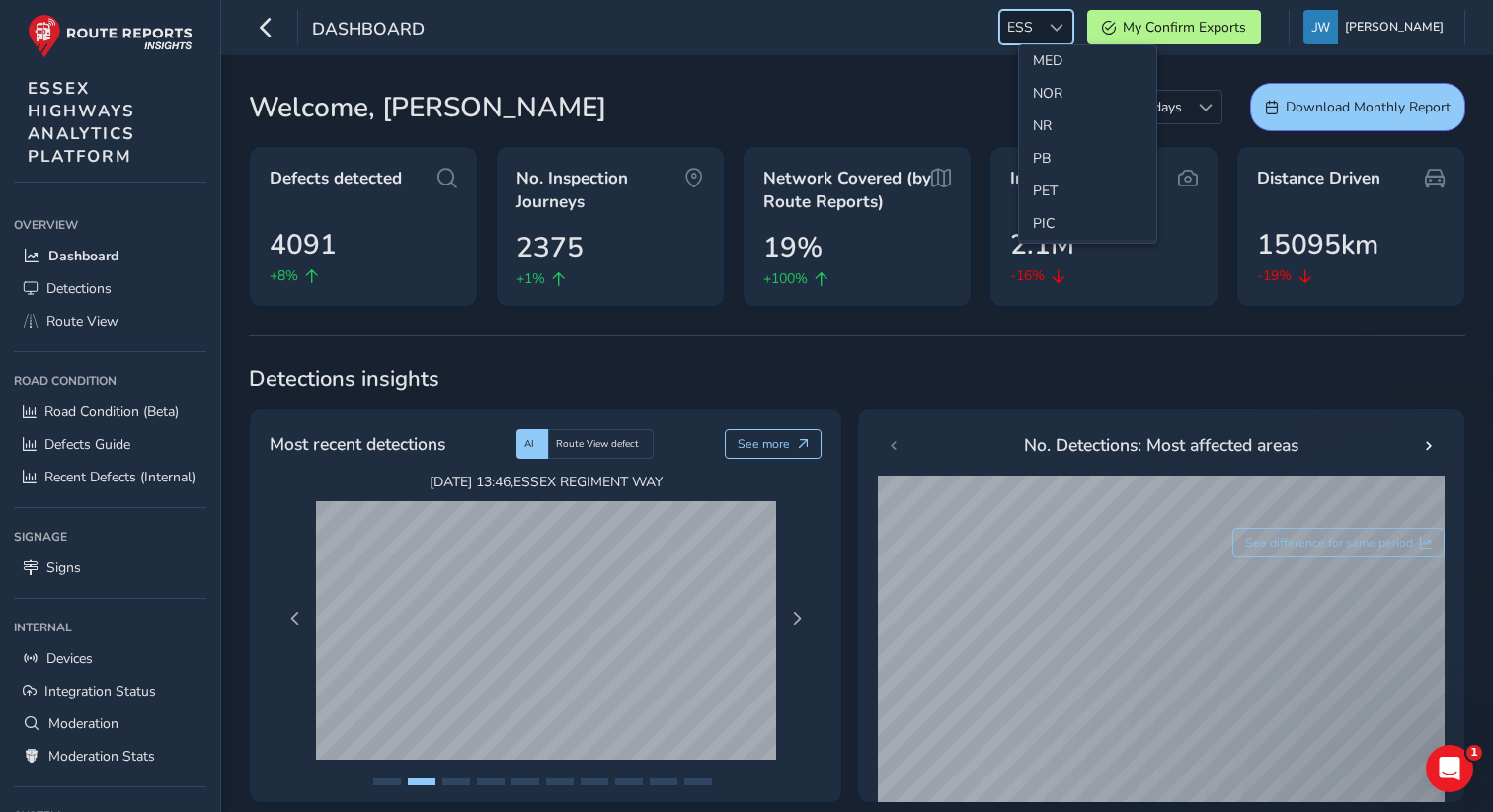
scroll to position [572, 0]
click at [695, 151] on li "NOR" at bounding box center [1087, 147] width 137 height 33
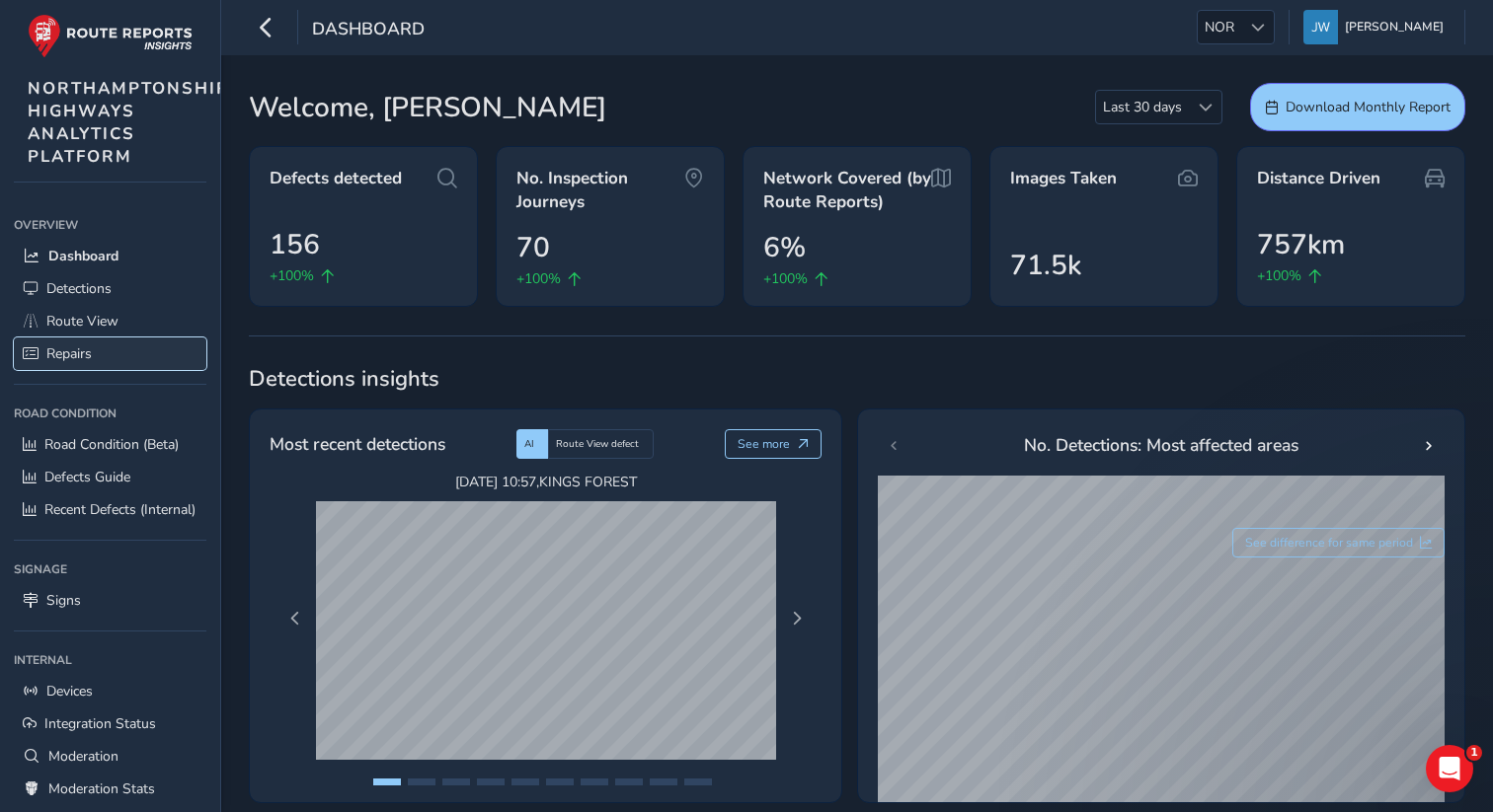
click at [84, 346] on span "Repairs" at bounding box center [69, 353] width 46 height 19
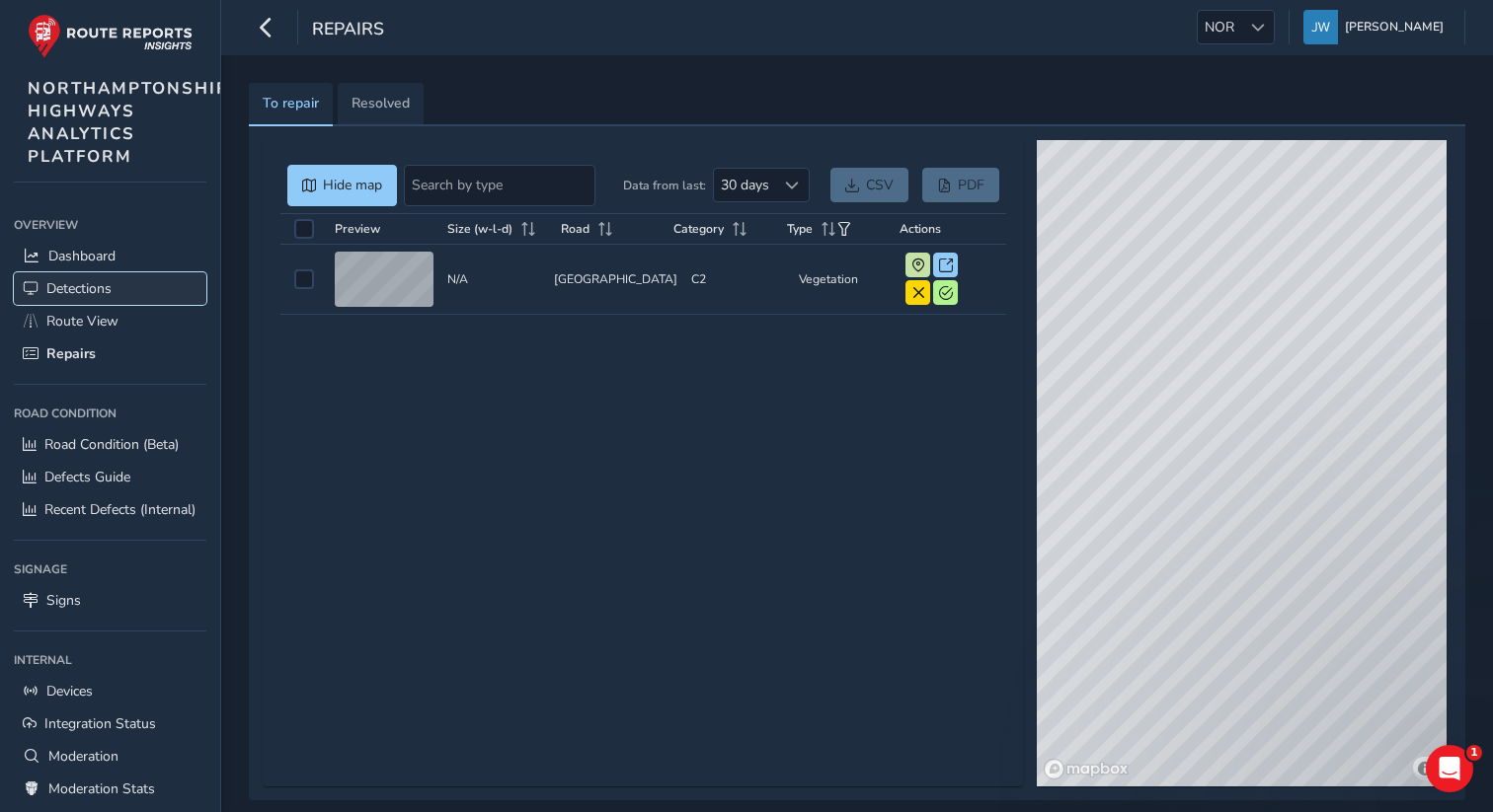
click at [127, 288] on link "Detections" at bounding box center [110, 289] width 192 height 33
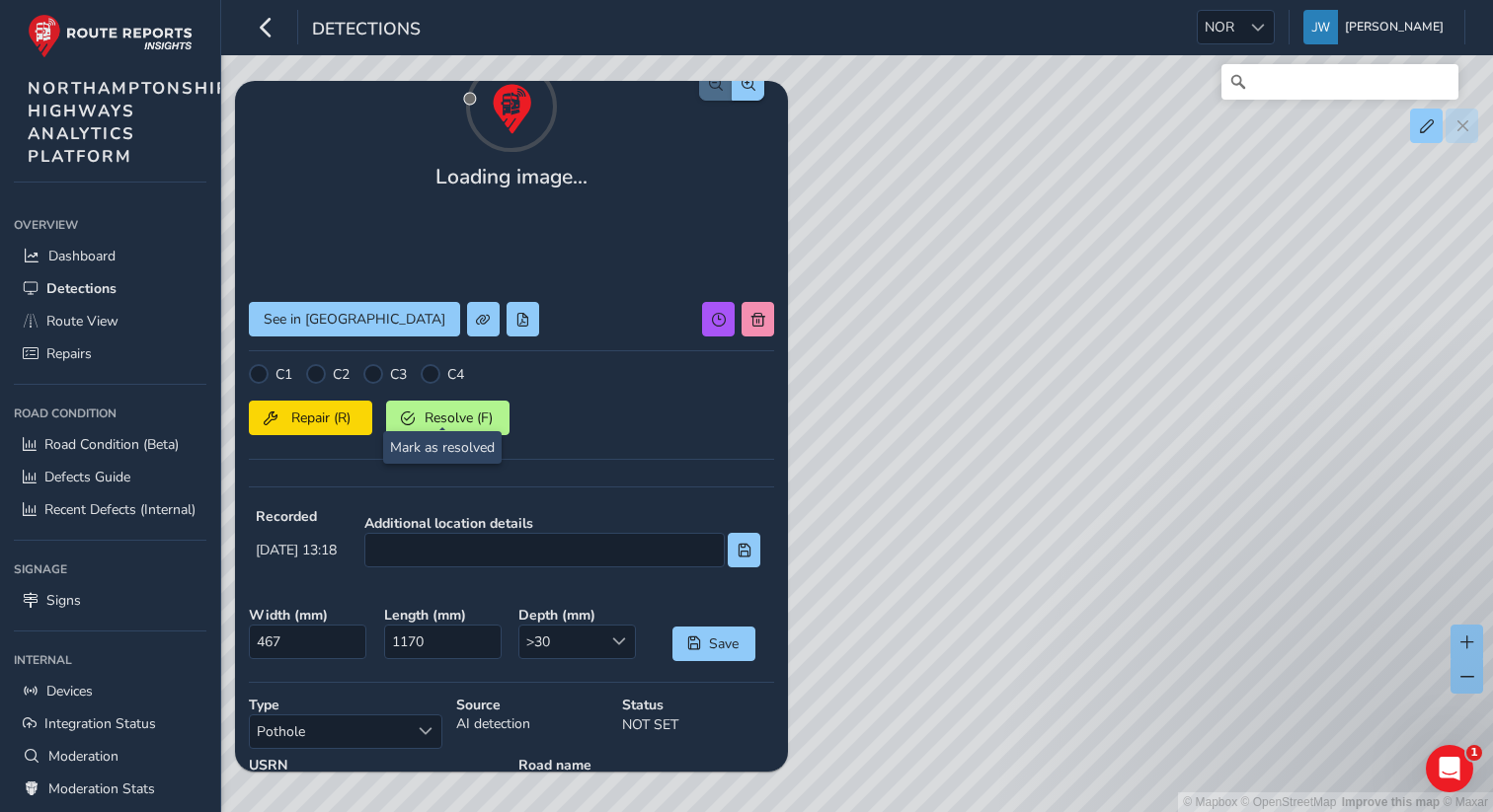
scroll to position [107, 0]
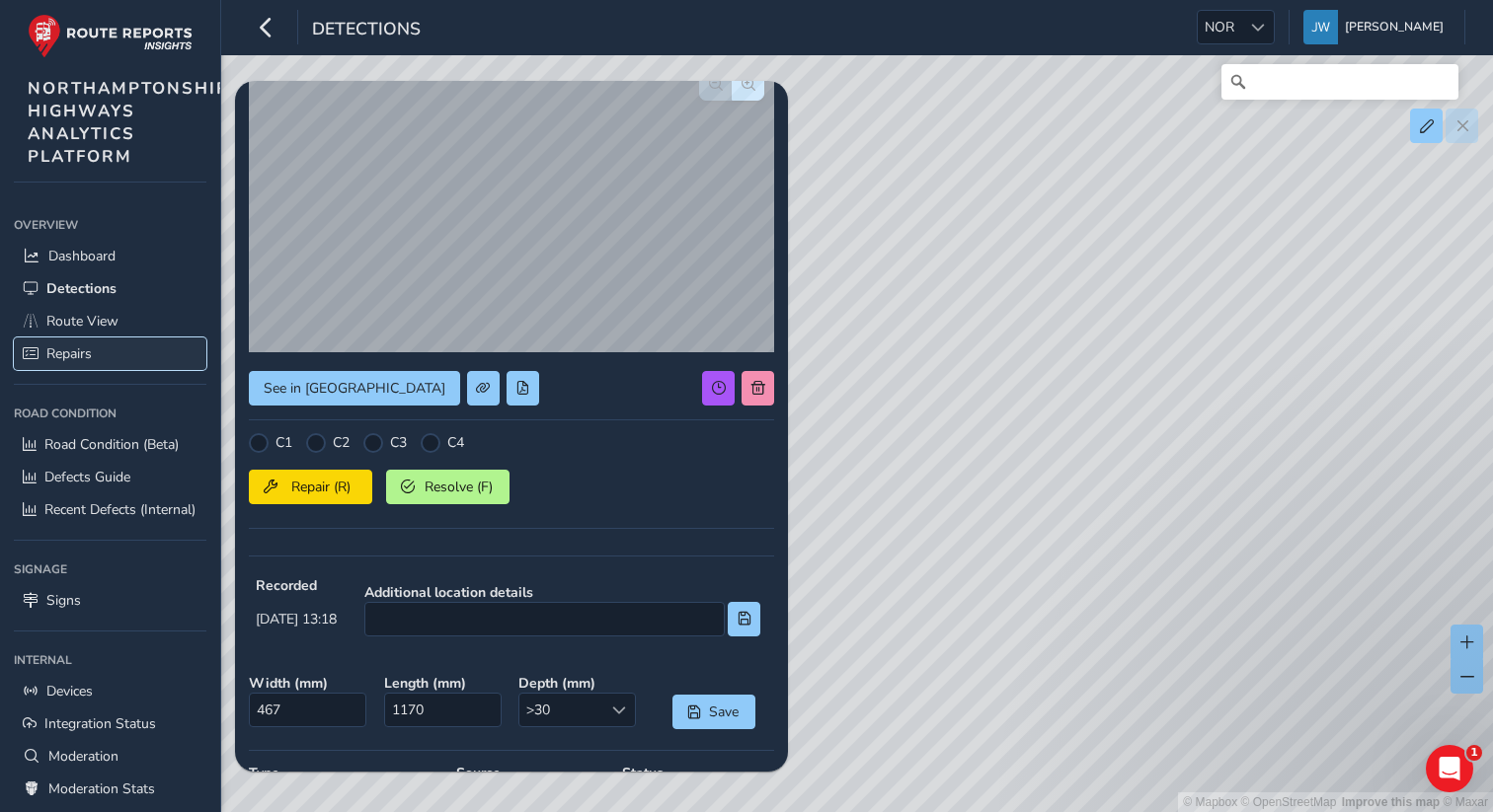
click at [76, 360] on span "Repairs" at bounding box center [69, 353] width 46 height 19
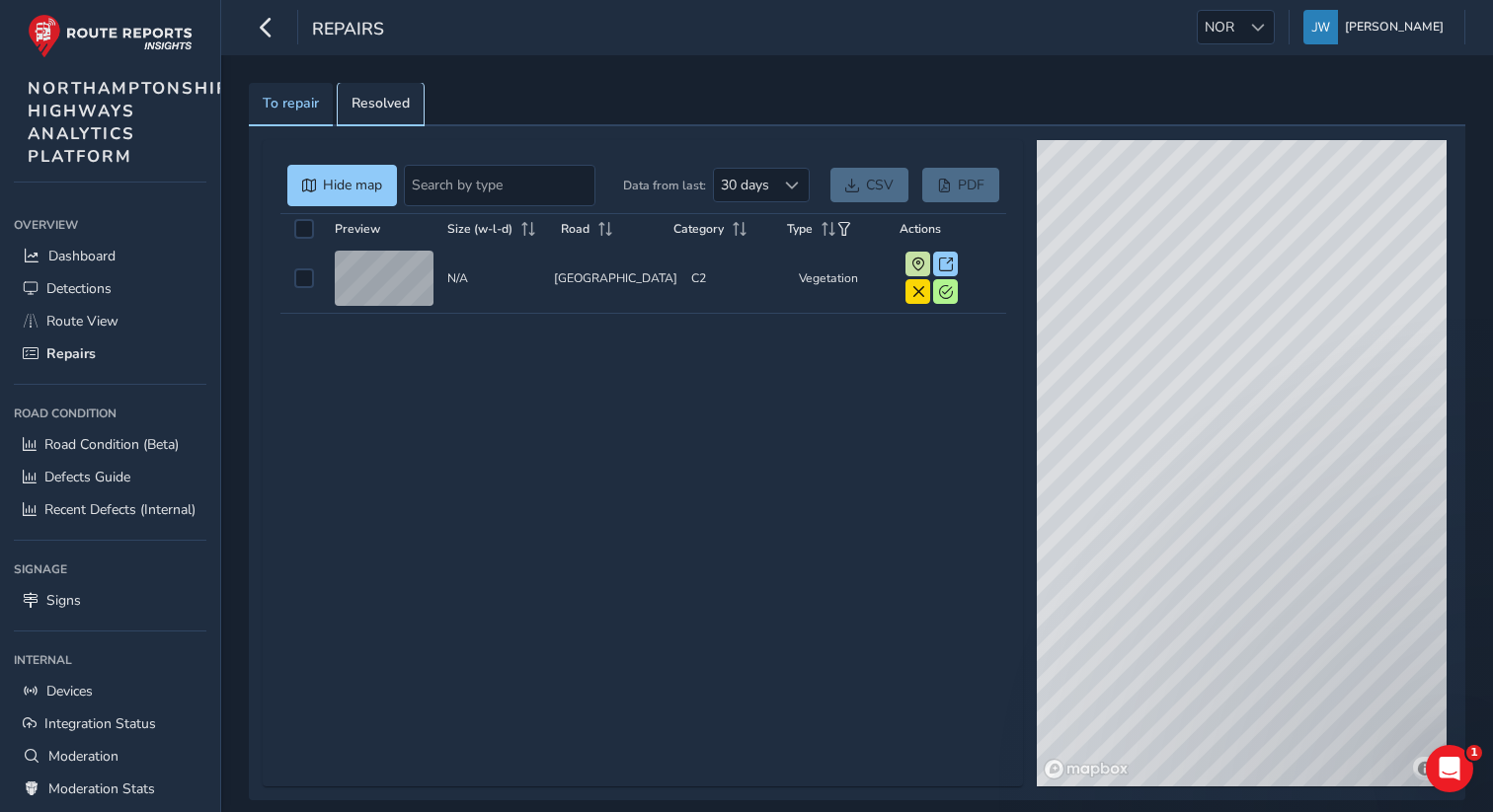
click at [386, 97] on span "Resolved" at bounding box center [380, 104] width 59 height 14
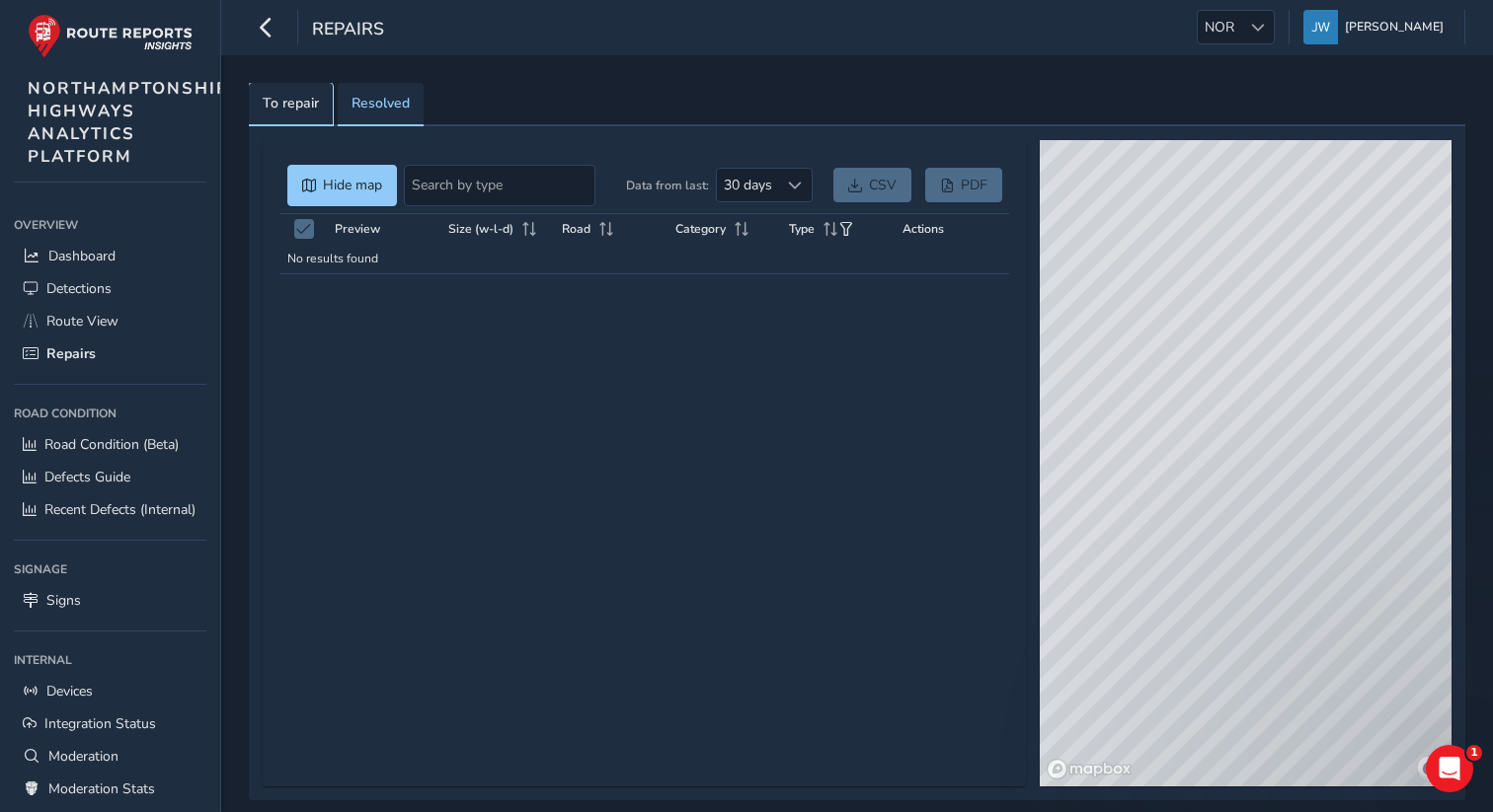
click at [289, 106] on span "To repair" at bounding box center [291, 104] width 57 height 14
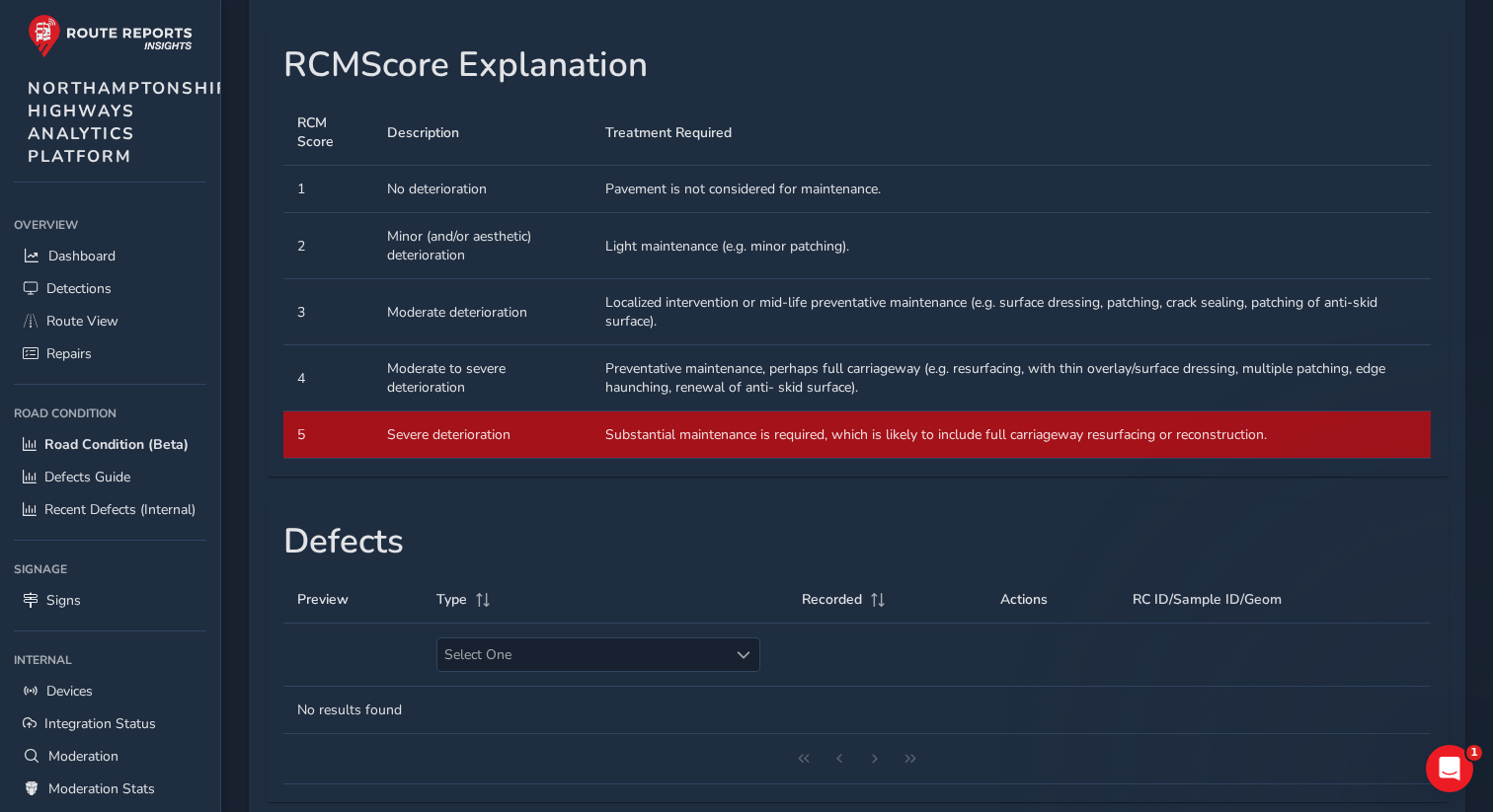
scroll to position [816, 0]
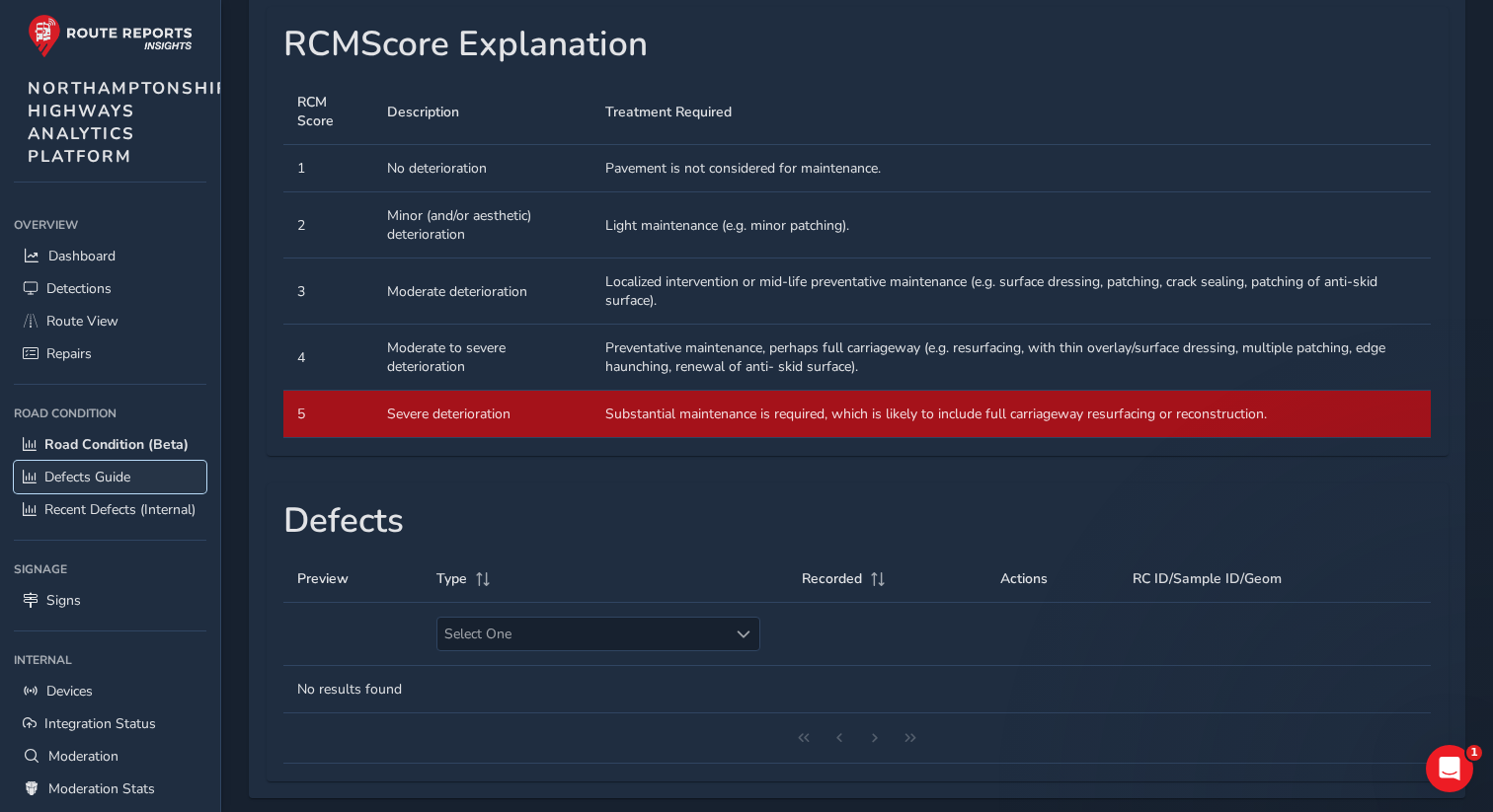
click at [86, 479] on span "Defects Guide" at bounding box center [87, 477] width 86 height 19
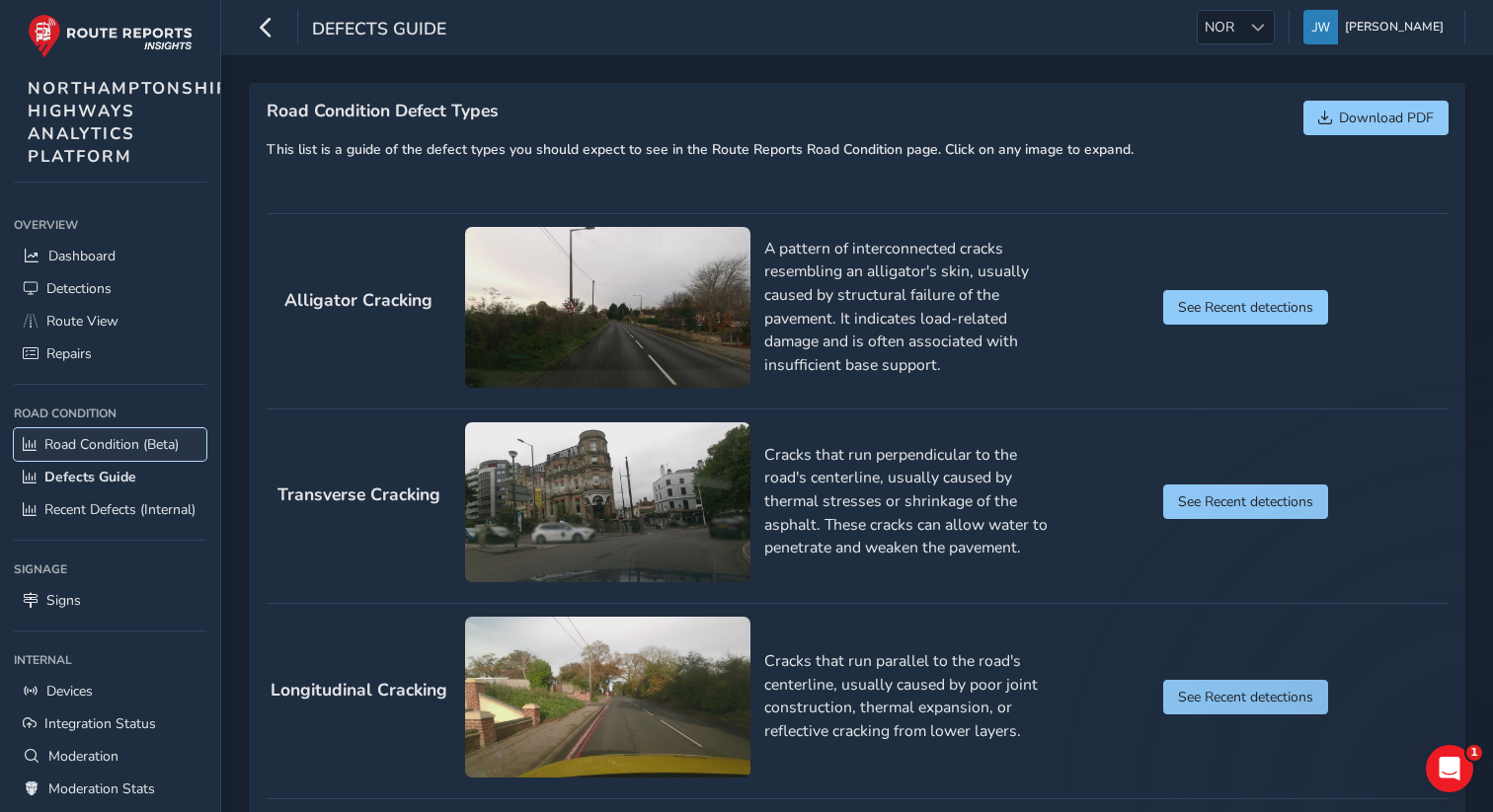
click at [70, 435] on span "Road Condition (Beta)" at bounding box center [111, 444] width 134 height 19
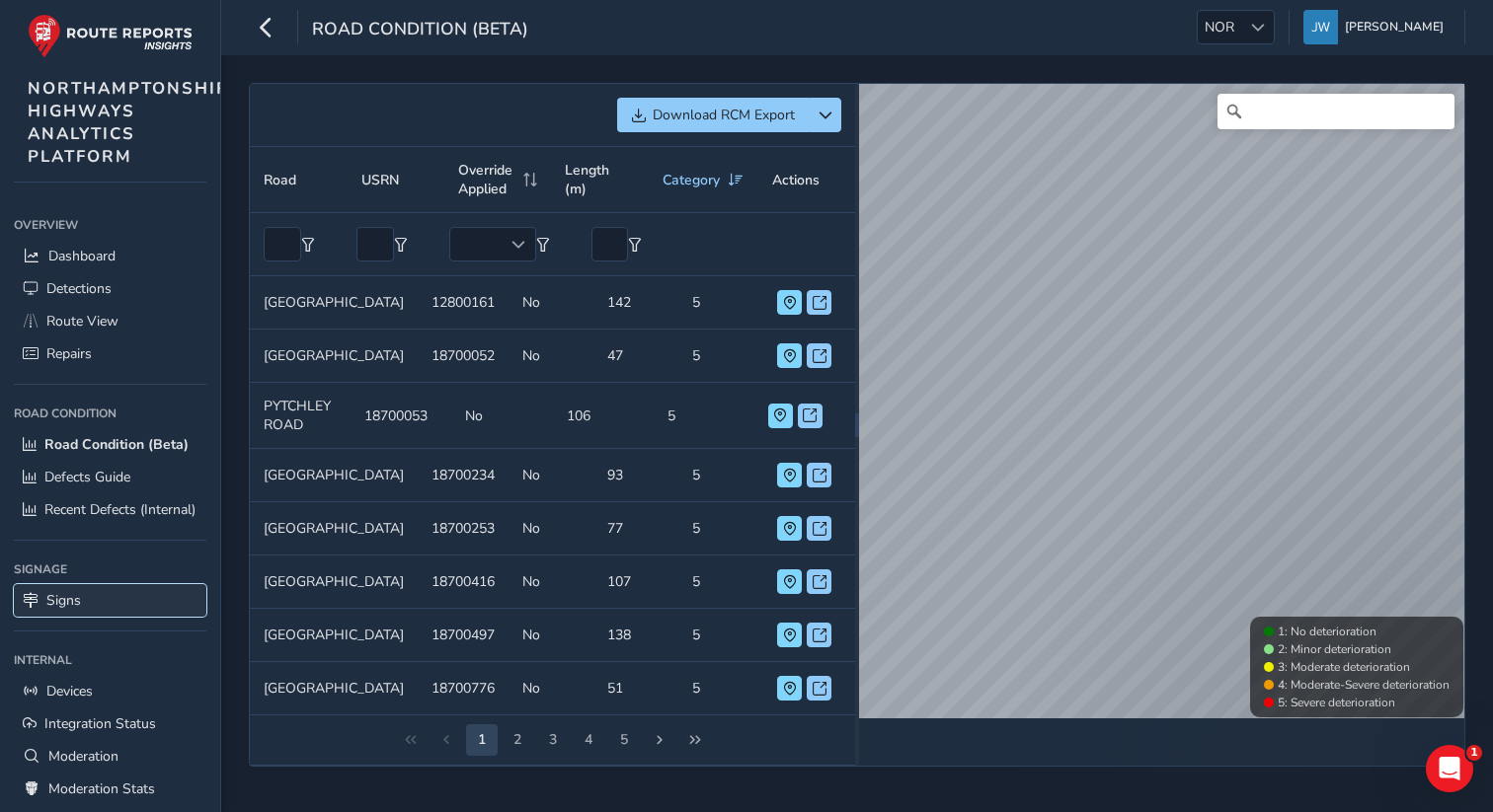
click at [74, 604] on span "Signs" at bounding box center [63, 600] width 35 height 19
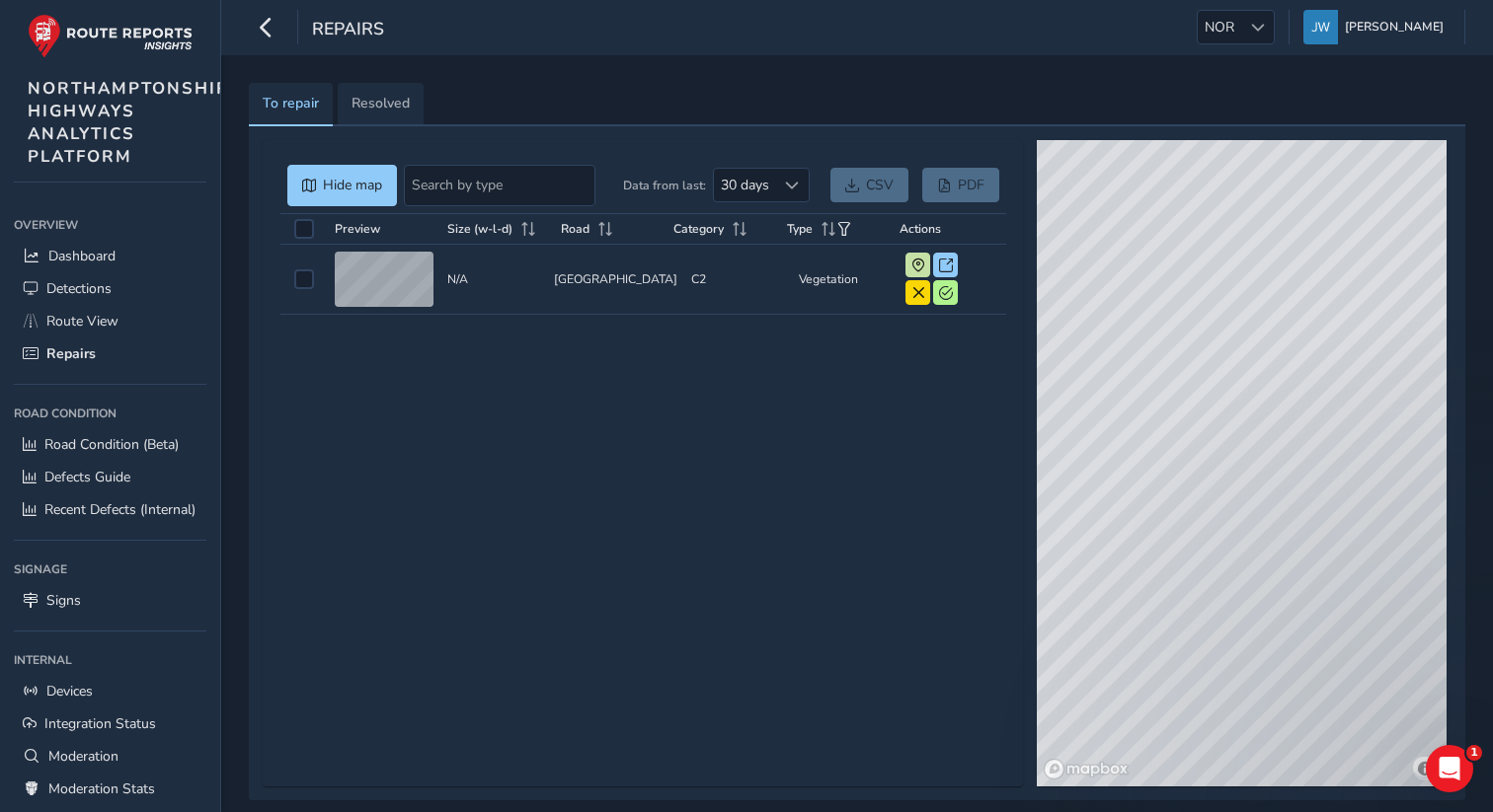
scroll to position [169, 0]
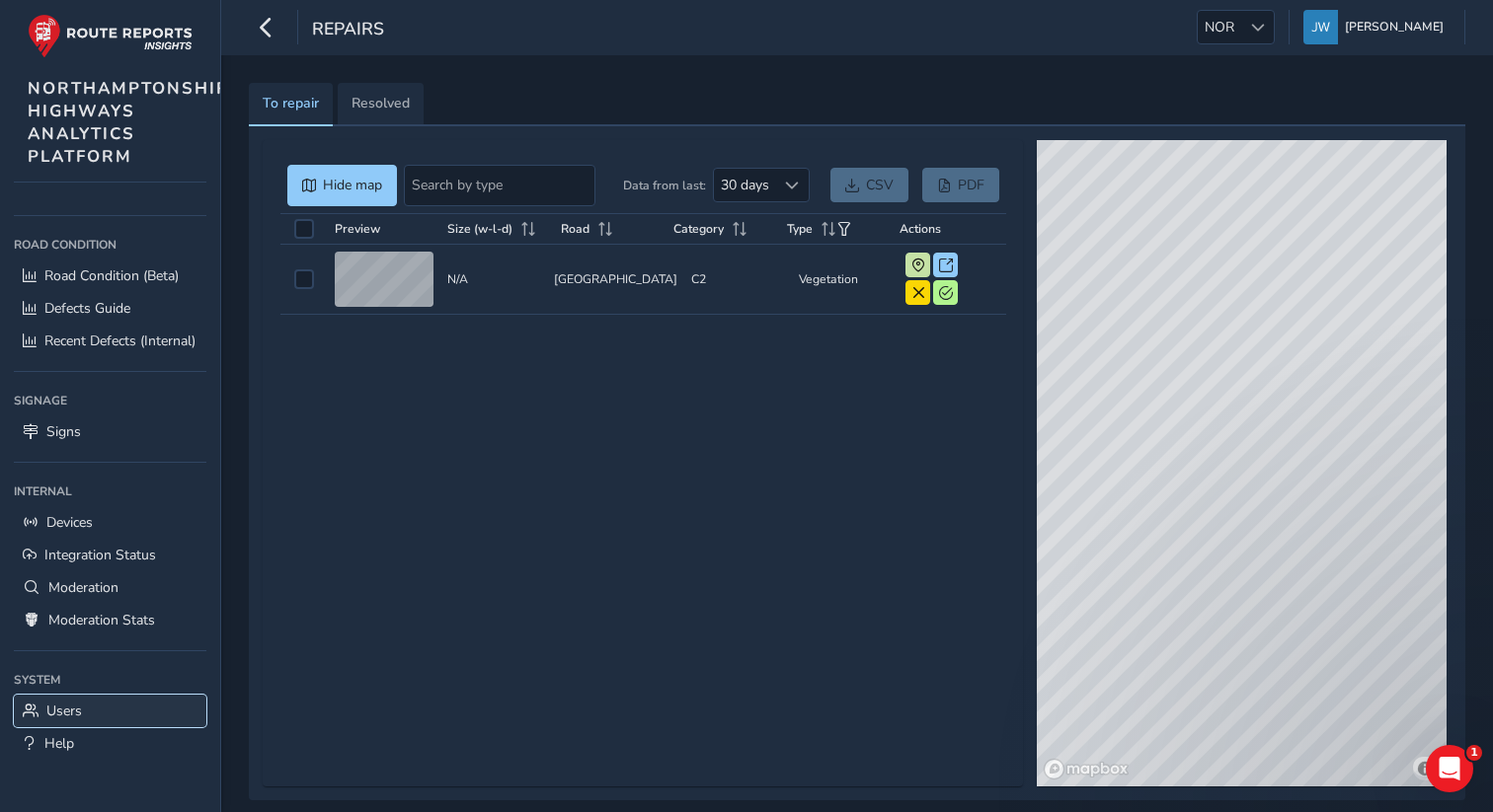
click at [70, 717] on span "Users" at bounding box center [64, 711] width 36 height 19
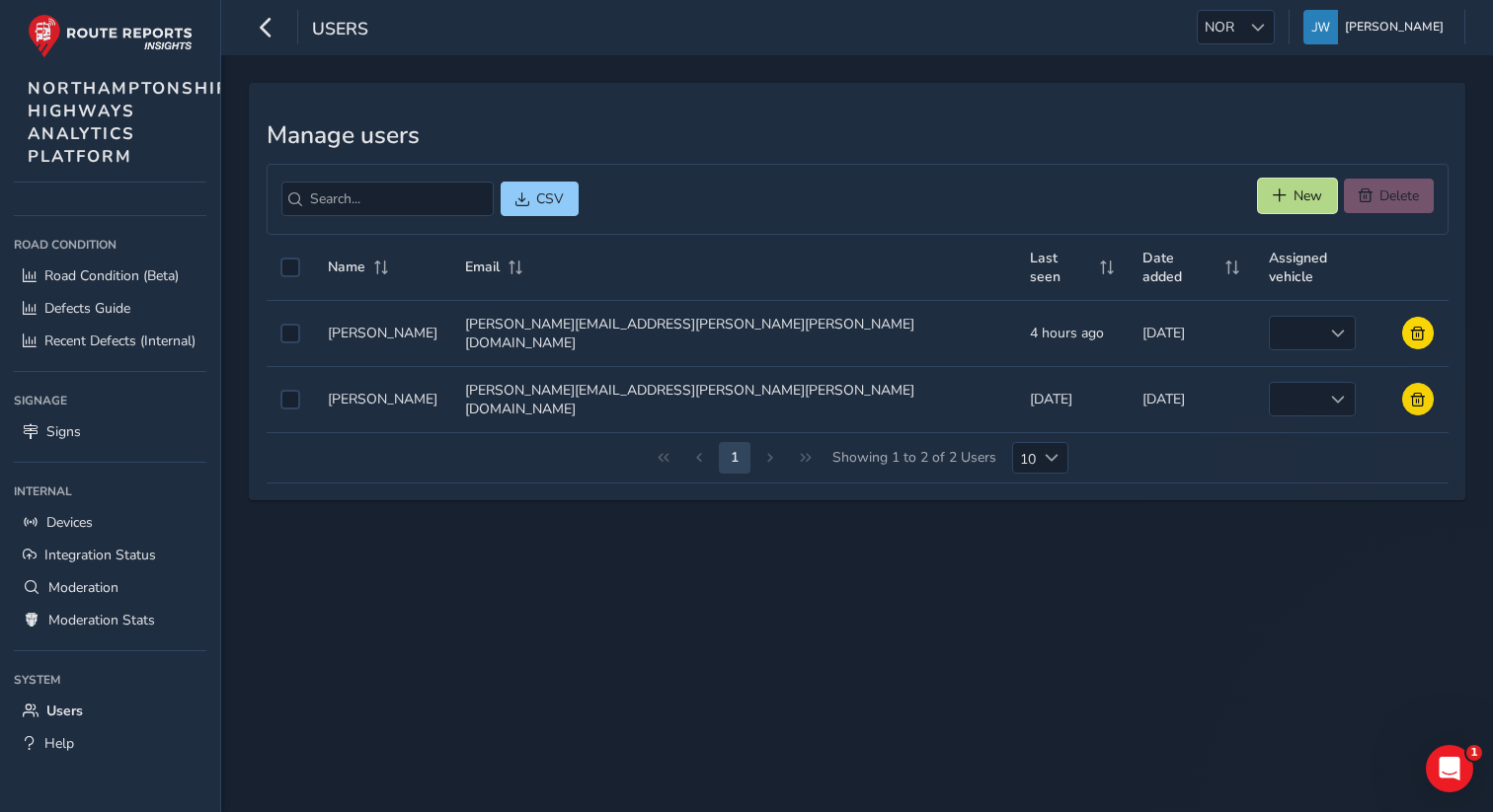
click at [1295, 201] on span "New" at bounding box center [1307, 195] width 29 height 19
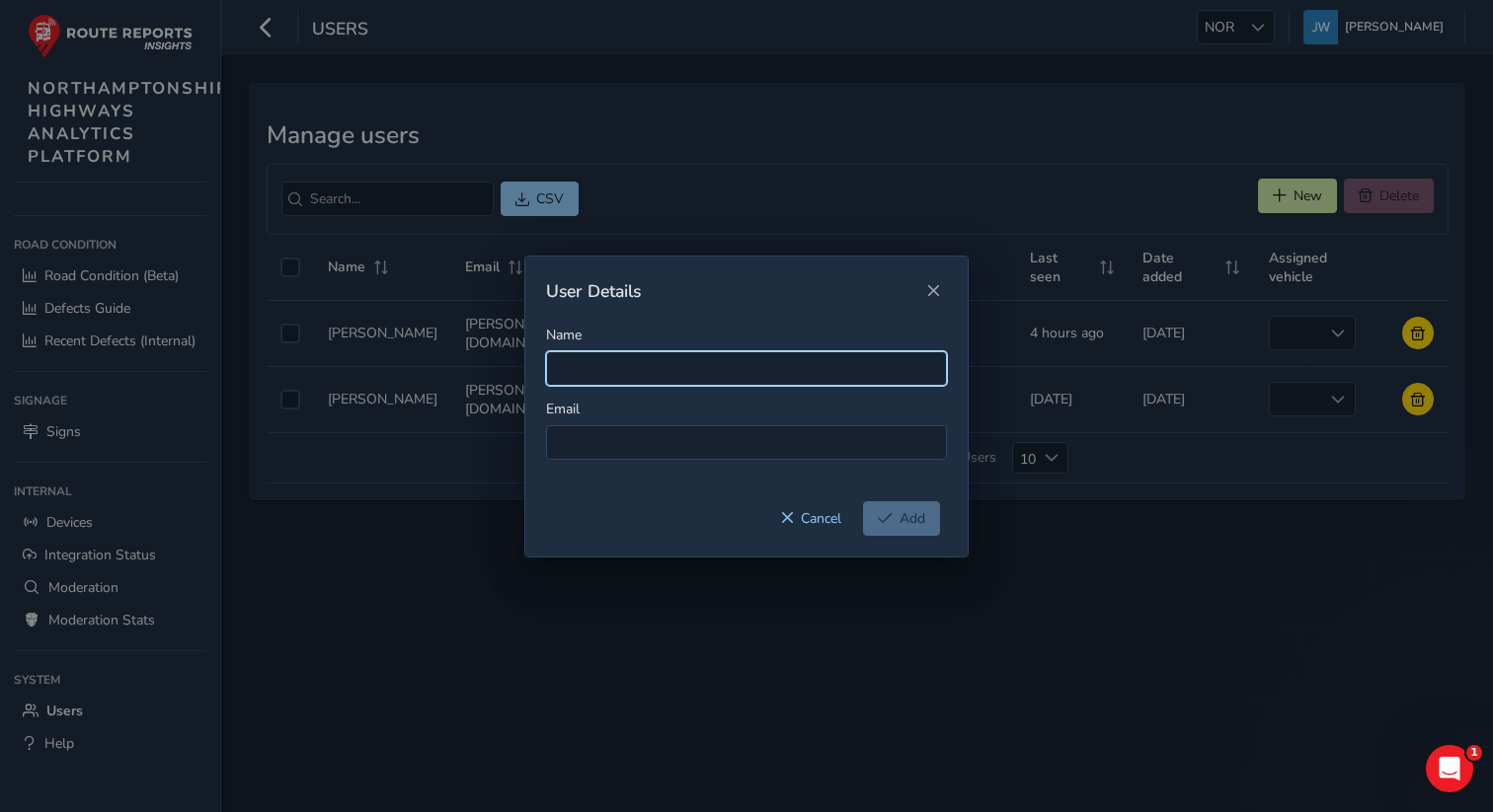
click at [588, 367] on input "Name" at bounding box center [746, 368] width 401 height 35
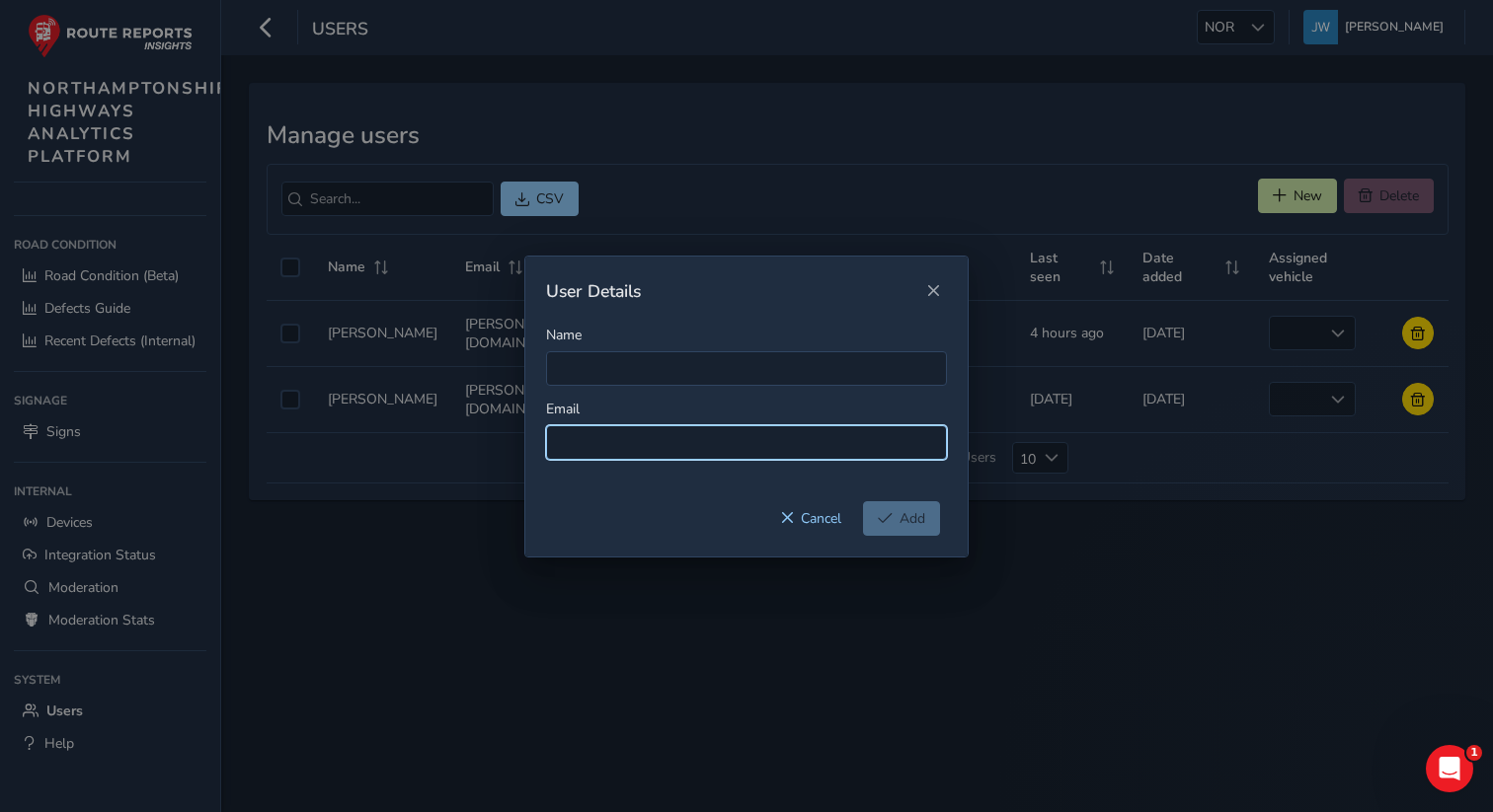
click at [582, 437] on input at bounding box center [746, 442] width 401 height 35
paste input "[PERSON_NAME][EMAIL_ADDRESS][PERSON_NAME][PERSON_NAME][DOMAIN_NAME]"
type input "[PERSON_NAME][EMAIL_ADDRESS][PERSON_NAME][PERSON_NAME][DOMAIN_NAME]"
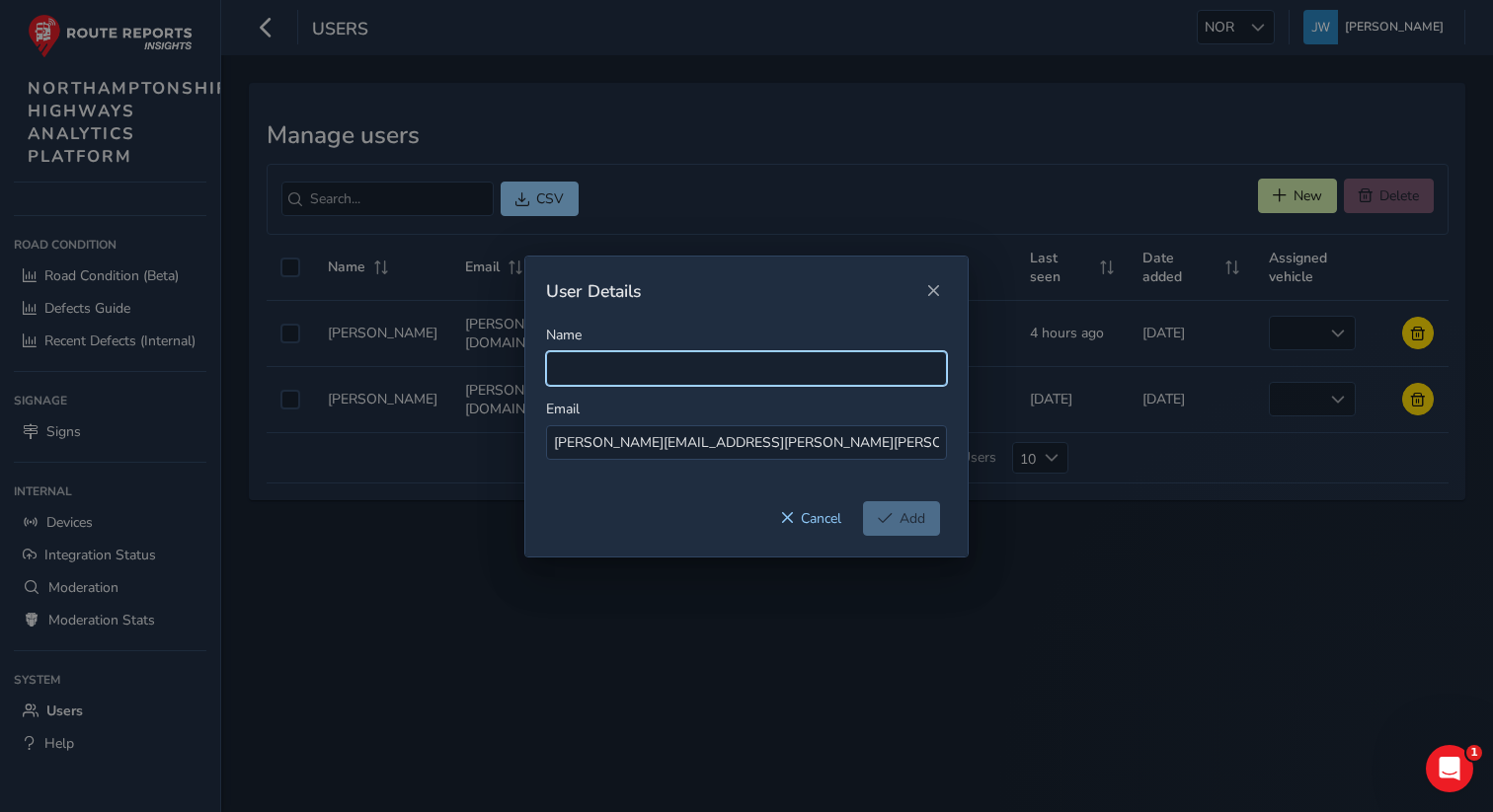
click at [579, 358] on input "Name" at bounding box center [746, 368] width 401 height 35
paste input "[PERSON_NAME][EMAIL_ADDRESS][PERSON_NAME][PERSON_NAME][DOMAIN_NAME]"
click at [608, 369] on input "[PERSON_NAME][EMAIL_ADDRESS][PERSON_NAME][PERSON_NAME][DOMAIN_NAME]" at bounding box center [746, 368] width 401 height 35
drag, startPoint x: 744, startPoint y: 373, endPoint x: 665, endPoint y: 373, distance: 79.0
click at [665, 373] on input "Andrew [EMAIL_ADDRESS][PERSON_NAME][DOMAIN_NAME]" at bounding box center [746, 368] width 401 height 35
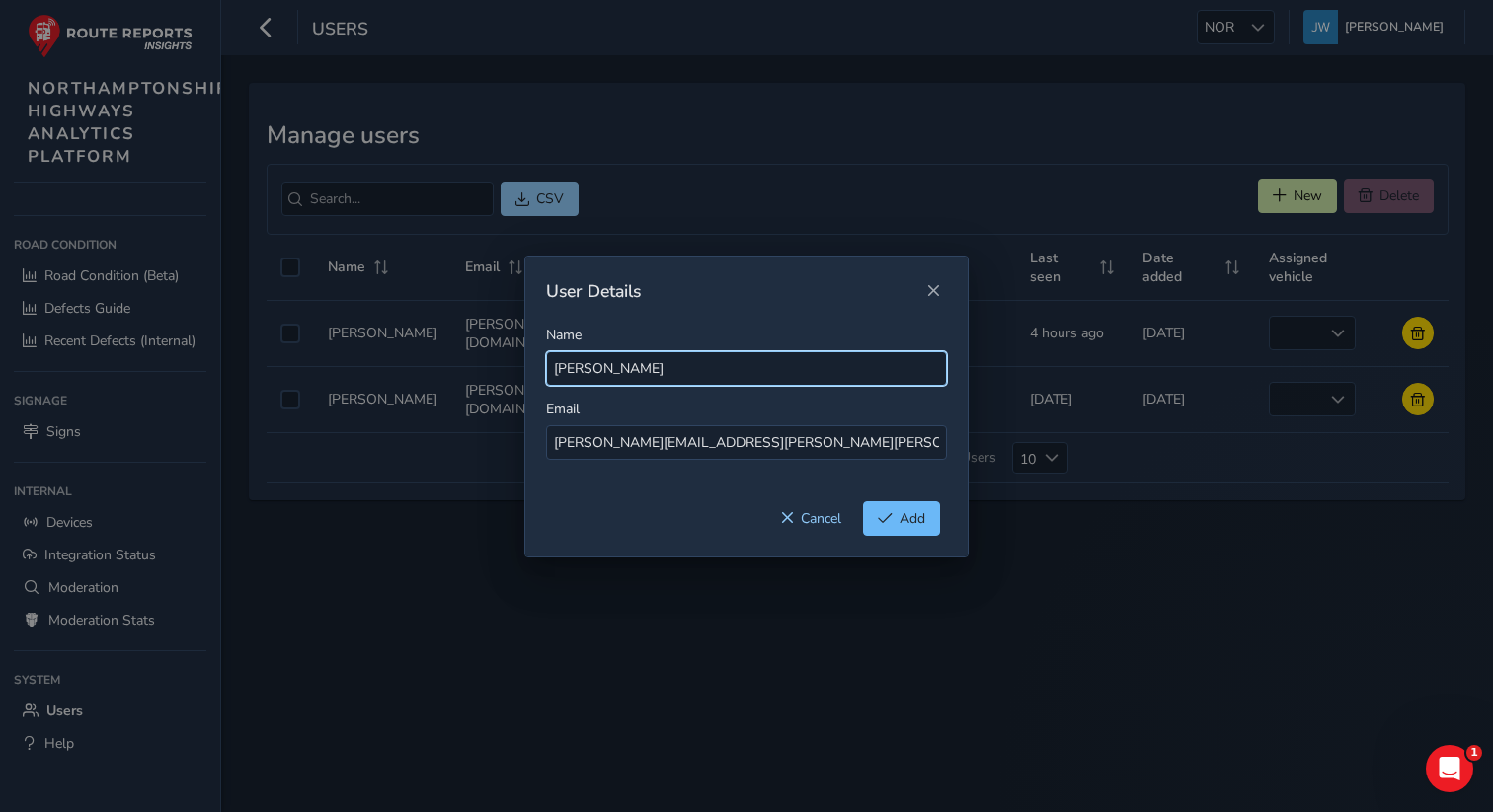
type input "[PERSON_NAME]"
click at [911, 524] on span "Add" at bounding box center [913, 519] width 26 height 19
